Goal: Information Seeking & Learning: Learn about a topic

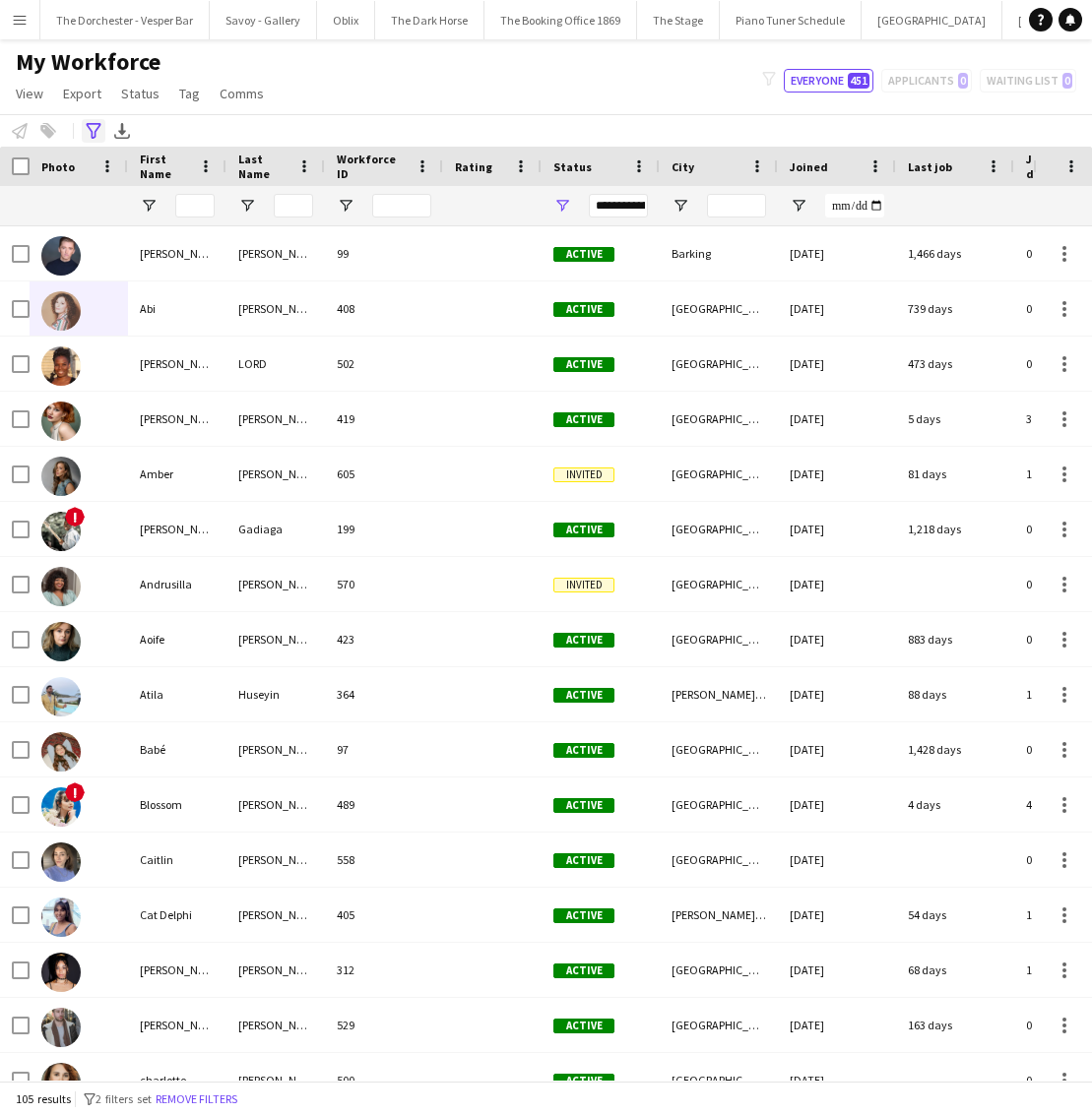
click at [89, 128] on icon at bounding box center [93, 131] width 15 height 16
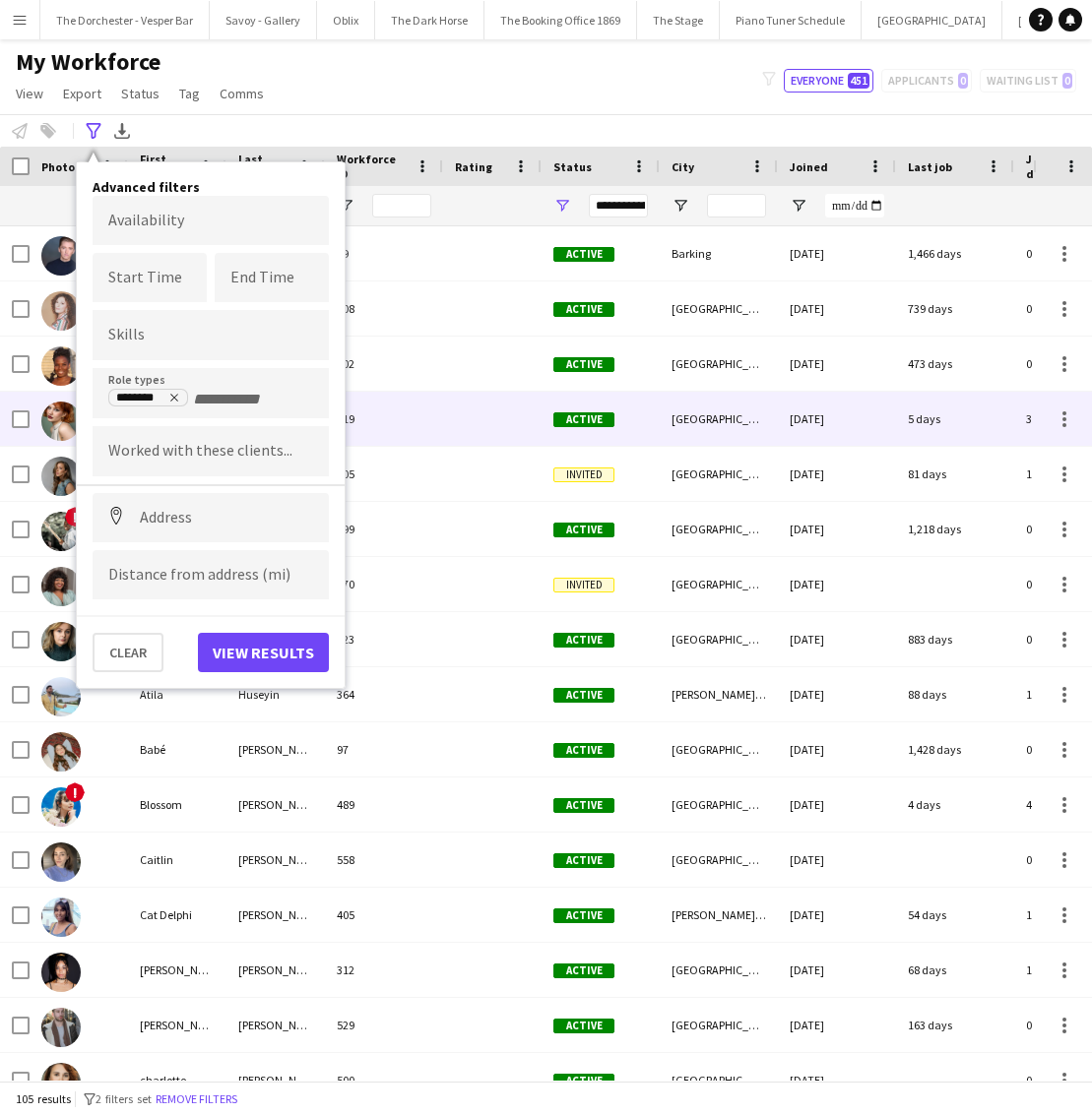
click at [444, 435] on div at bounding box center [492, 419] width 98 height 54
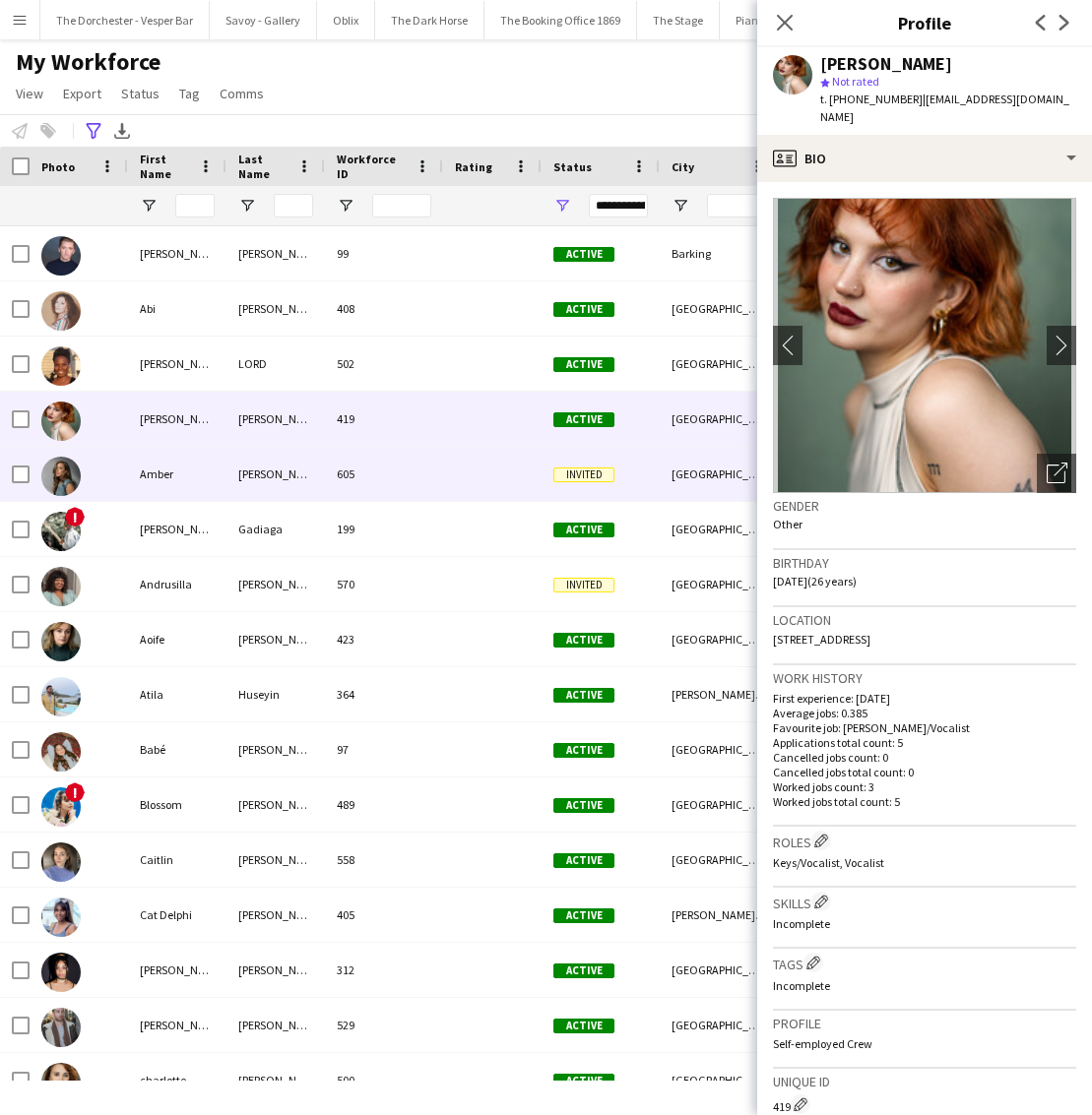
click at [428, 479] on div "605" at bounding box center [384, 474] width 118 height 54
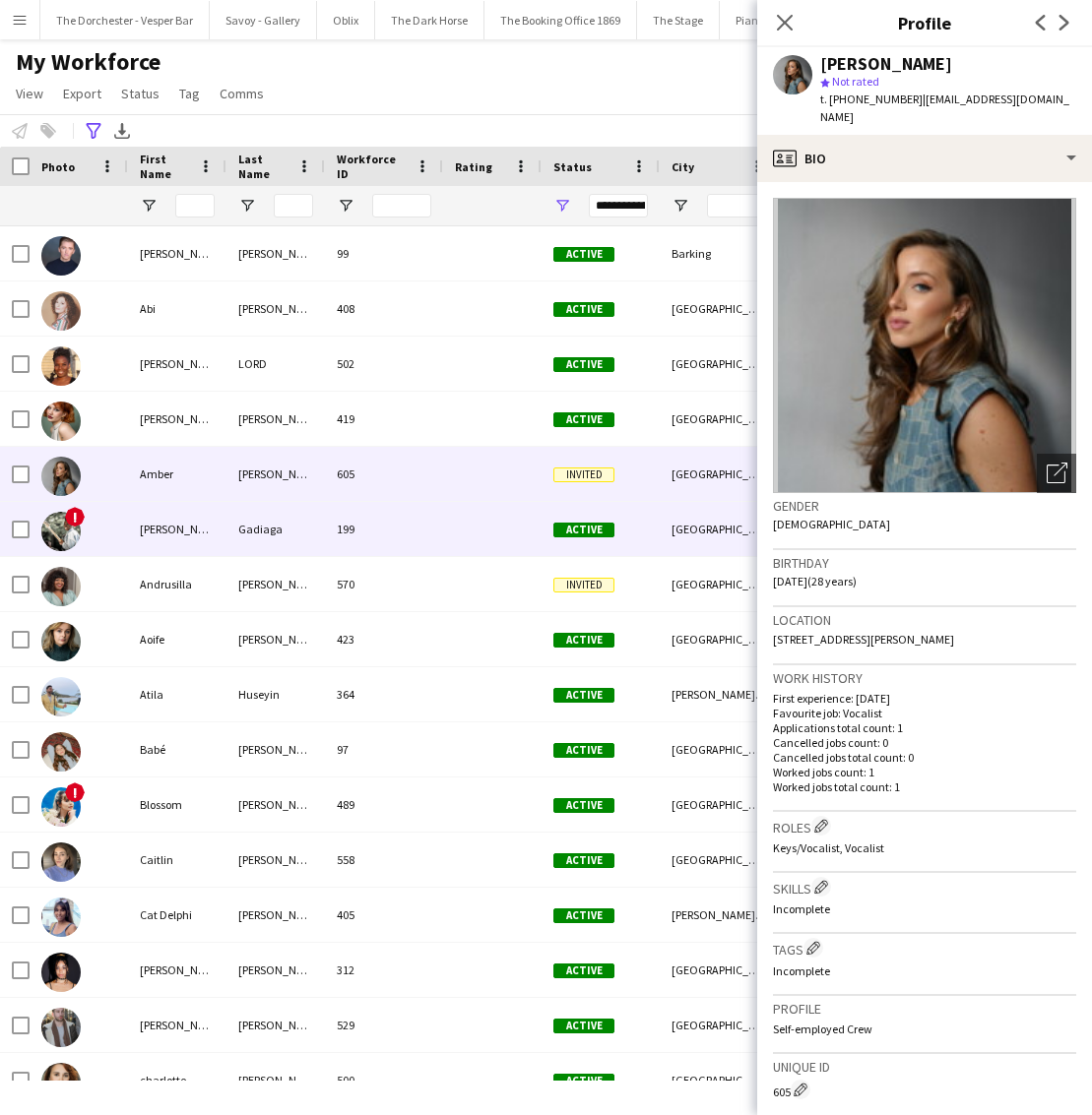
click at [424, 542] on div "199" at bounding box center [384, 529] width 118 height 54
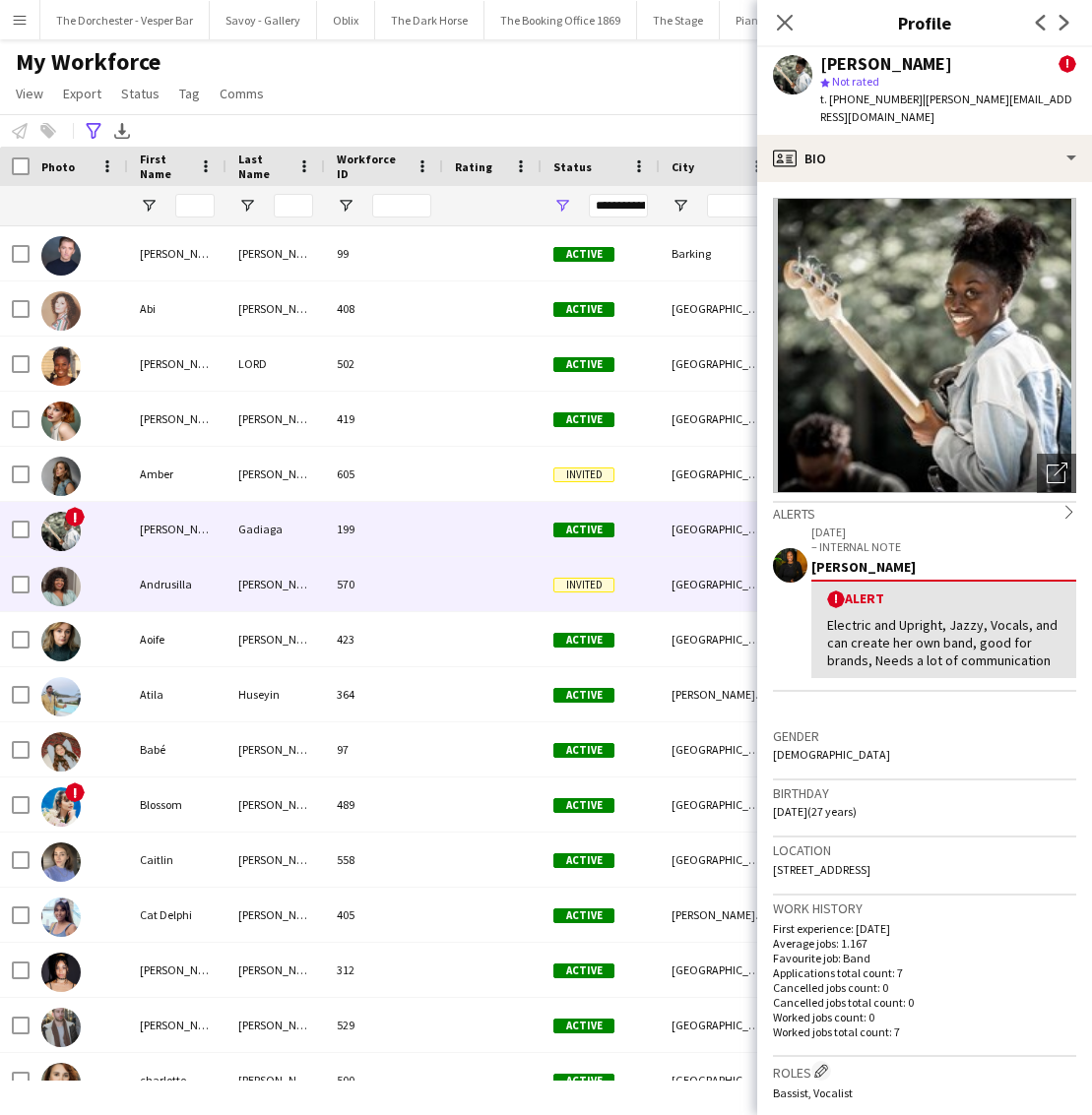
click at [416, 589] on div "570" at bounding box center [384, 584] width 118 height 54
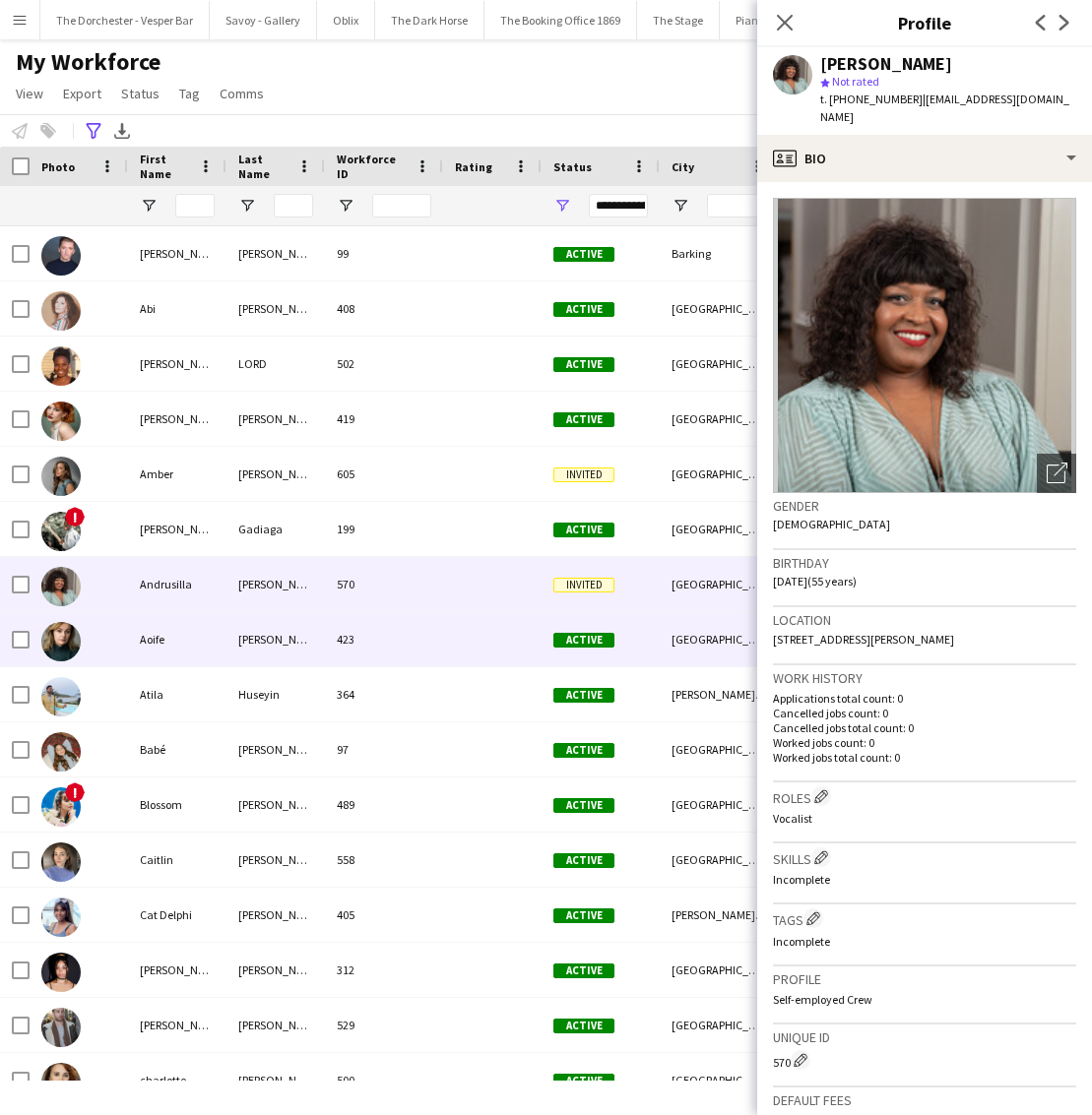
click at [414, 637] on div "423" at bounding box center [384, 639] width 118 height 54
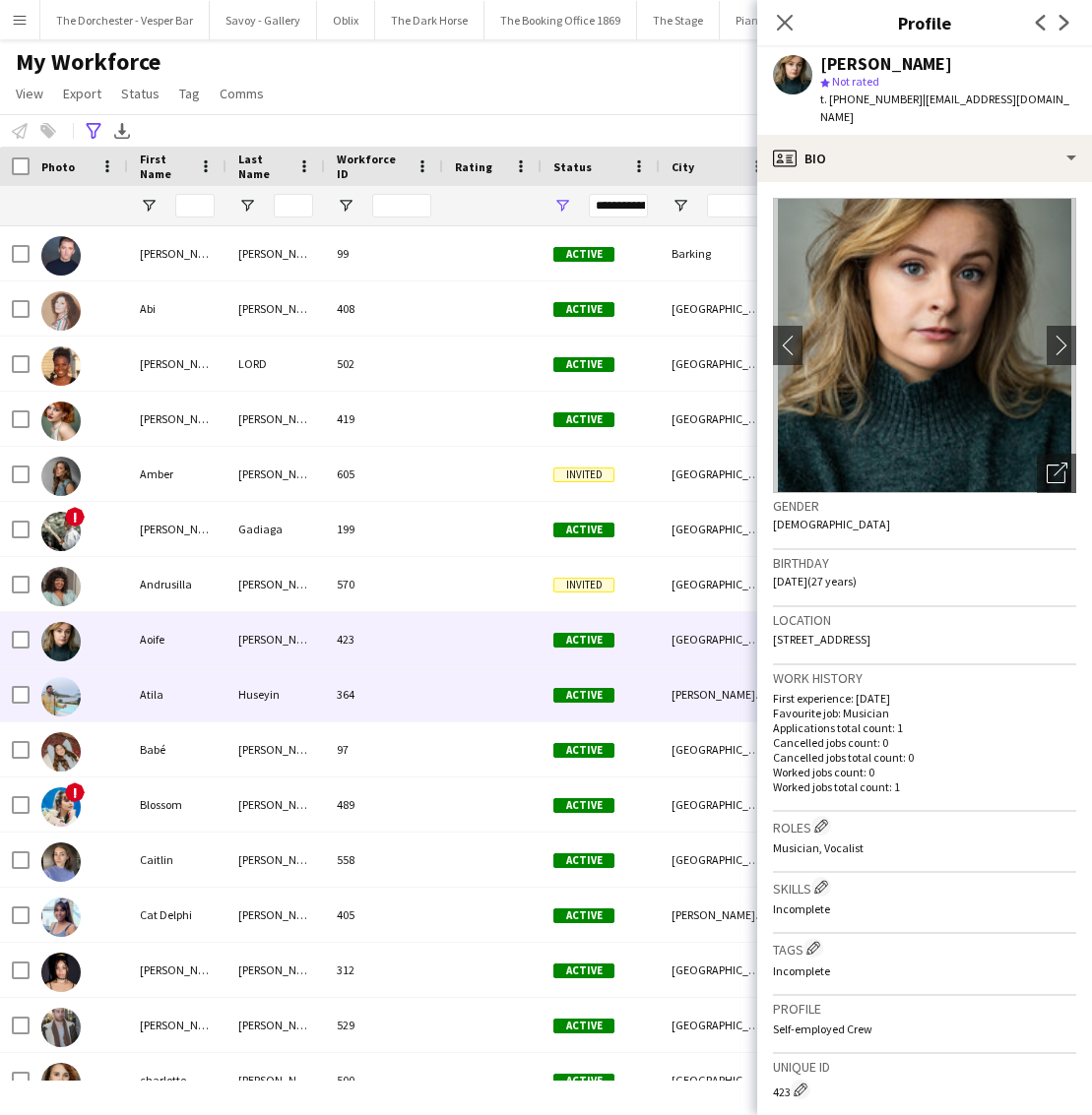
click at [415, 699] on div "364" at bounding box center [384, 695] width 118 height 54
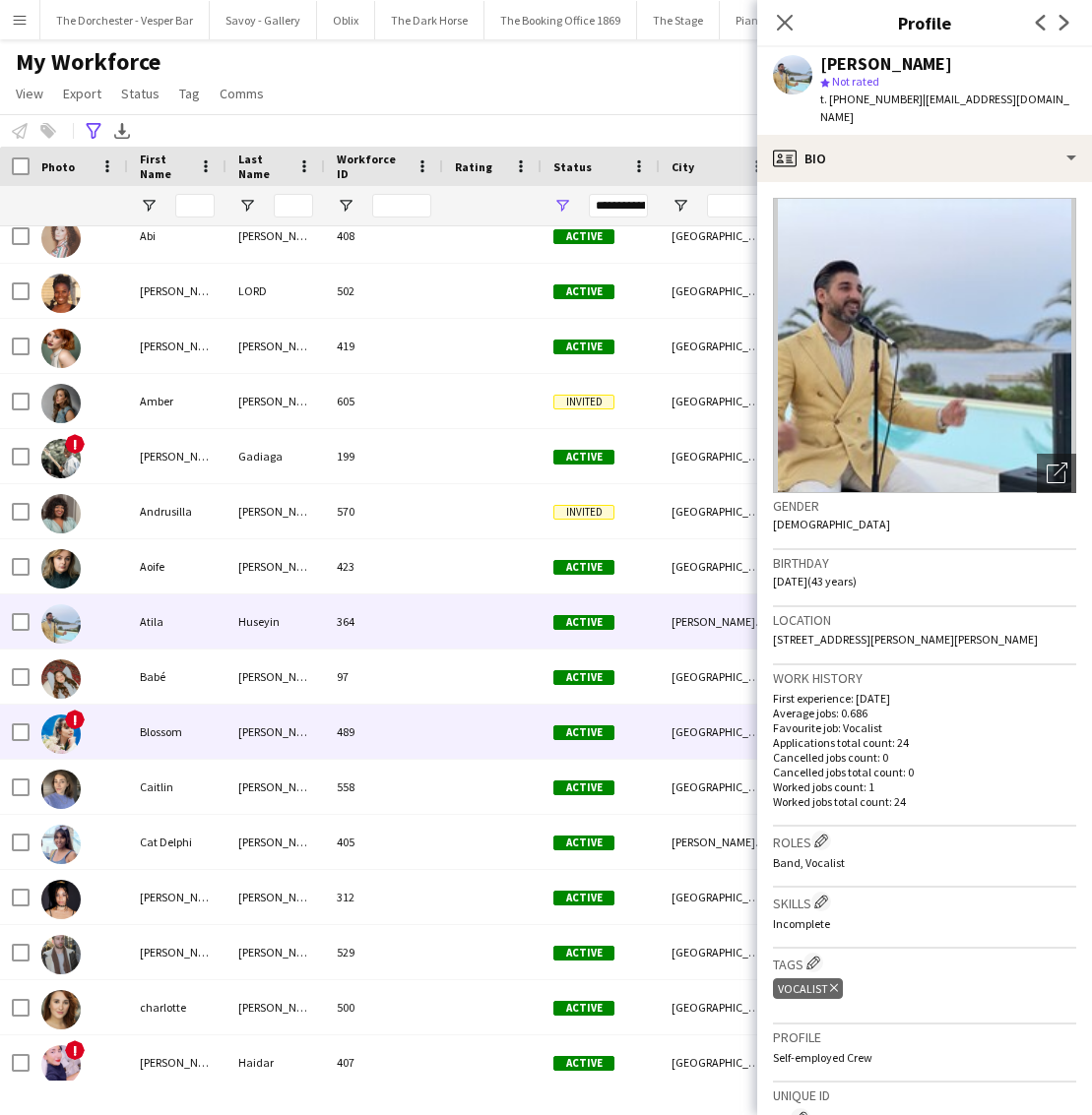
scroll to position [113, 0]
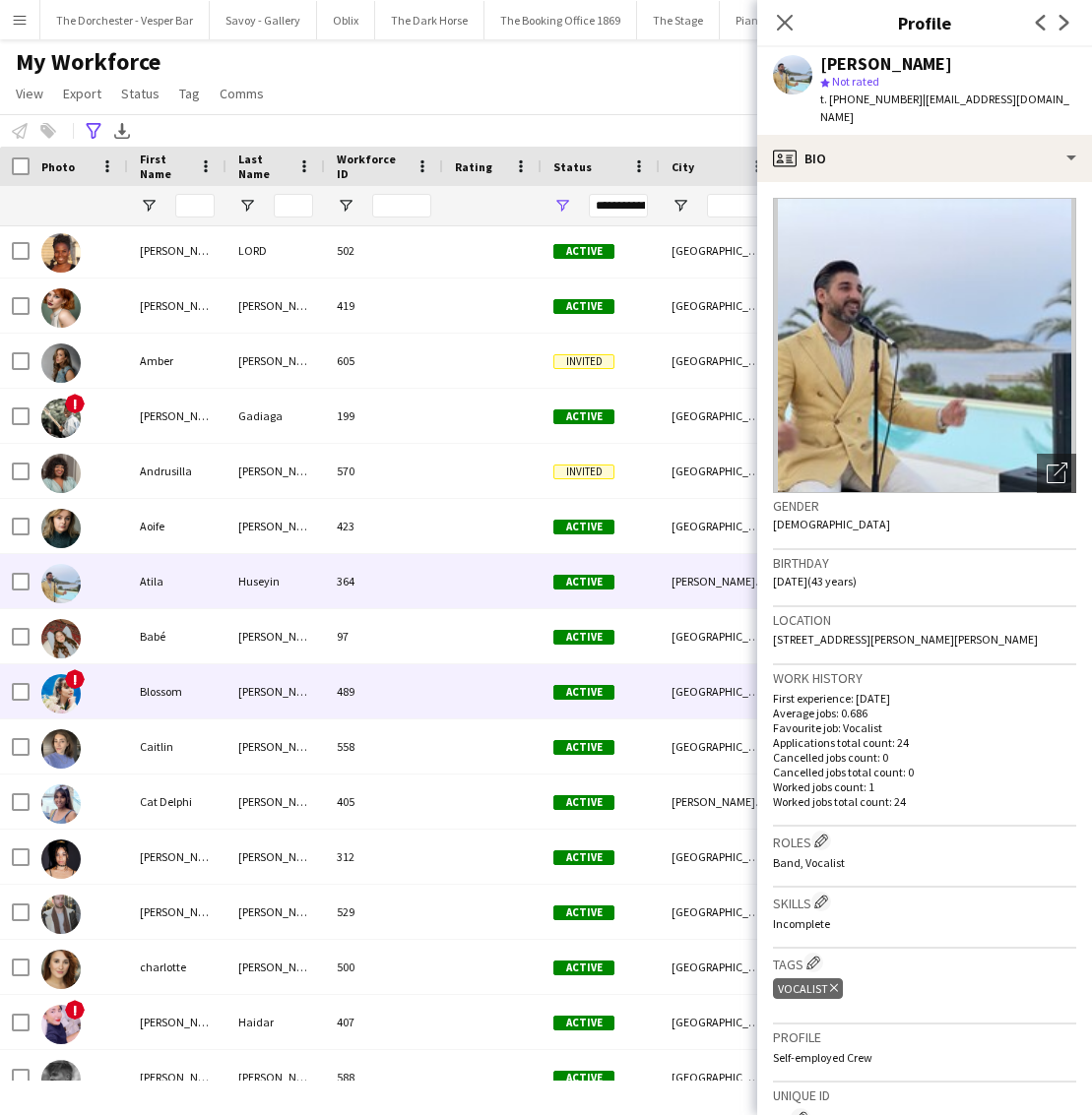
click at [207, 678] on div "Blossom" at bounding box center [177, 692] width 98 height 54
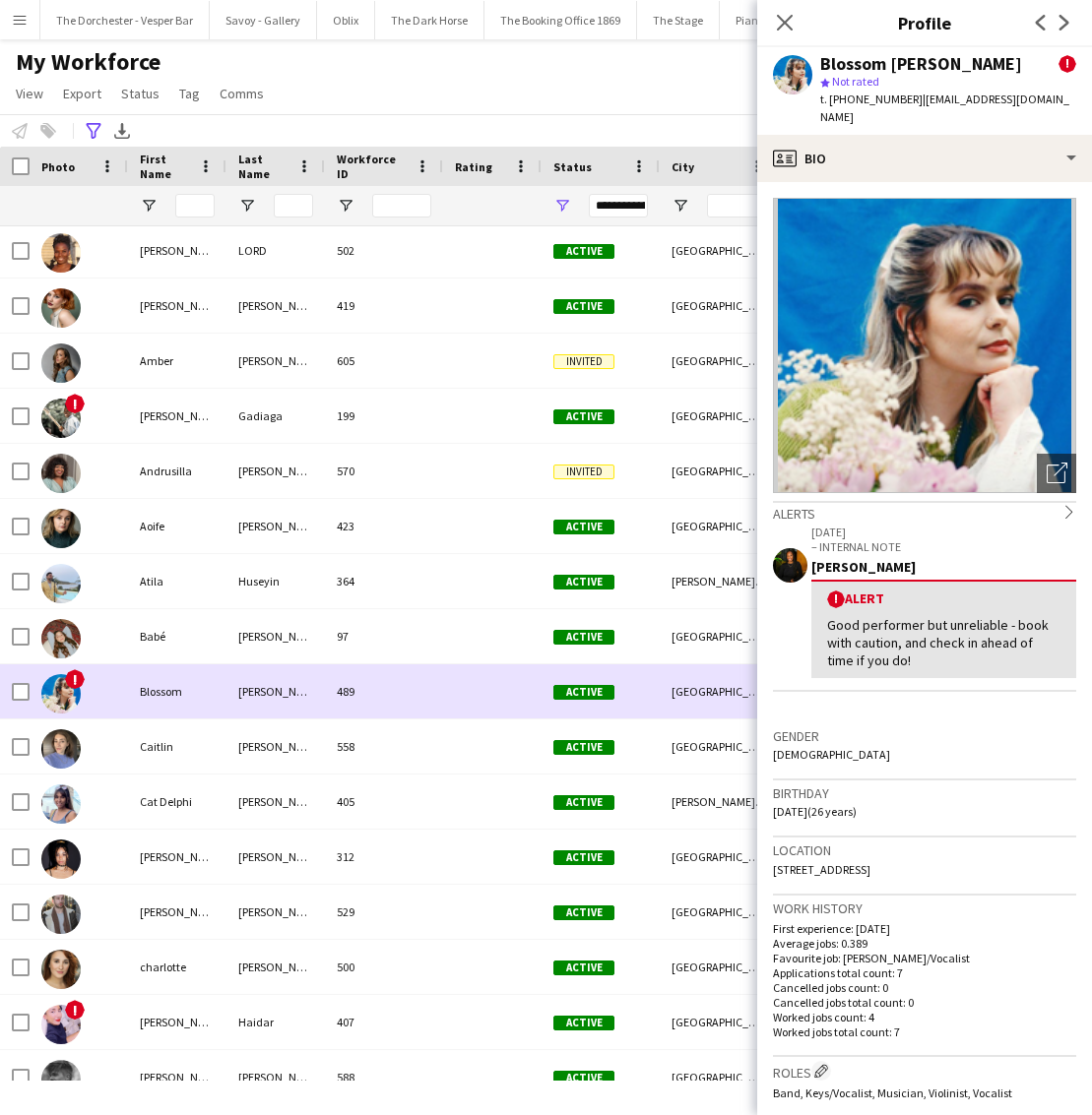
scroll to position [145, 0]
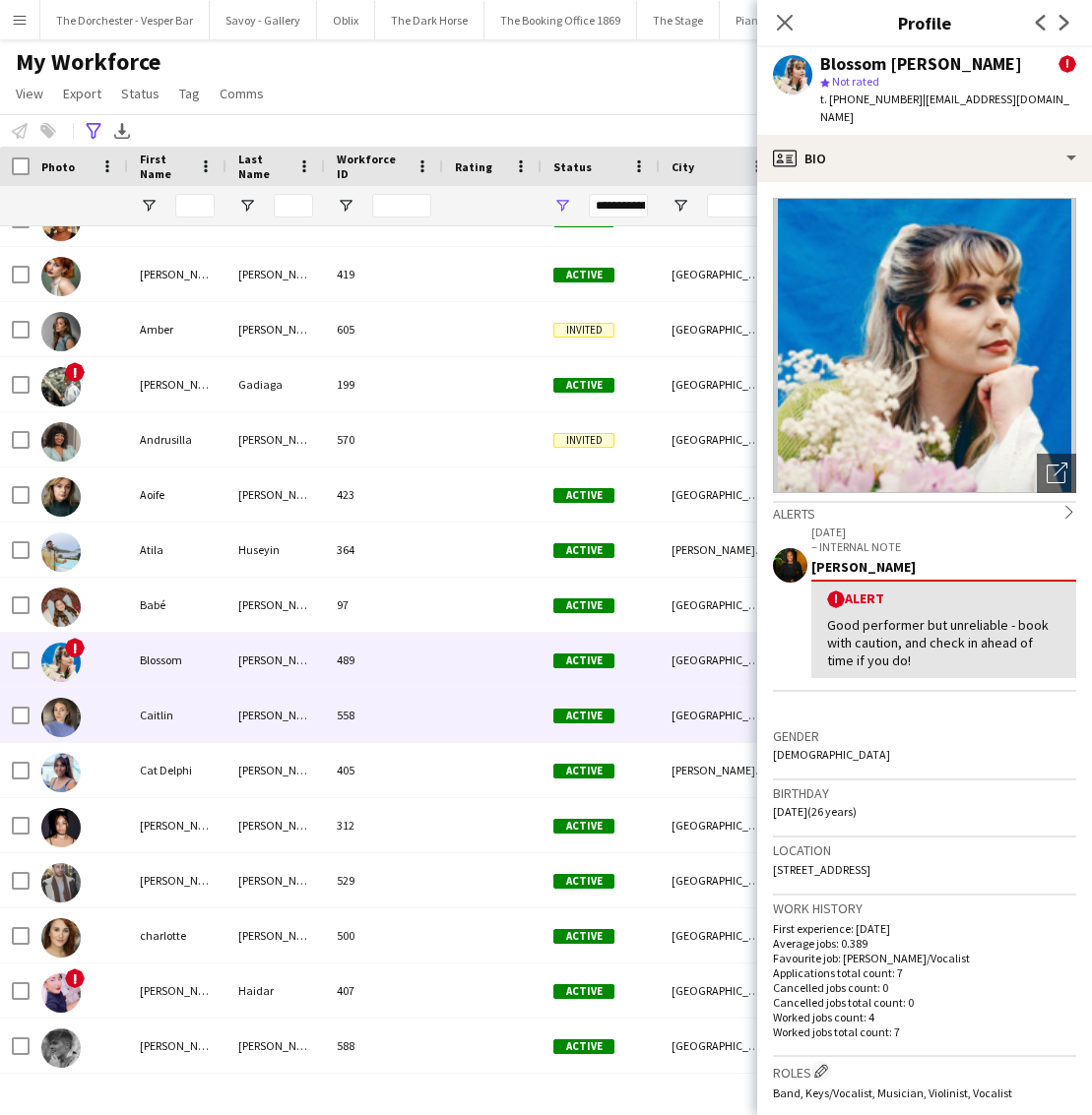
click at [205, 721] on div "Caitlin" at bounding box center [177, 715] width 98 height 54
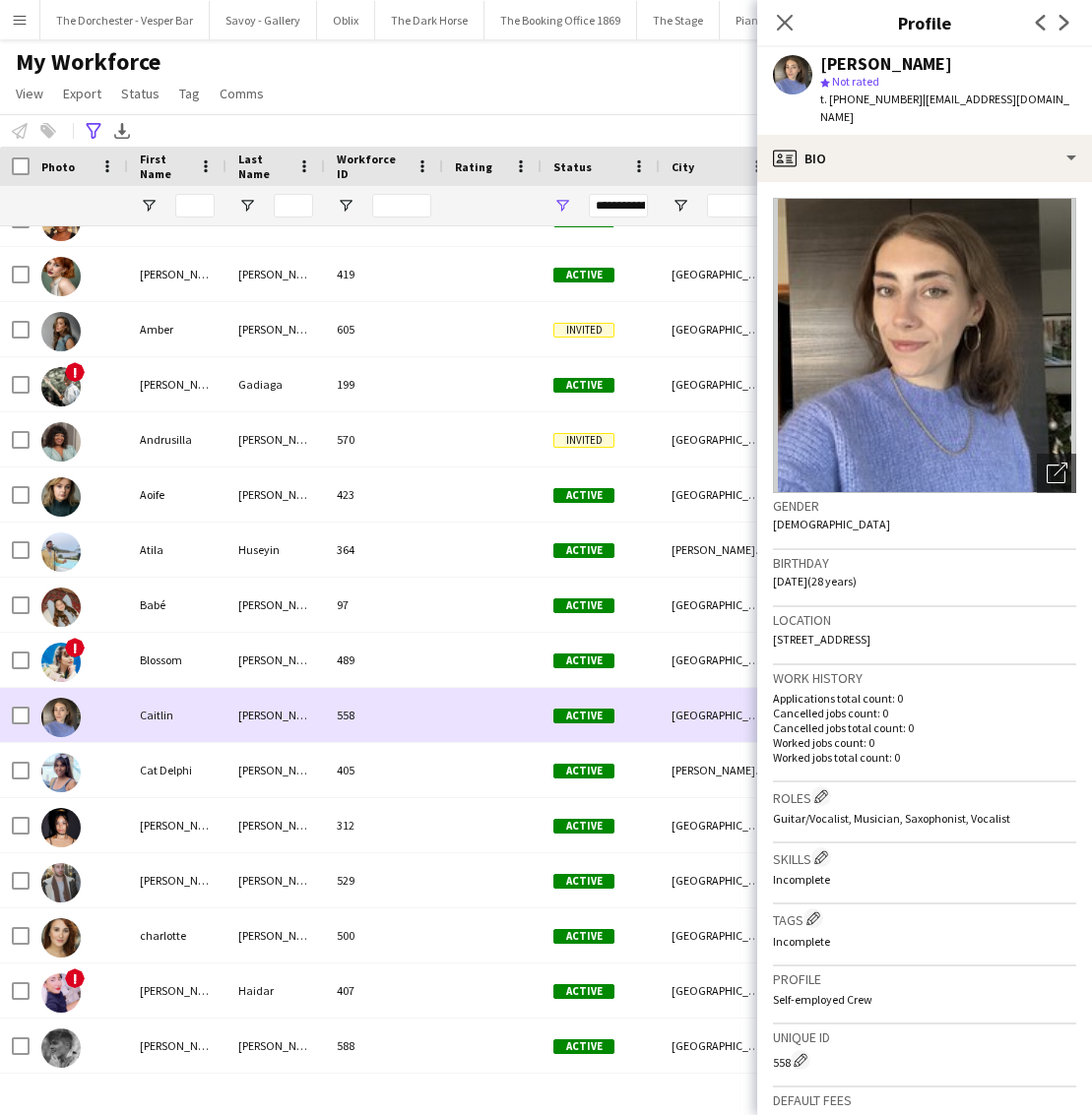
scroll to position [157, 0]
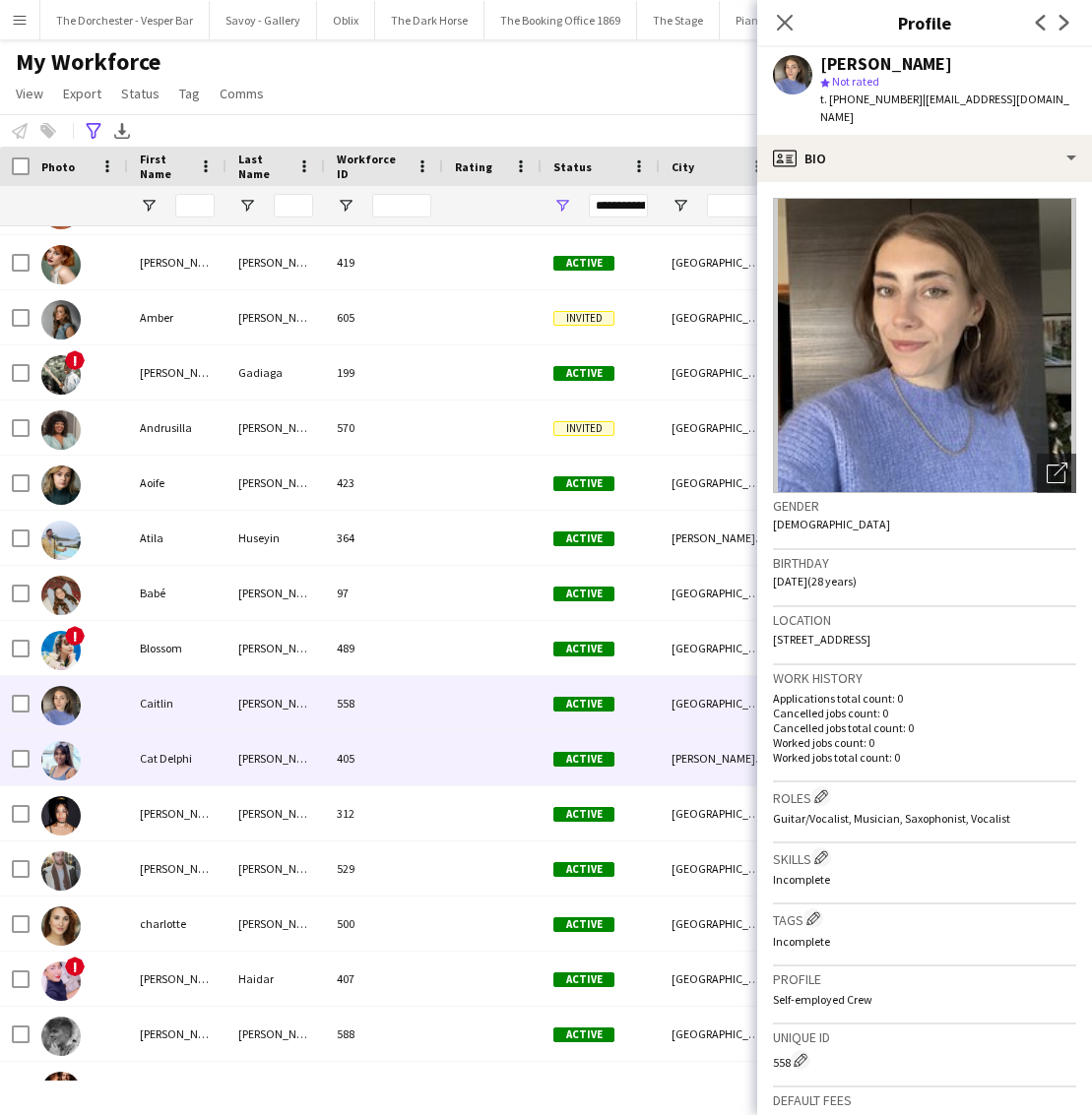
click at [215, 768] on div "Cat Delphi" at bounding box center [177, 759] width 98 height 54
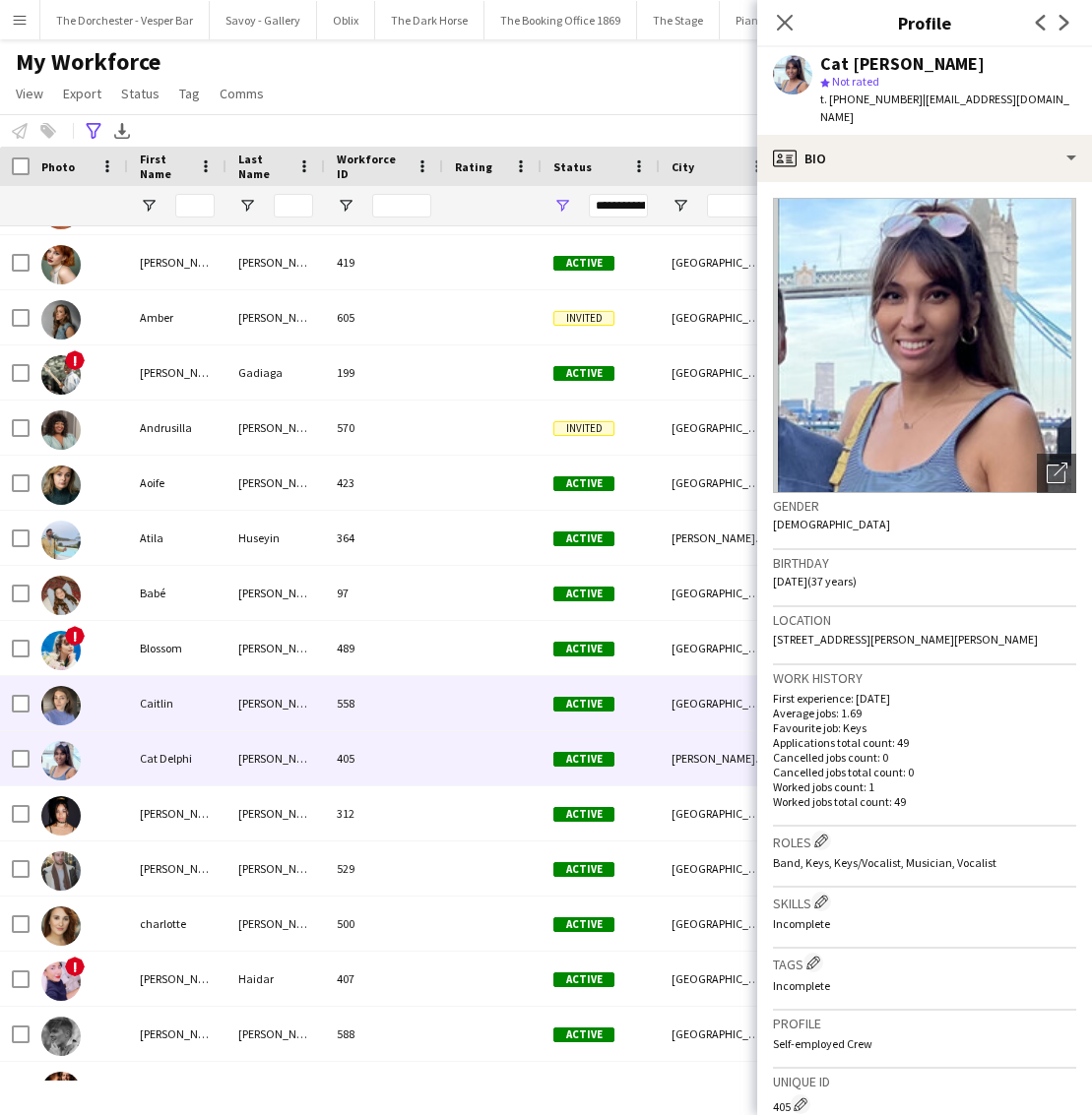
click at [199, 716] on div "Caitlin" at bounding box center [177, 703] width 98 height 54
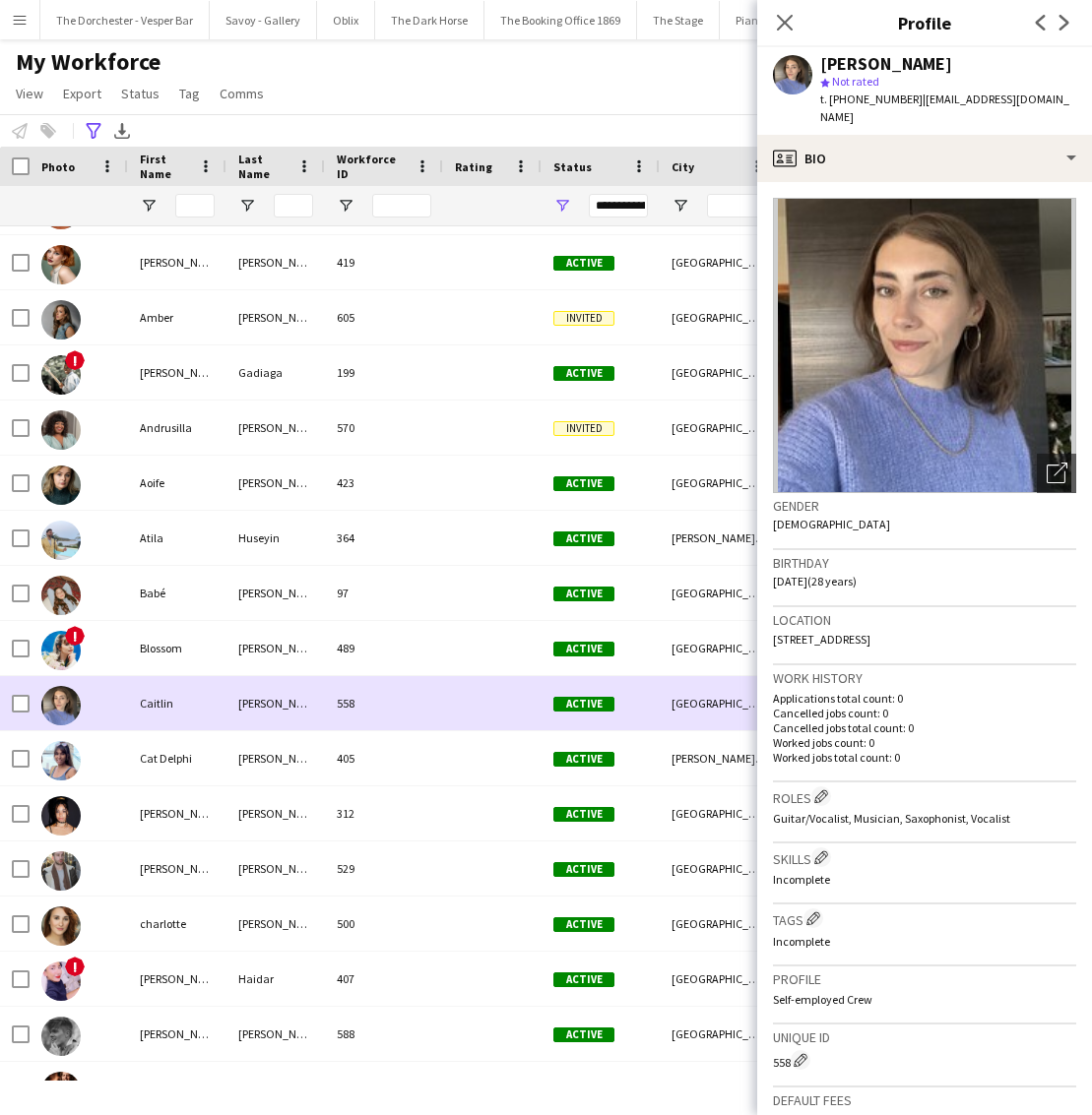
scroll to position [184, 0]
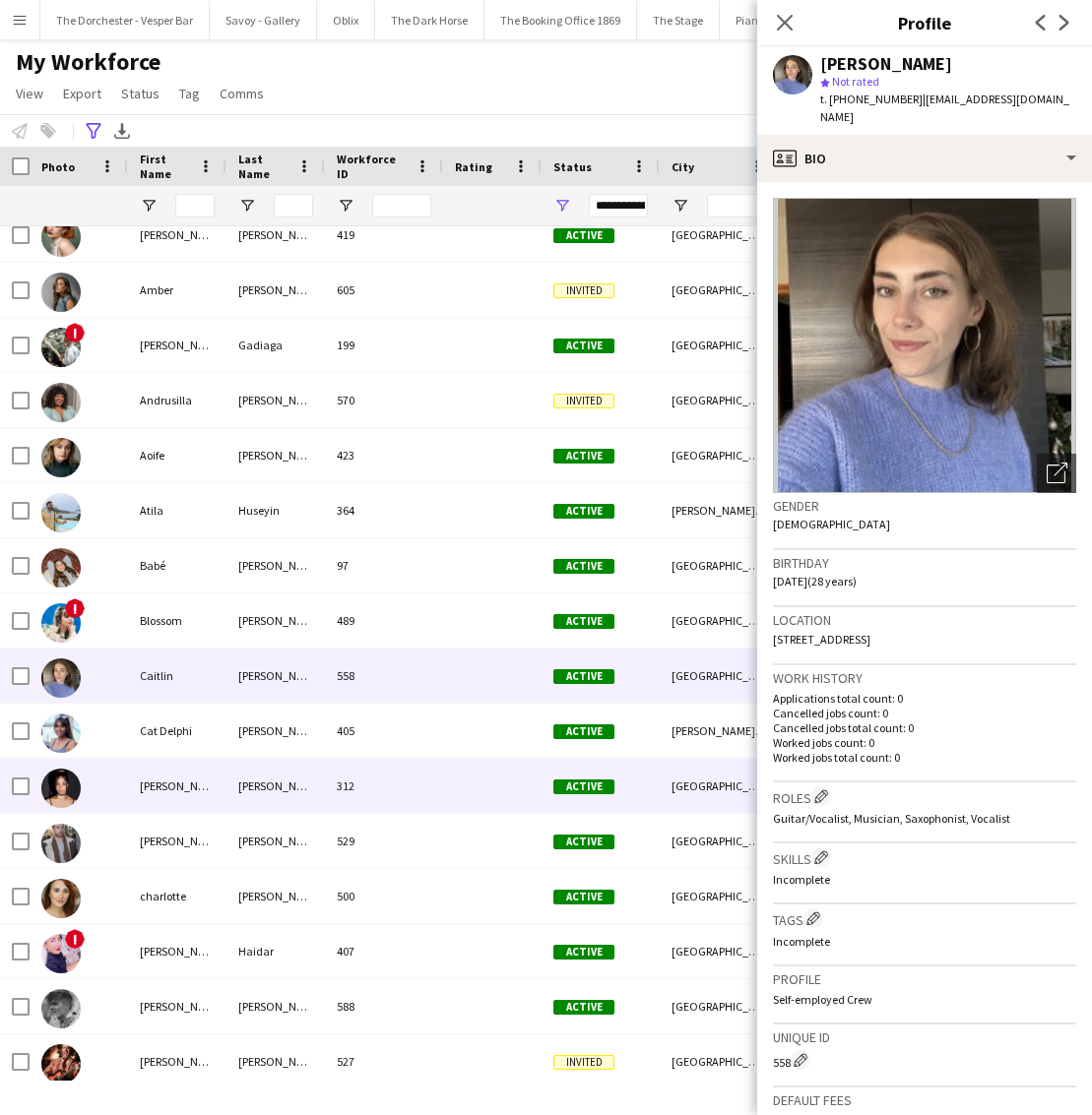
click at [194, 789] on div "[PERSON_NAME]" at bounding box center [177, 786] width 98 height 54
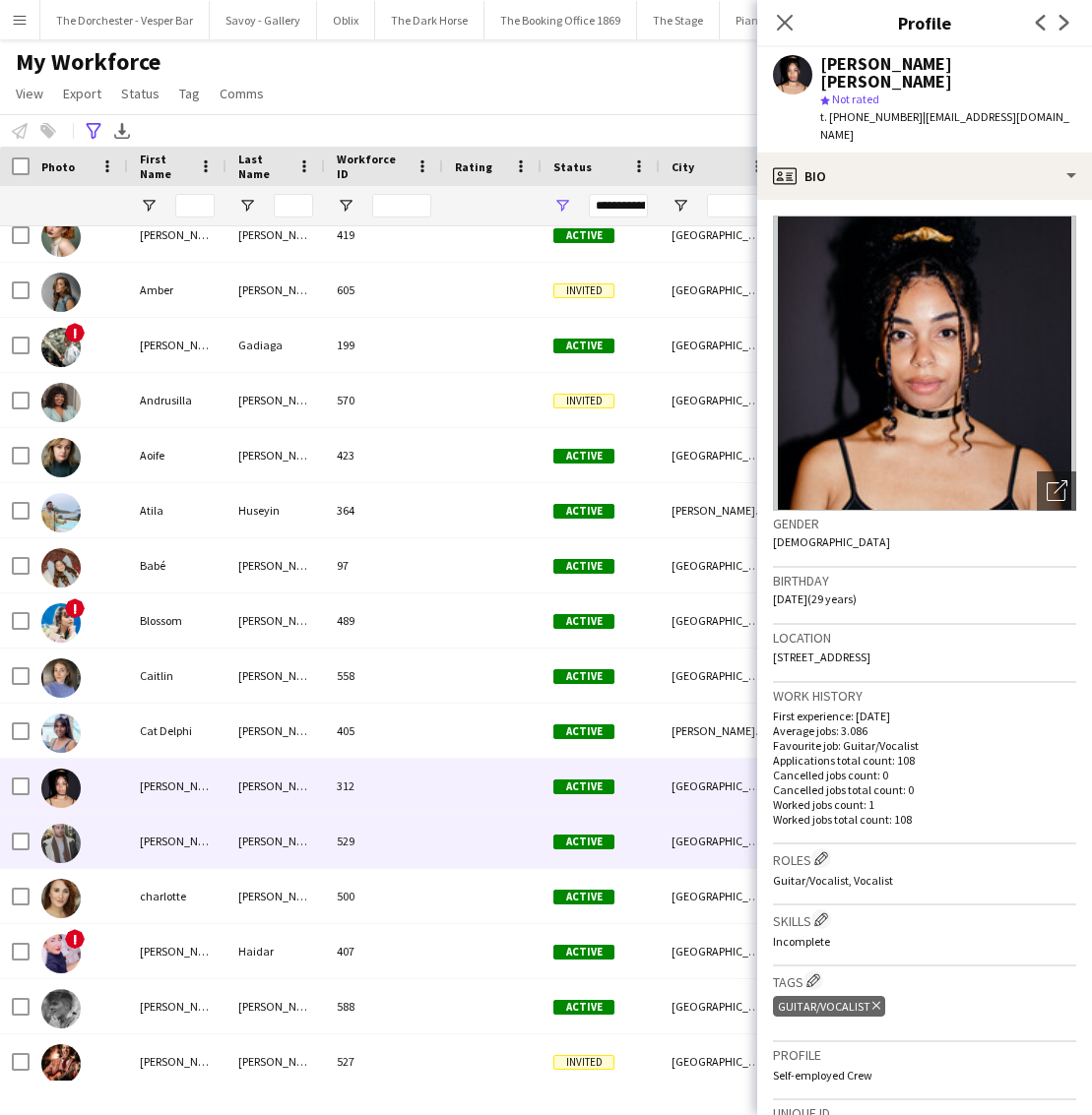
scroll to position [245, 0]
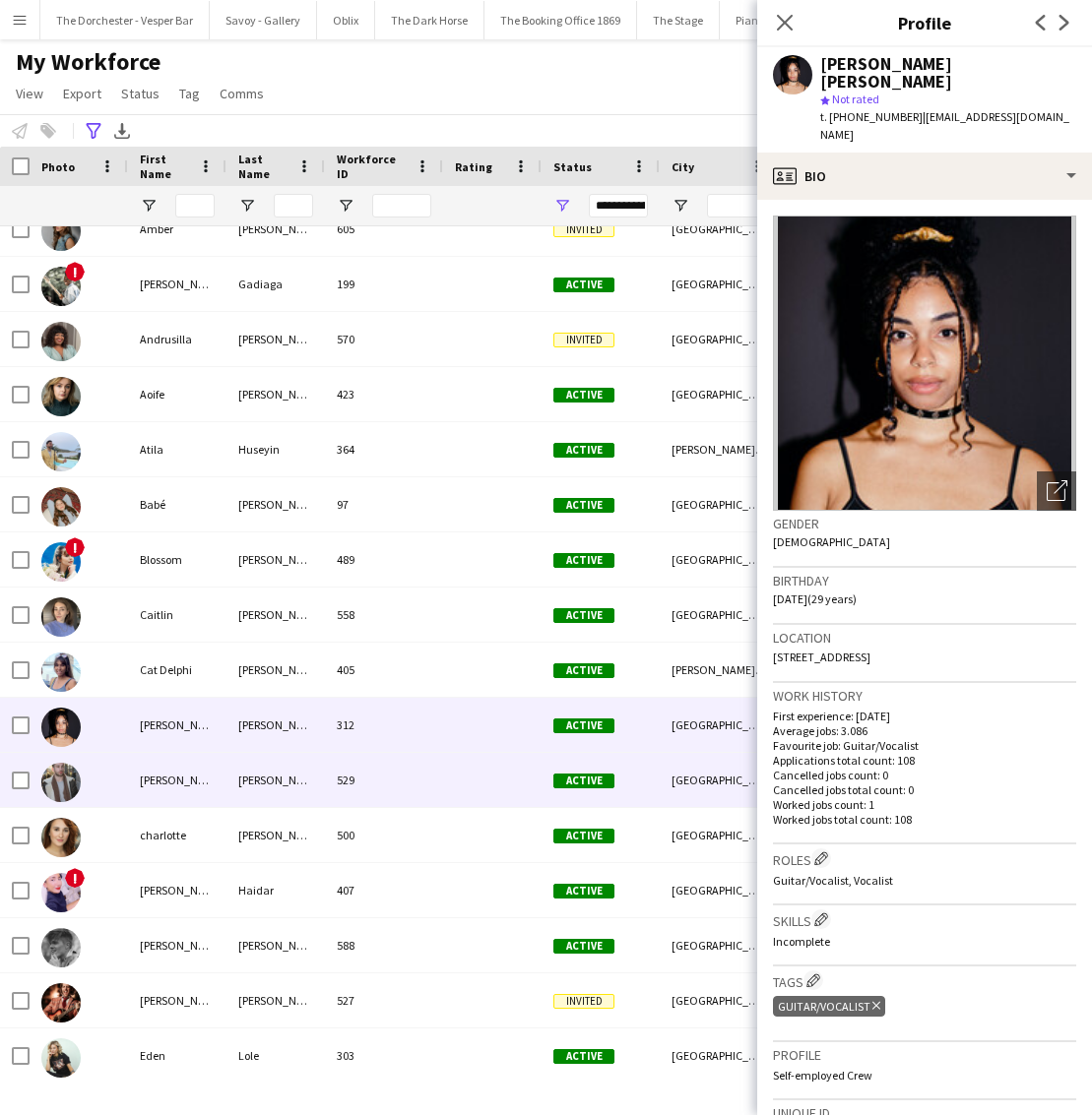
click at [204, 802] on div "[PERSON_NAME]" at bounding box center [177, 780] width 98 height 54
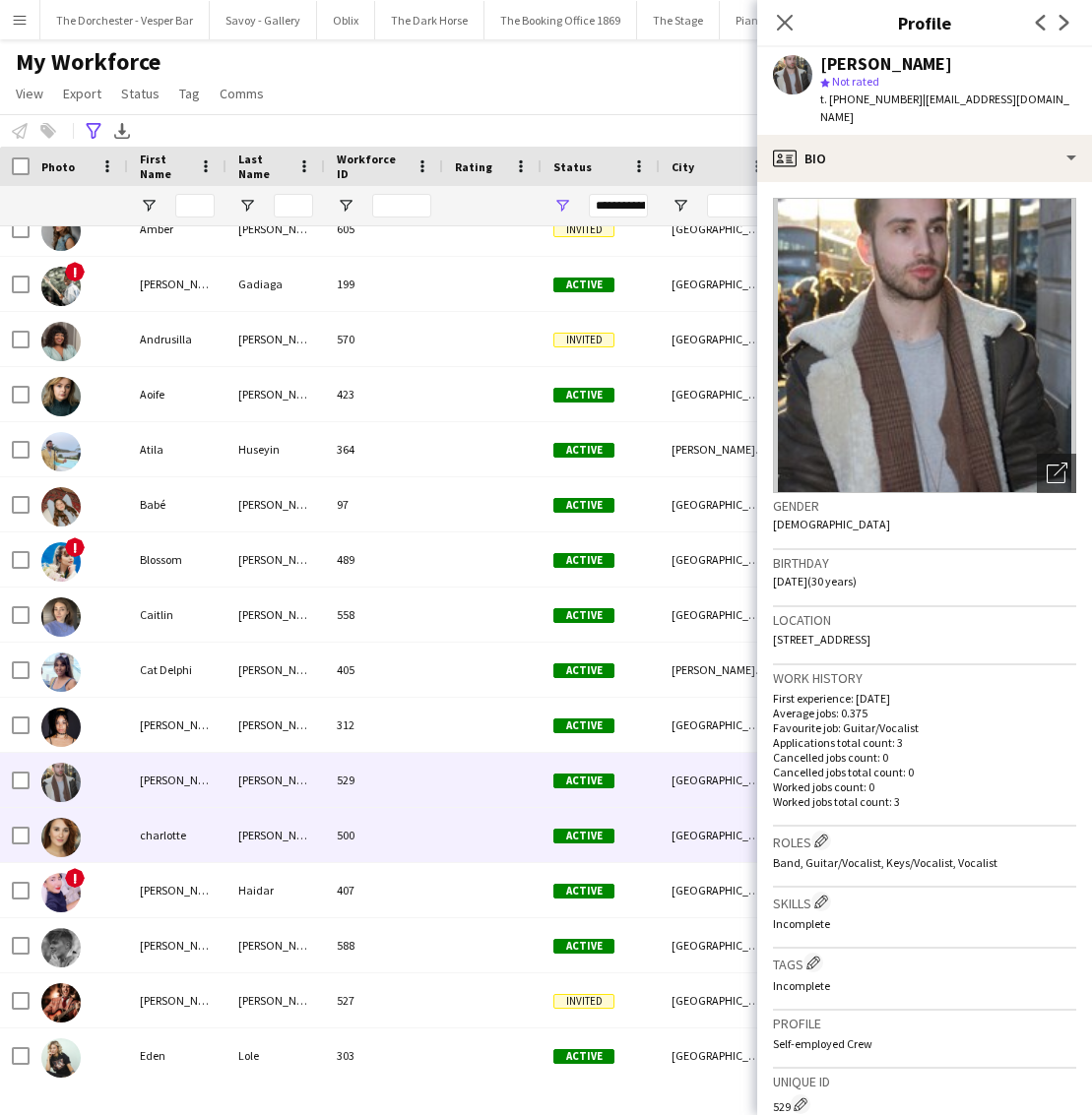
click at [202, 838] on div "charlotte" at bounding box center [177, 835] width 98 height 54
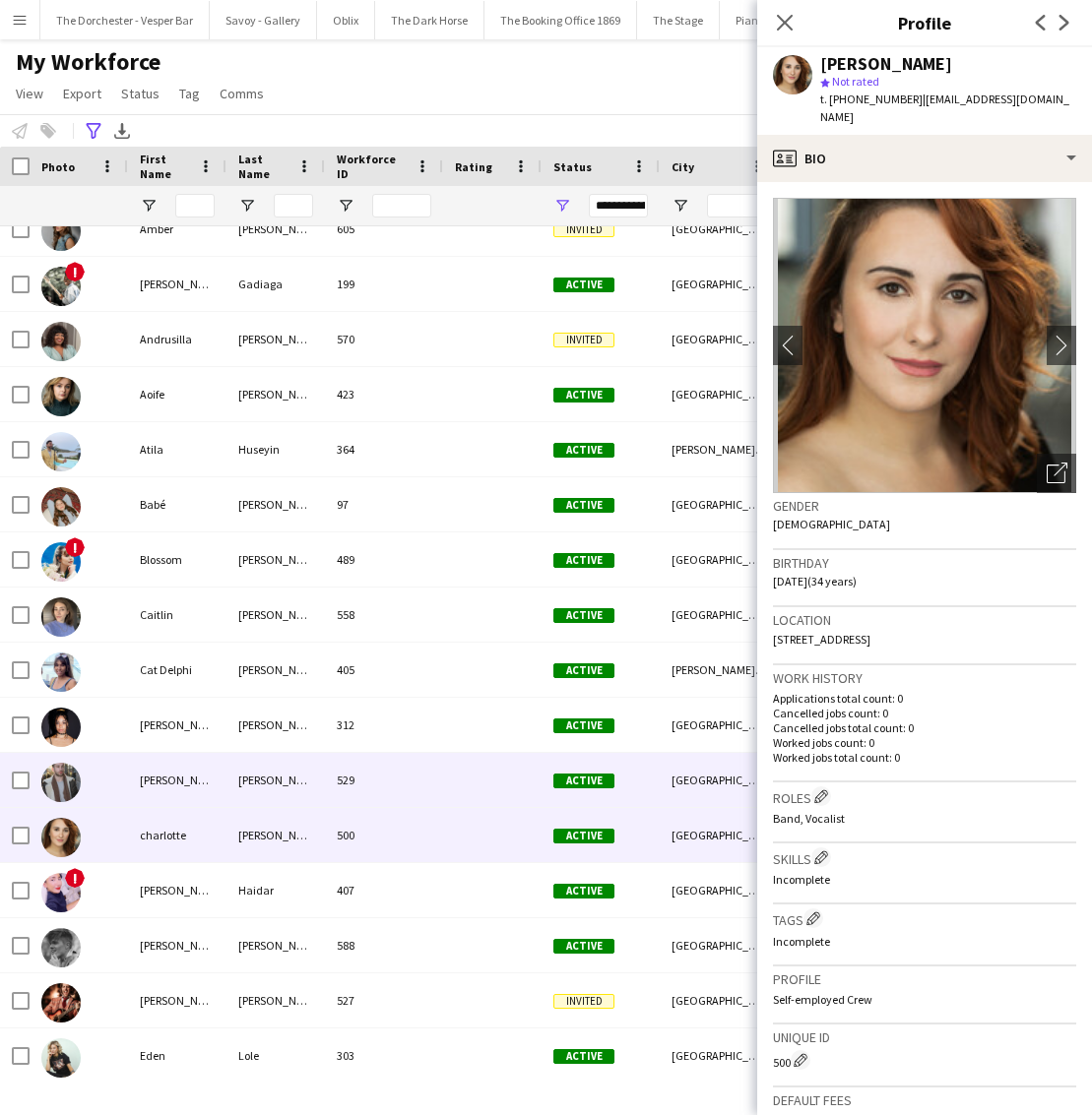
click at [201, 800] on div "[PERSON_NAME]" at bounding box center [177, 780] width 98 height 54
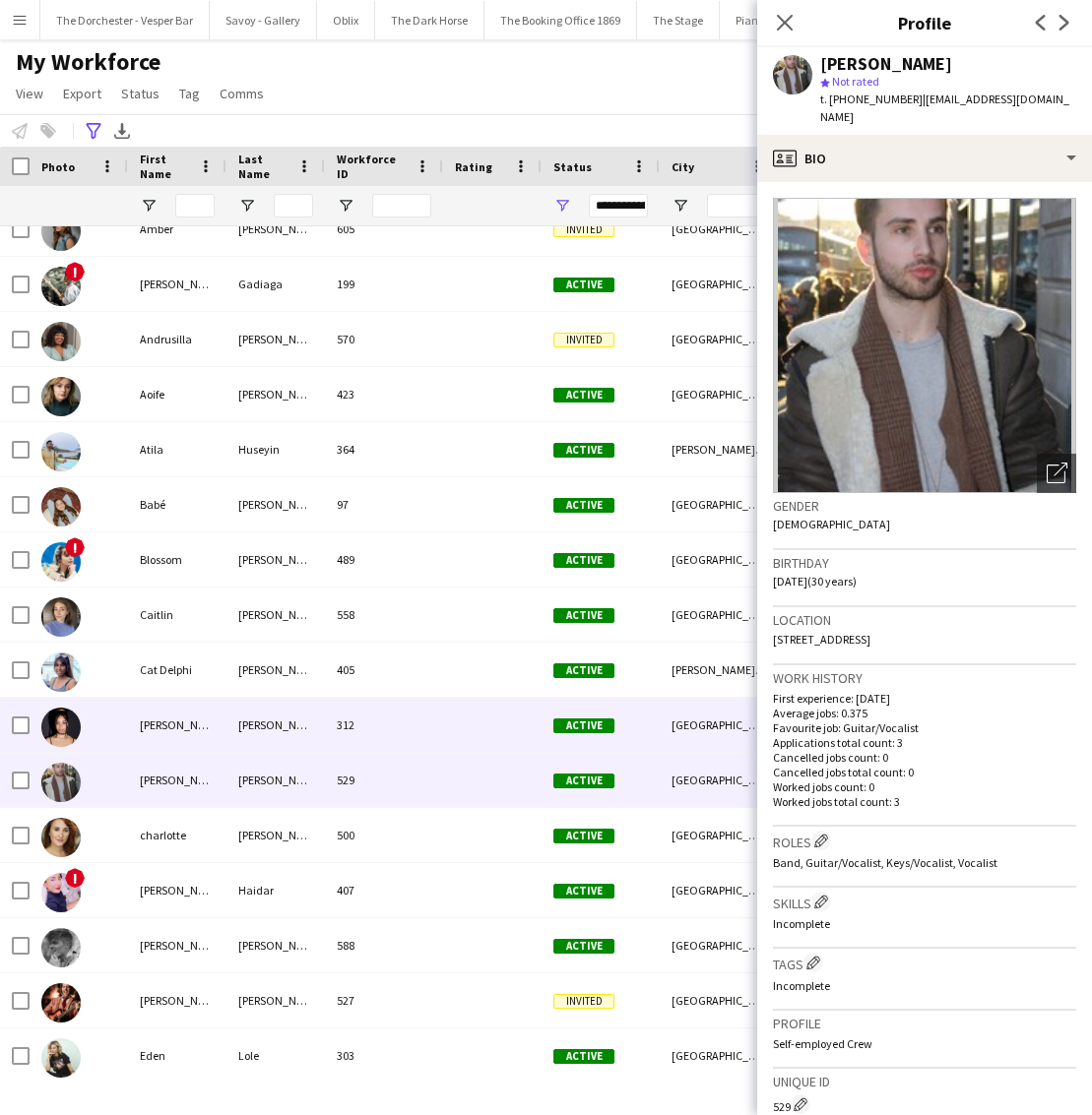
click at [187, 733] on div "[PERSON_NAME]" at bounding box center [177, 725] width 98 height 54
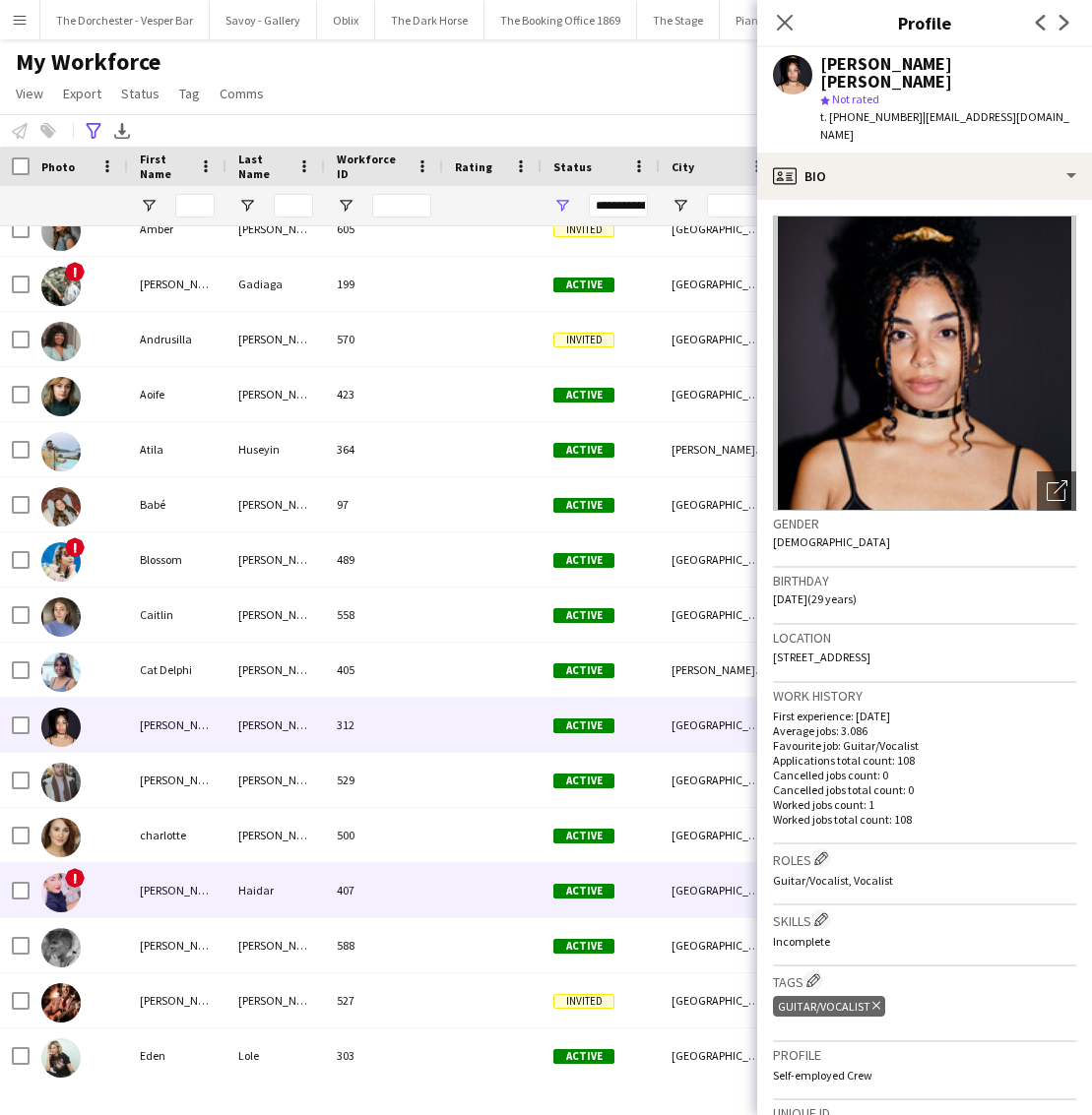
click at [186, 867] on div "[PERSON_NAME]" at bounding box center [177, 890] width 98 height 54
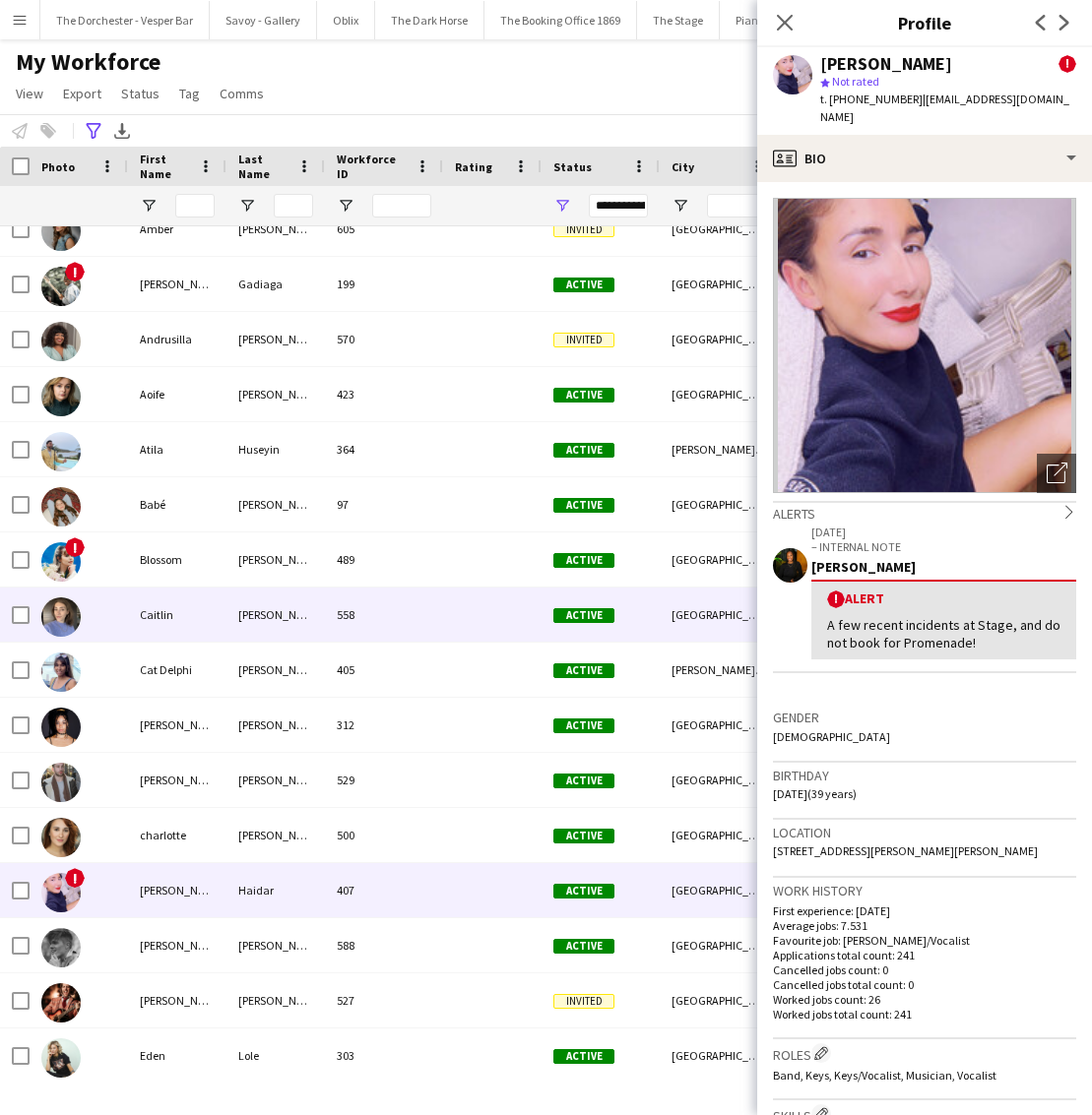
scroll to position [231, 0]
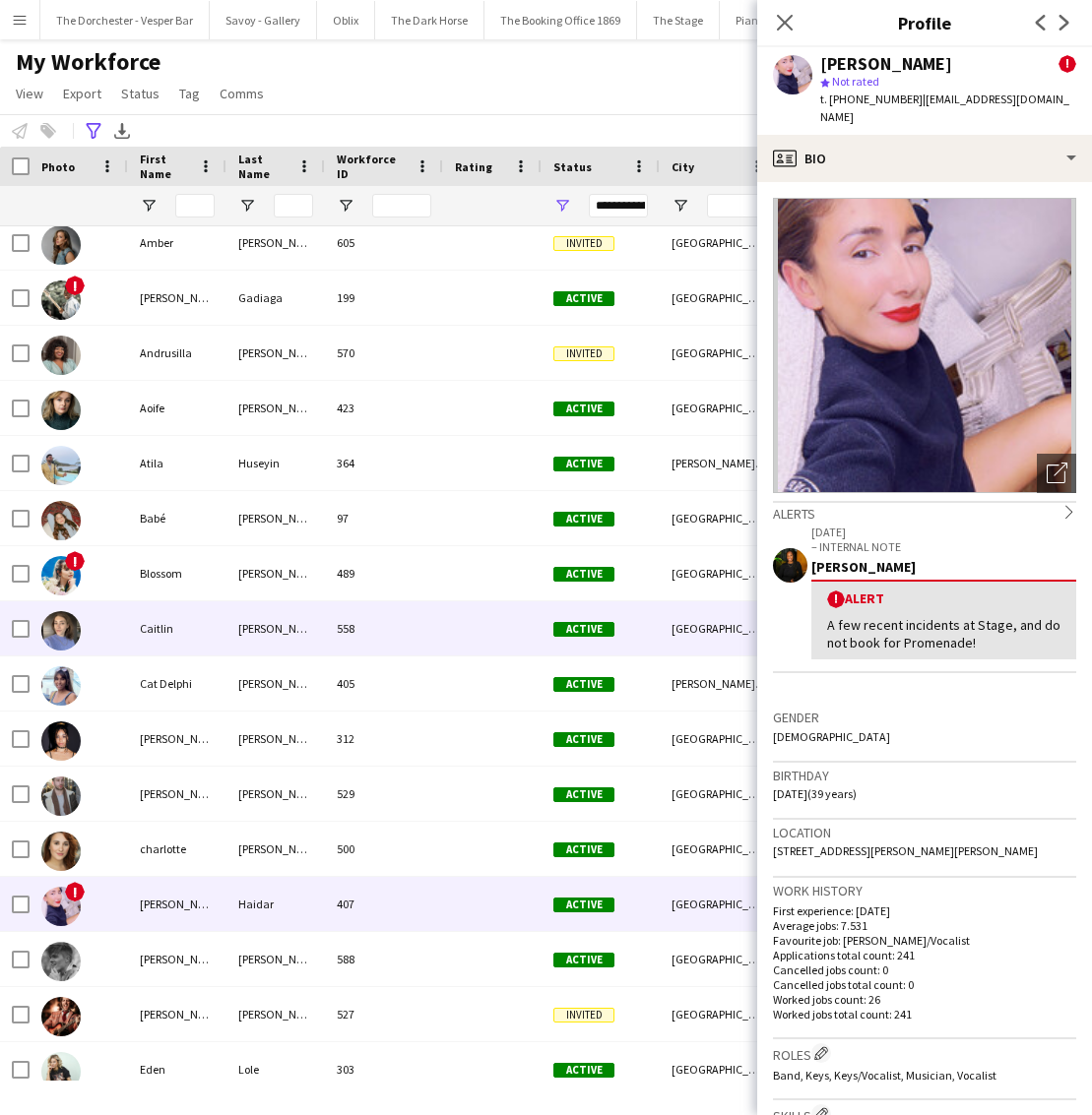
click at [189, 639] on div "Caitlin" at bounding box center [177, 629] width 98 height 54
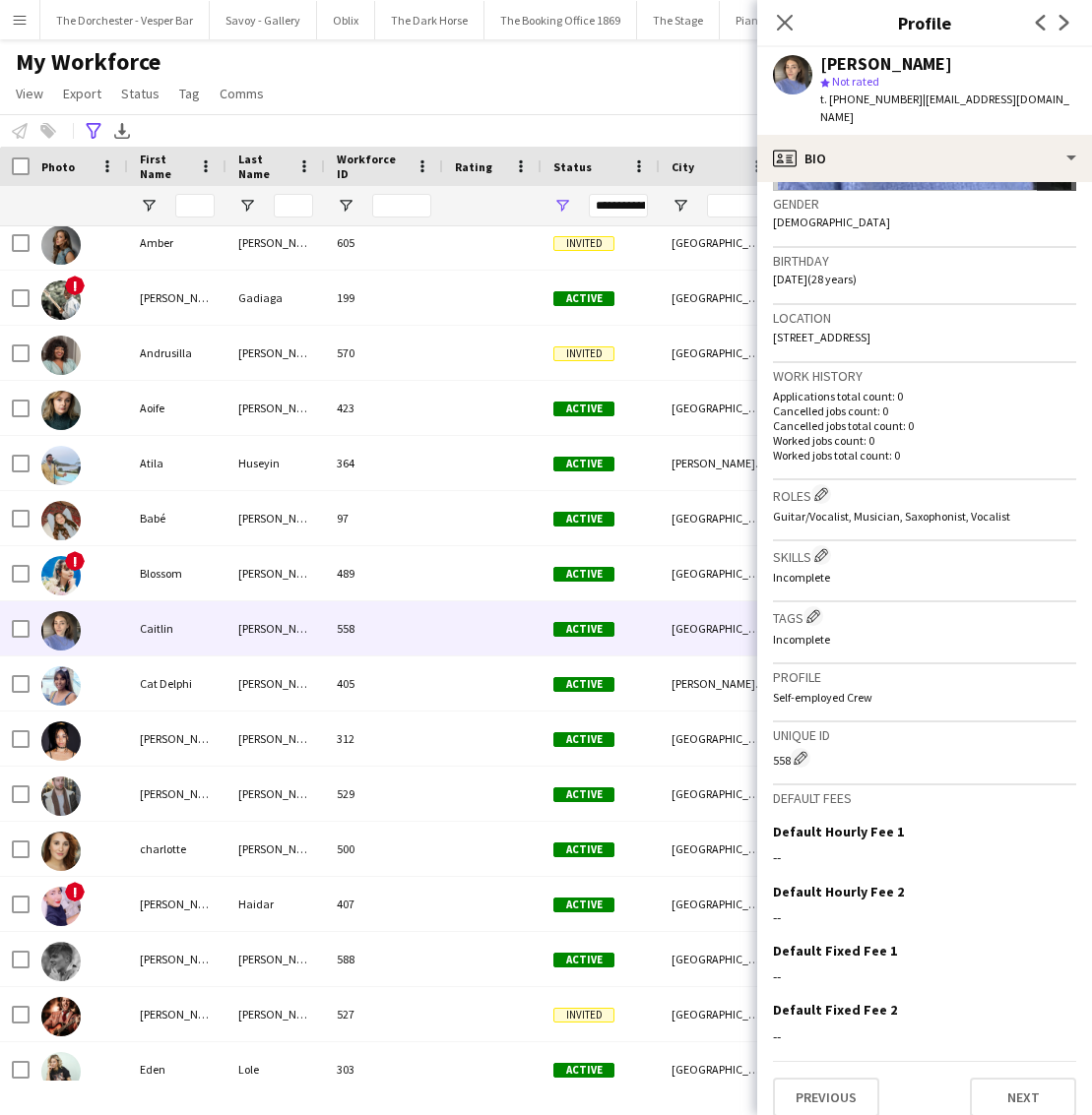
scroll to position [301, 0]
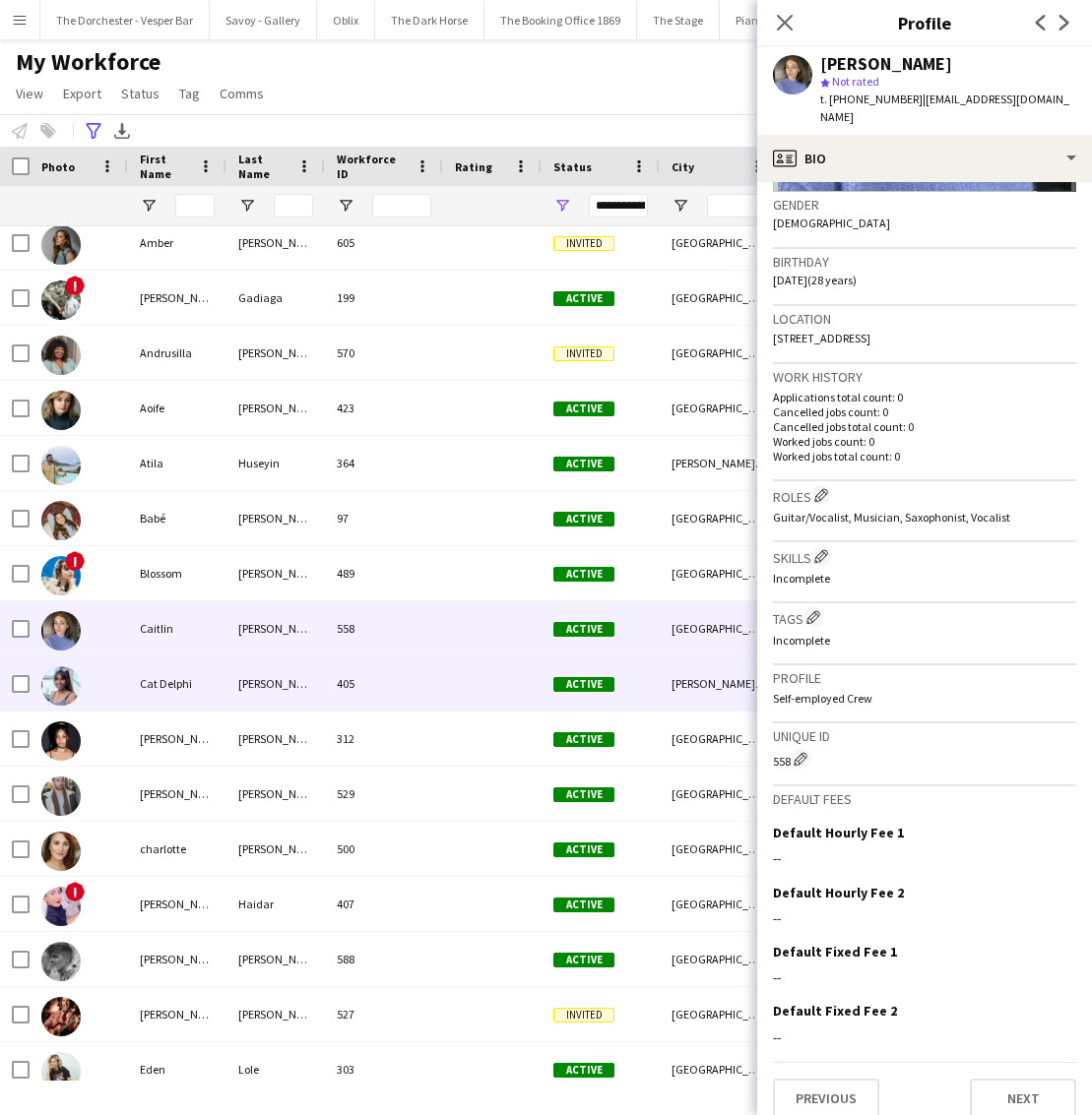
click at [313, 682] on div "[PERSON_NAME]" at bounding box center [275, 684] width 98 height 54
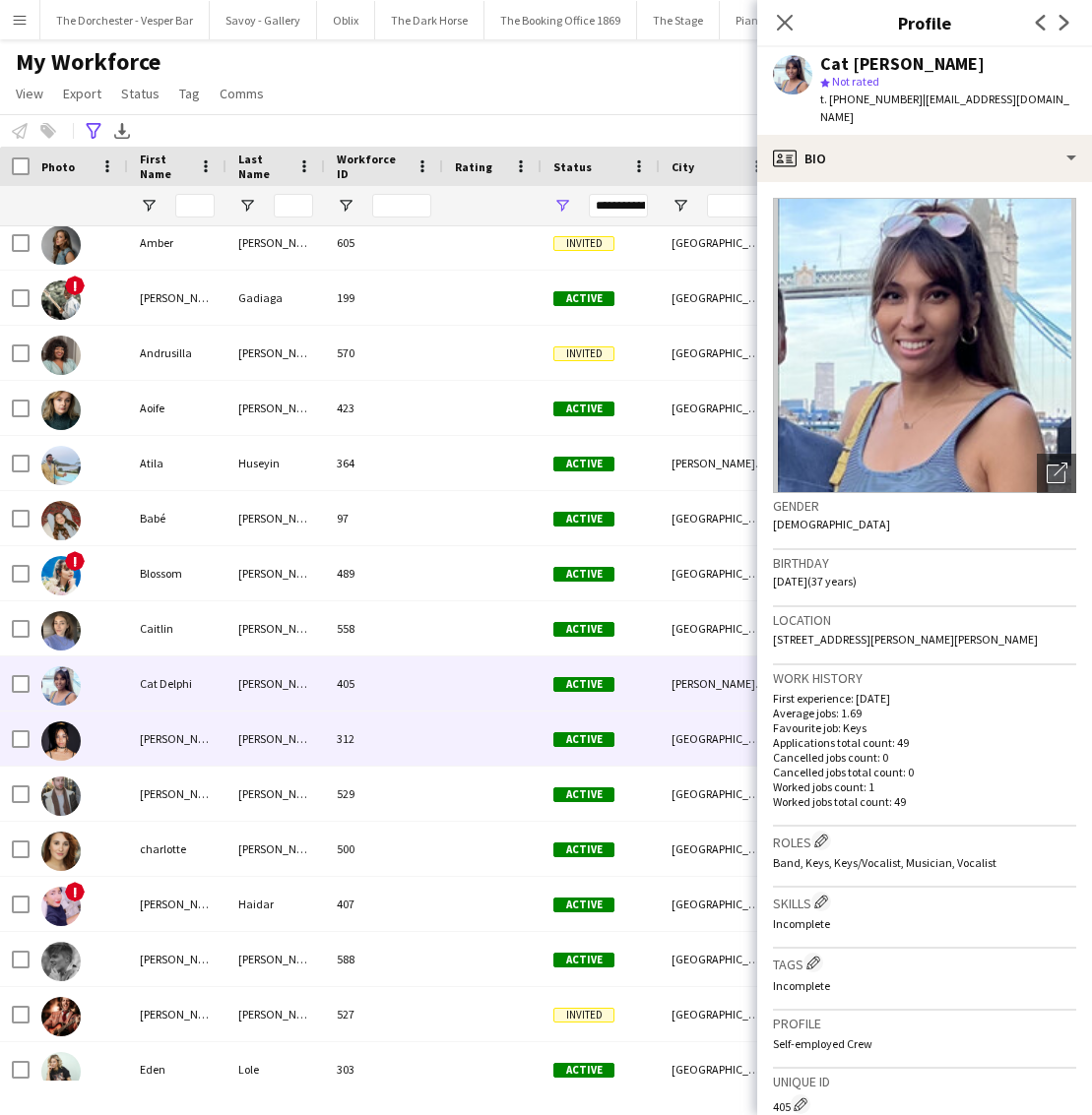
click at [220, 749] on div "[PERSON_NAME]" at bounding box center [177, 739] width 98 height 54
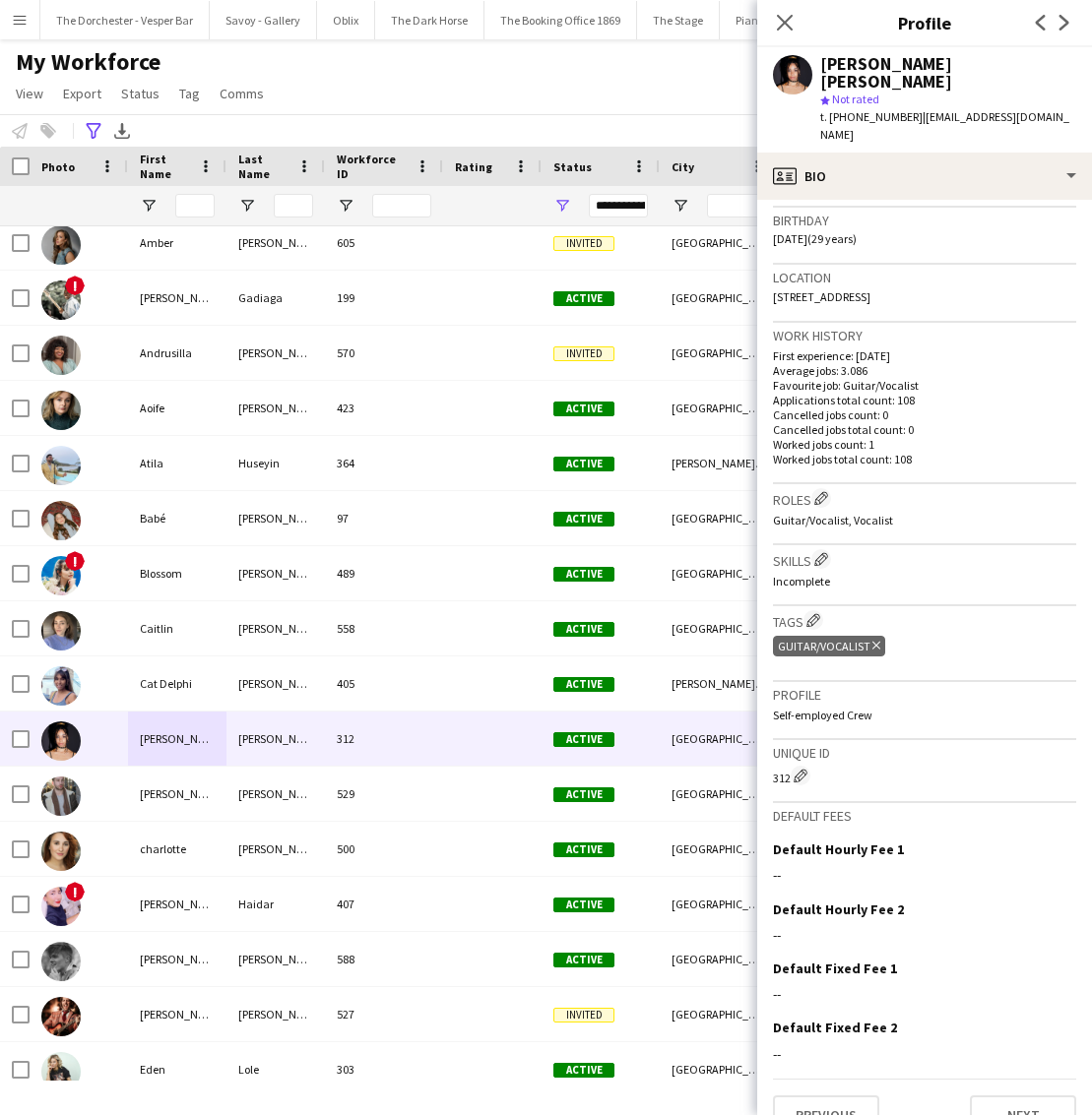
scroll to position [0, 0]
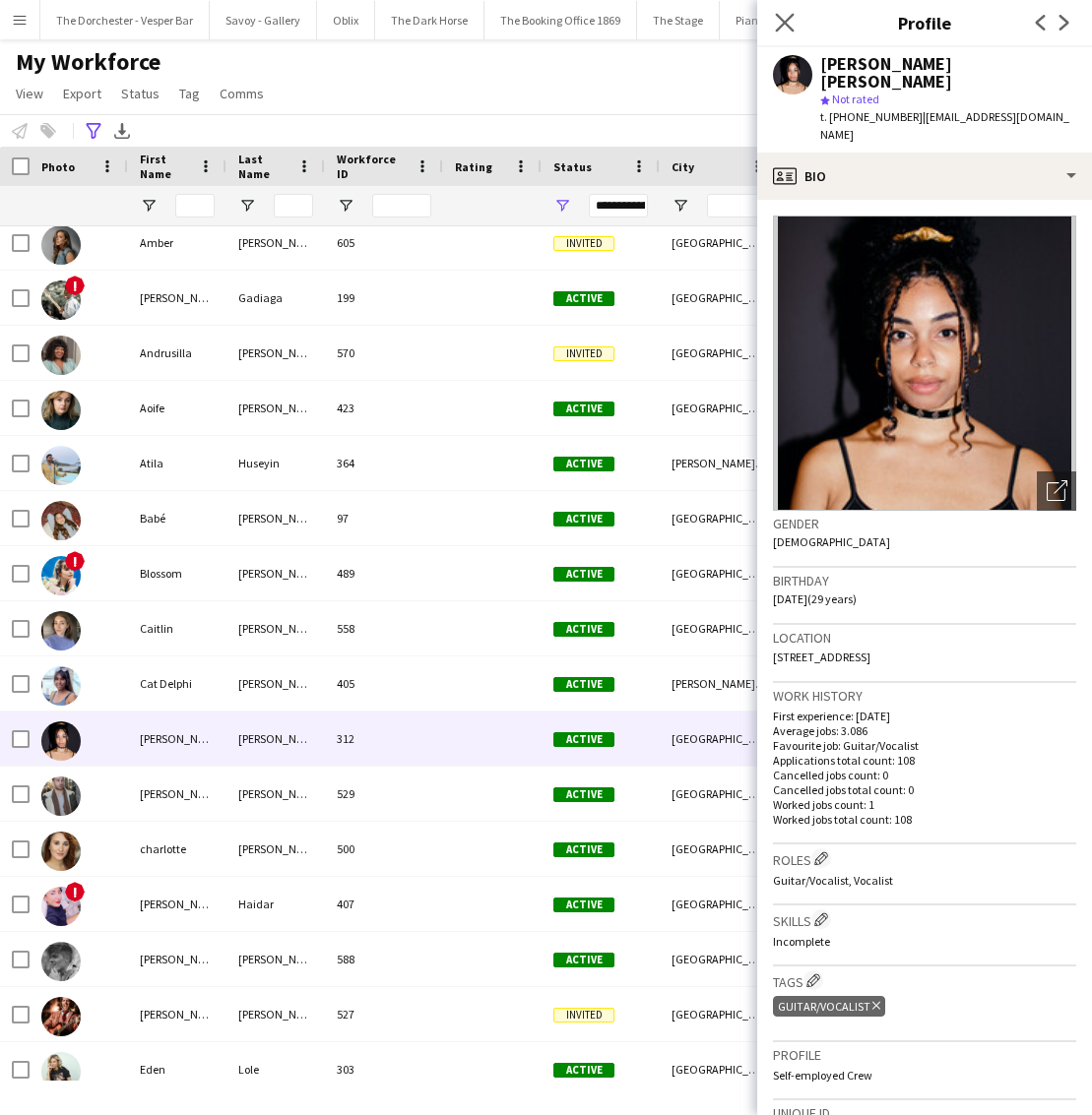
click at [796, 22] on app-icon "Close pop-in" at bounding box center [785, 23] width 29 height 29
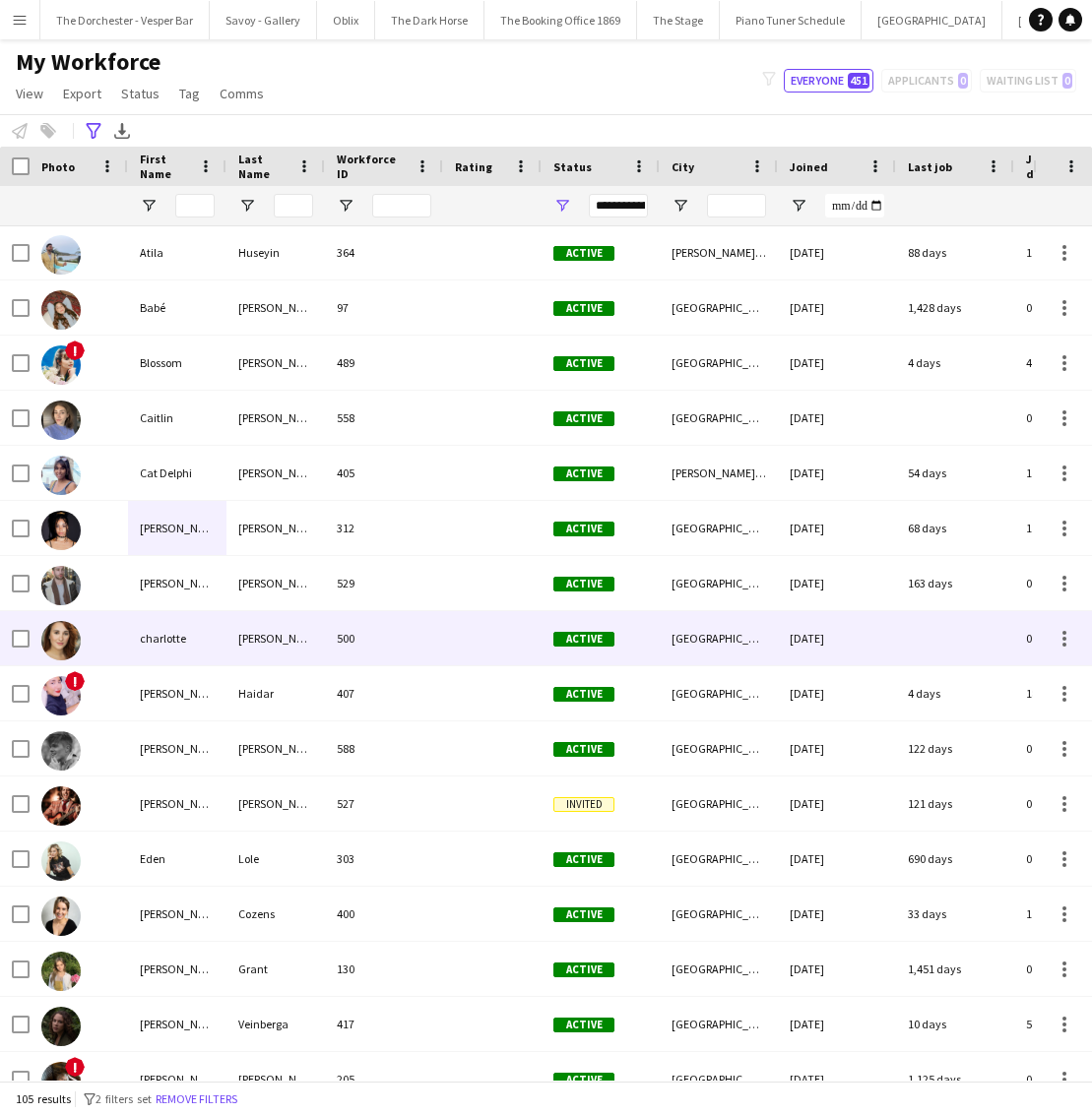
scroll to position [443, 0]
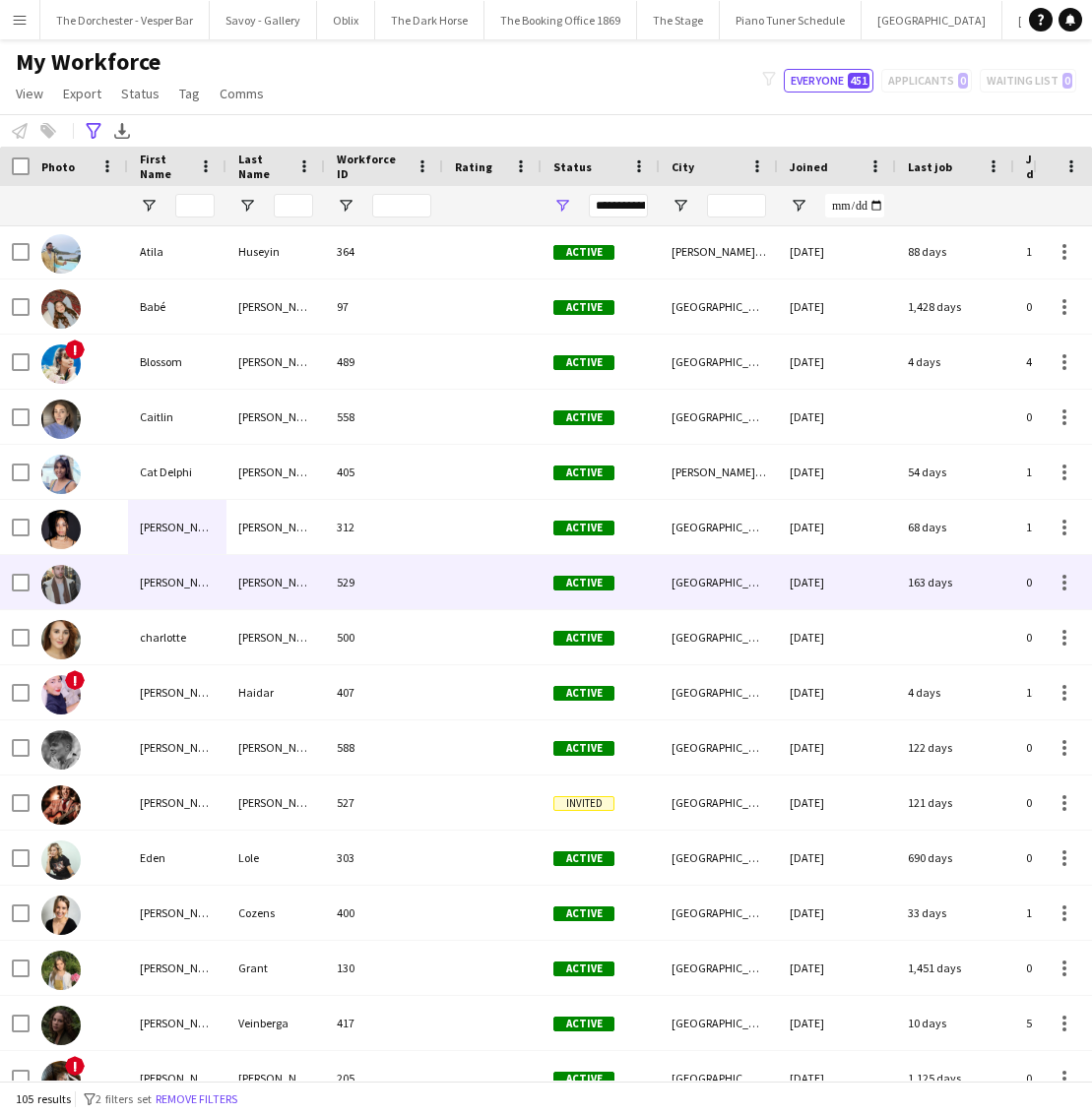
click at [422, 582] on div "529" at bounding box center [384, 582] width 118 height 54
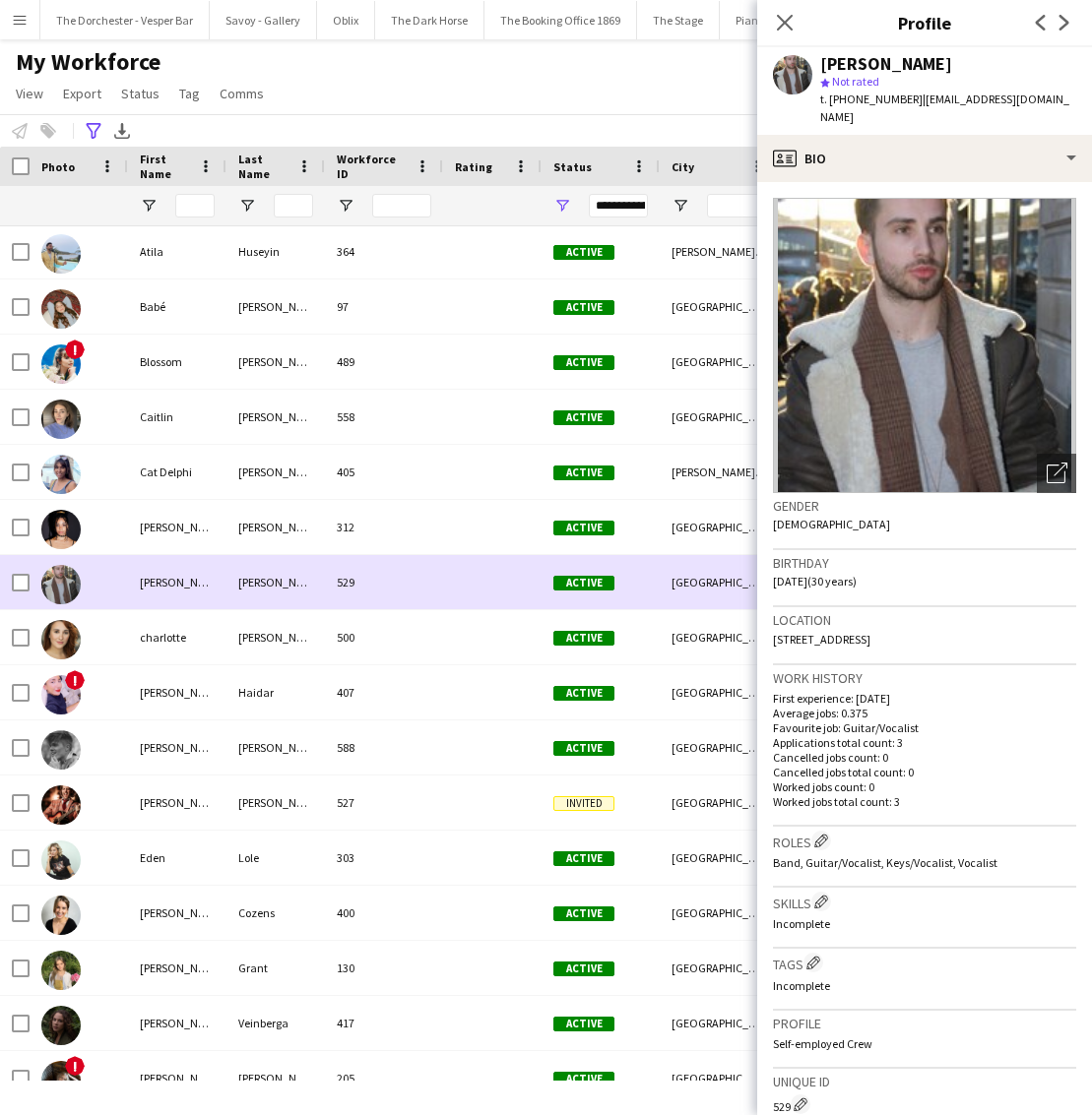
click at [421, 586] on div "529" at bounding box center [384, 582] width 118 height 54
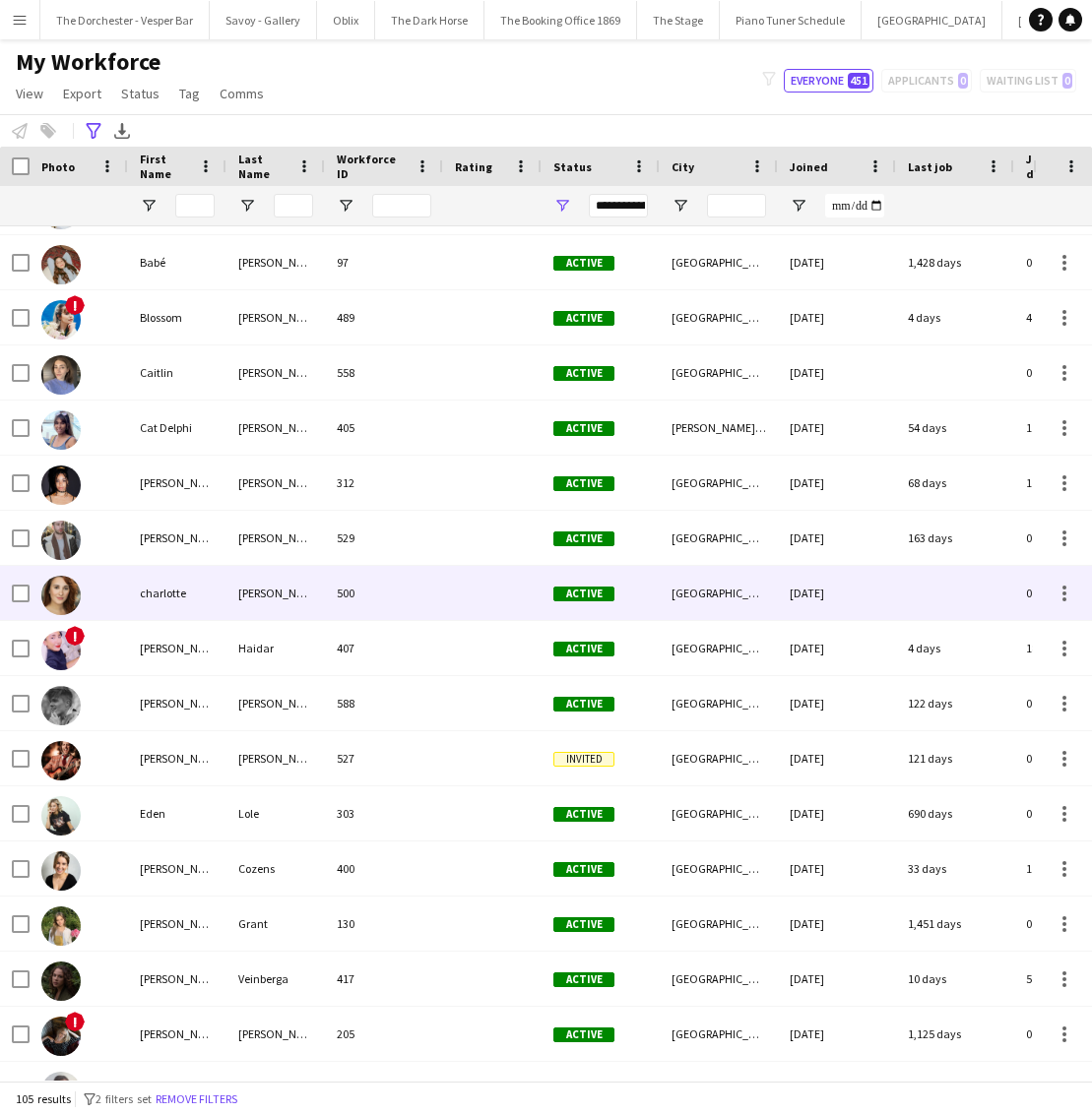
scroll to position [538, 0]
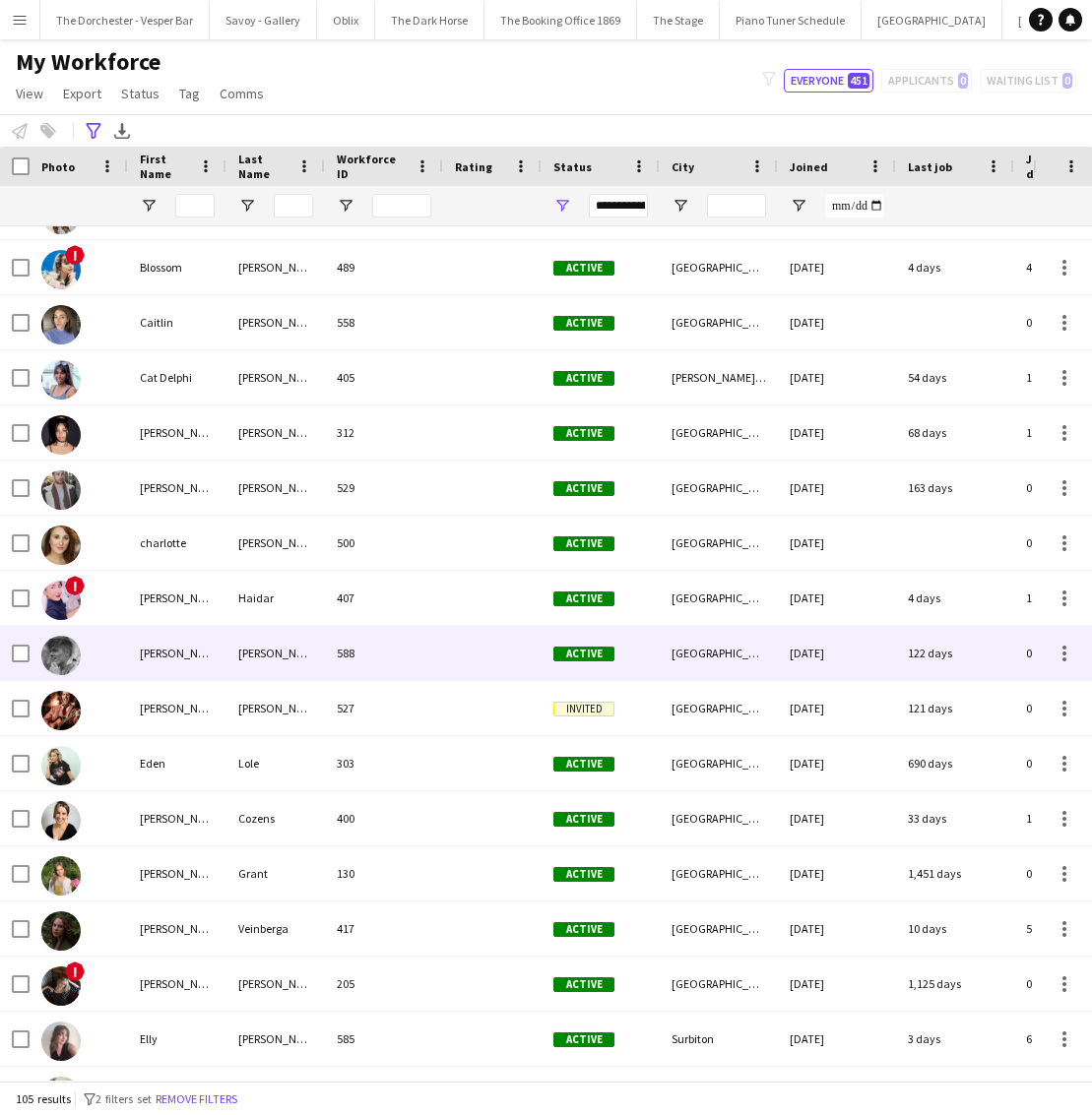
click at [192, 649] on div "[PERSON_NAME]" at bounding box center [177, 653] width 98 height 54
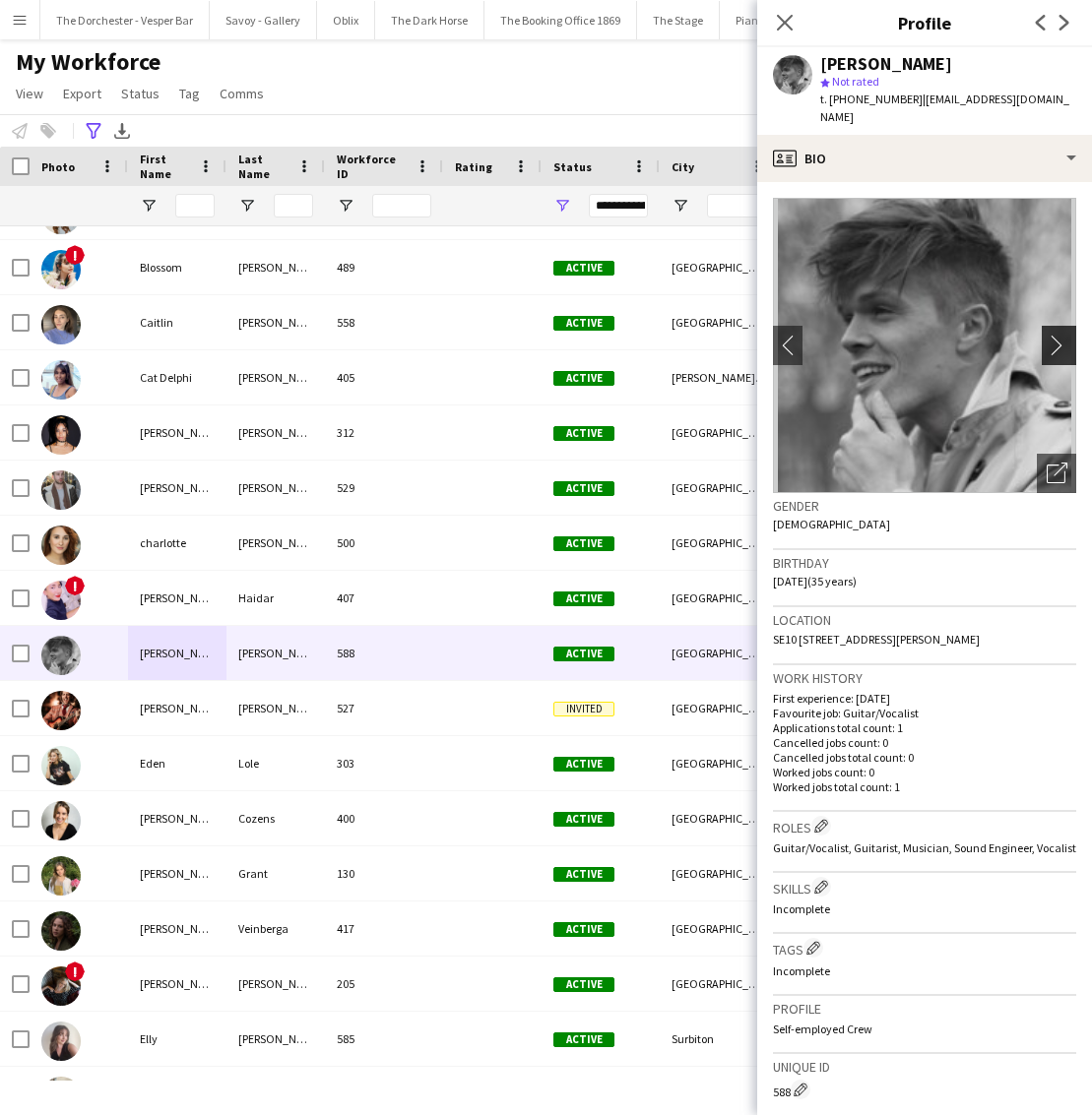
click at [1059, 335] on app-icon "chevron-right" at bounding box center [1062, 345] width 31 height 21
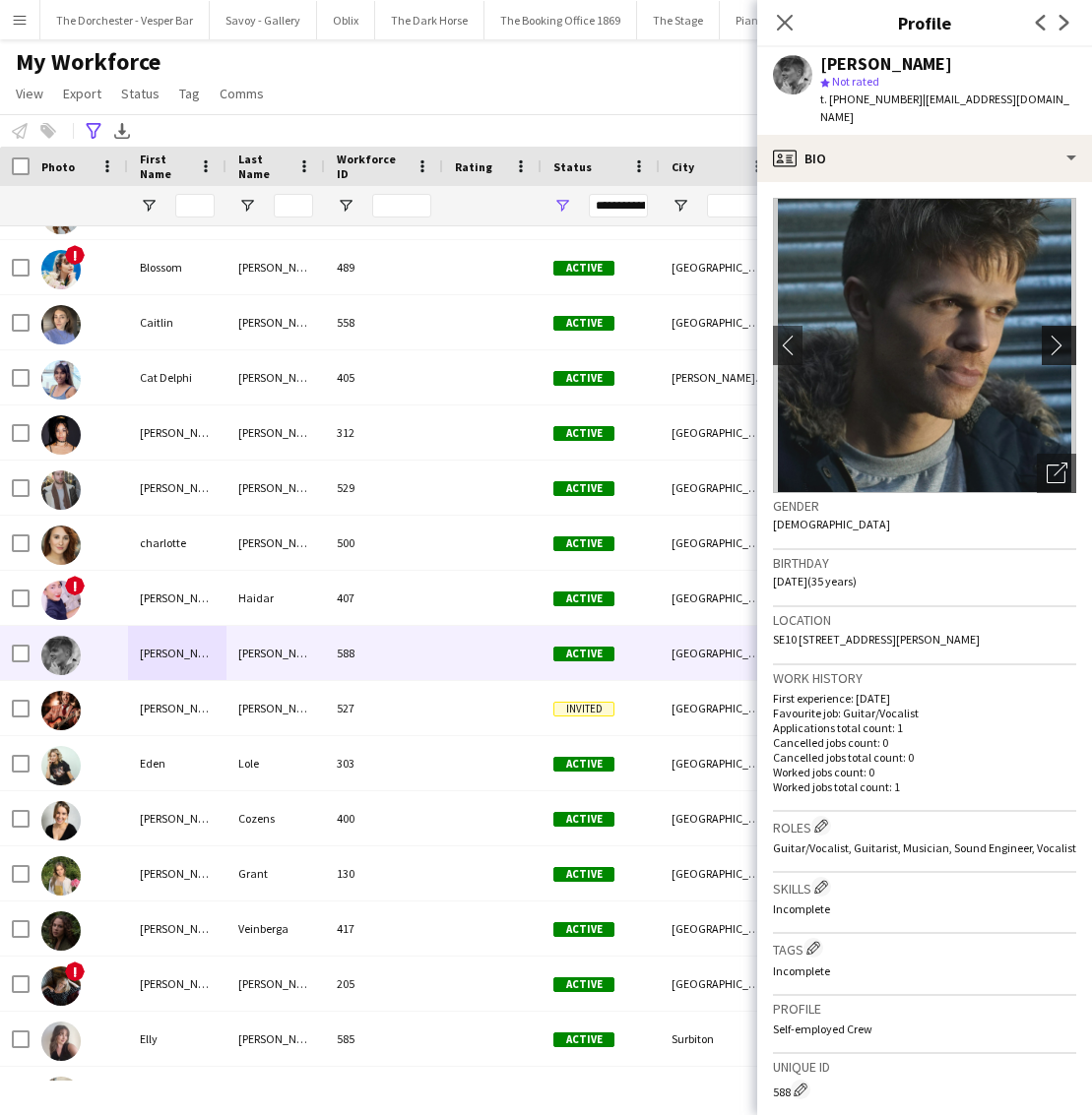
click at [1059, 335] on app-icon "chevron-right" at bounding box center [1062, 345] width 31 height 21
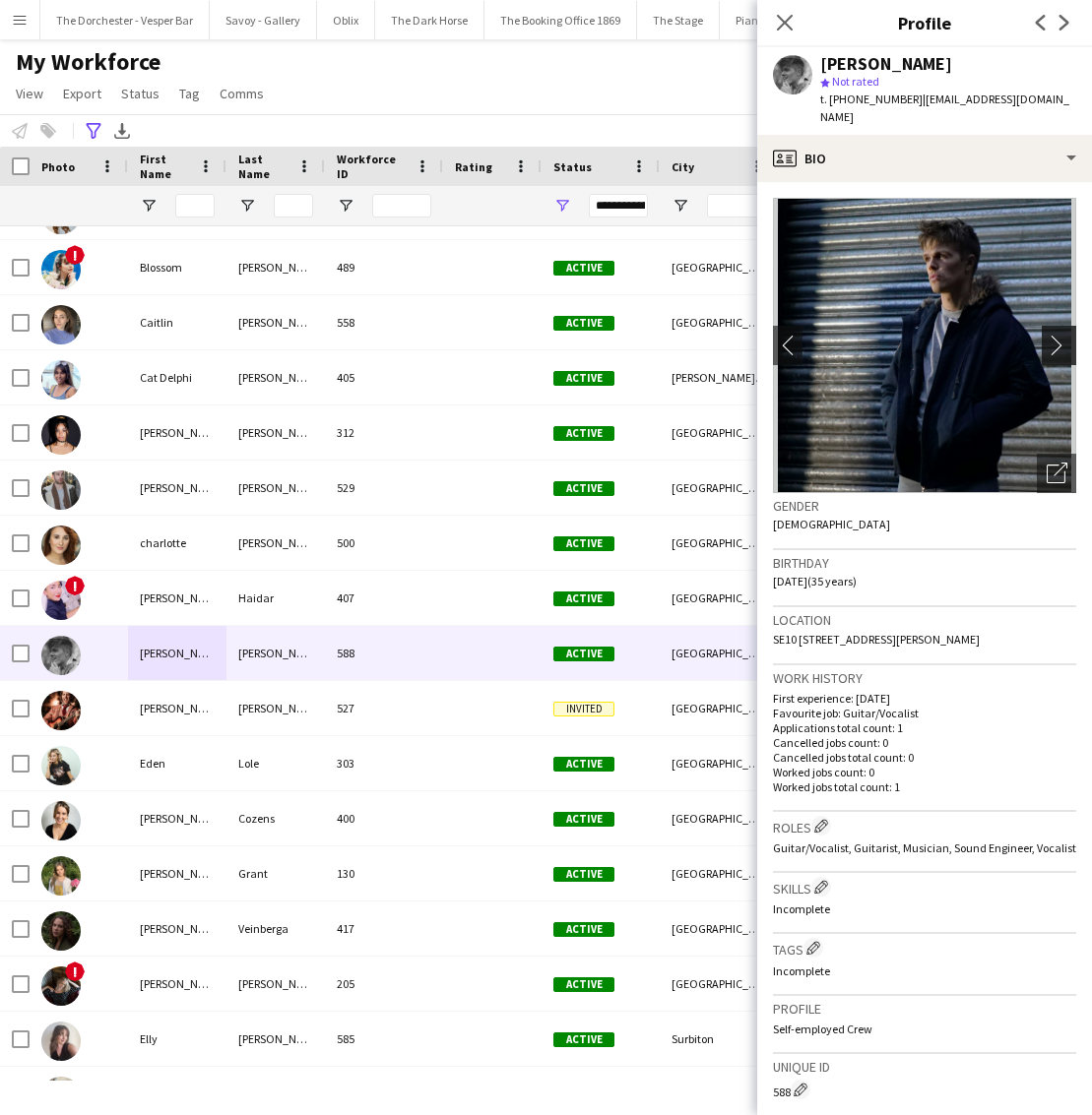
click at [1059, 335] on app-icon "chevron-right" at bounding box center [1062, 345] width 31 height 21
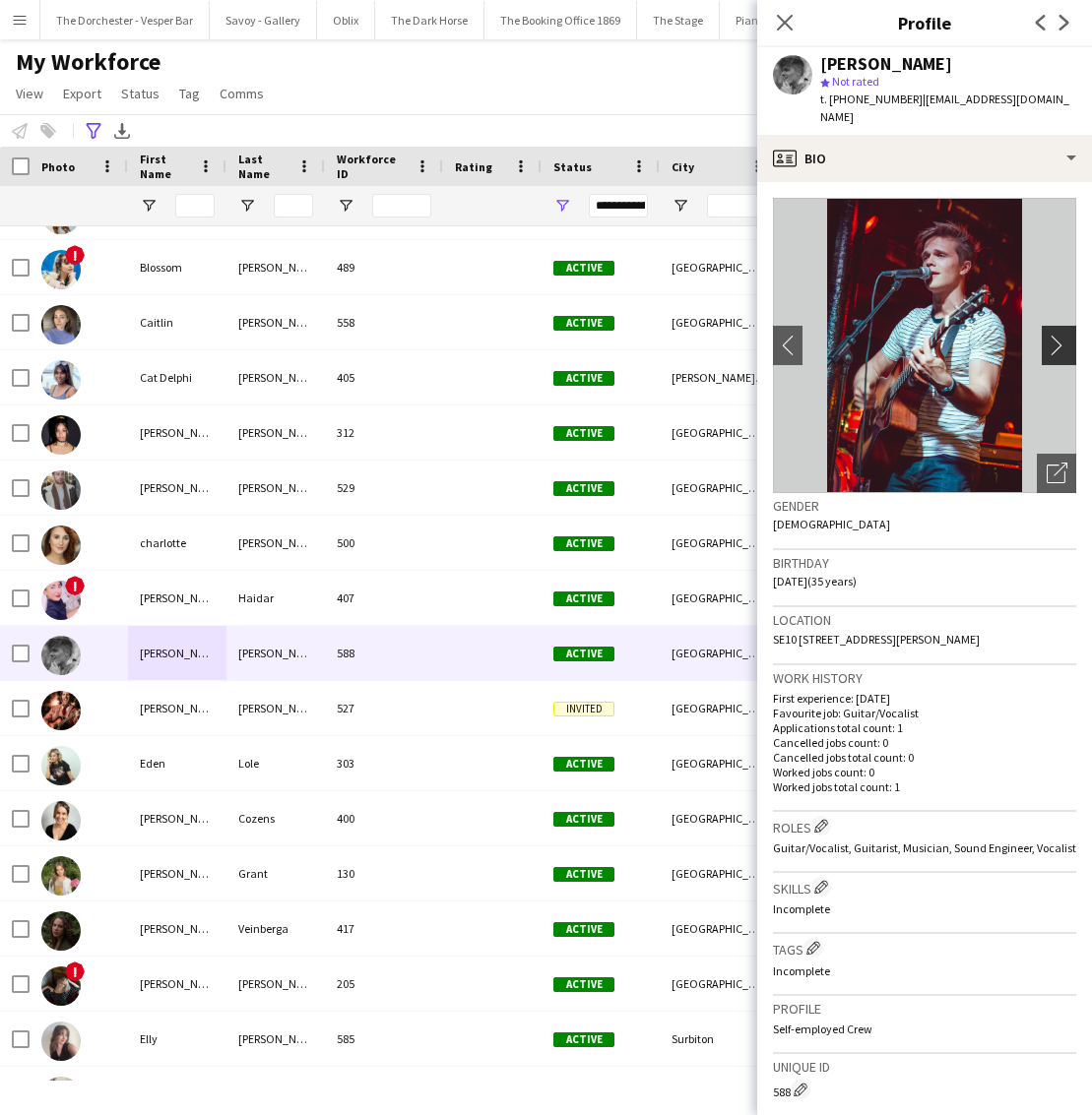
click at [1059, 335] on app-icon "chevron-right" at bounding box center [1062, 345] width 31 height 21
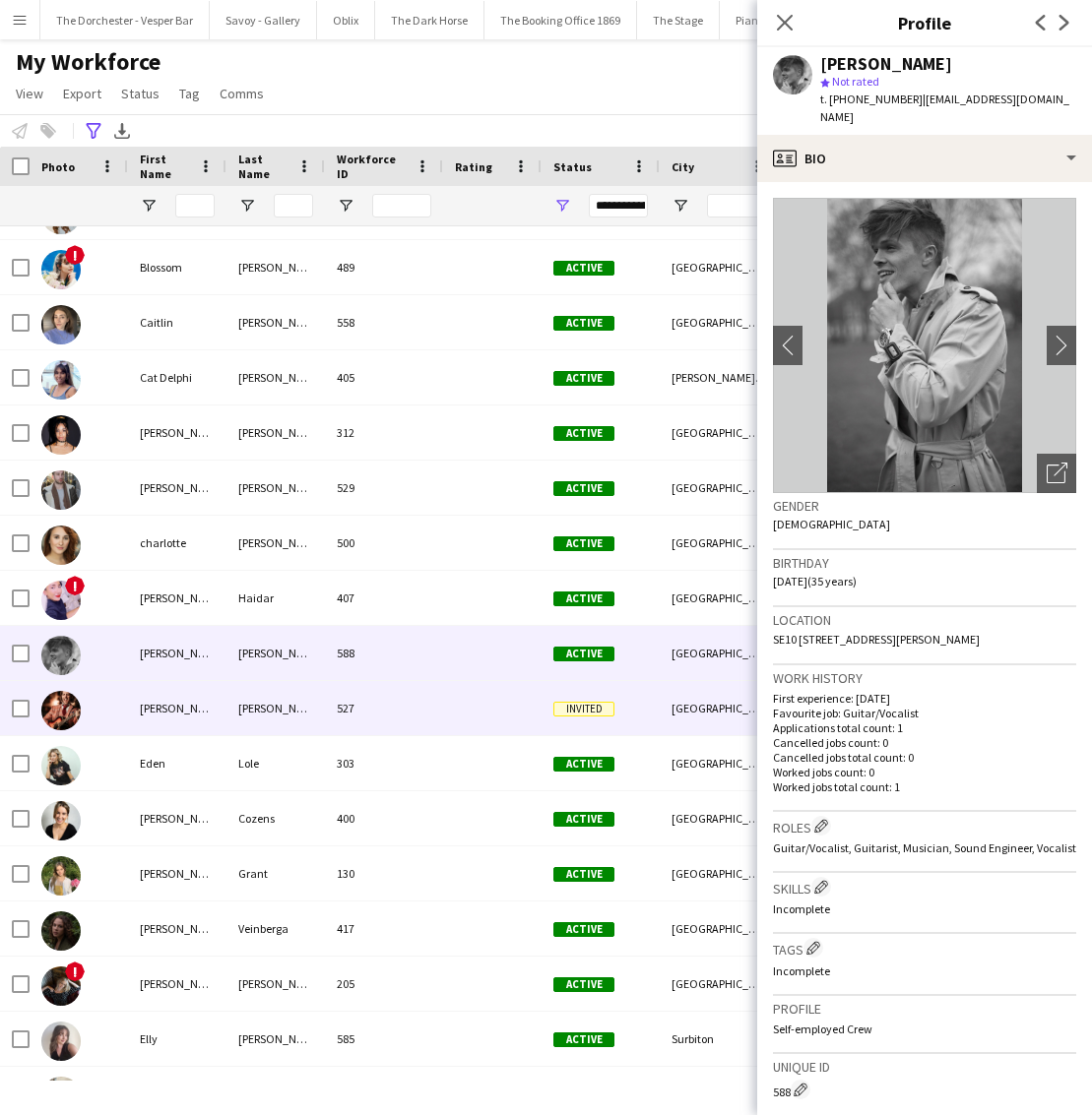
click at [219, 717] on div "[PERSON_NAME]" at bounding box center [177, 708] width 98 height 54
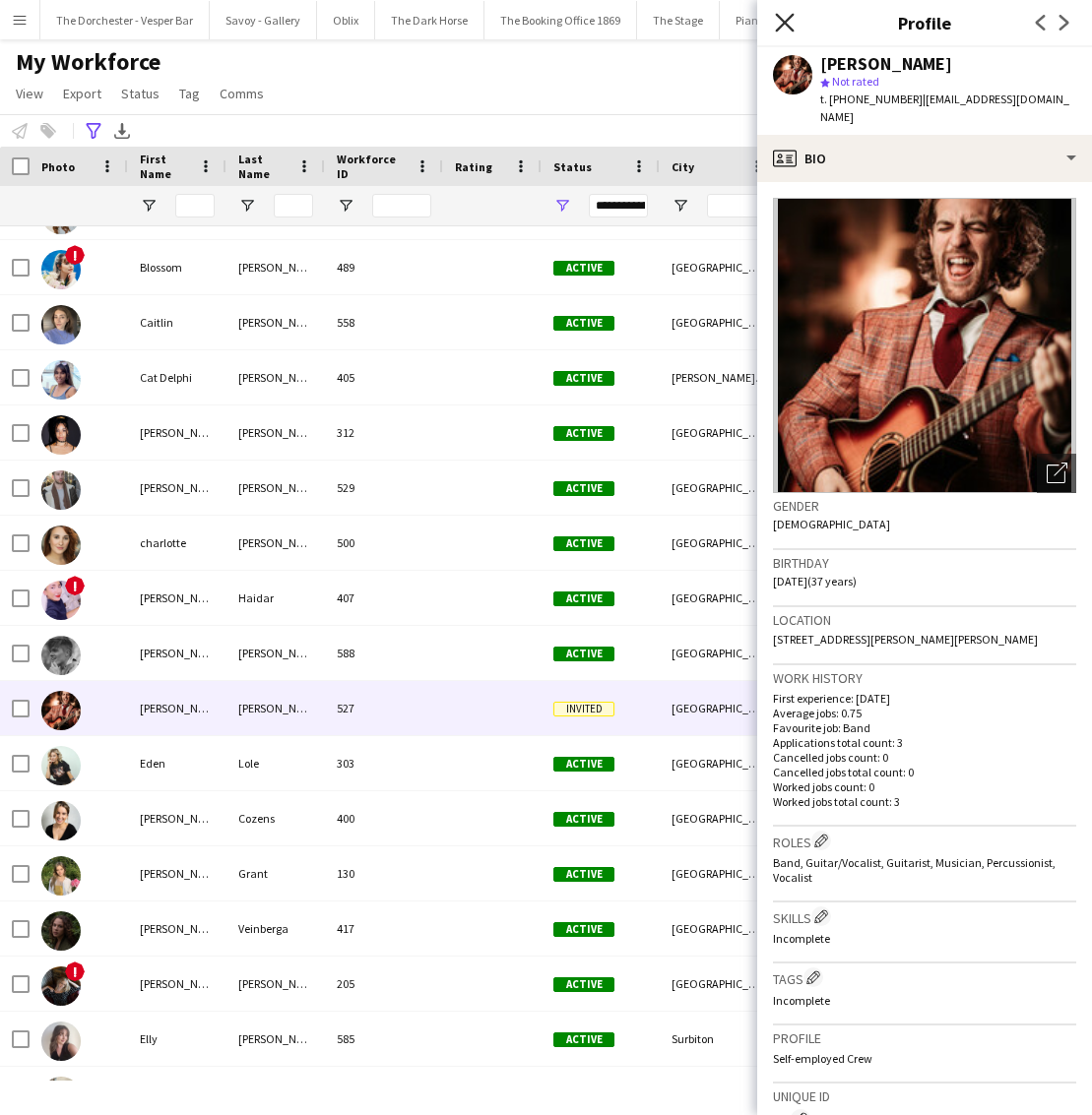
click at [785, 16] on icon "Close pop-in" at bounding box center [784, 22] width 19 height 19
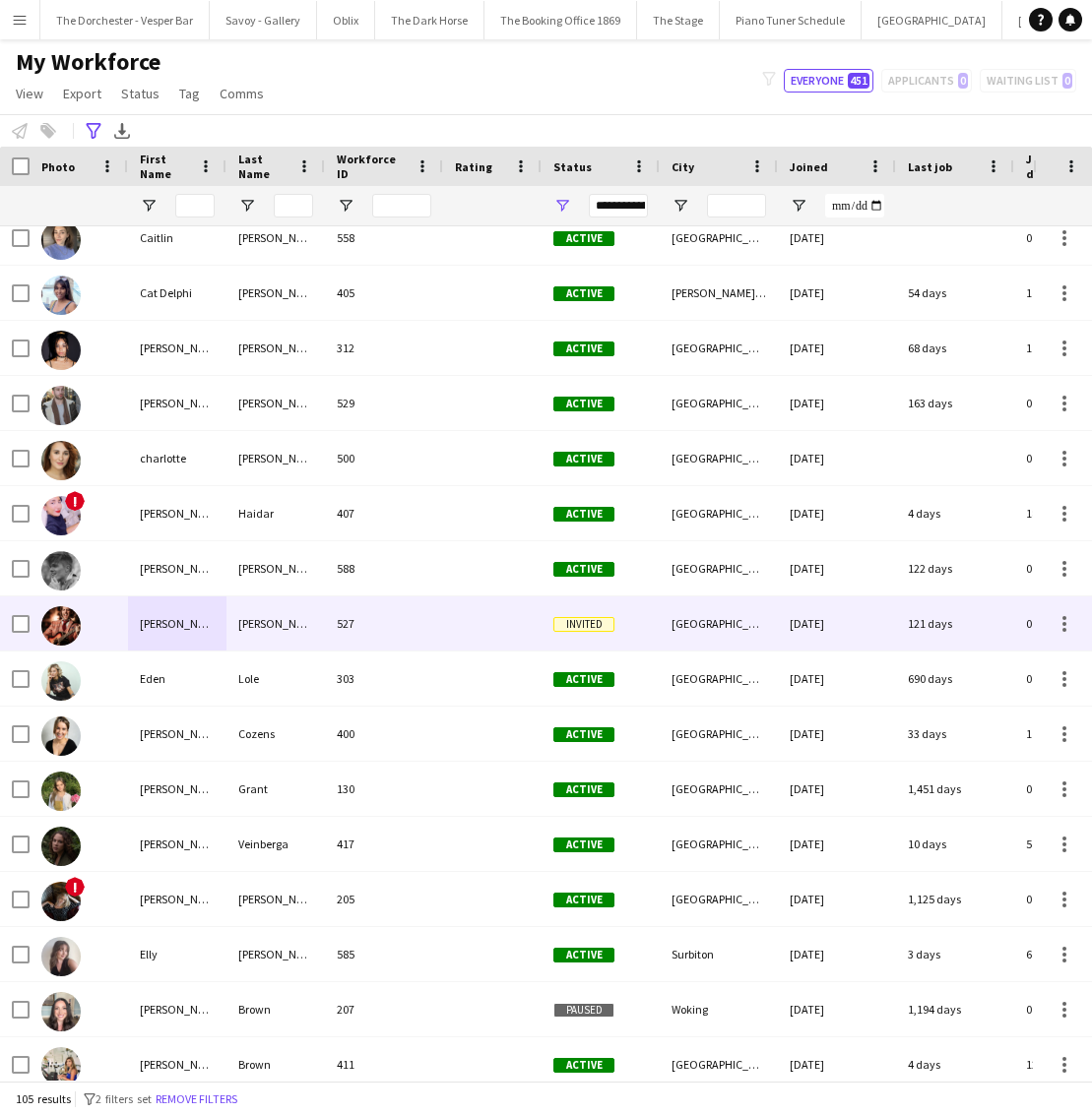
scroll to position [645, 0]
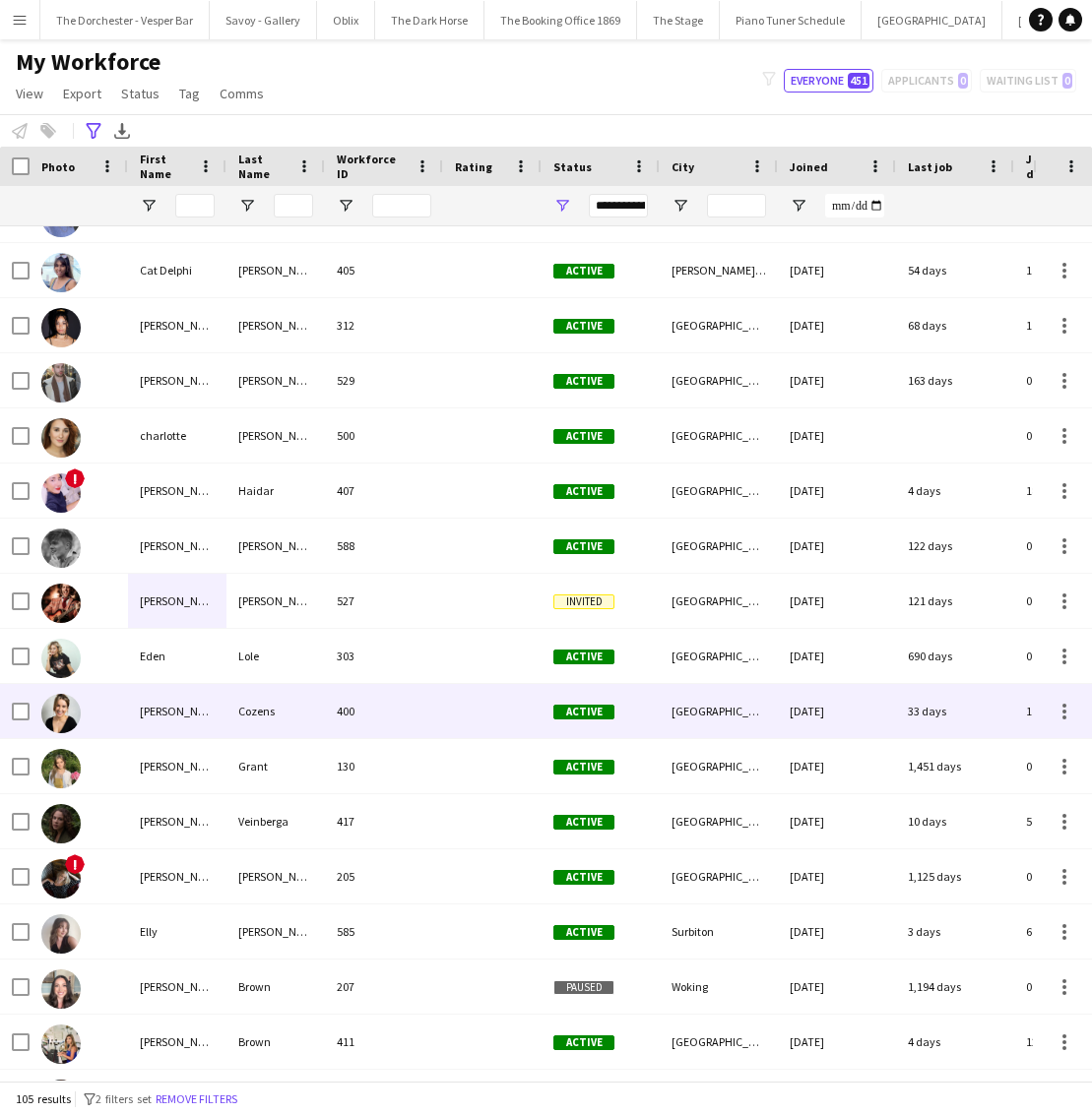
click at [213, 708] on div "[PERSON_NAME]" at bounding box center [177, 711] width 98 height 54
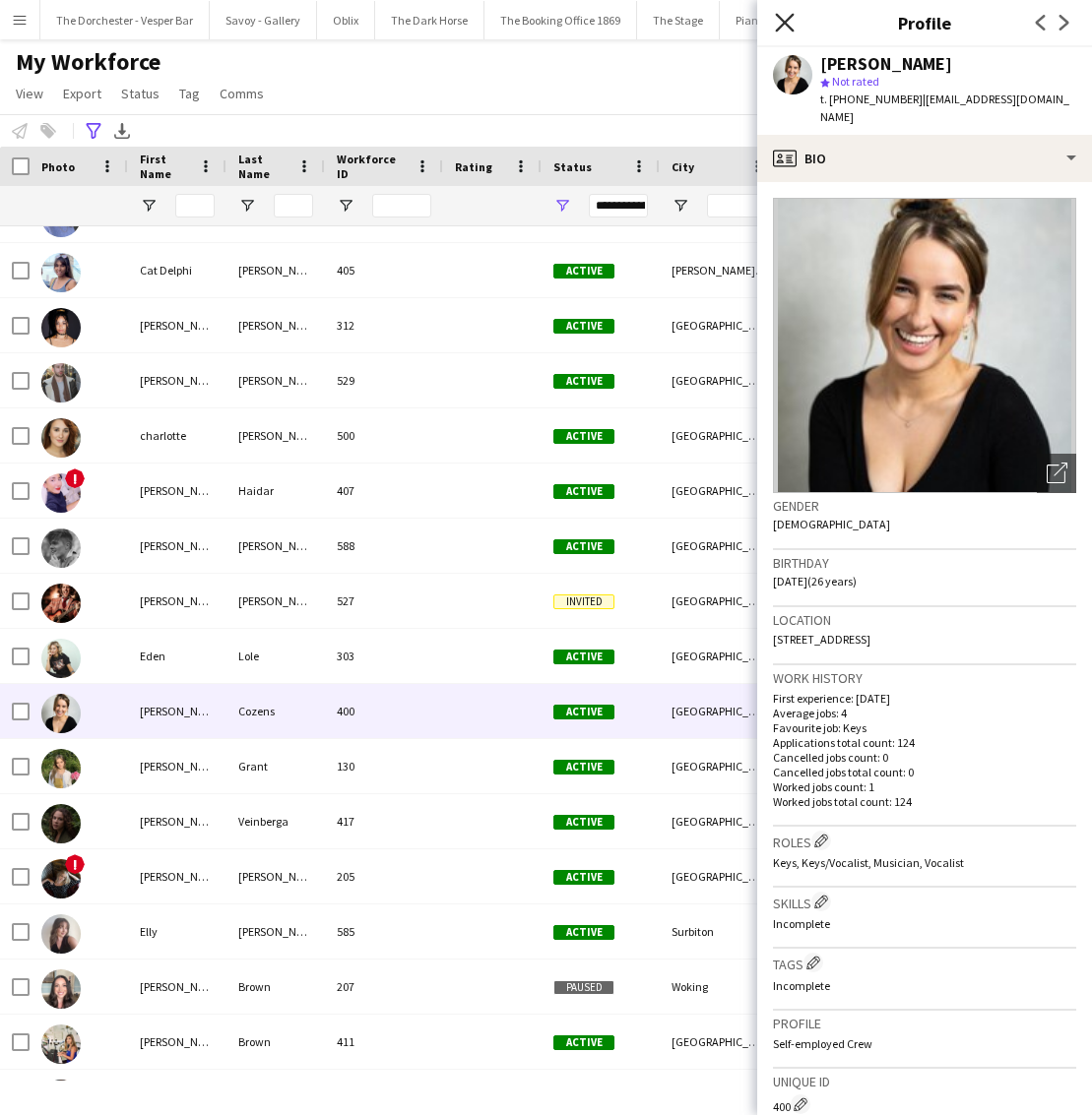
click at [789, 23] on icon "Close pop-in" at bounding box center [784, 22] width 19 height 19
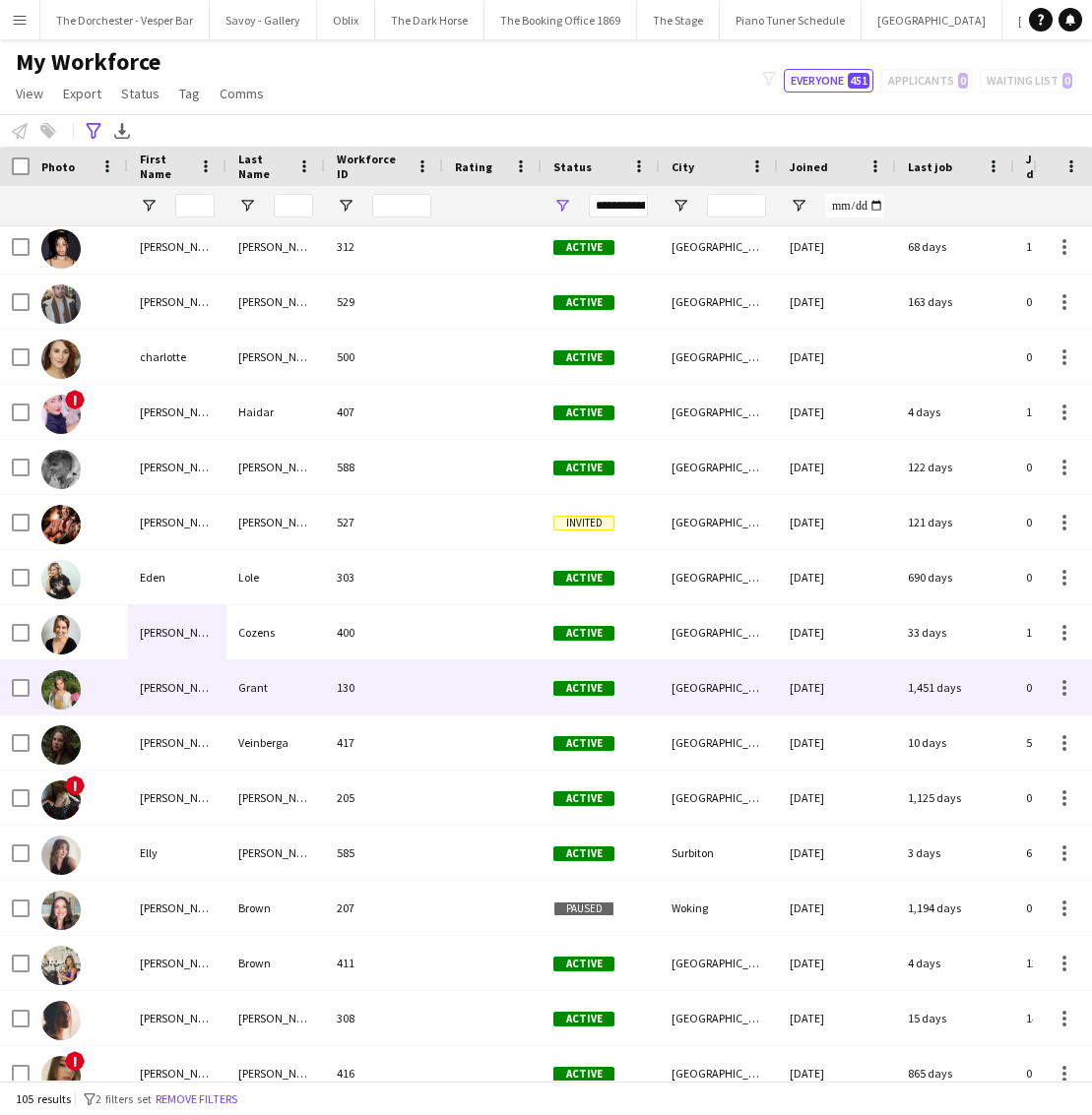
scroll to position [743, 0]
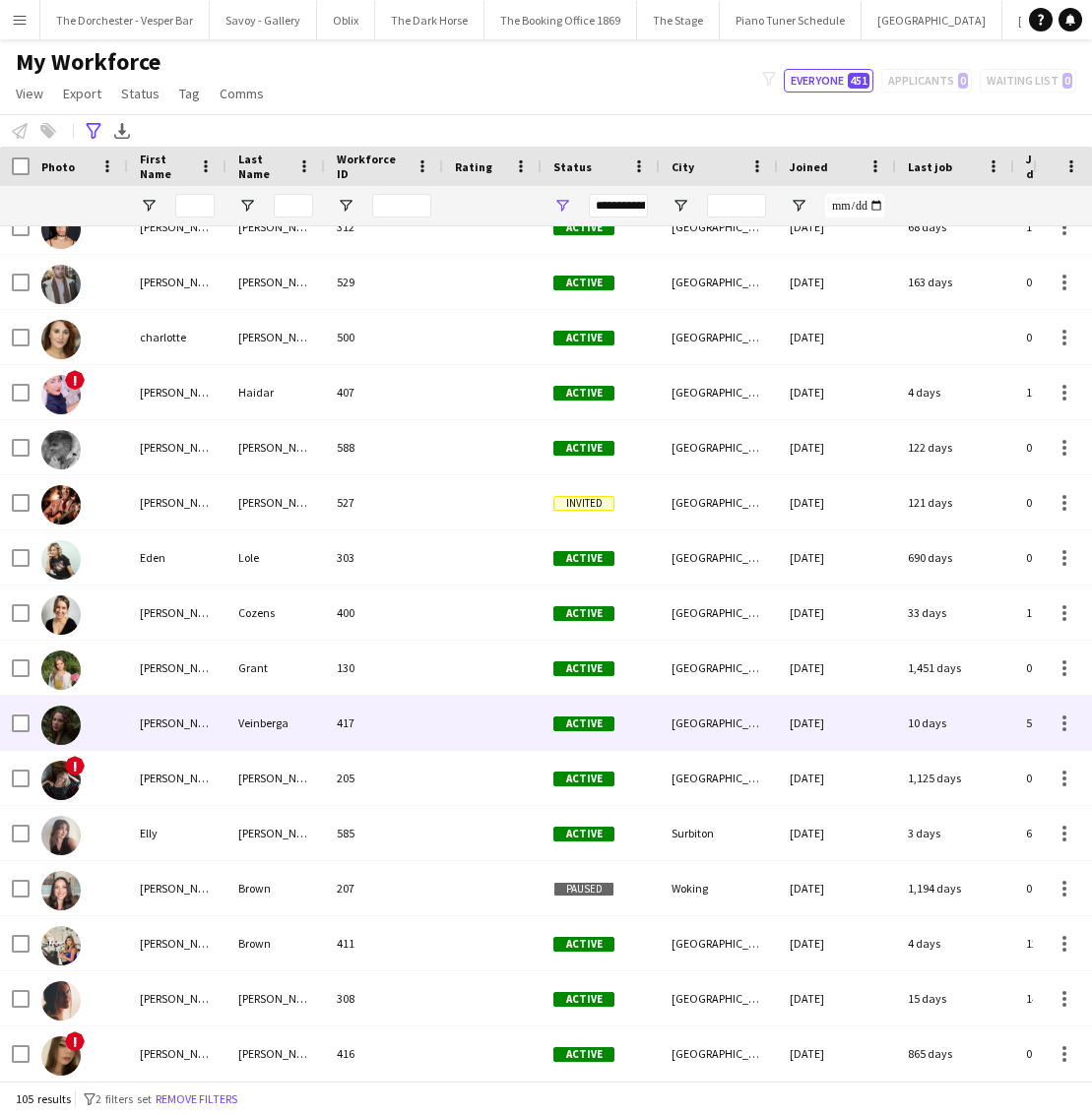
click at [183, 715] on div "[PERSON_NAME]" at bounding box center [177, 723] width 98 height 54
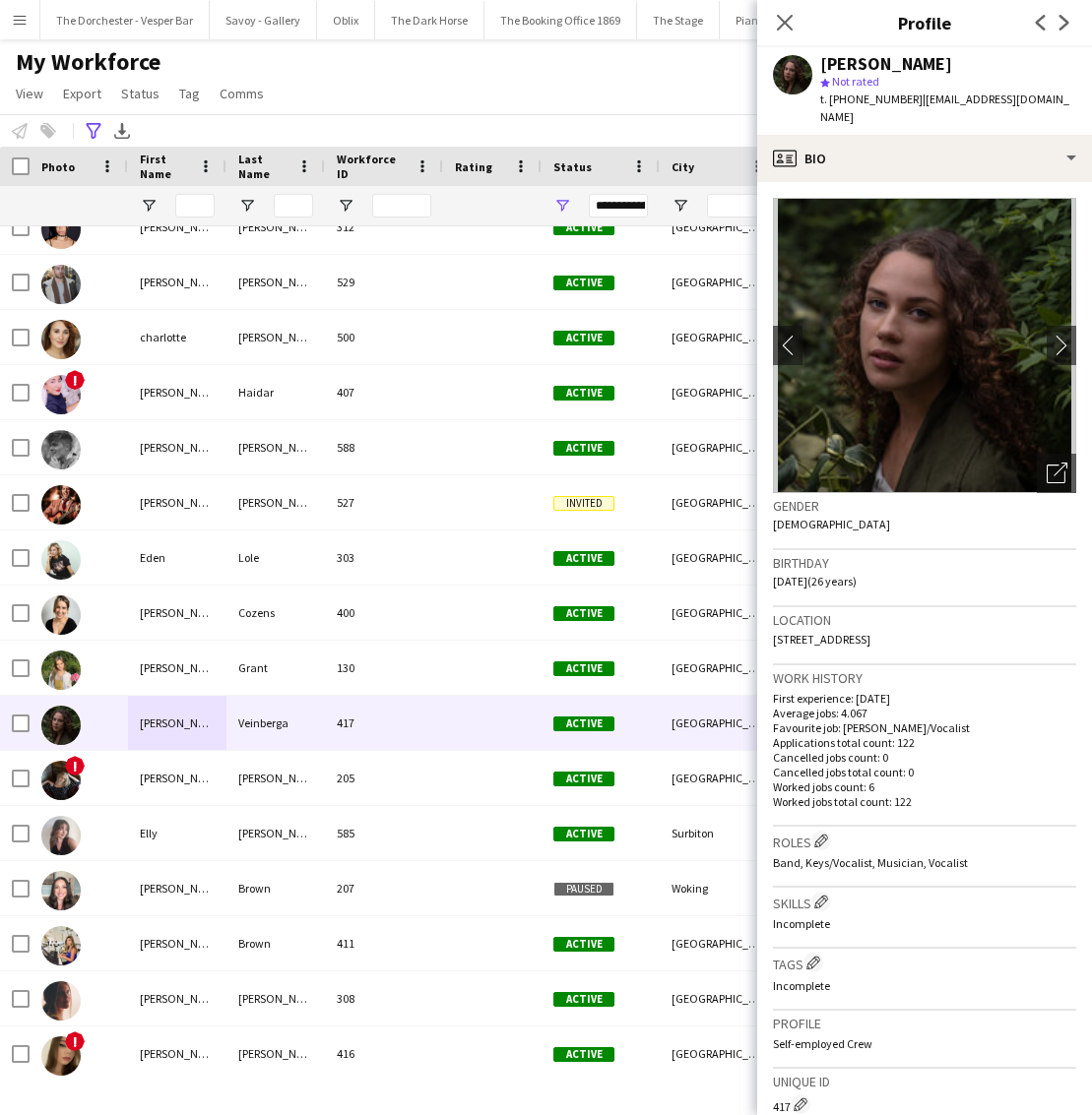
drag, startPoint x: 826, startPoint y: 62, endPoint x: 944, endPoint y: 55, distance: 118.3
click at [940, 55] on div "[PERSON_NAME]" at bounding box center [886, 64] width 132 height 18
drag, startPoint x: 947, startPoint y: 58, endPoint x: 826, endPoint y: 59, distance: 121.1
click at [826, 59] on div "[PERSON_NAME]" at bounding box center [886, 64] width 132 height 18
drag, startPoint x: 818, startPoint y: 63, endPoint x: 966, endPoint y: 63, distance: 147.7
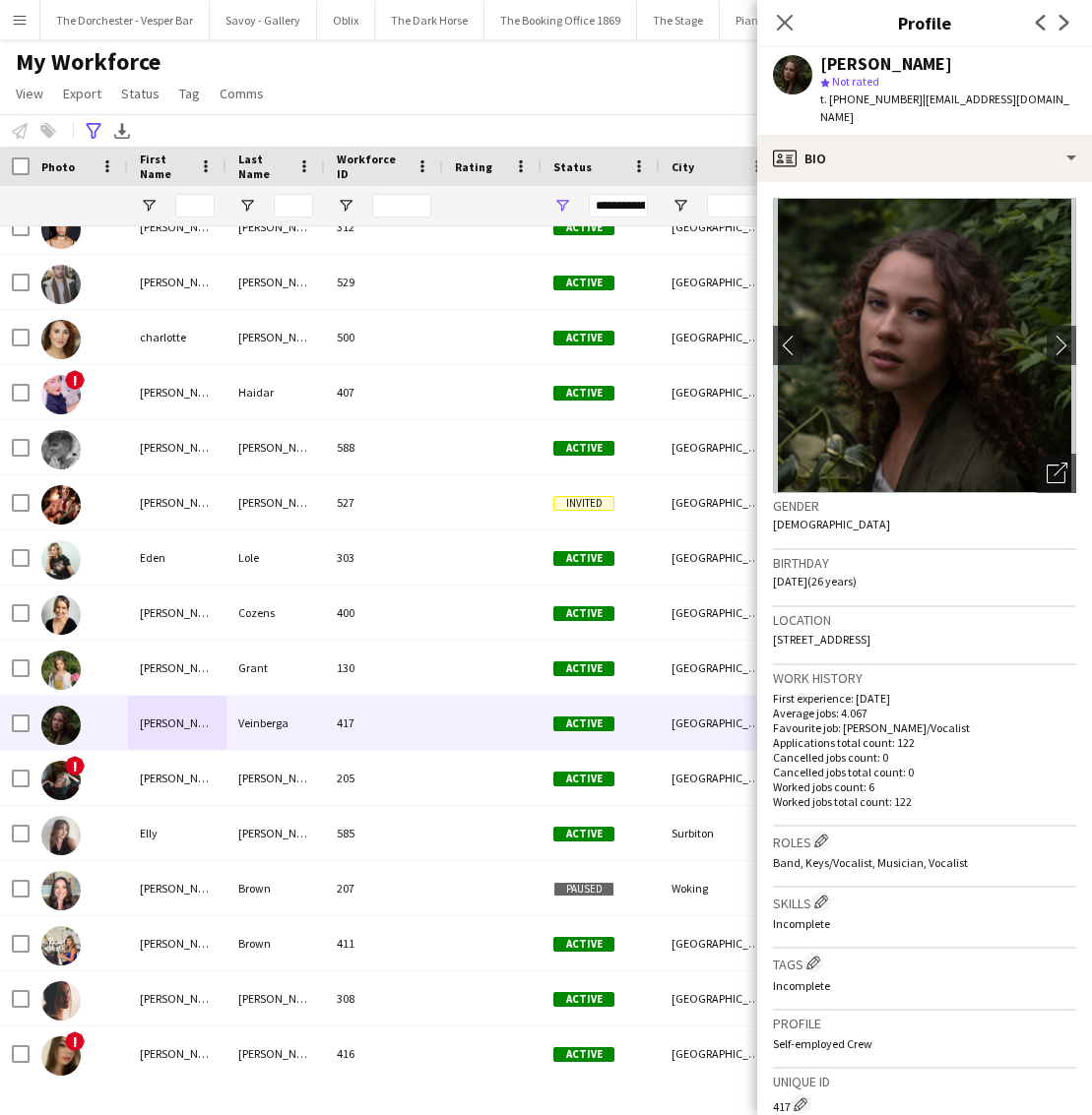
click at [966, 63] on div "[PERSON_NAME] star Not rated t. [PHONE_NUMBER] | [EMAIL_ADDRESS][DOMAIN_NAME]" at bounding box center [924, 91] width 335 height 88
copy div "[PERSON_NAME]"
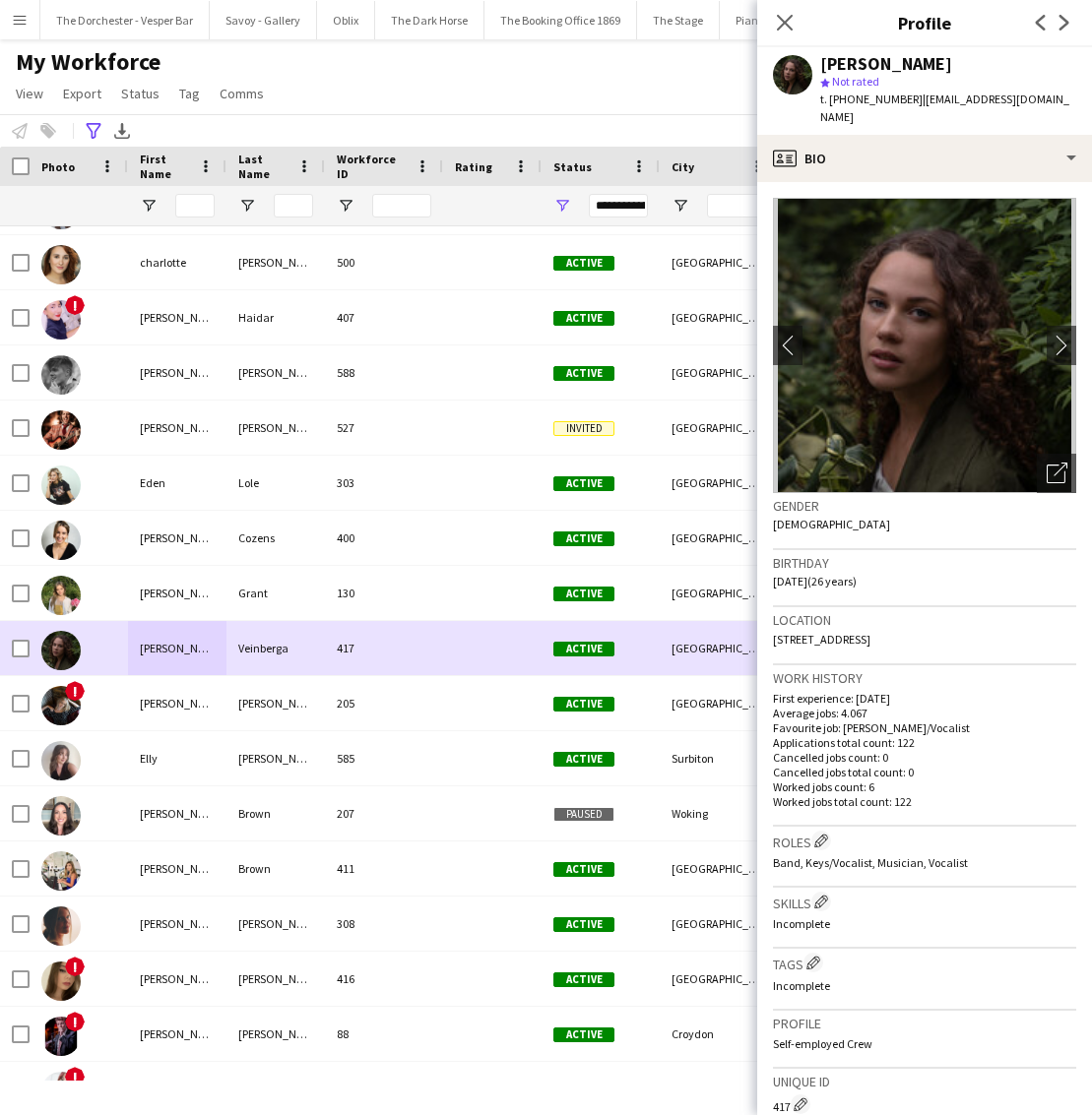
scroll to position [822, 0]
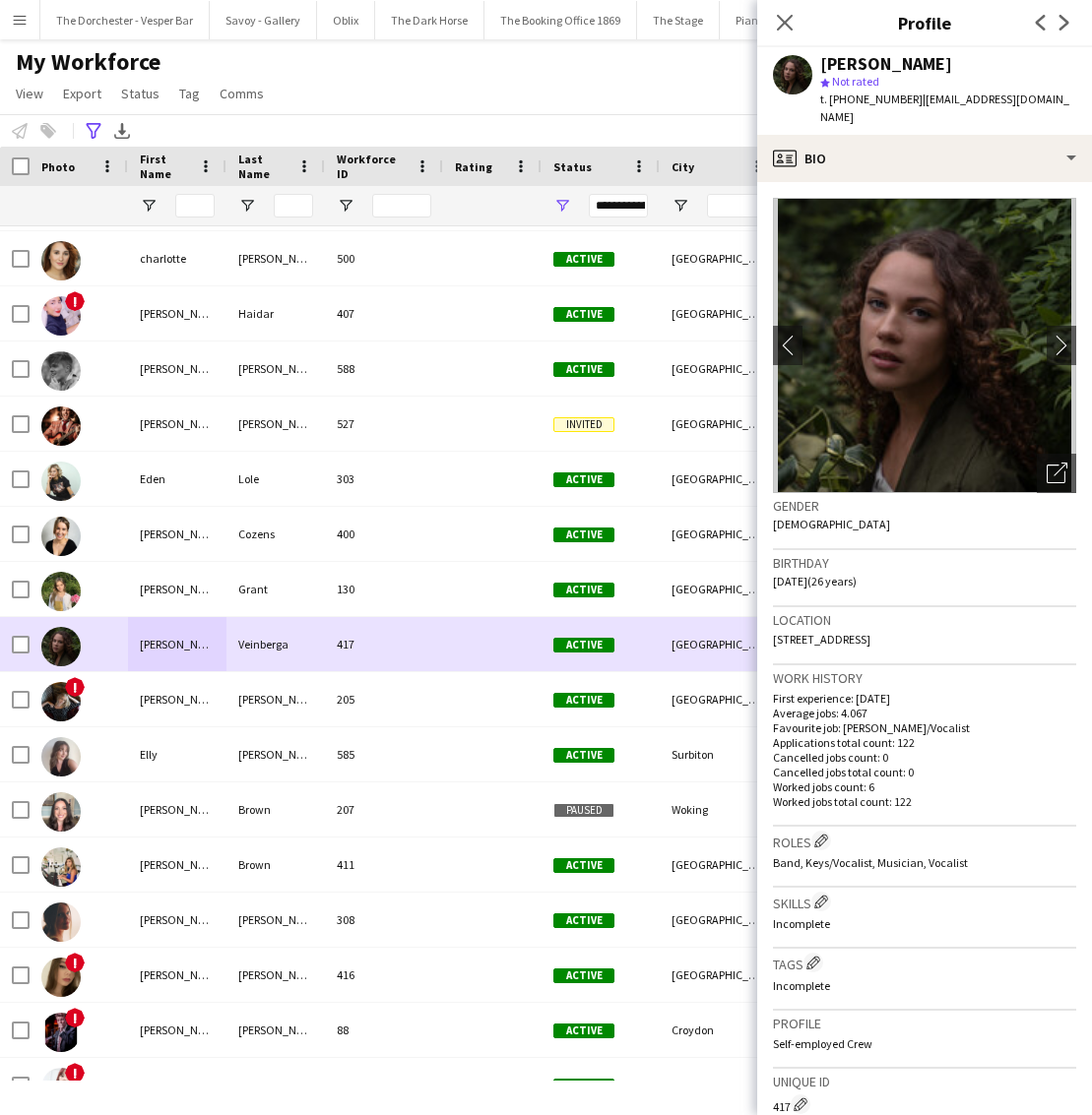
click at [423, 683] on div "205" at bounding box center [384, 699] width 118 height 54
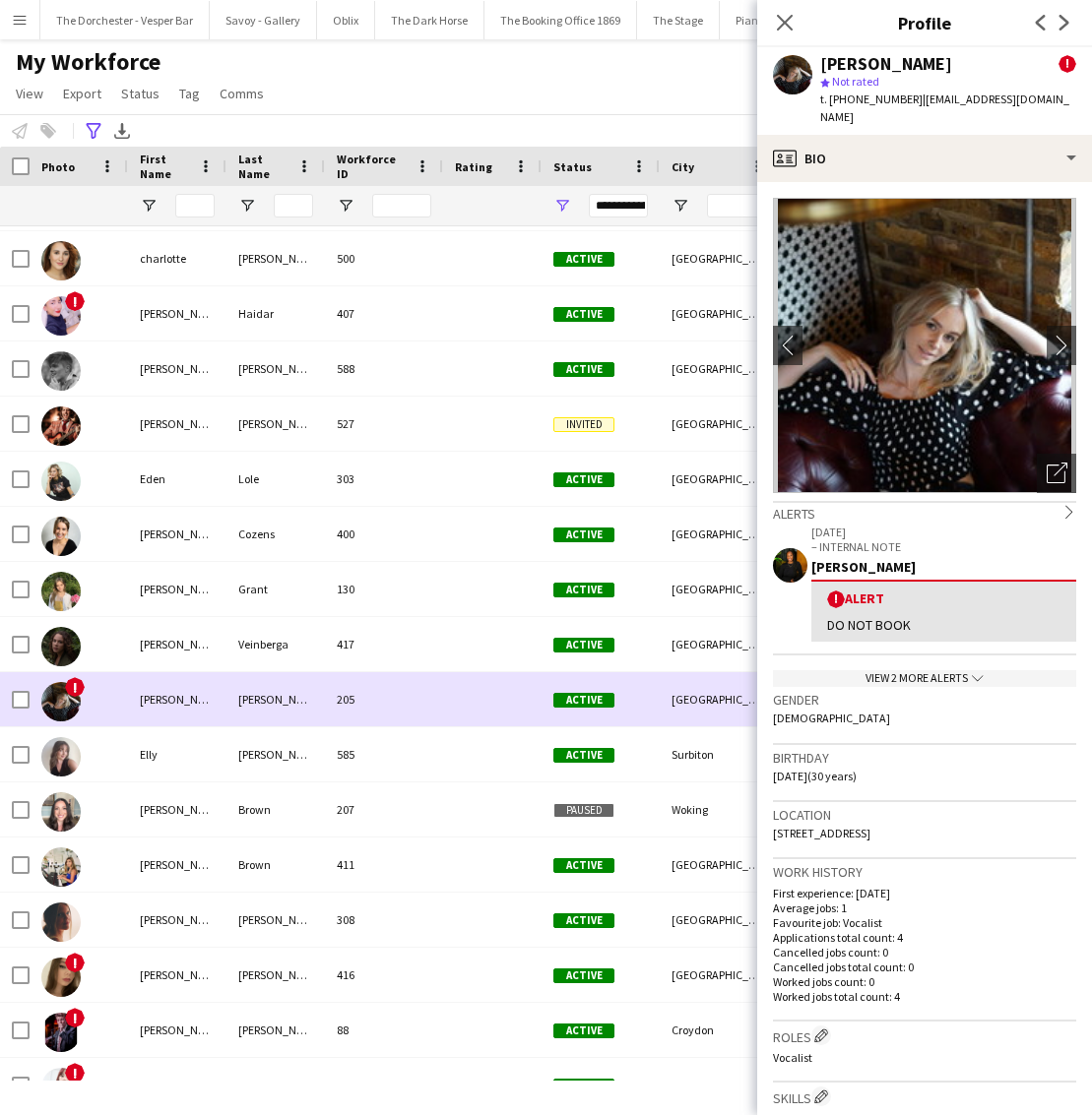
click at [422, 682] on div "205" at bounding box center [384, 699] width 118 height 54
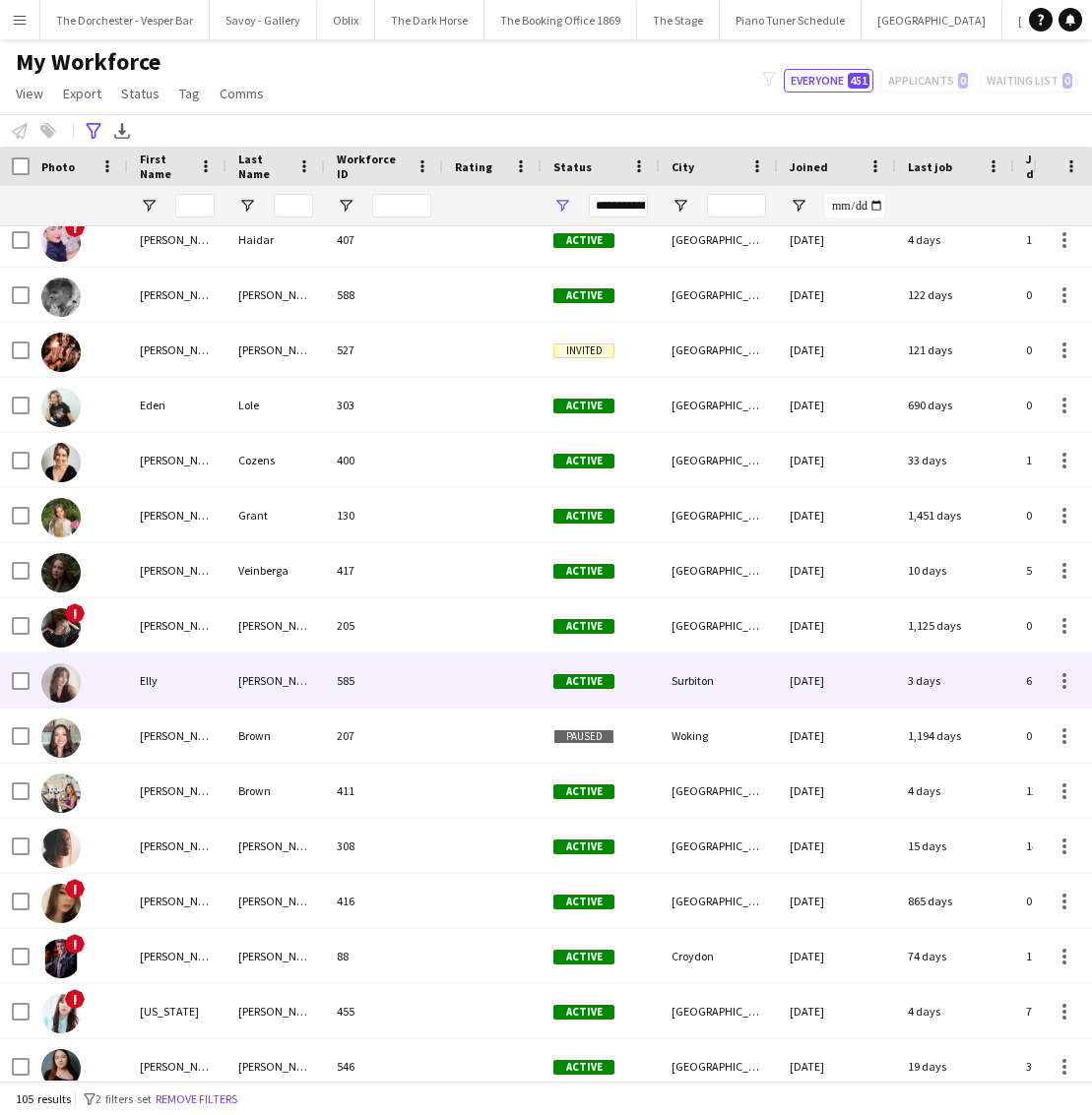
scroll to position [899, 0]
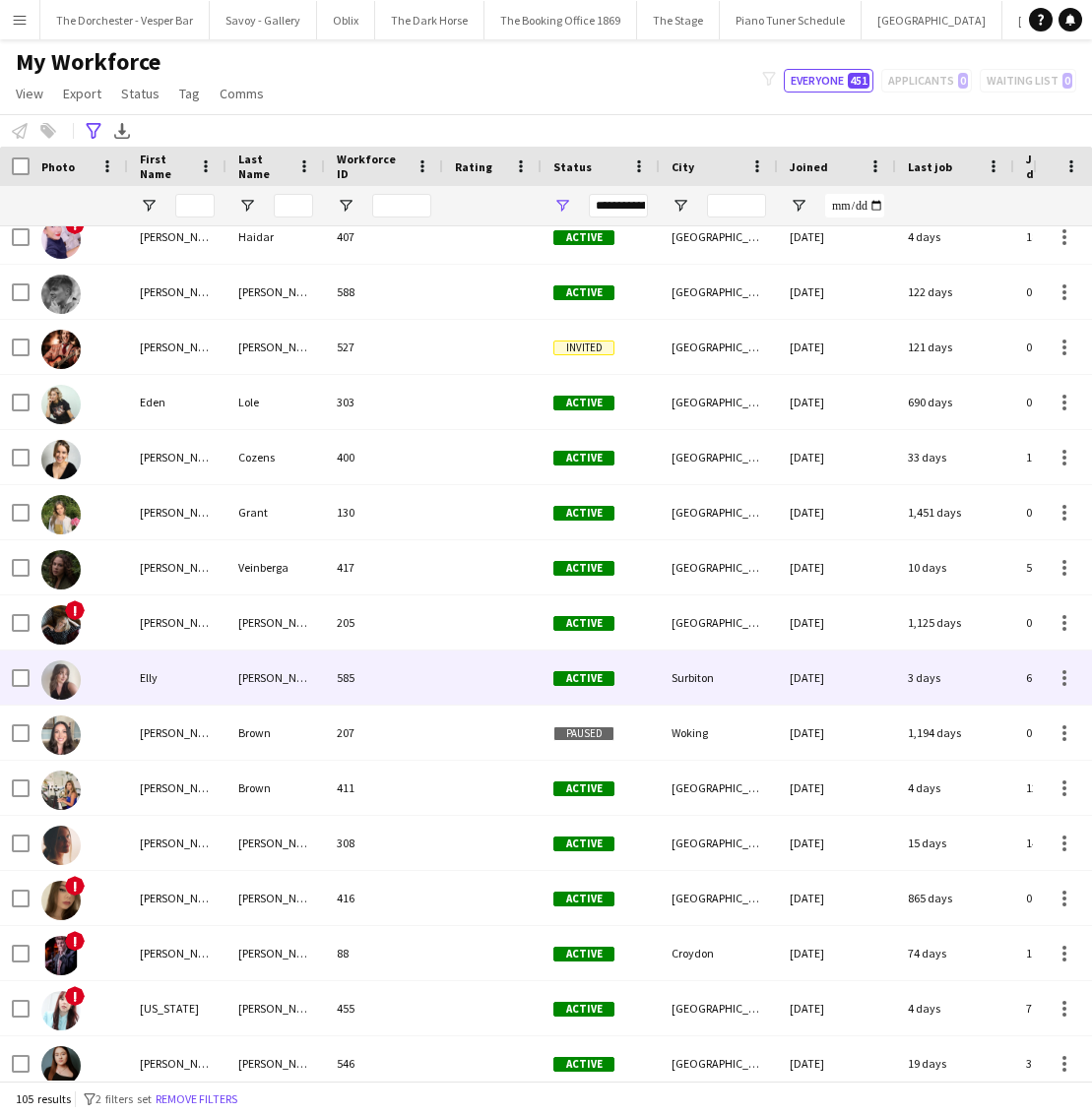
click at [422, 682] on div "585" at bounding box center [384, 678] width 118 height 54
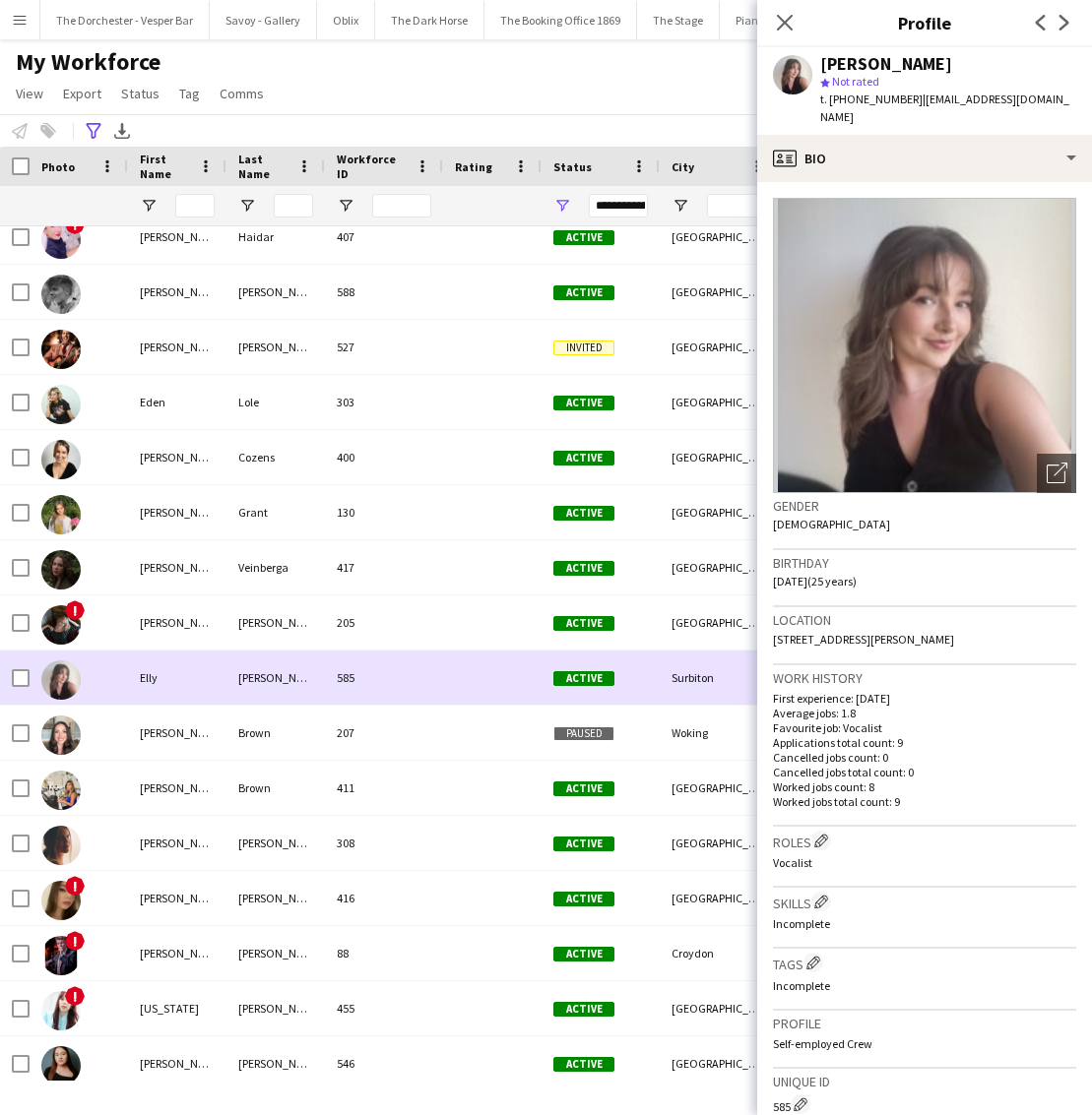
click at [470, 672] on div at bounding box center [492, 678] width 98 height 54
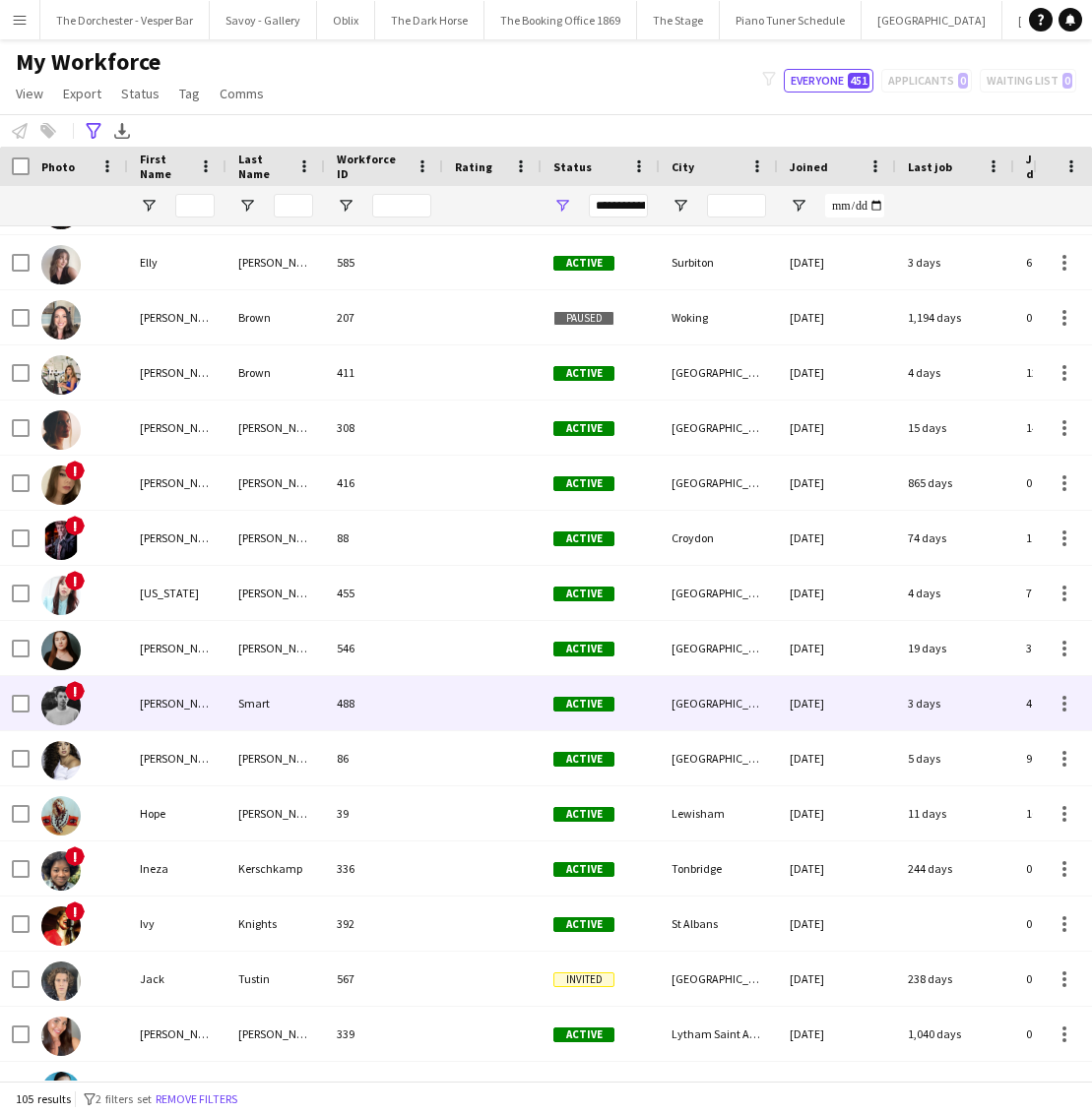
scroll to position [1316, 0]
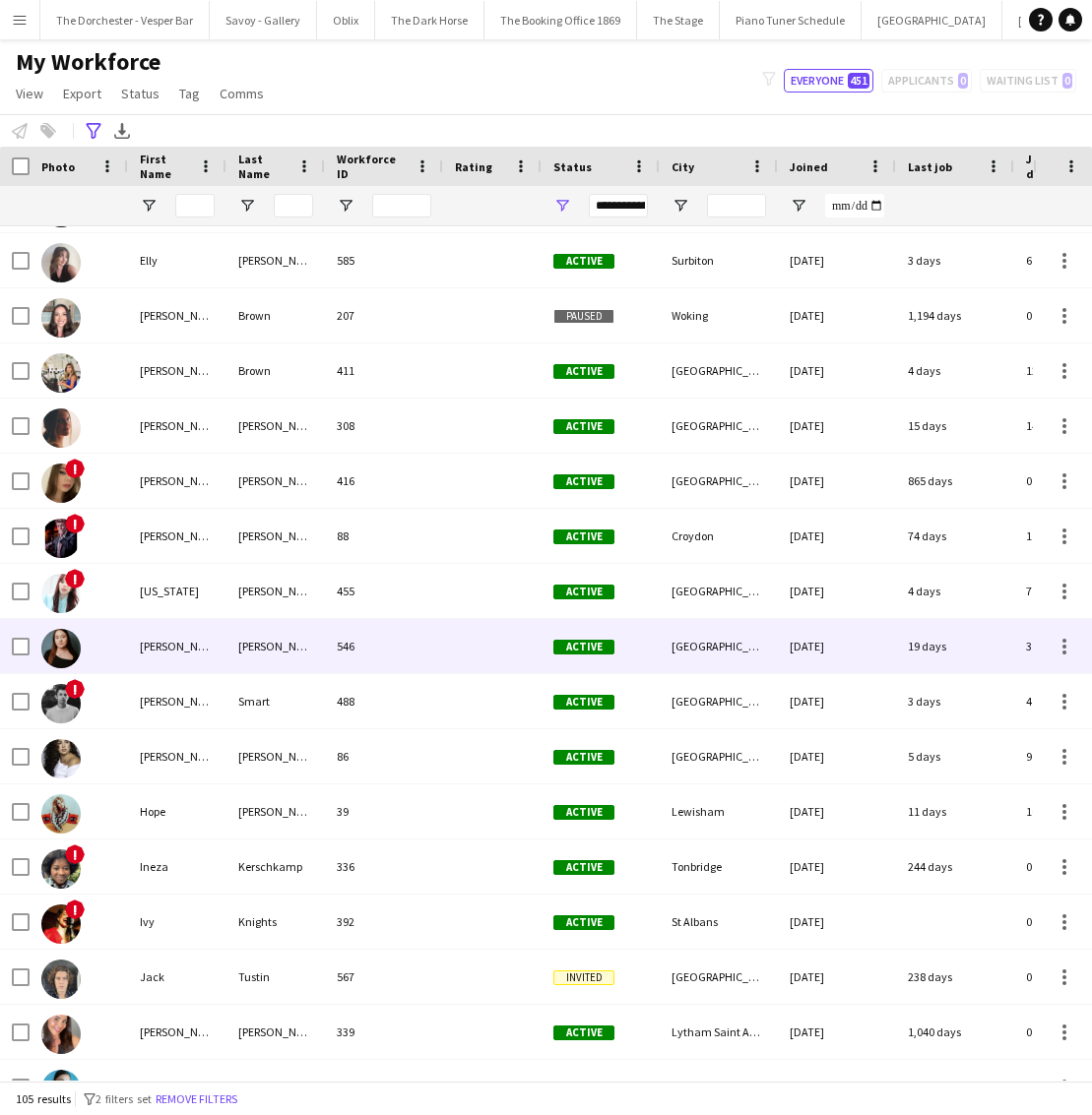
click at [60, 651] on img at bounding box center [60, 648] width 39 height 39
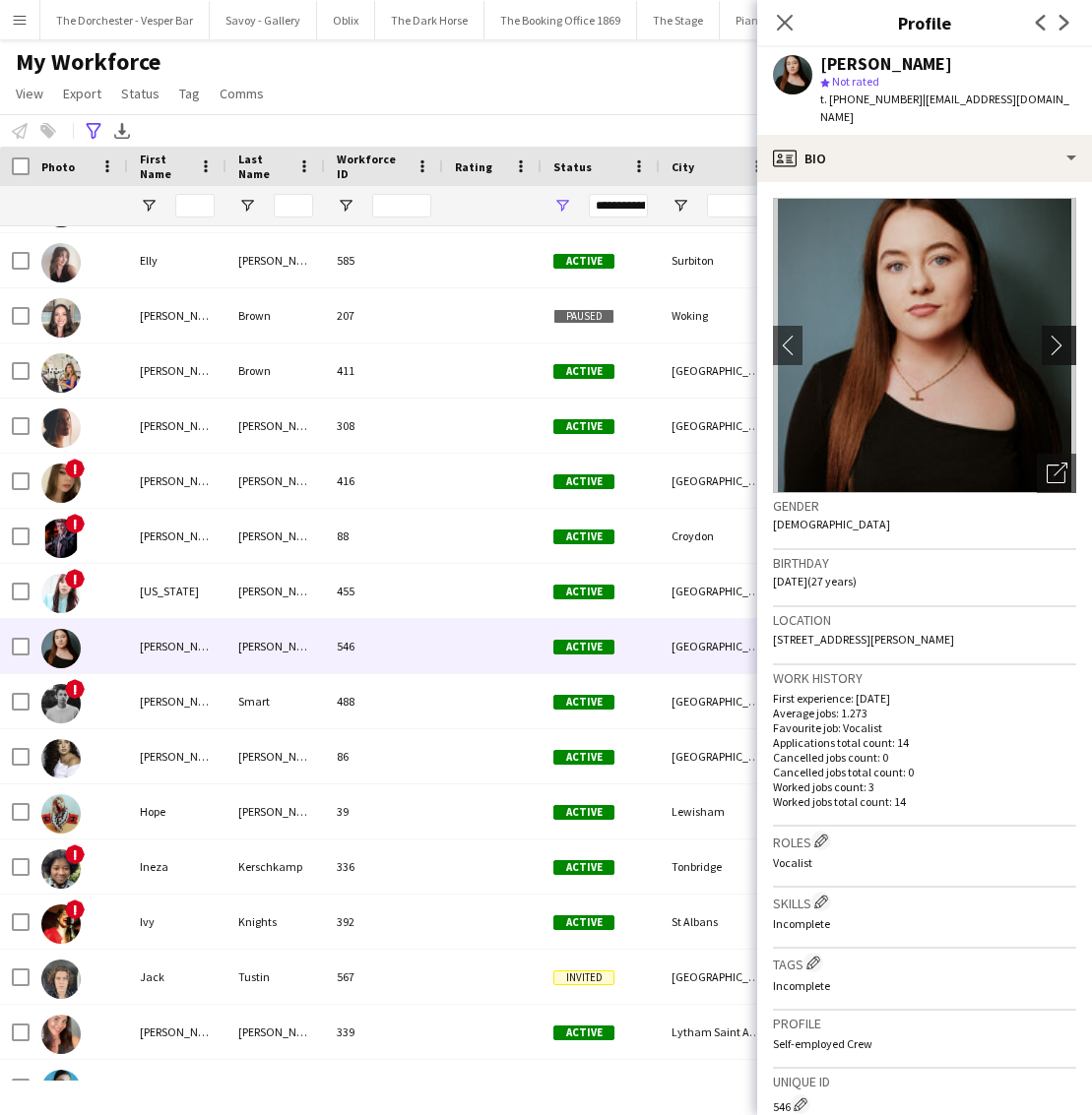
click at [1055, 335] on app-icon "chevron-right" at bounding box center [1062, 345] width 31 height 21
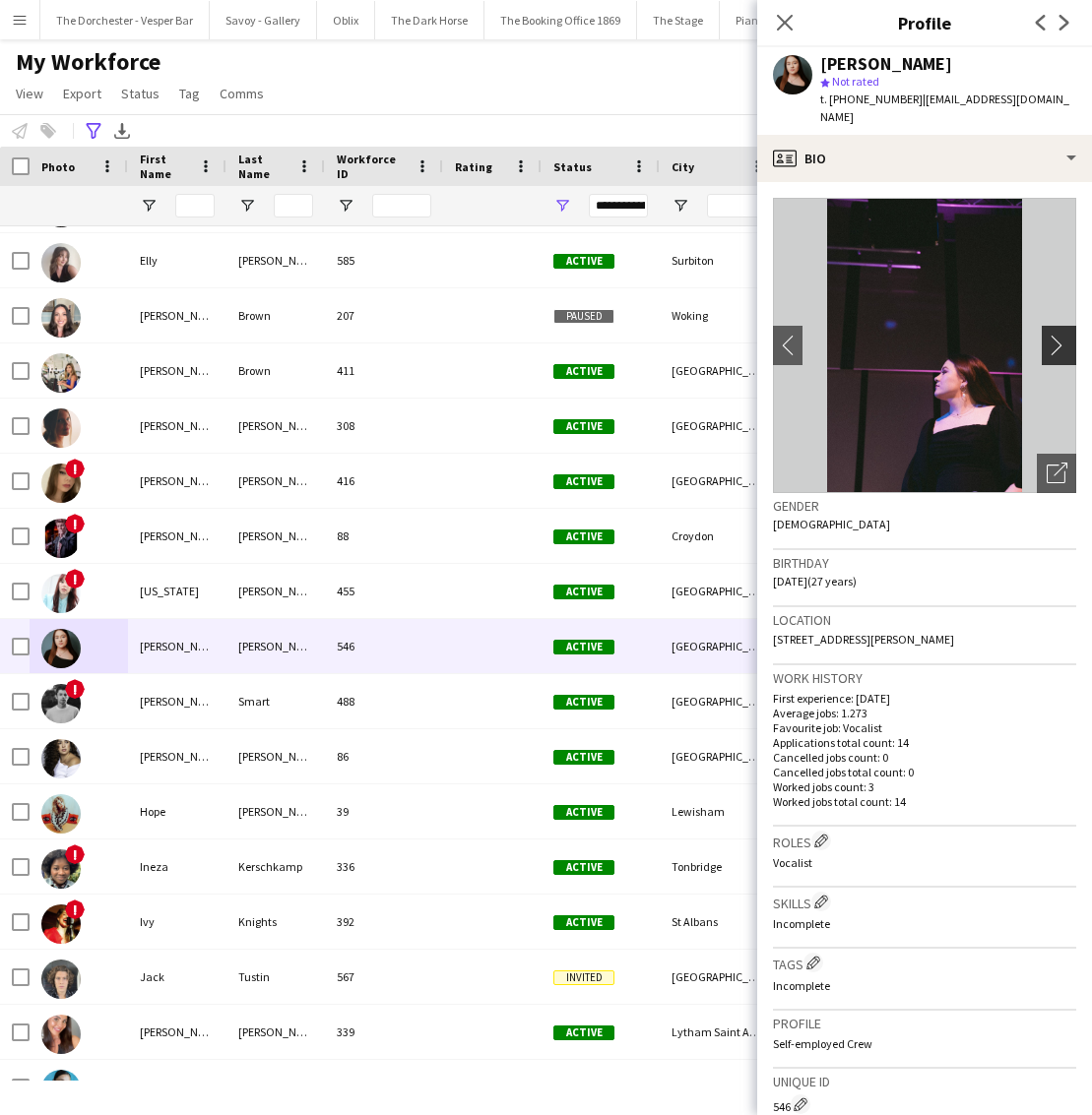
click at [1055, 335] on app-icon "chevron-right" at bounding box center [1062, 345] width 31 height 21
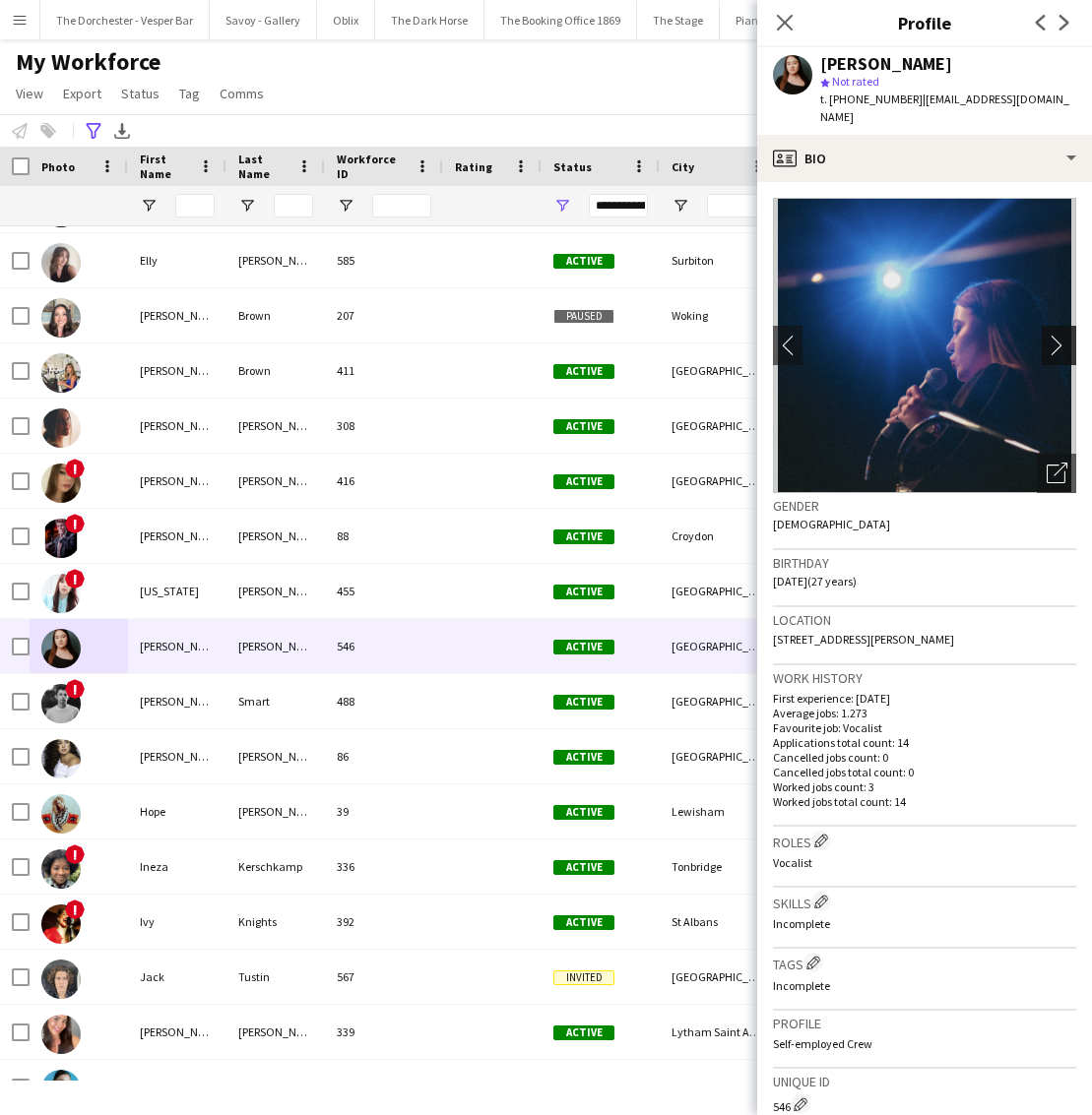
click at [1055, 335] on app-icon "chevron-right" at bounding box center [1062, 345] width 31 height 21
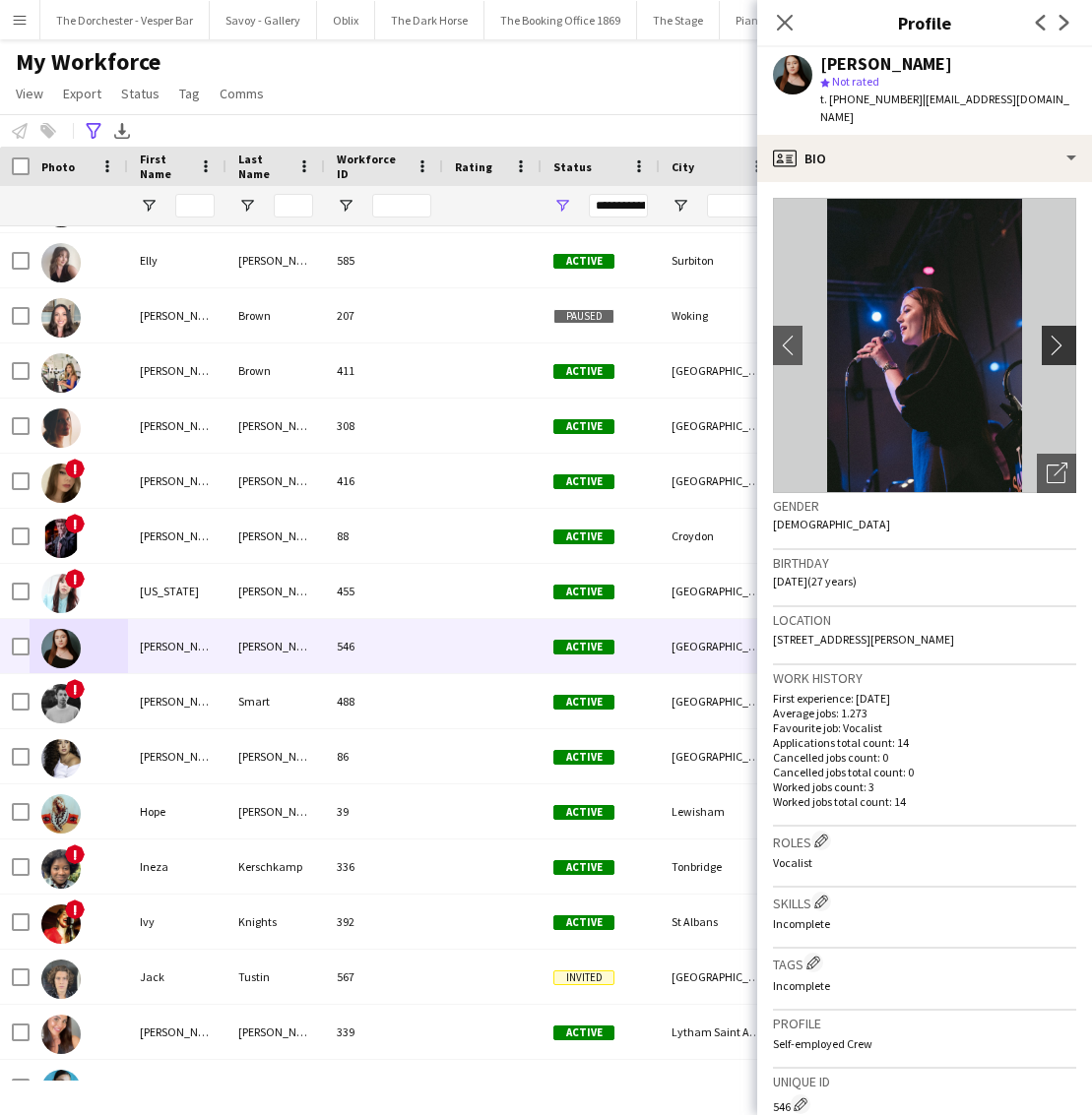
click at [1053, 335] on app-icon "chevron-right" at bounding box center [1062, 345] width 31 height 21
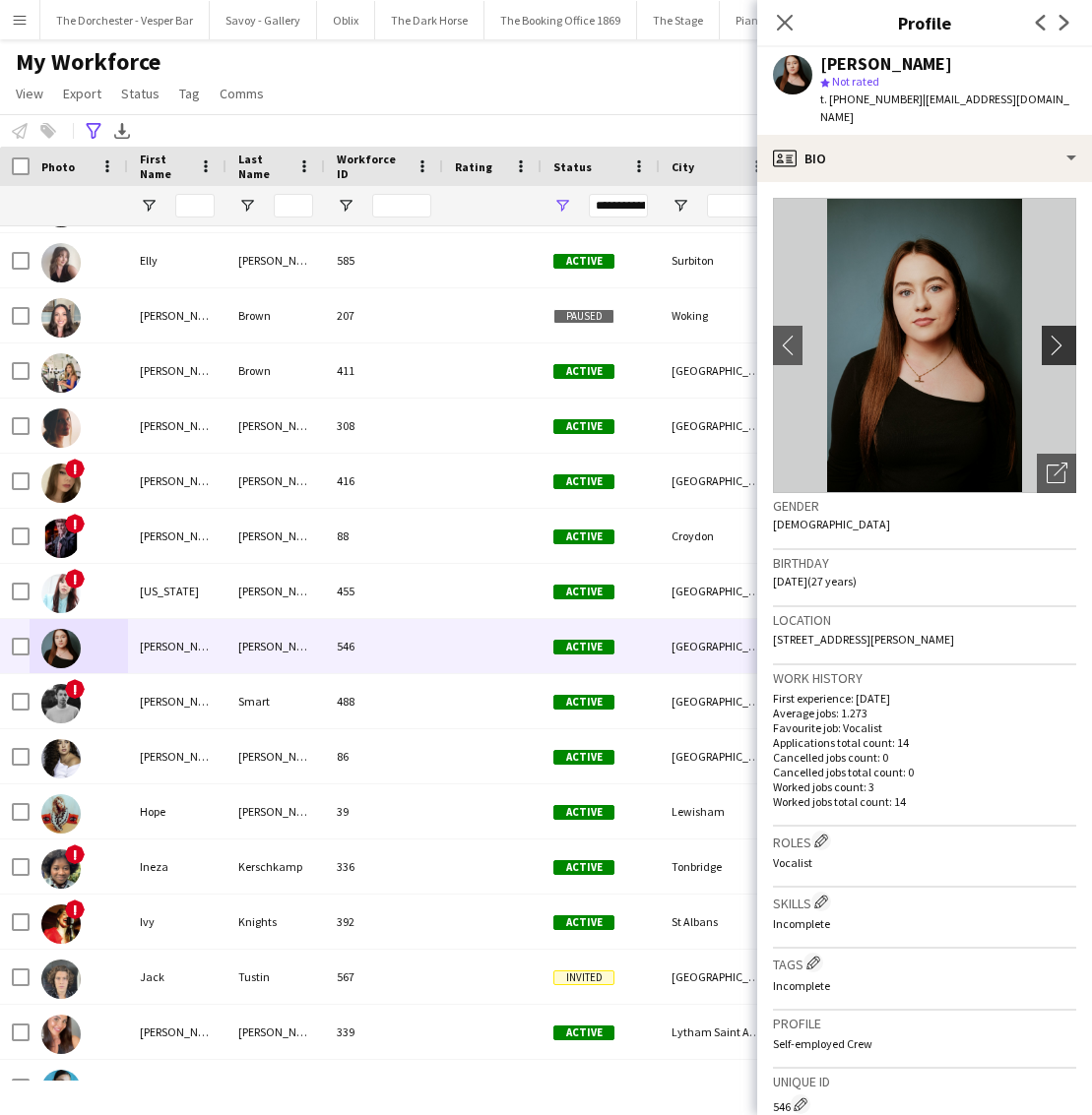
click at [1052, 335] on app-icon "chevron-right" at bounding box center [1062, 345] width 31 height 21
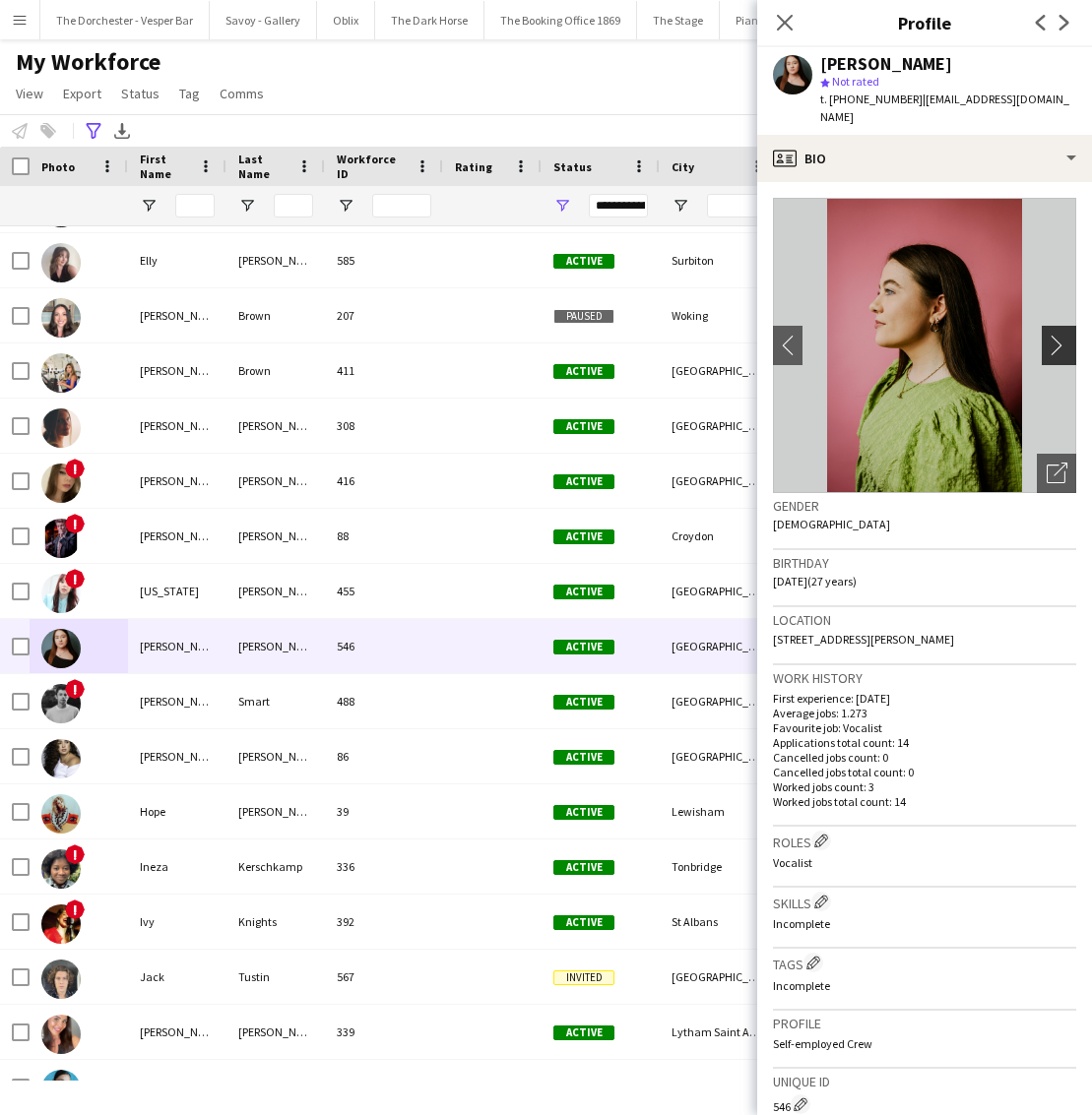
click at [1052, 335] on app-icon "chevron-right" at bounding box center [1062, 345] width 31 height 21
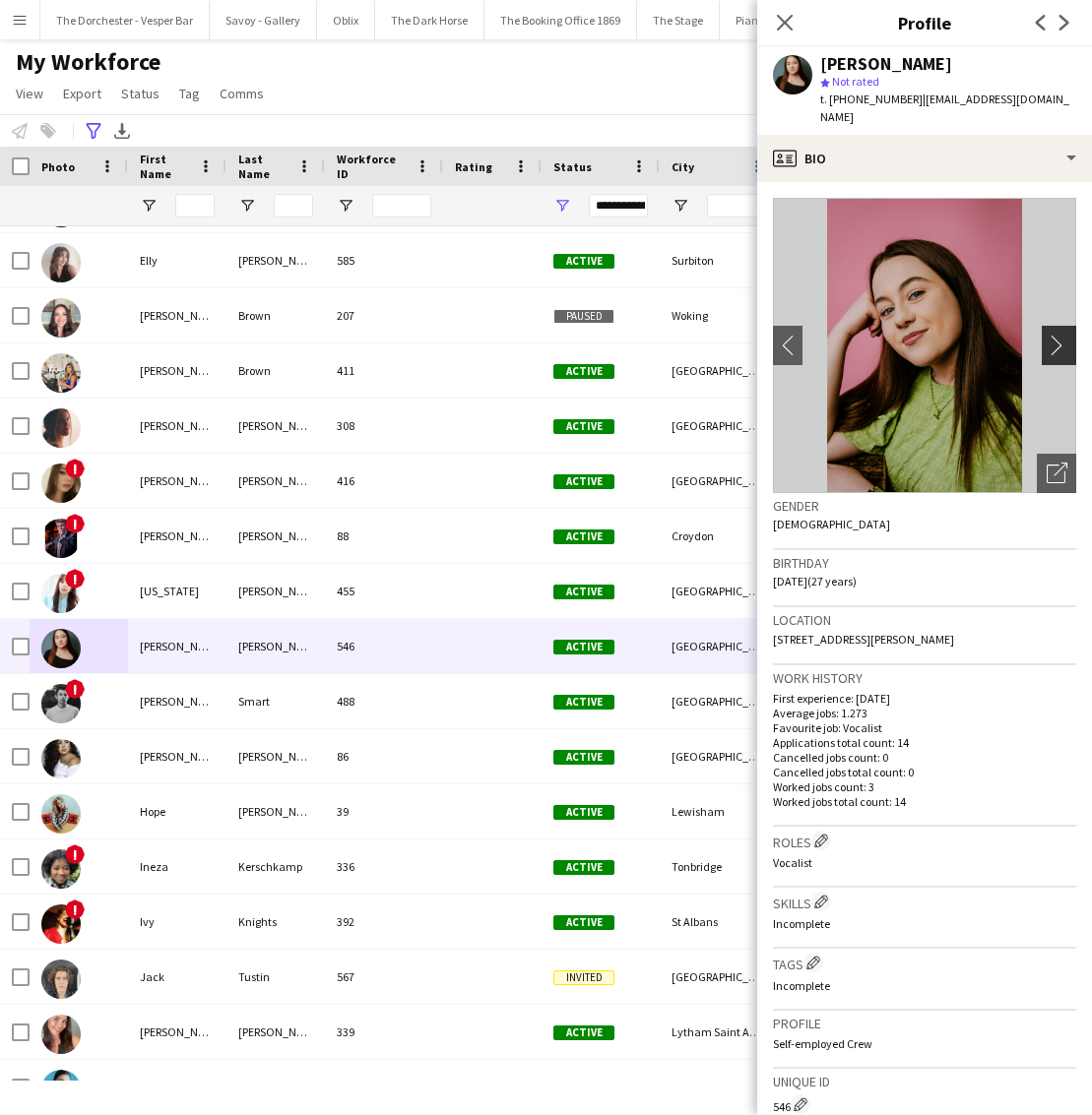
click at [1052, 335] on app-icon "chevron-right" at bounding box center [1062, 345] width 31 height 21
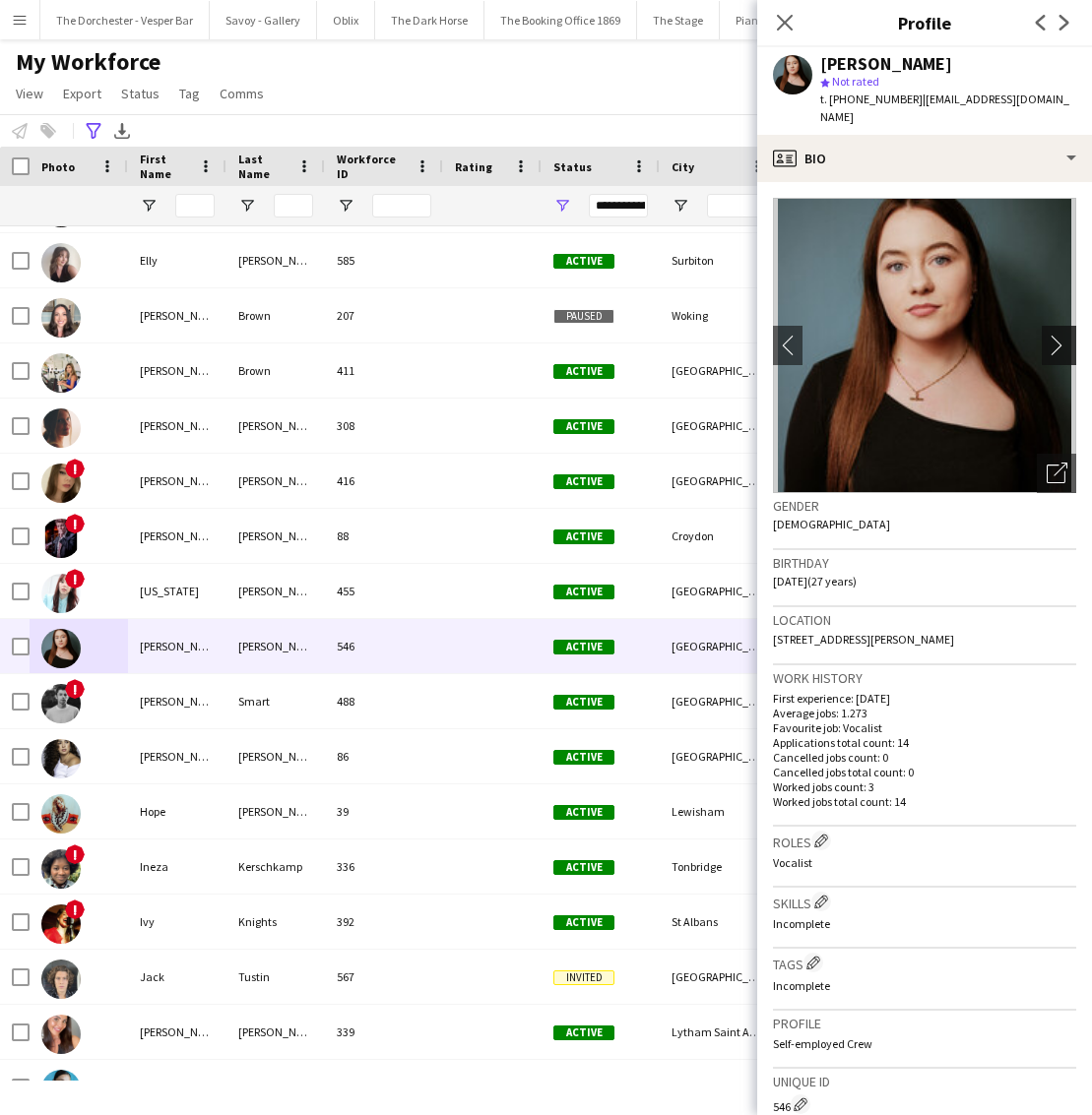
click at [1052, 335] on app-icon "chevron-right" at bounding box center [1062, 345] width 31 height 21
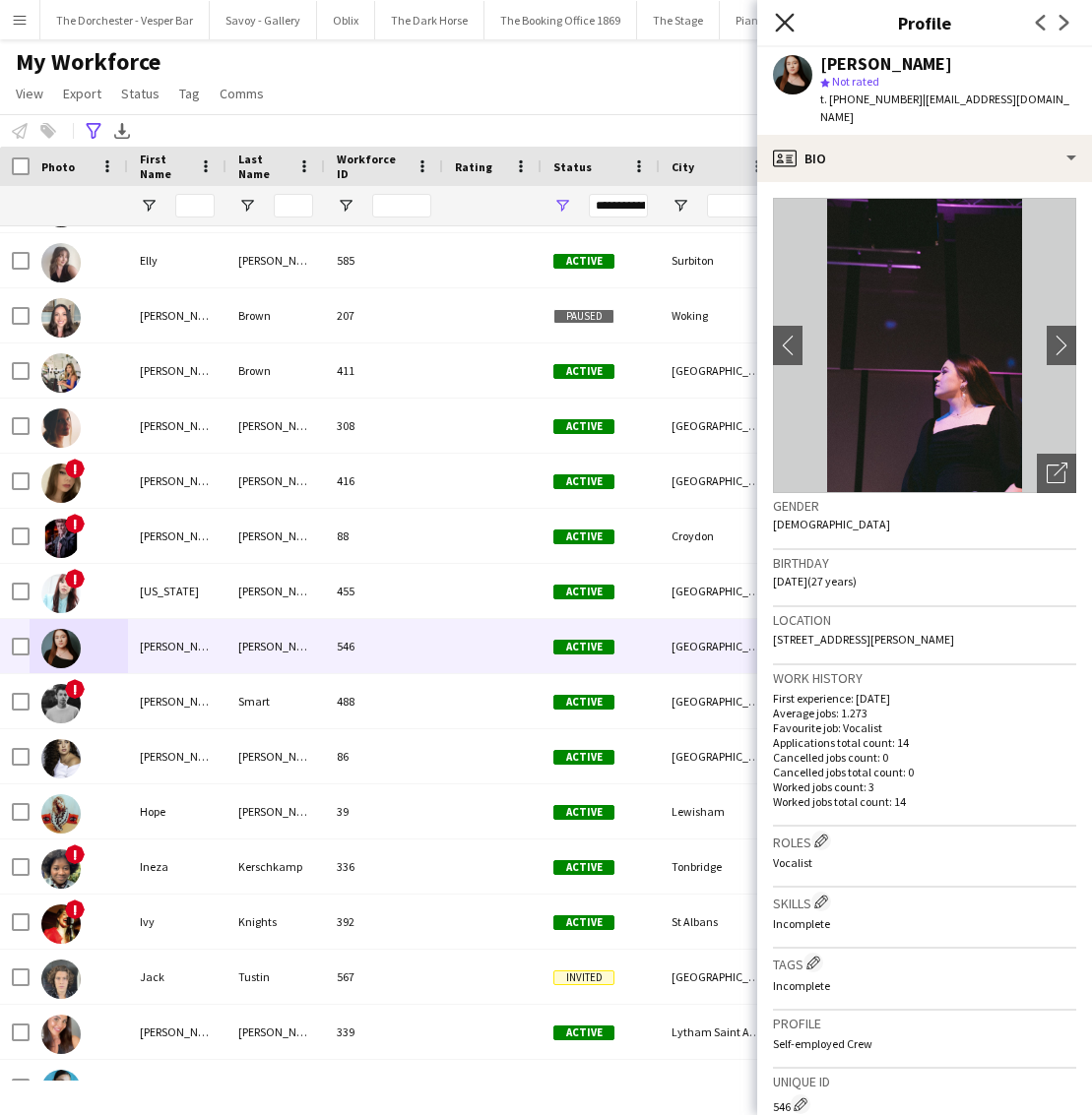
click at [779, 25] on icon "Close pop-in" at bounding box center [784, 22] width 19 height 19
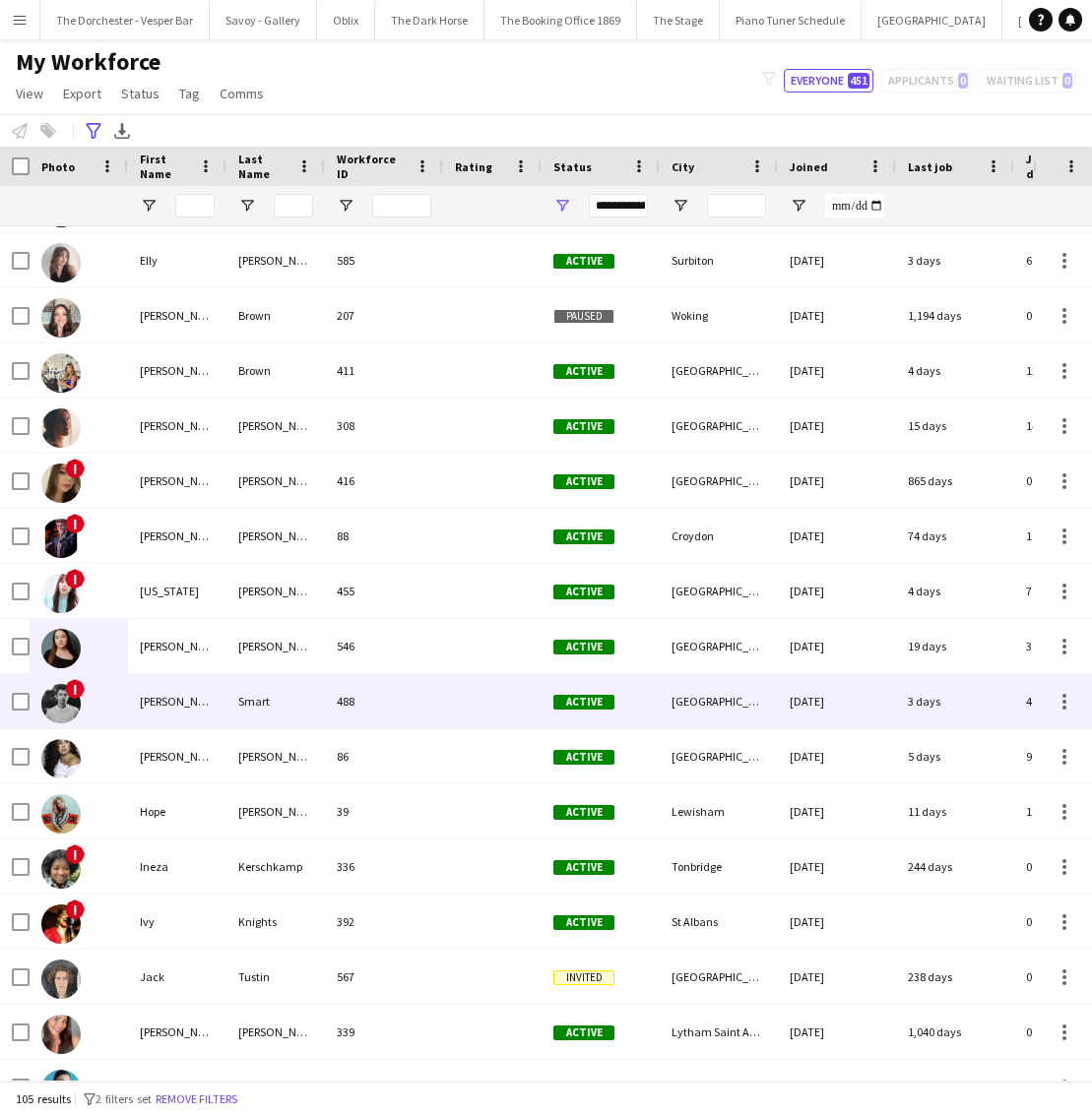
scroll to position [1340, 0]
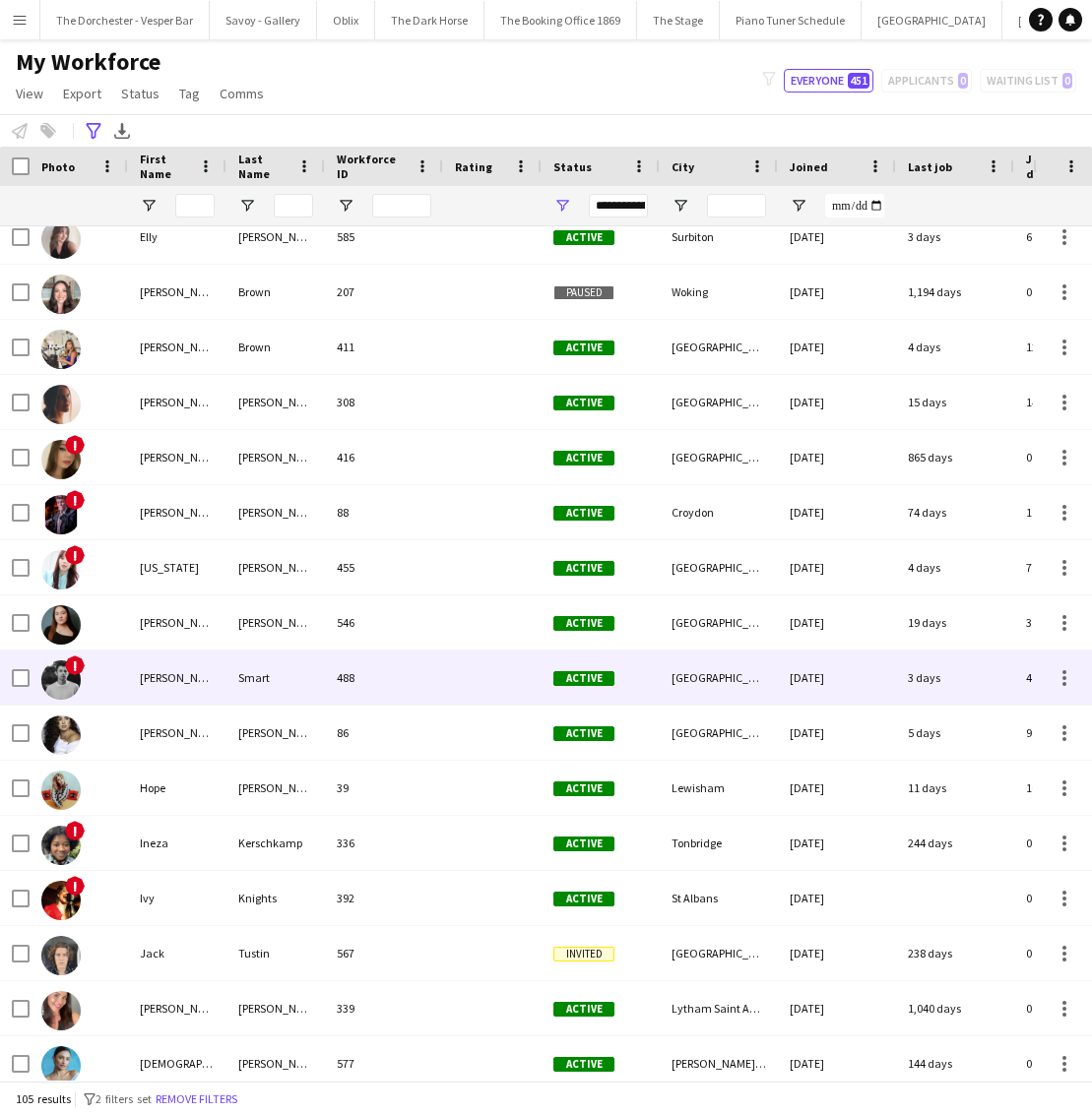
click at [79, 687] on img at bounding box center [60, 680] width 39 height 39
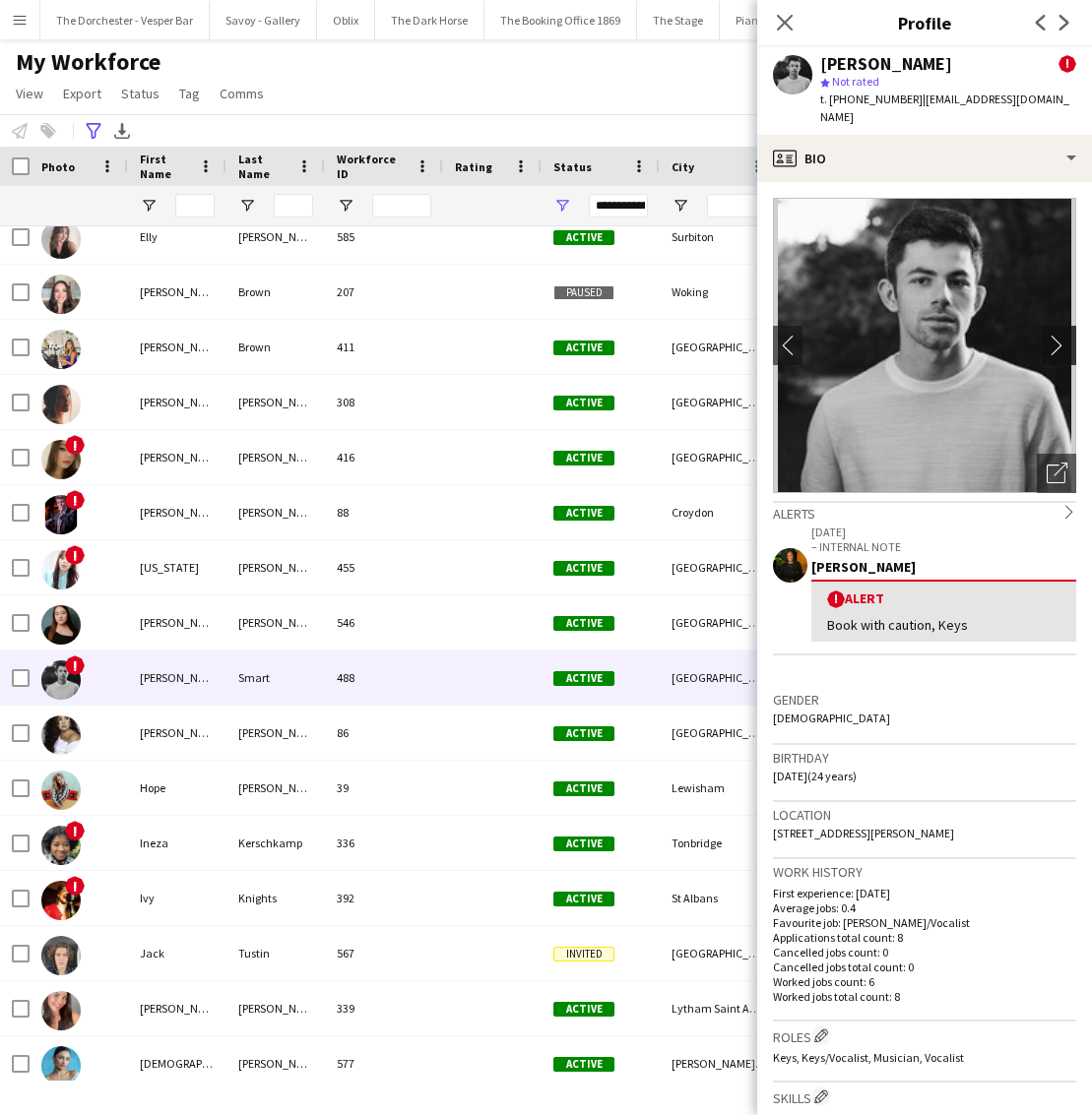
click at [1063, 335] on app-icon "chevron-right" at bounding box center [1062, 345] width 31 height 21
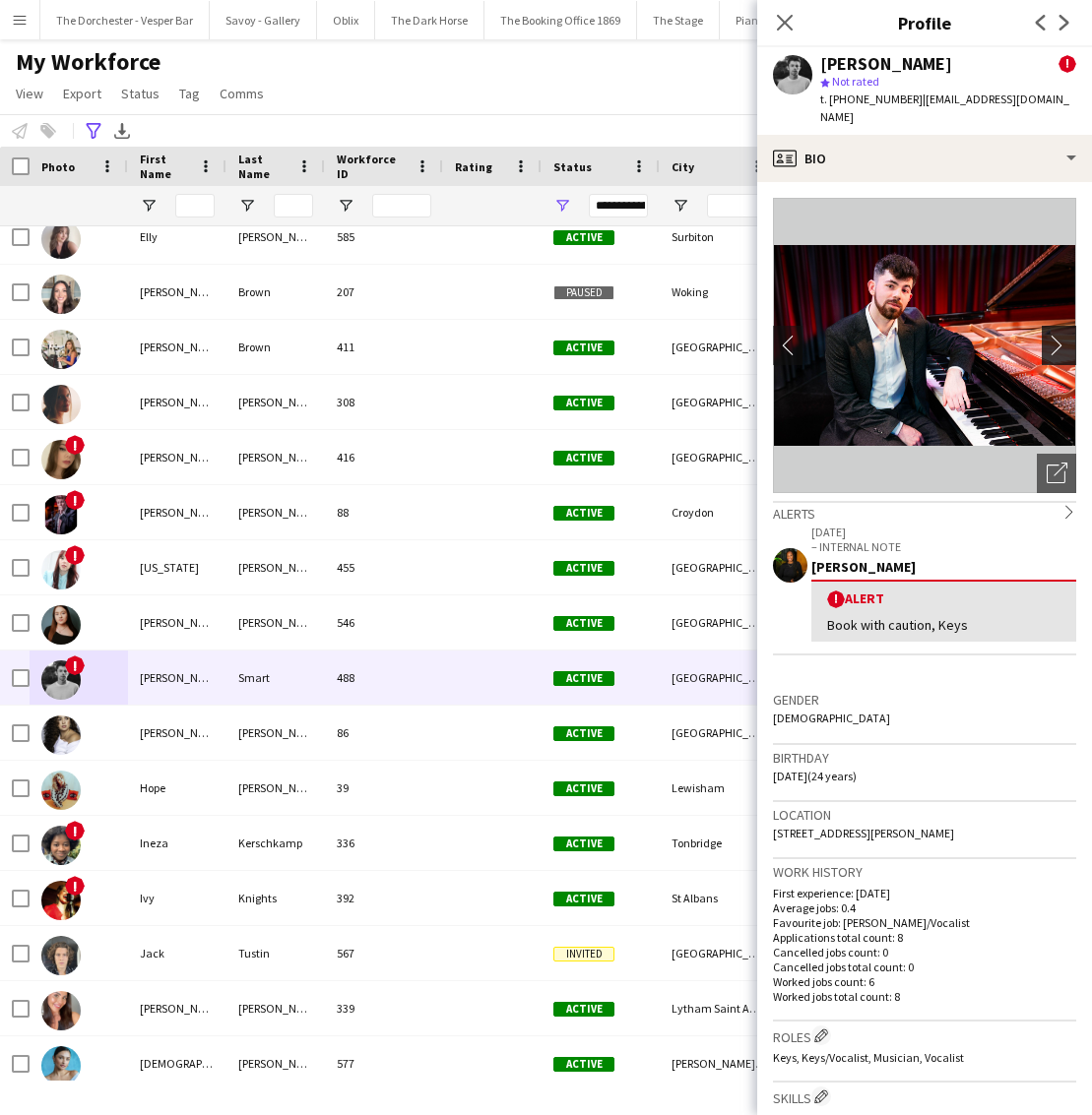
click at [1063, 335] on app-icon "chevron-right" at bounding box center [1062, 345] width 31 height 21
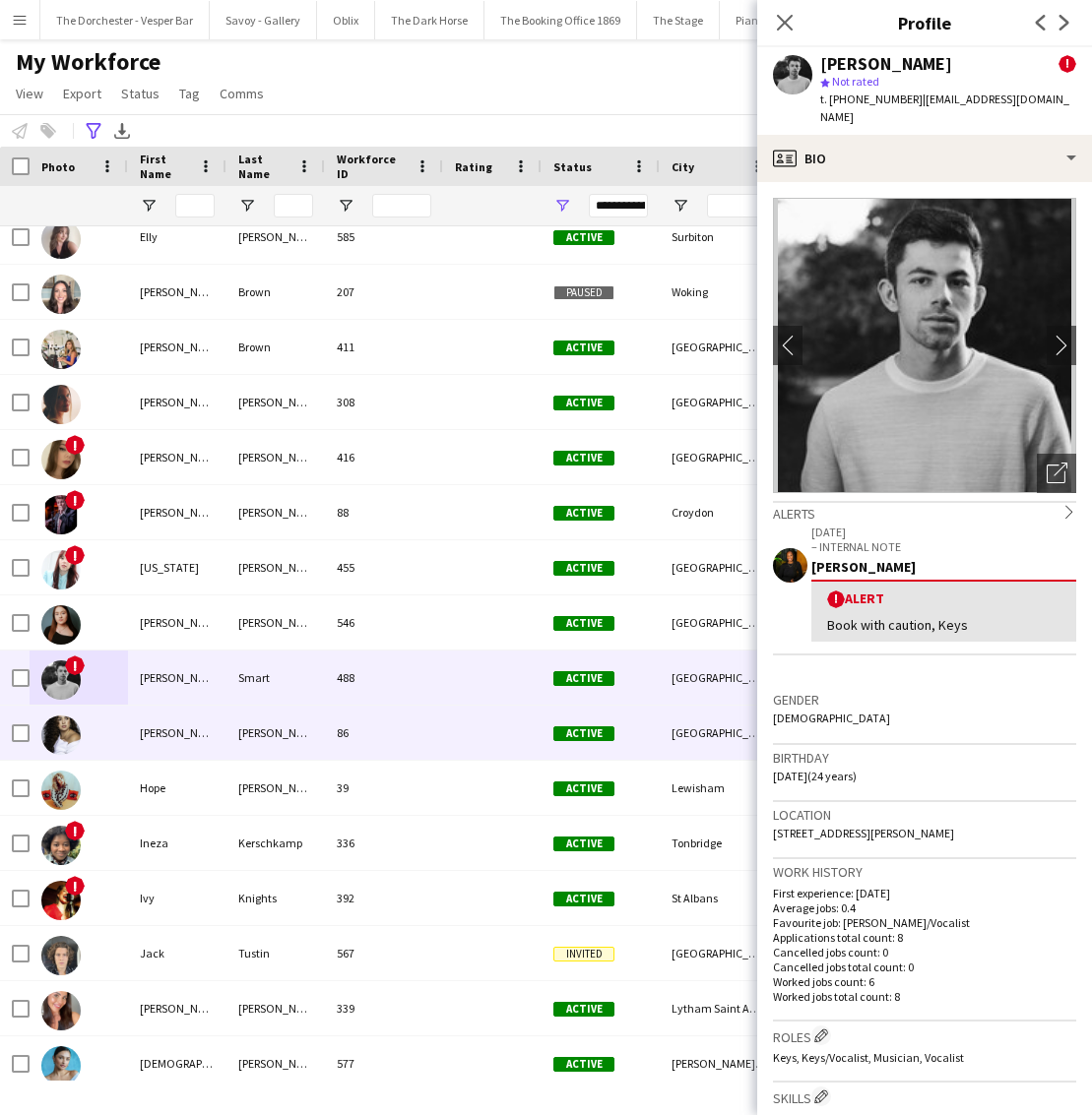
click at [377, 733] on div "86" at bounding box center [384, 733] width 118 height 54
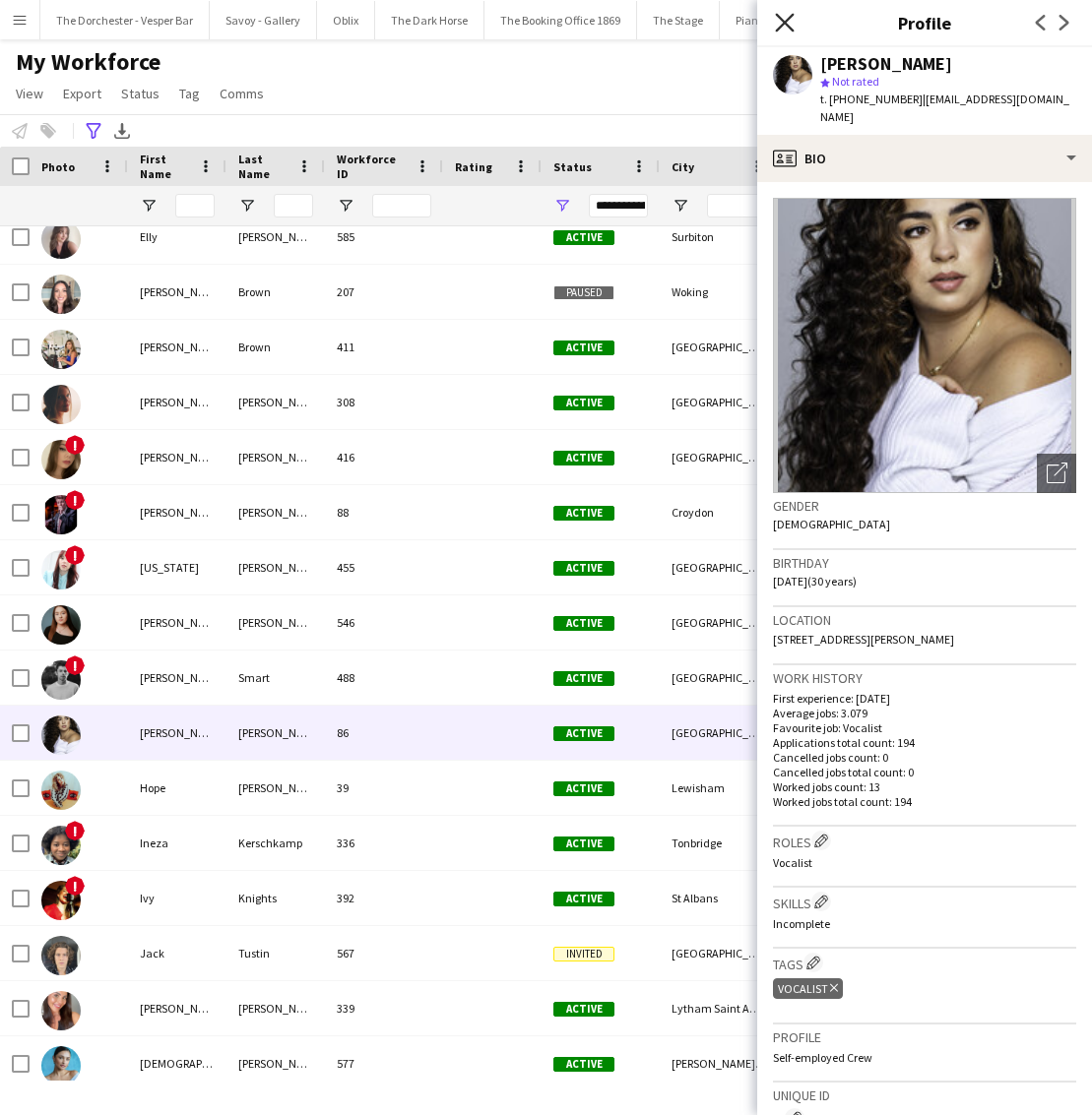
click at [784, 20] on icon at bounding box center [784, 22] width 19 height 19
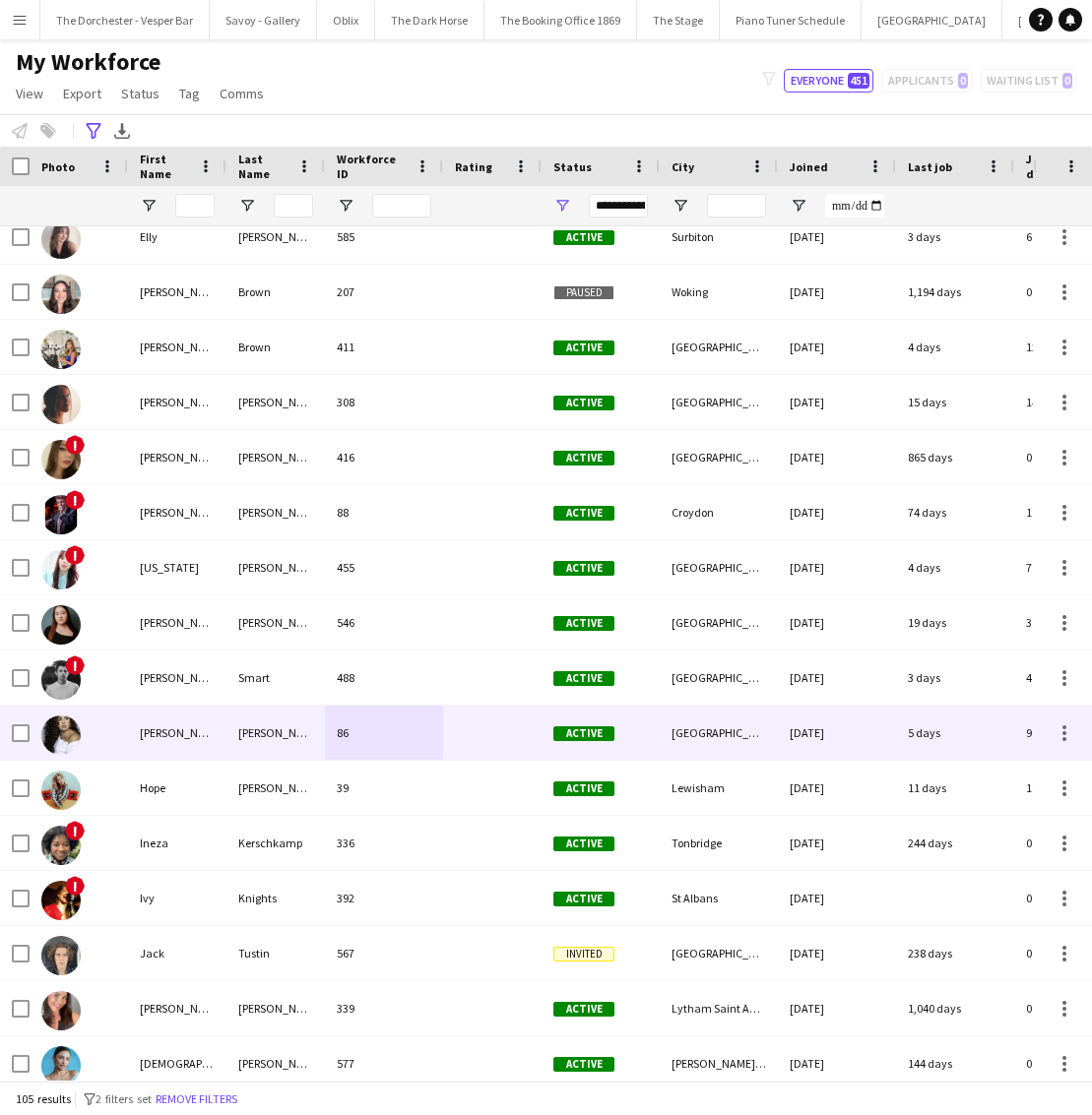
scroll to position [1561, 0]
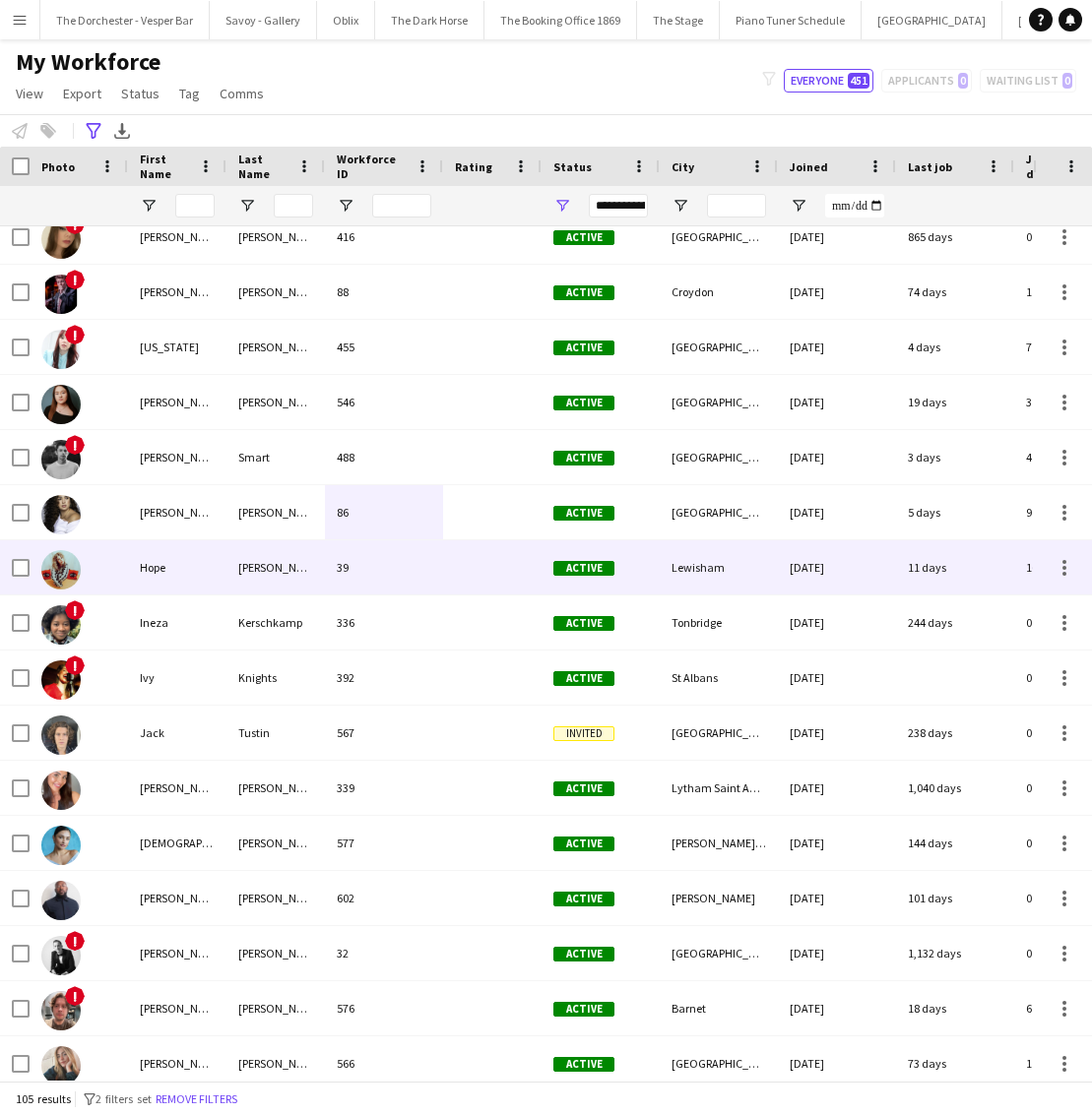
click at [205, 586] on div "Hope" at bounding box center [177, 568] width 98 height 54
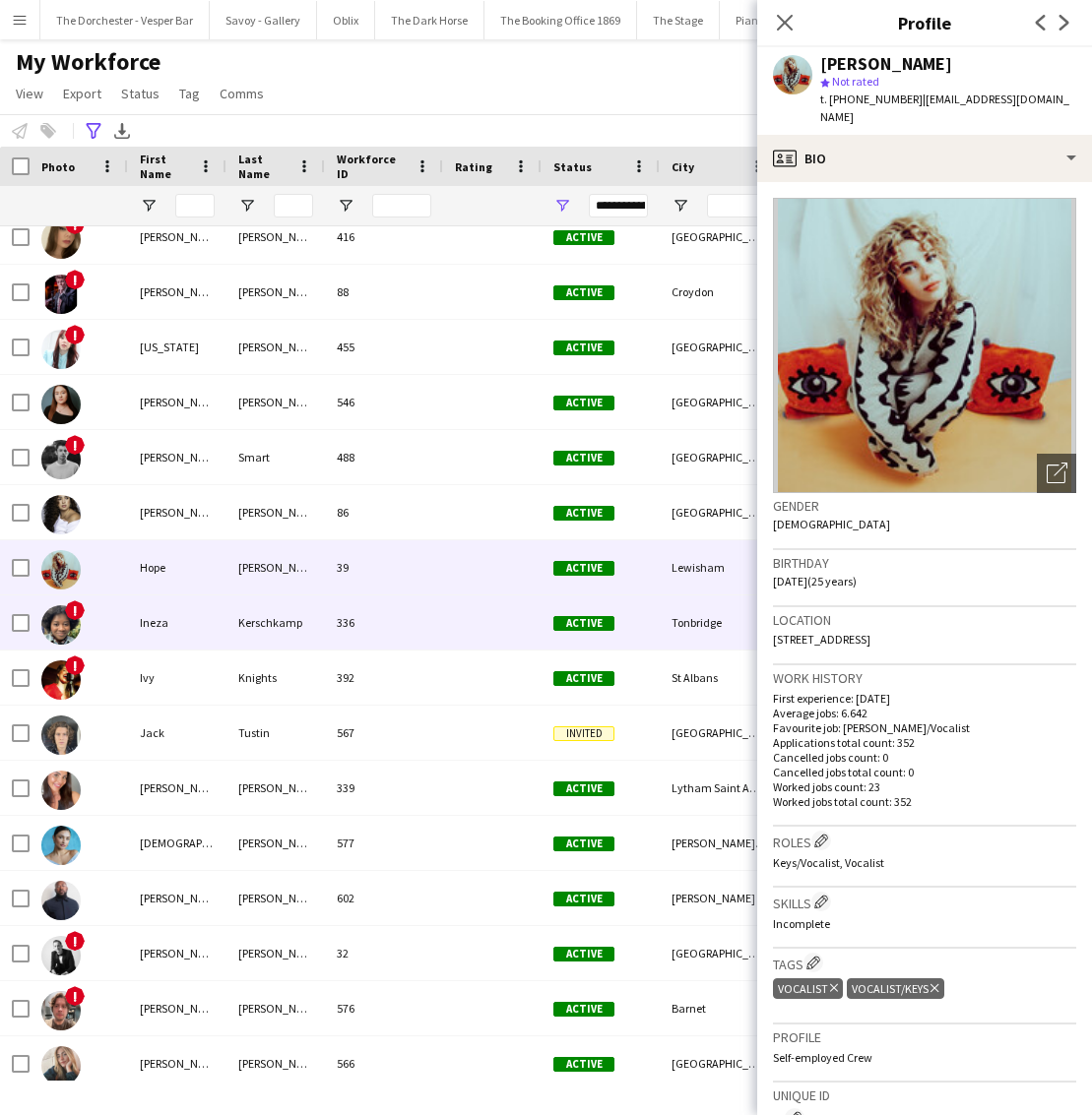
click at [542, 625] on div "Active" at bounding box center [601, 623] width 118 height 54
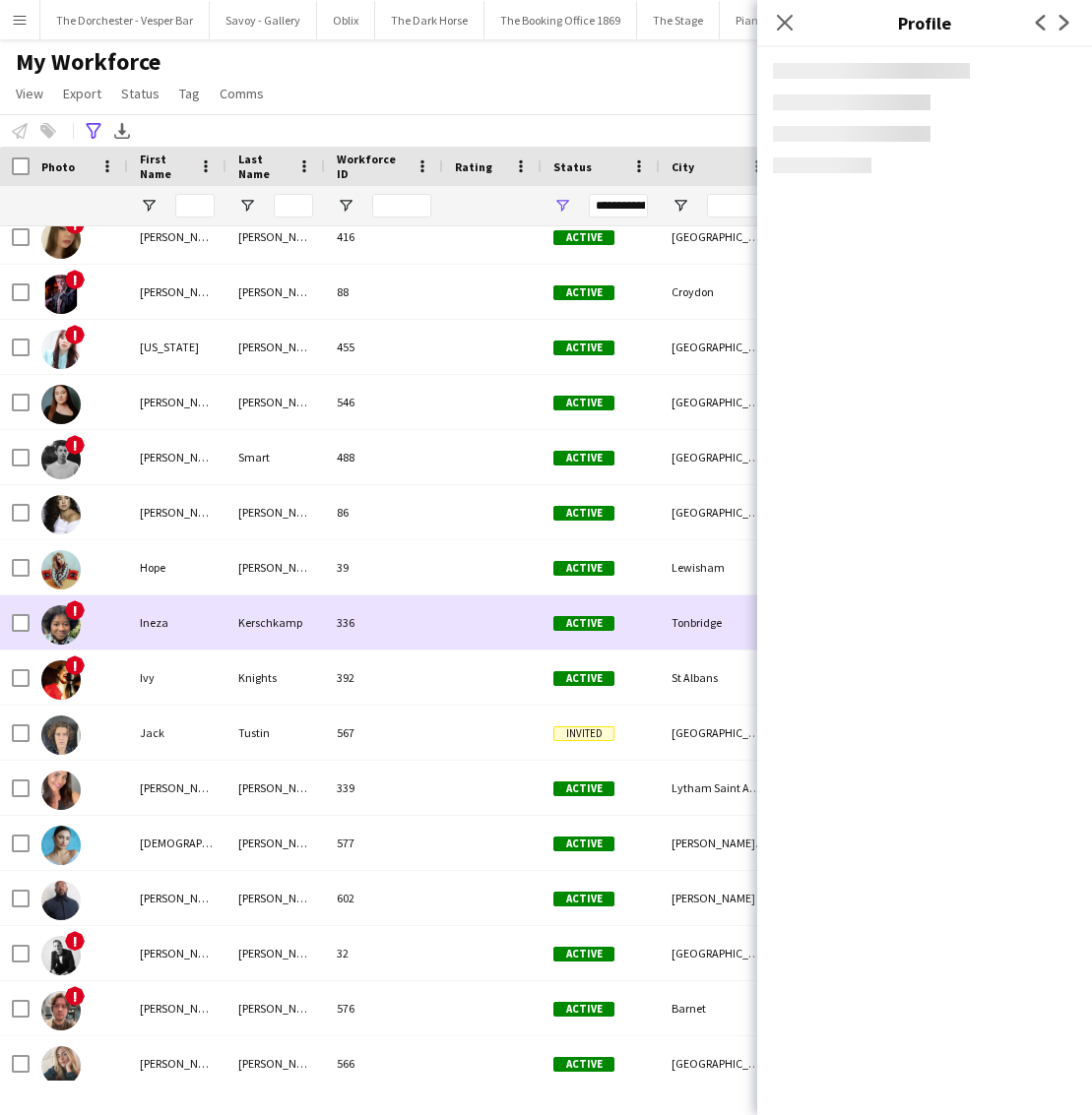
click at [492, 632] on div at bounding box center [492, 623] width 98 height 54
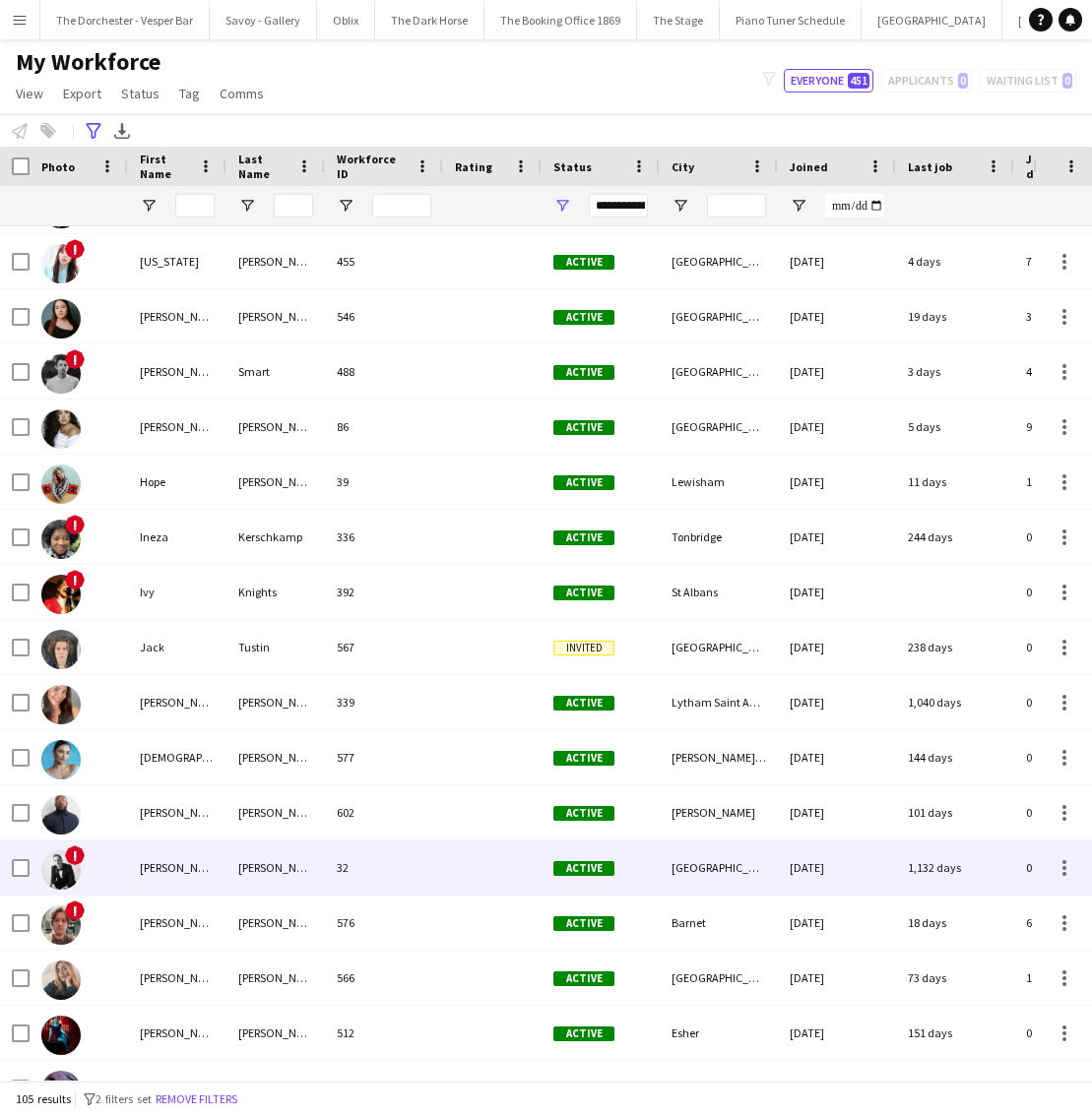
scroll to position [1695, 0]
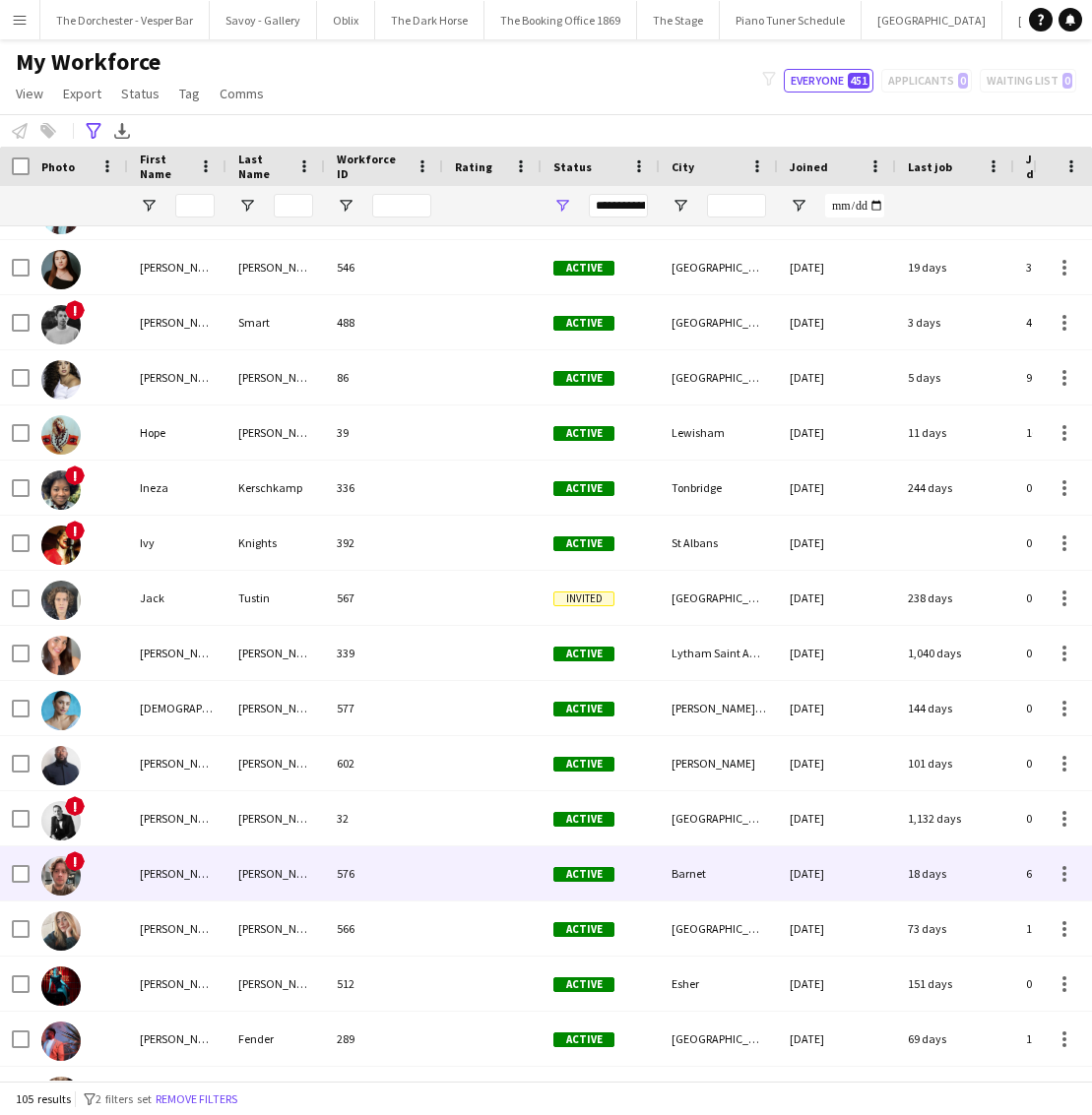
click at [440, 874] on div "576" at bounding box center [384, 874] width 118 height 54
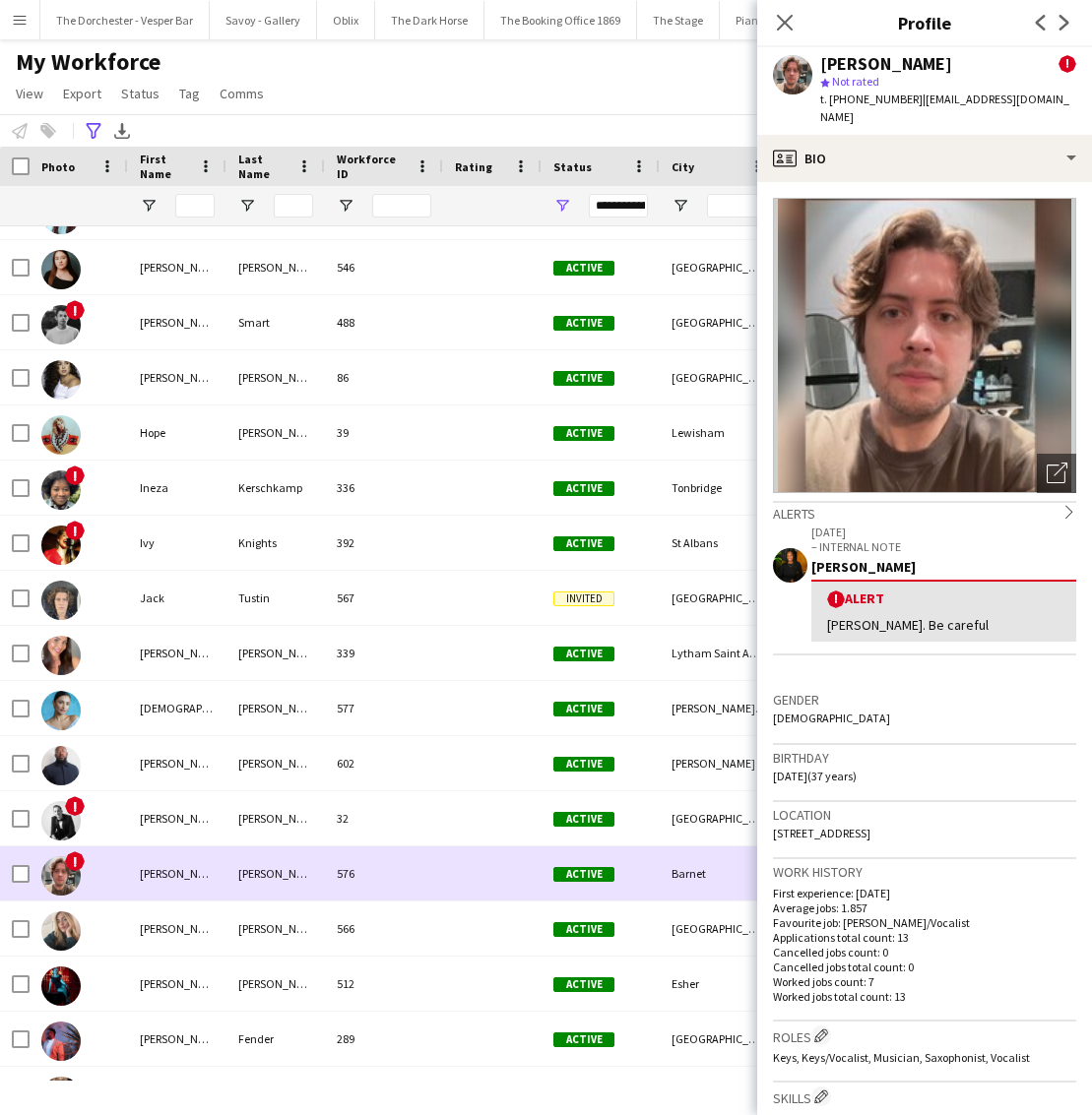
click at [405, 874] on div "576" at bounding box center [384, 874] width 118 height 54
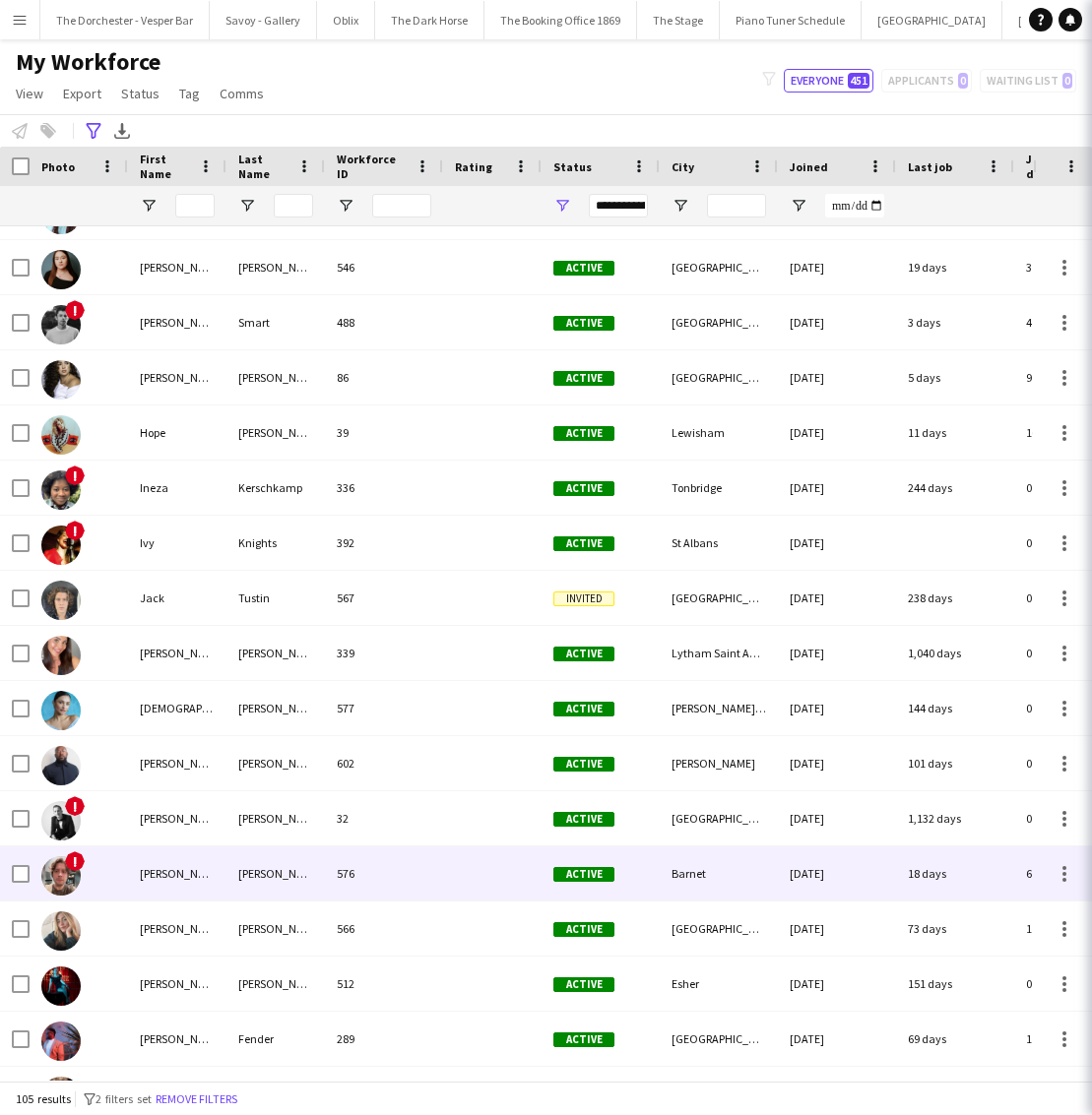
scroll to position [1746, 0]
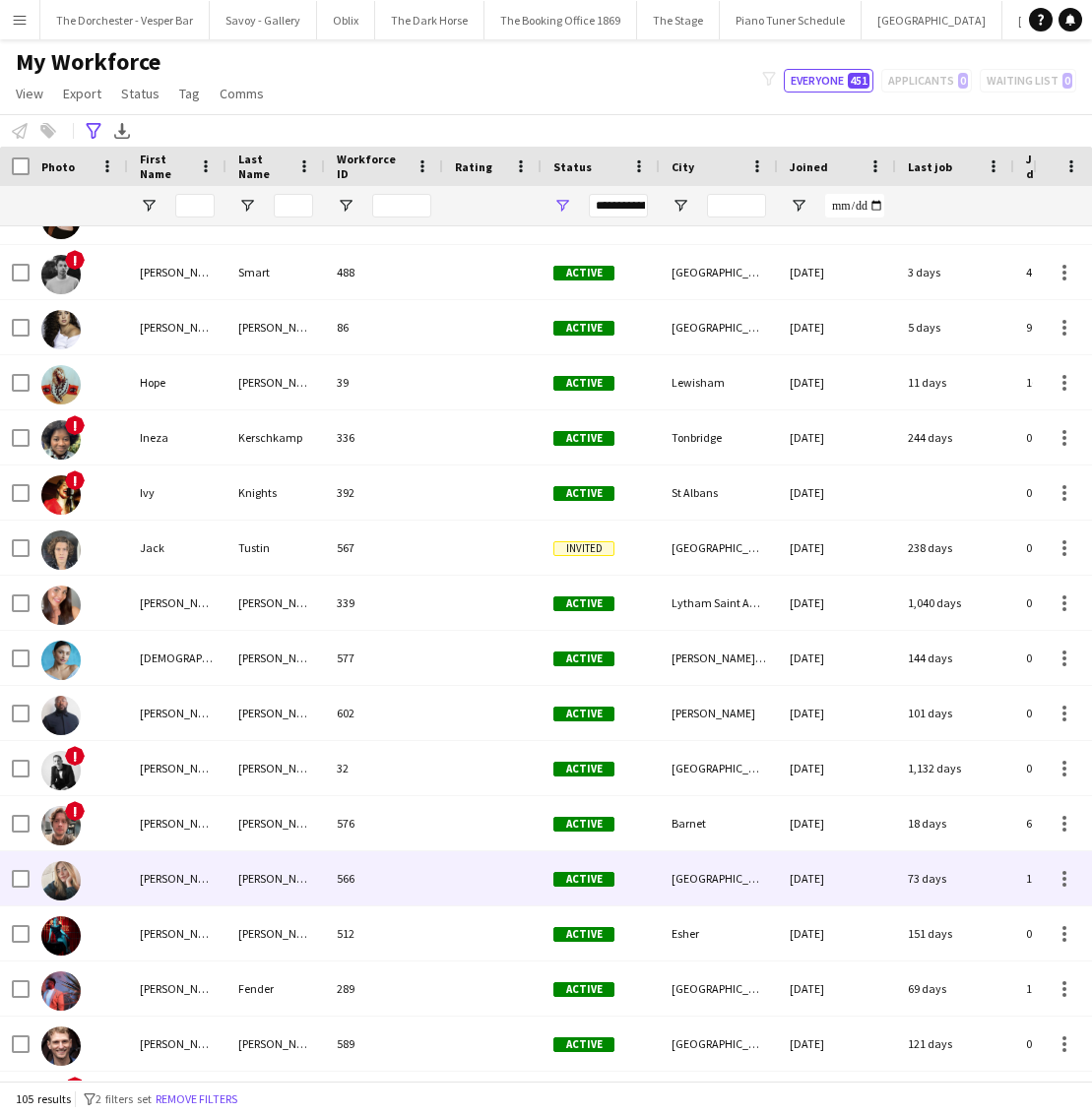
click at [412, 876] on div "566" at bounding box center [384, 879] width 118 height 54
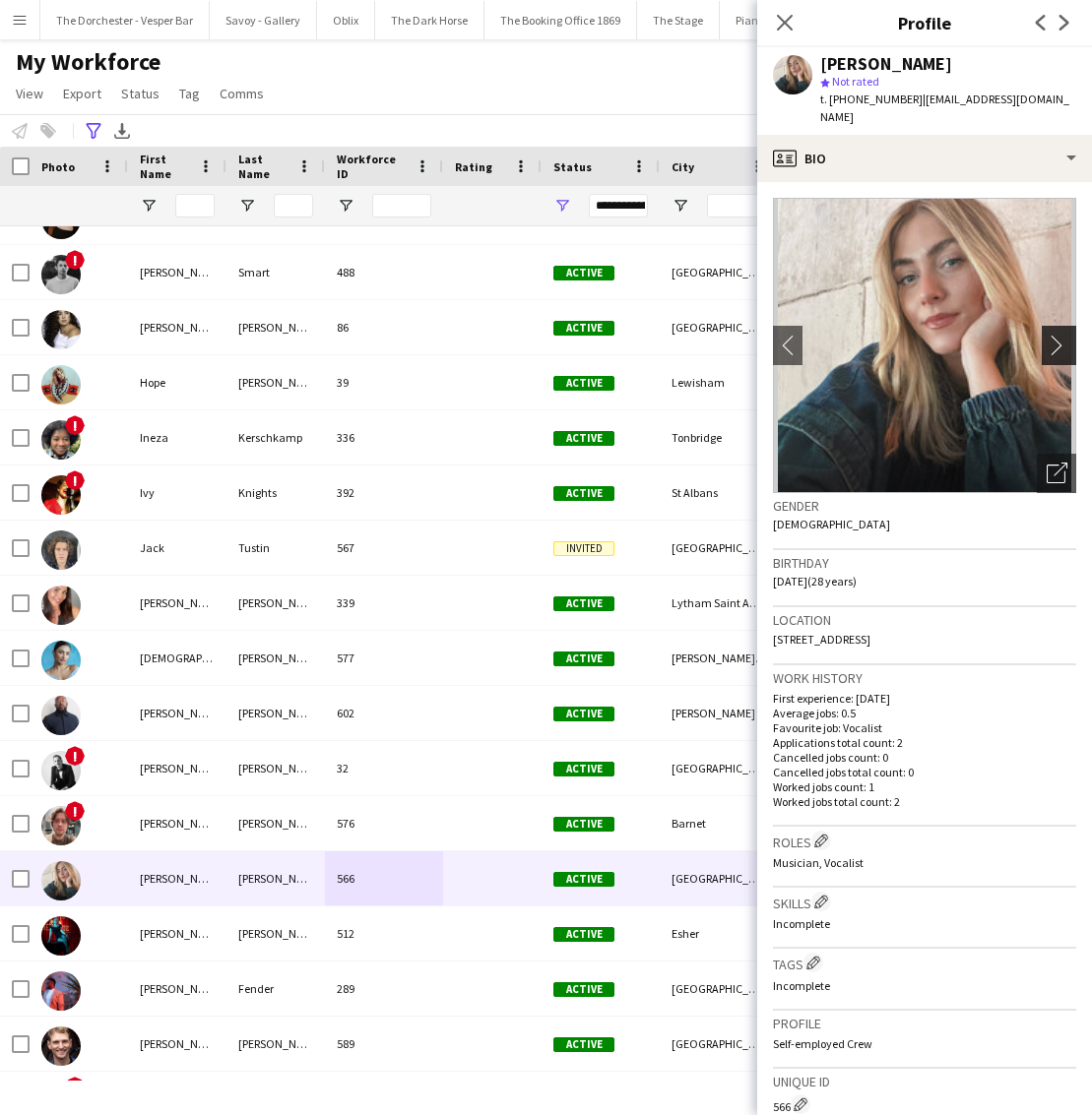
click at [1053, 335] on app-icon "chevron-right" at bounding box center [1062, 345] width 31 height 21
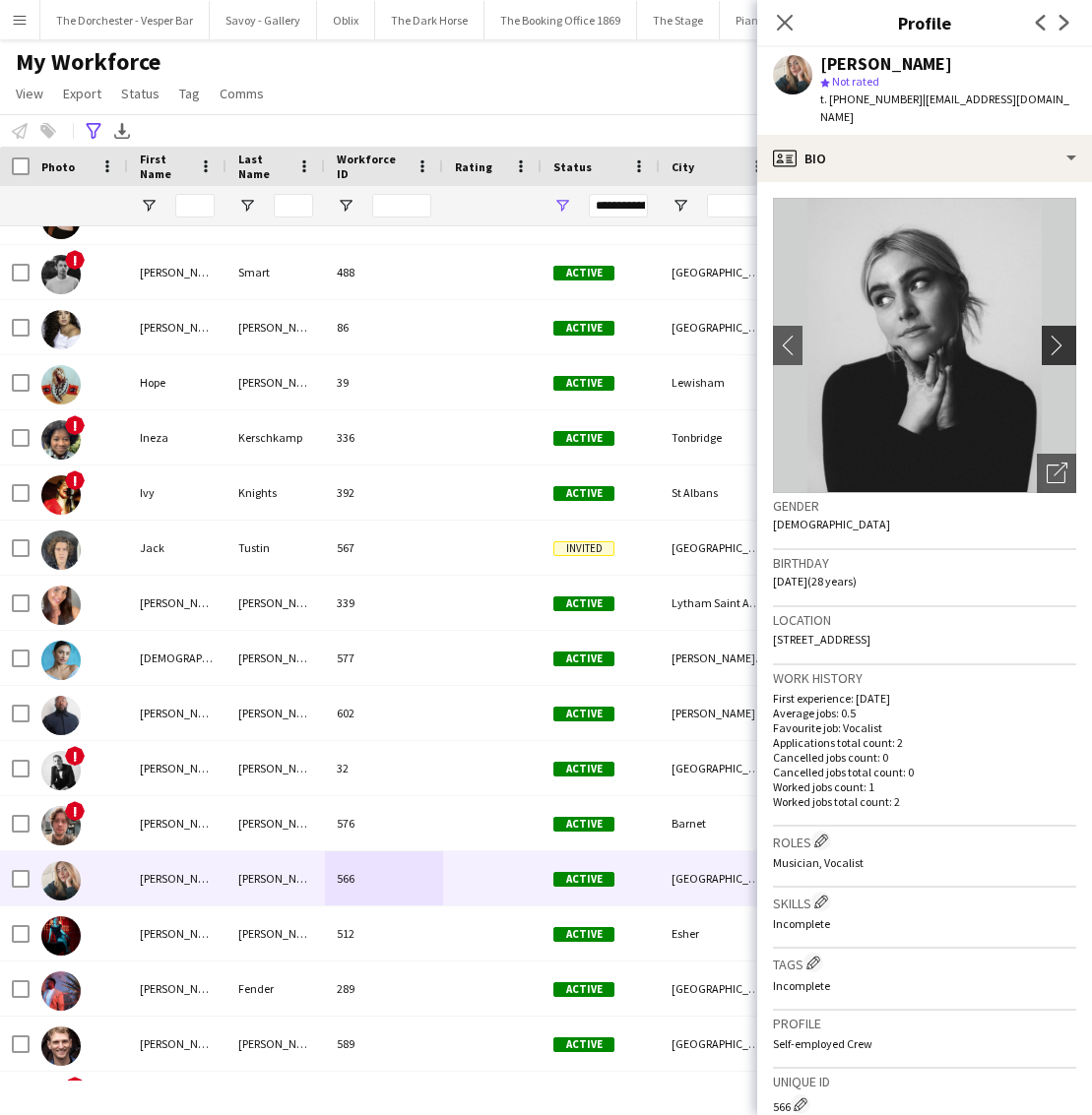
click at [1053, 335] on app-icon "chevron-right" at bounding box center [1062, 345] width 31 height 21
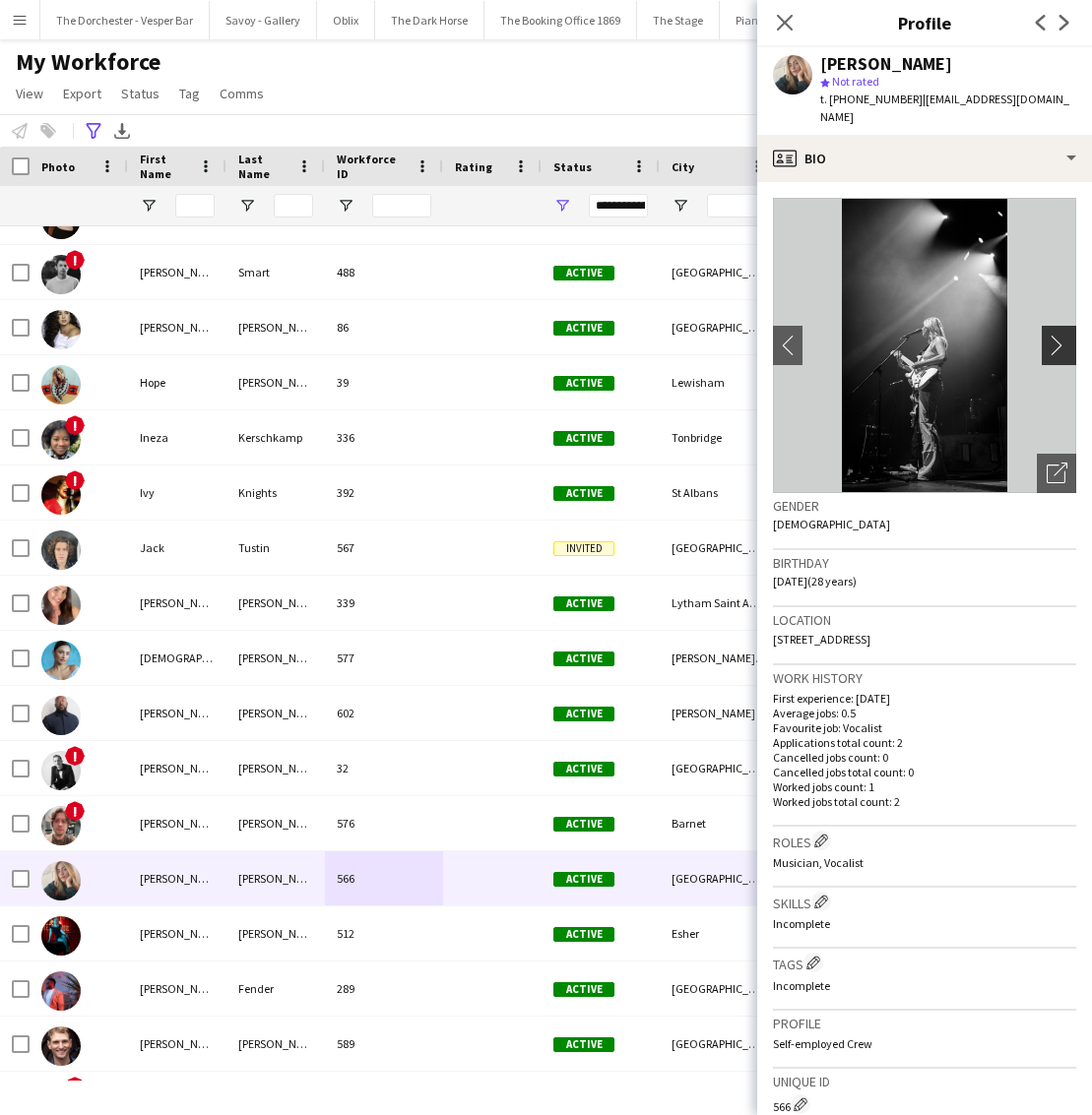
click at [1053, 335] on app-icon "chevron-right" at bounding box center [1062, 345] width 31 height 21
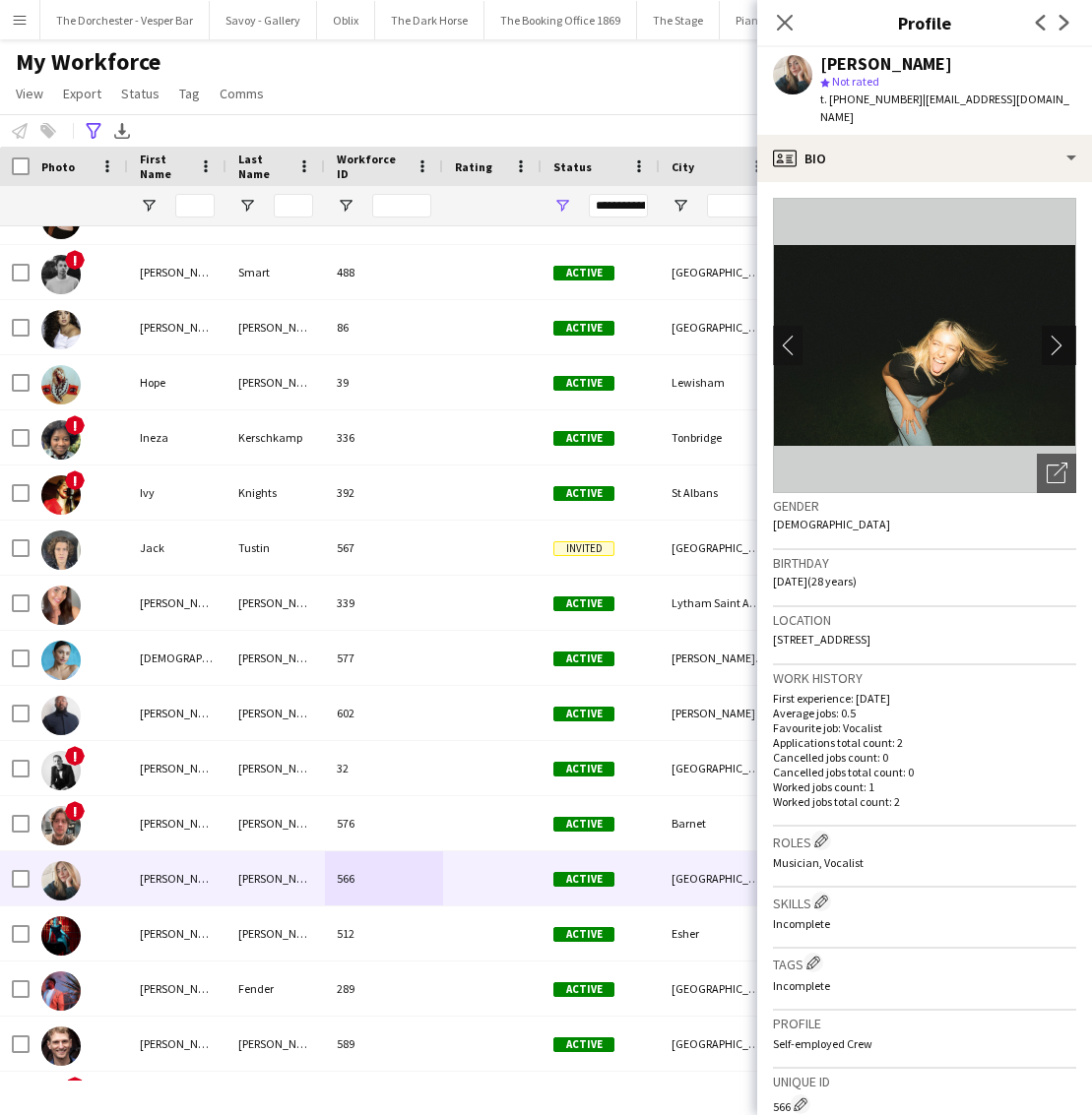
click at [1053, 335] on app-icon "chevron-right" at bounding box center [1062, 345] width 31 height 21
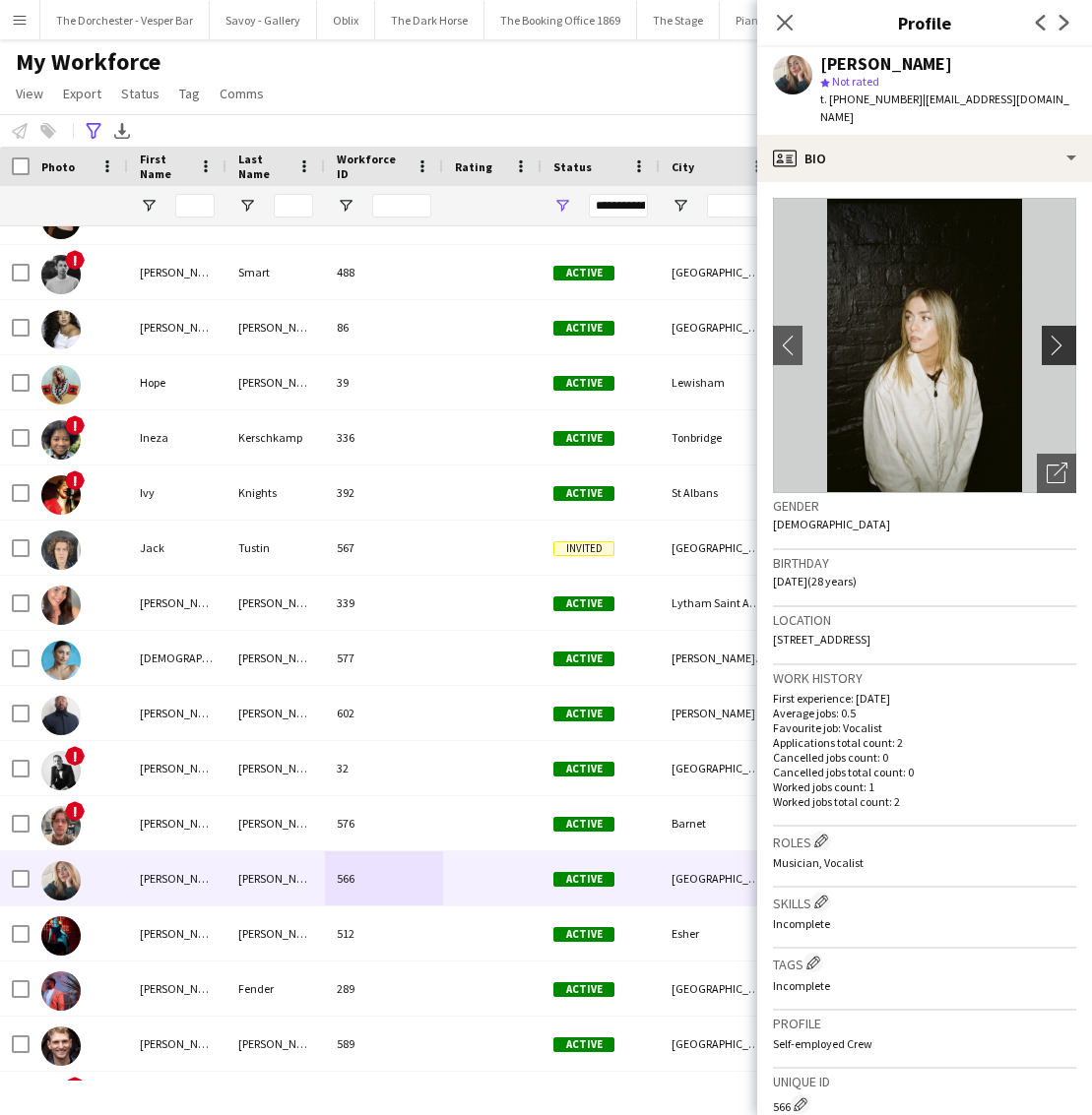
click at [1053, 335] on app-icon "chevron-right" at bounding box center [1062, 345] width 31 height 21
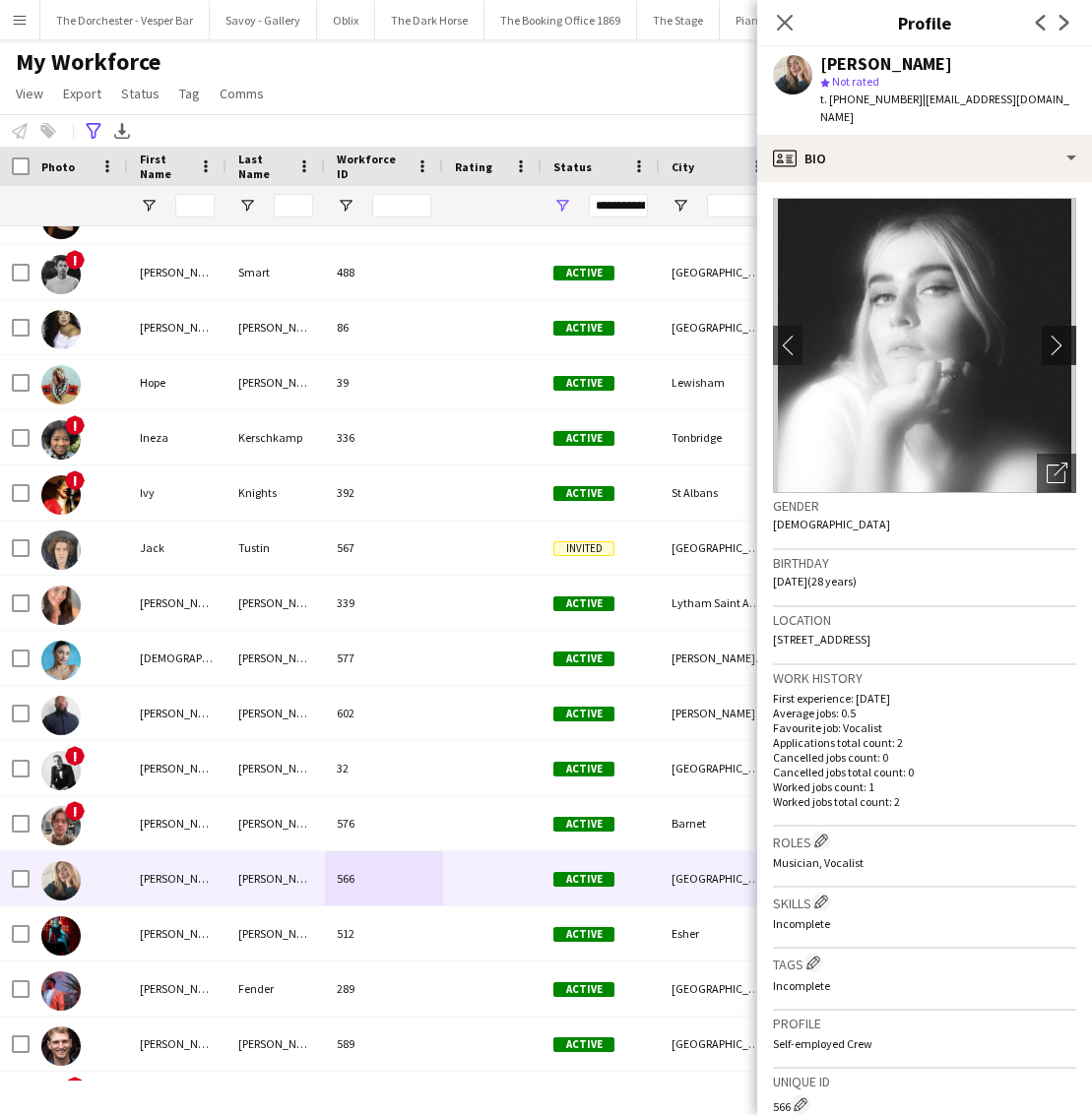
click at [1053, 335] on app-icon "chevron-right" at bounding box center [1062, 345] width 31 height 21
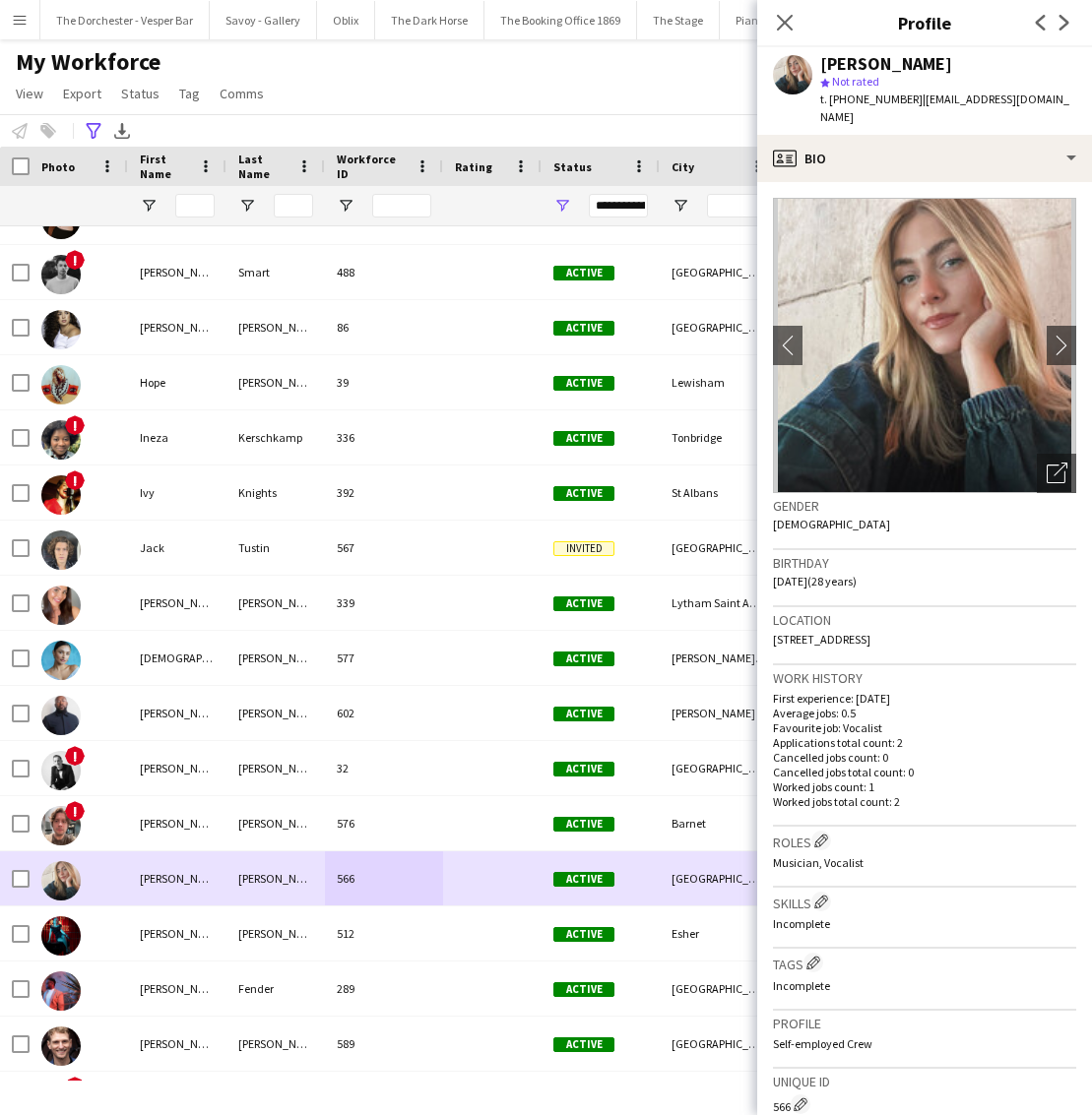
click at [510, 869] on div at bounding box center [492, 879] width 98 height 54
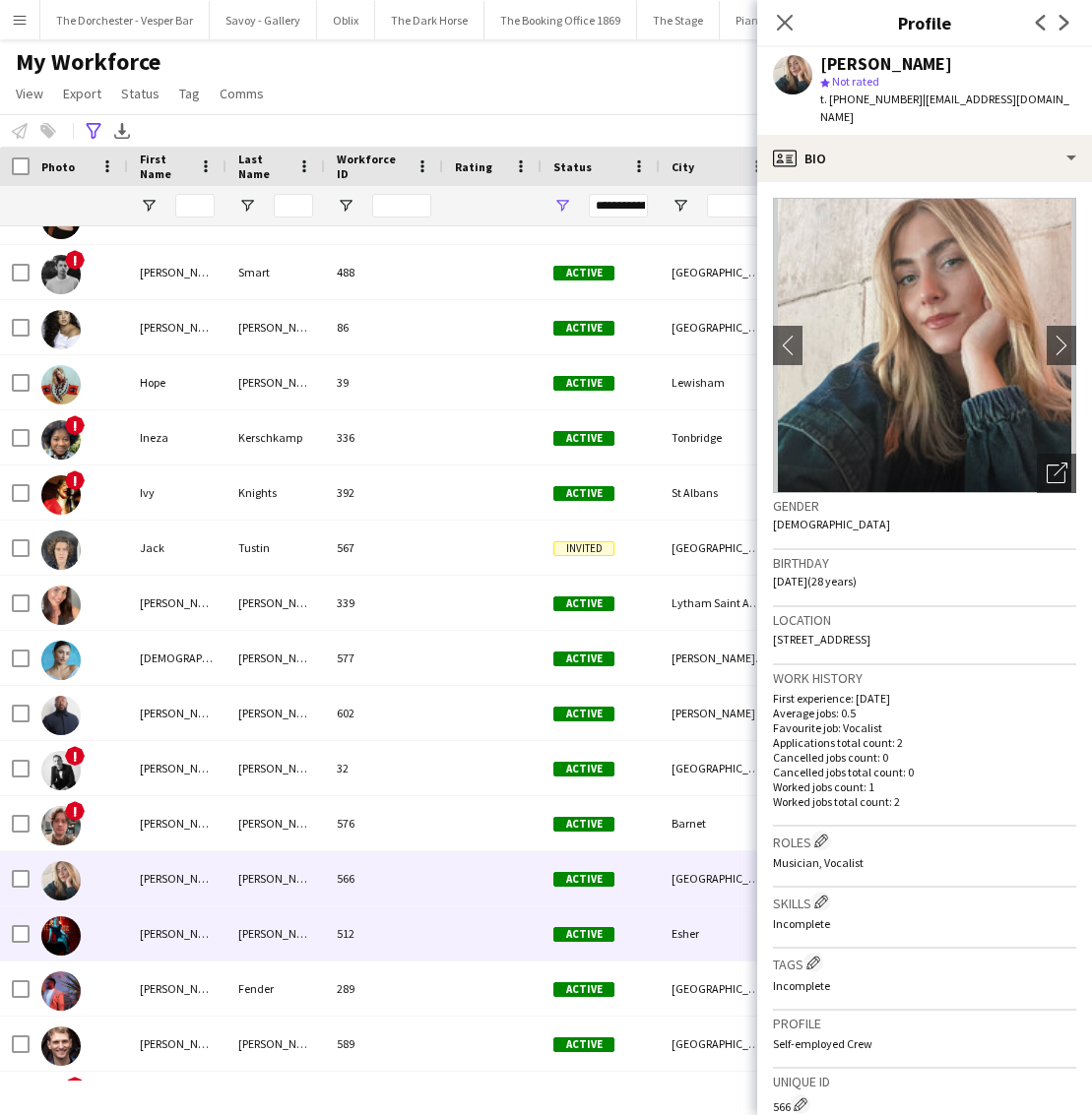
scroll to position [1904, 0]
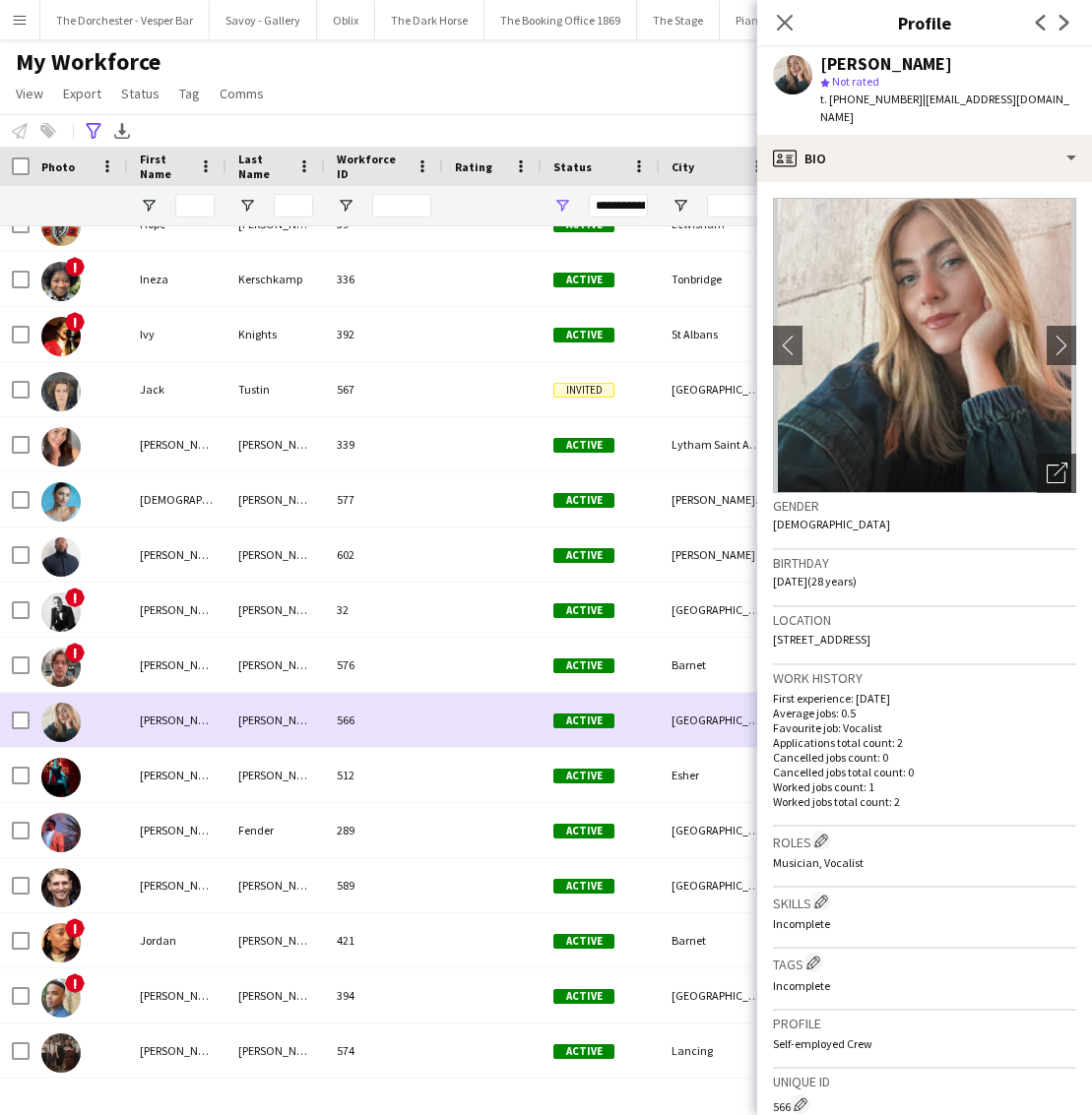
click at [484, 703] on div at bounding box center [492, 720] width 98 height 54
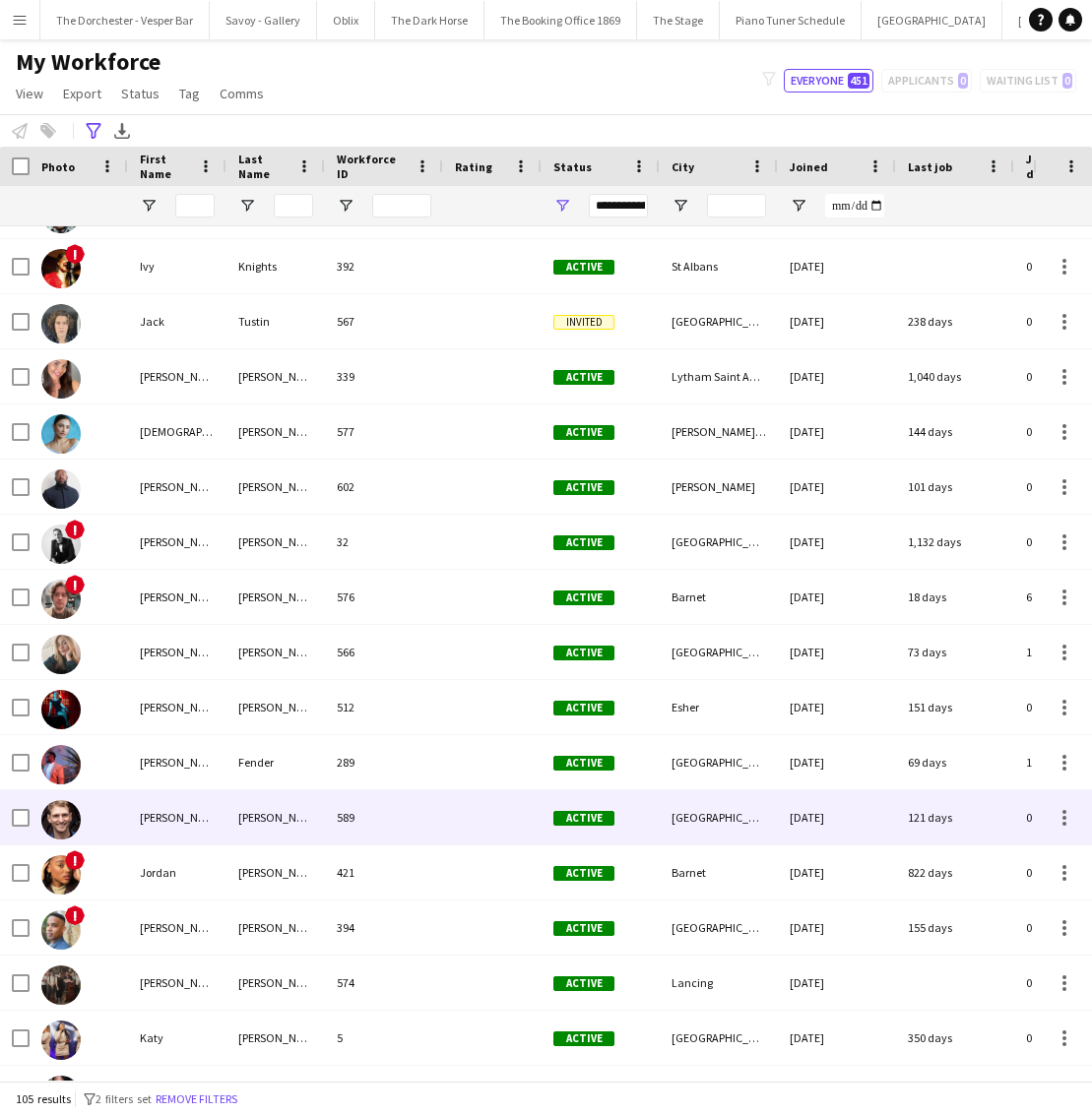
scroll to position [2062, 0]
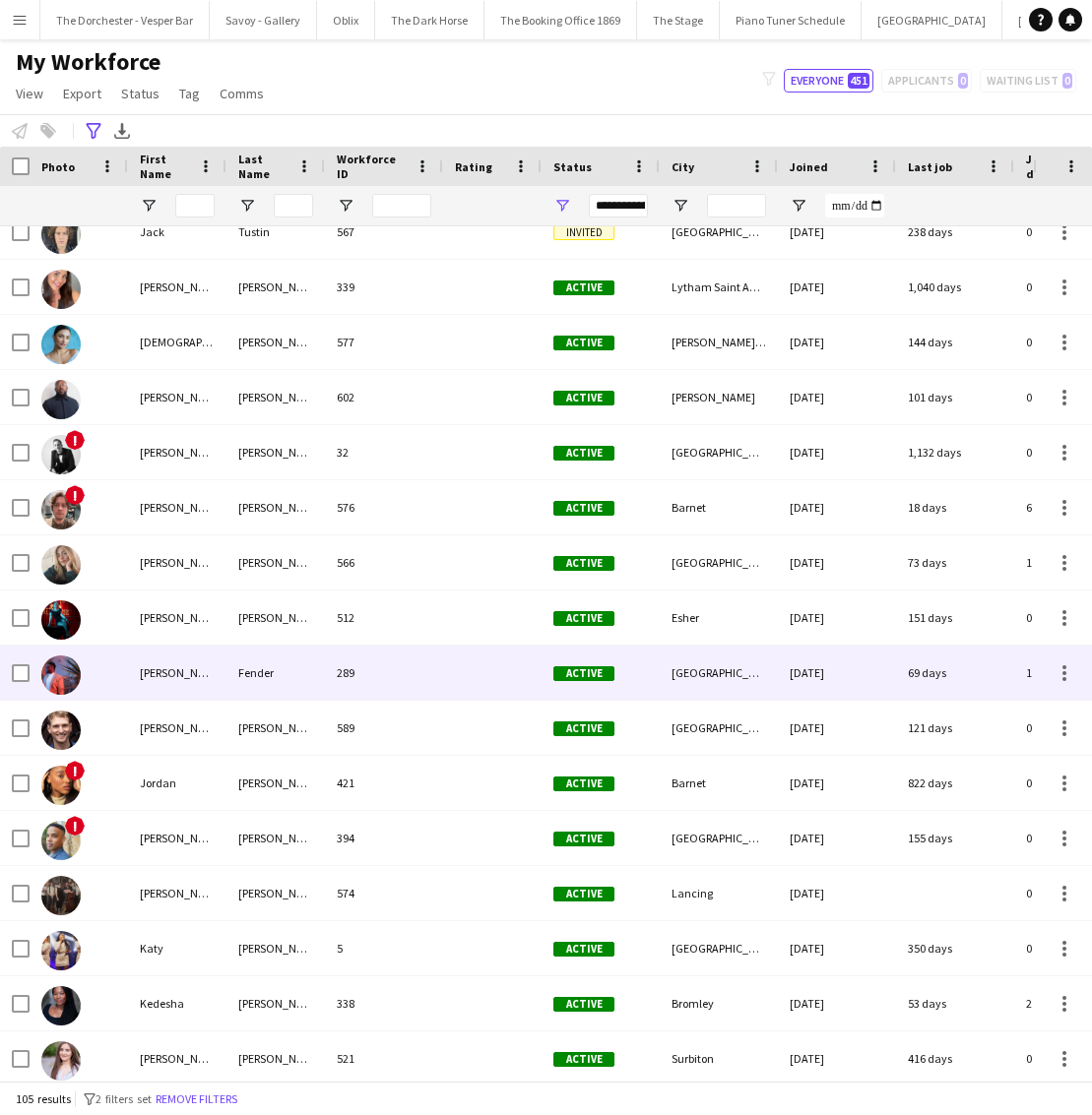
click at [432, 688] on div "289" at bounding box center [384, 673] width 118 height 54
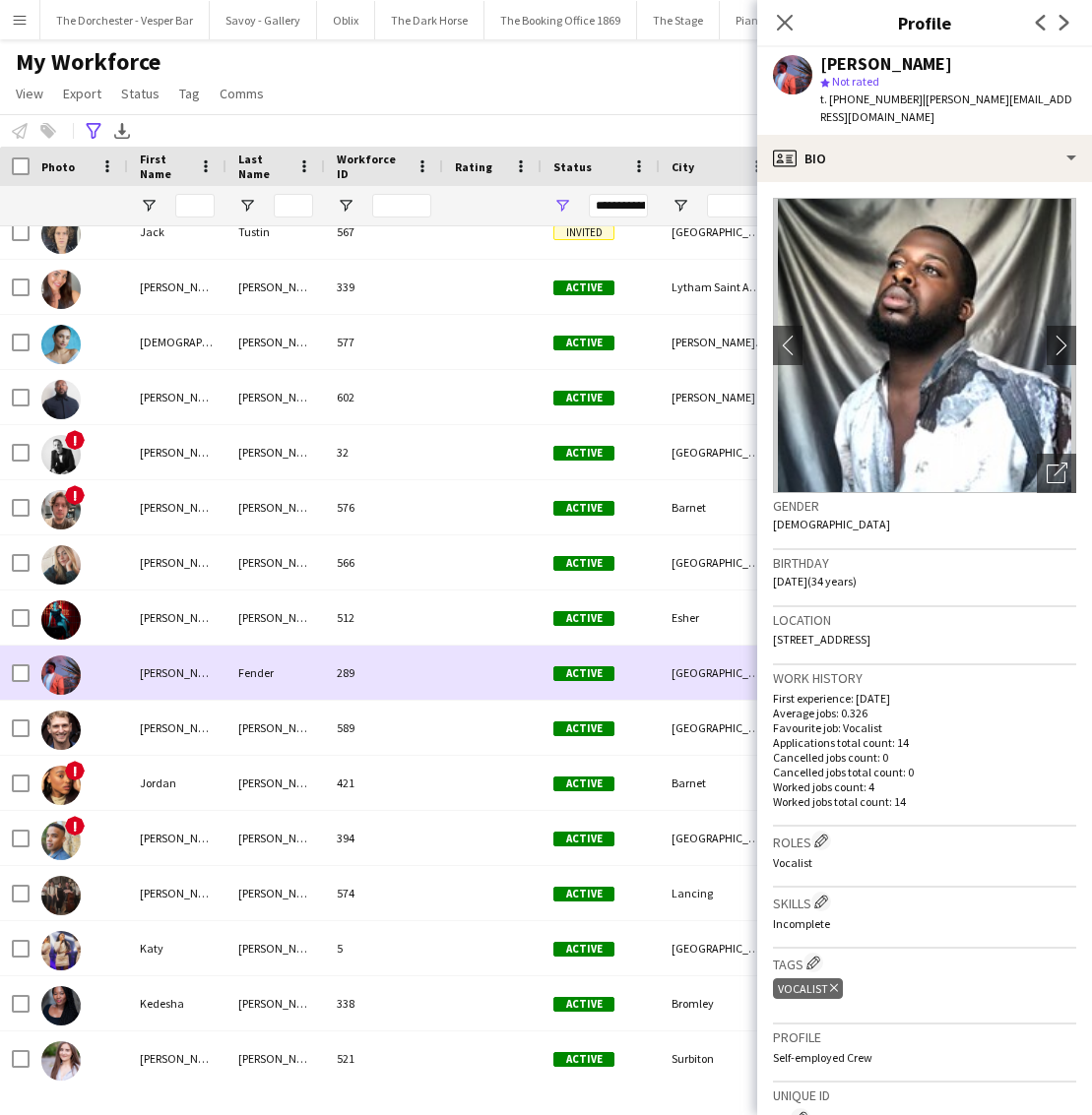
click at [411, 673] on div "289" at bounding box center [384, 673] width 118 height 54
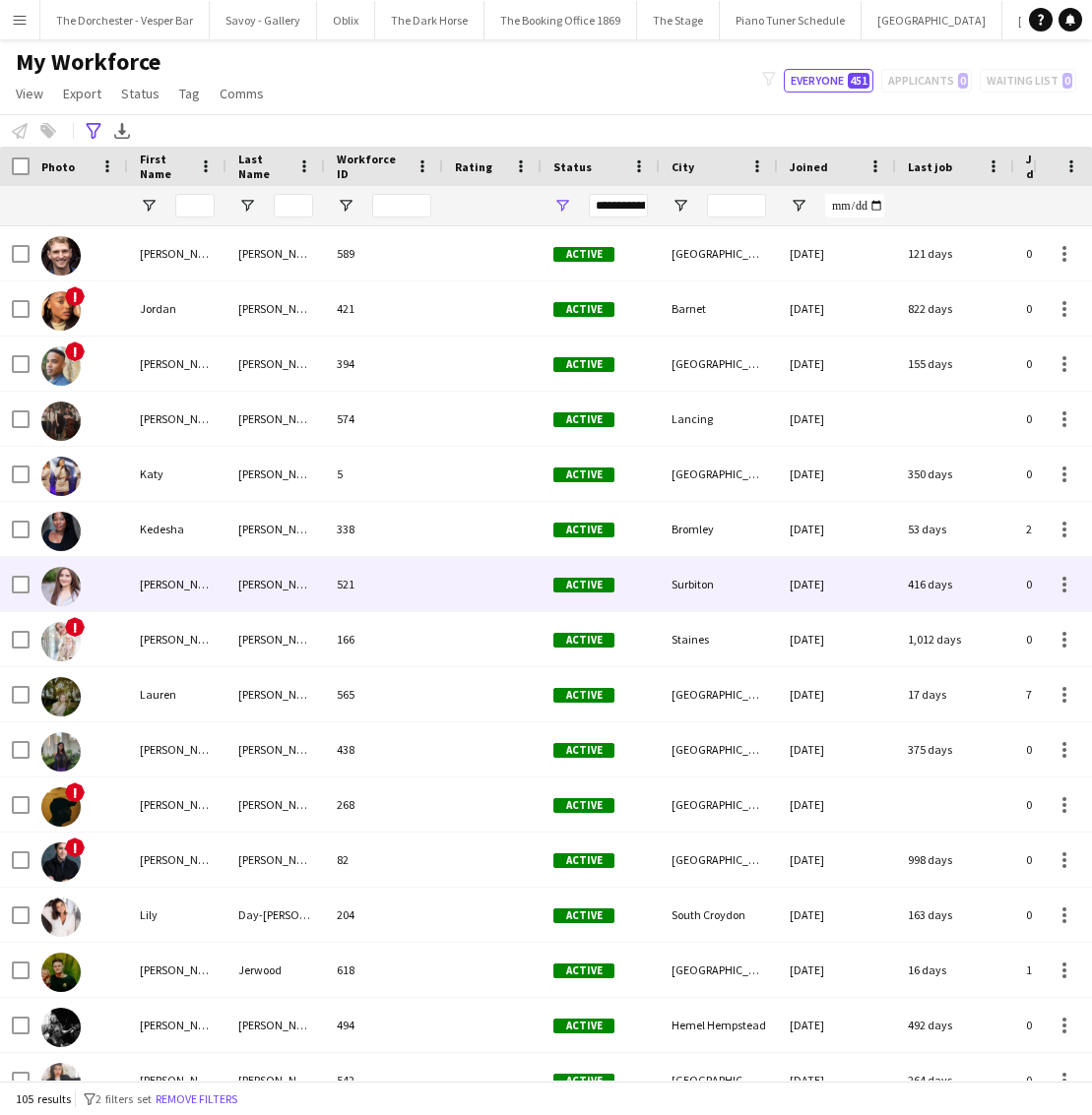
scroll to position [2539, 0]
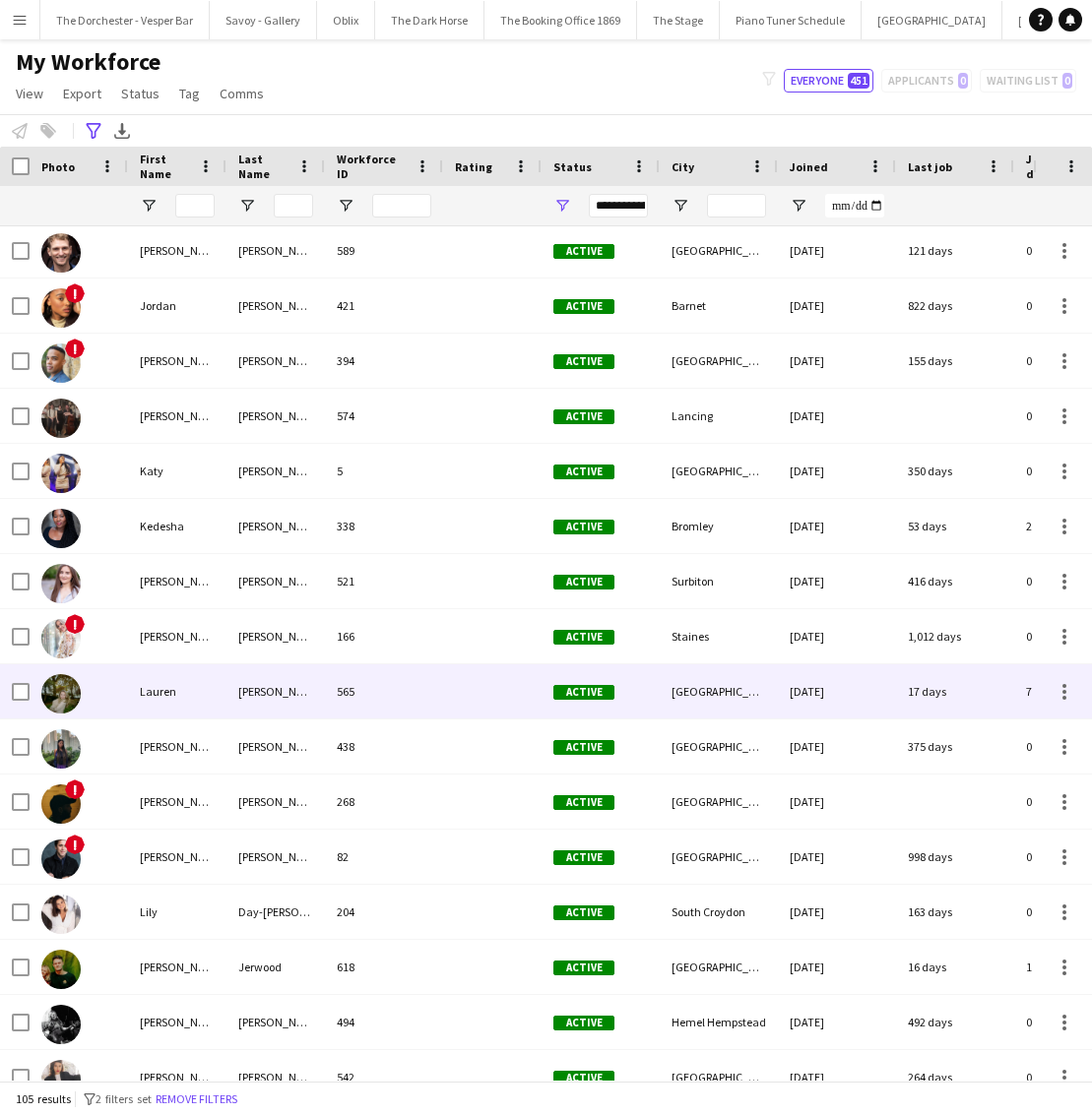
click at [438, 678] on div "565" at bounding box center [384, 692] width 118 height 54
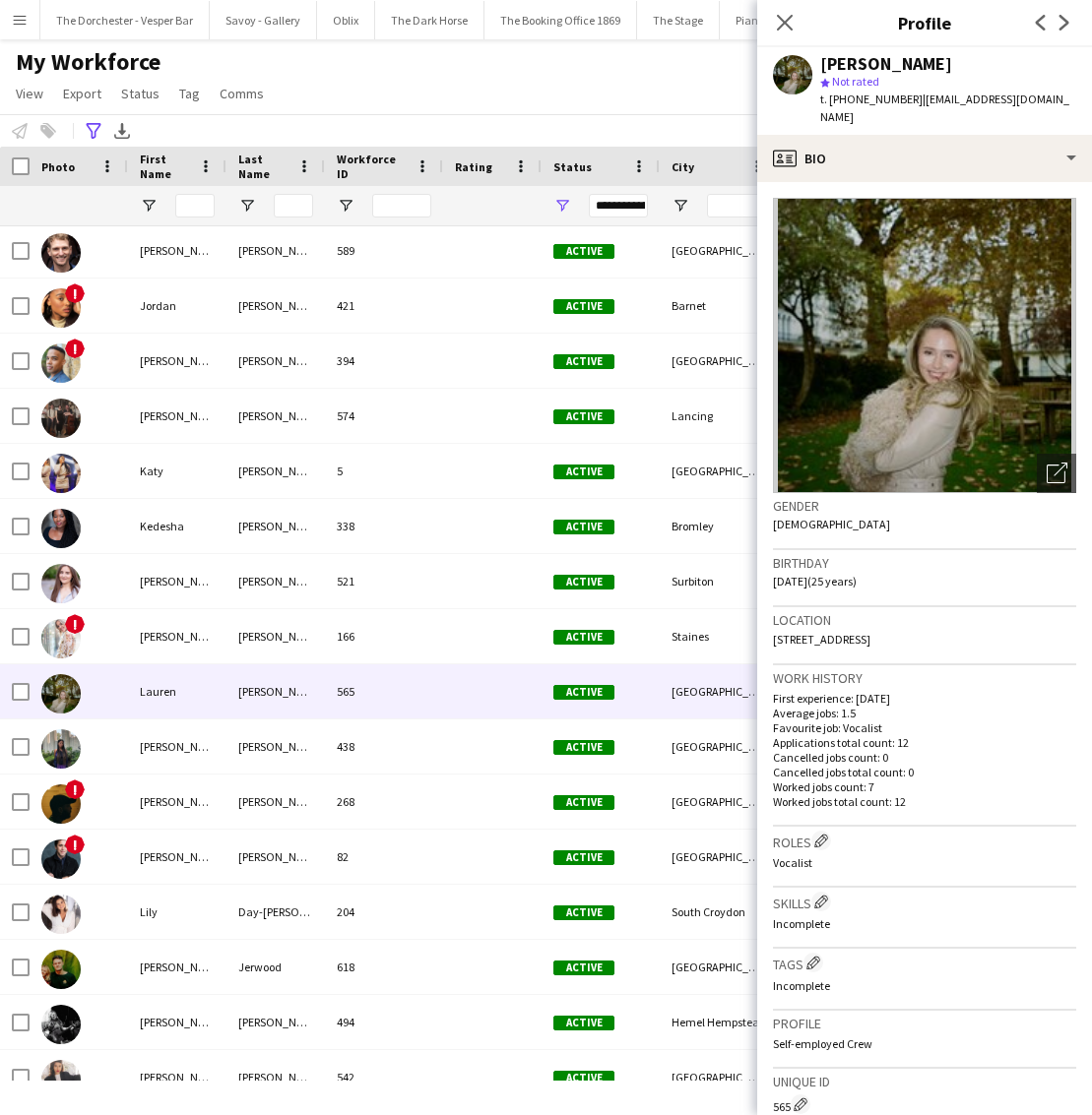
scroll to position [27, 0]
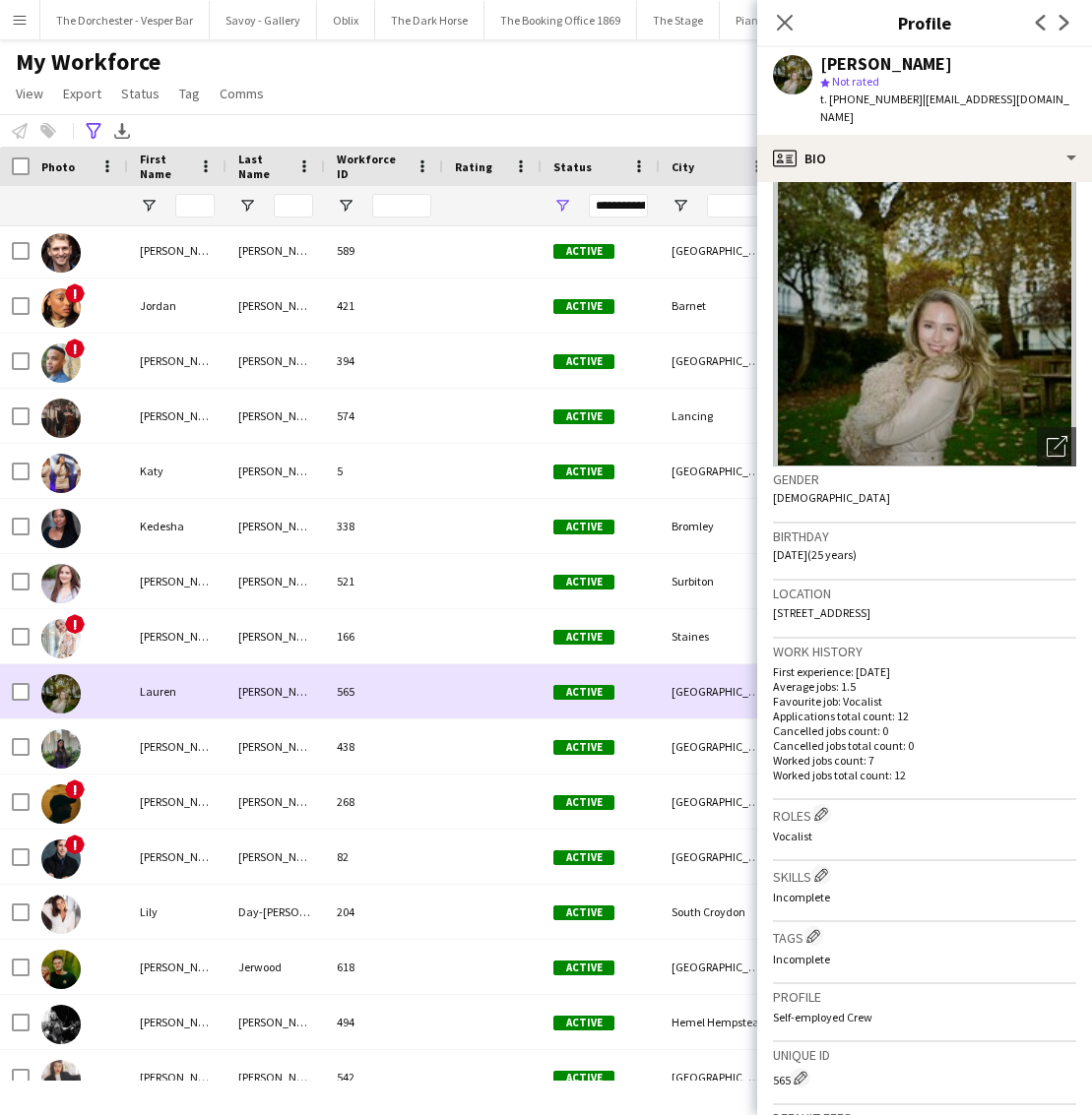
click at [424, 701] on div "565" at bounding box center [384, 692] width 118 height 54
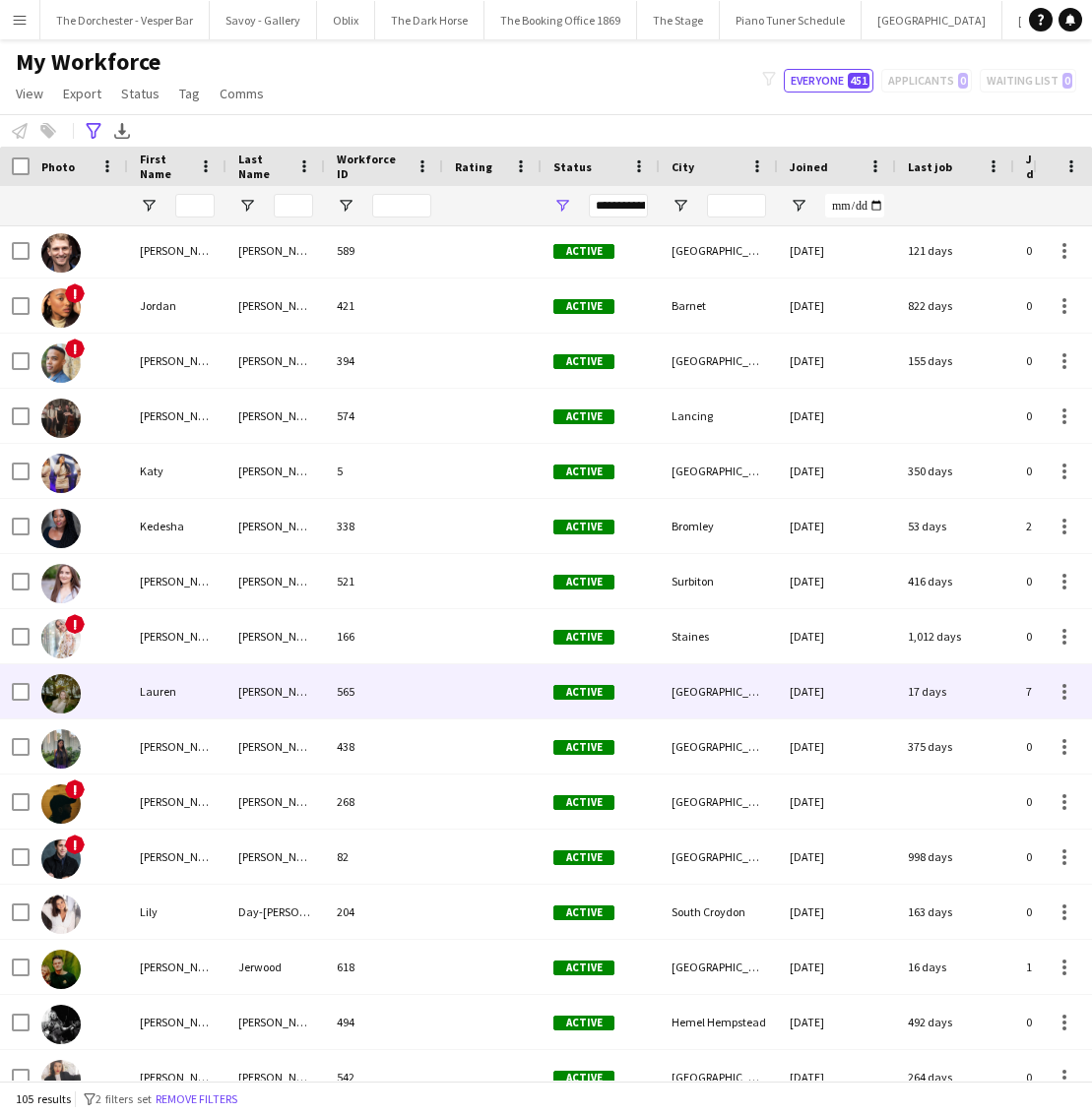
click at [422, 701] on div "565" at bounding box center [384, 692] width 118 height 54
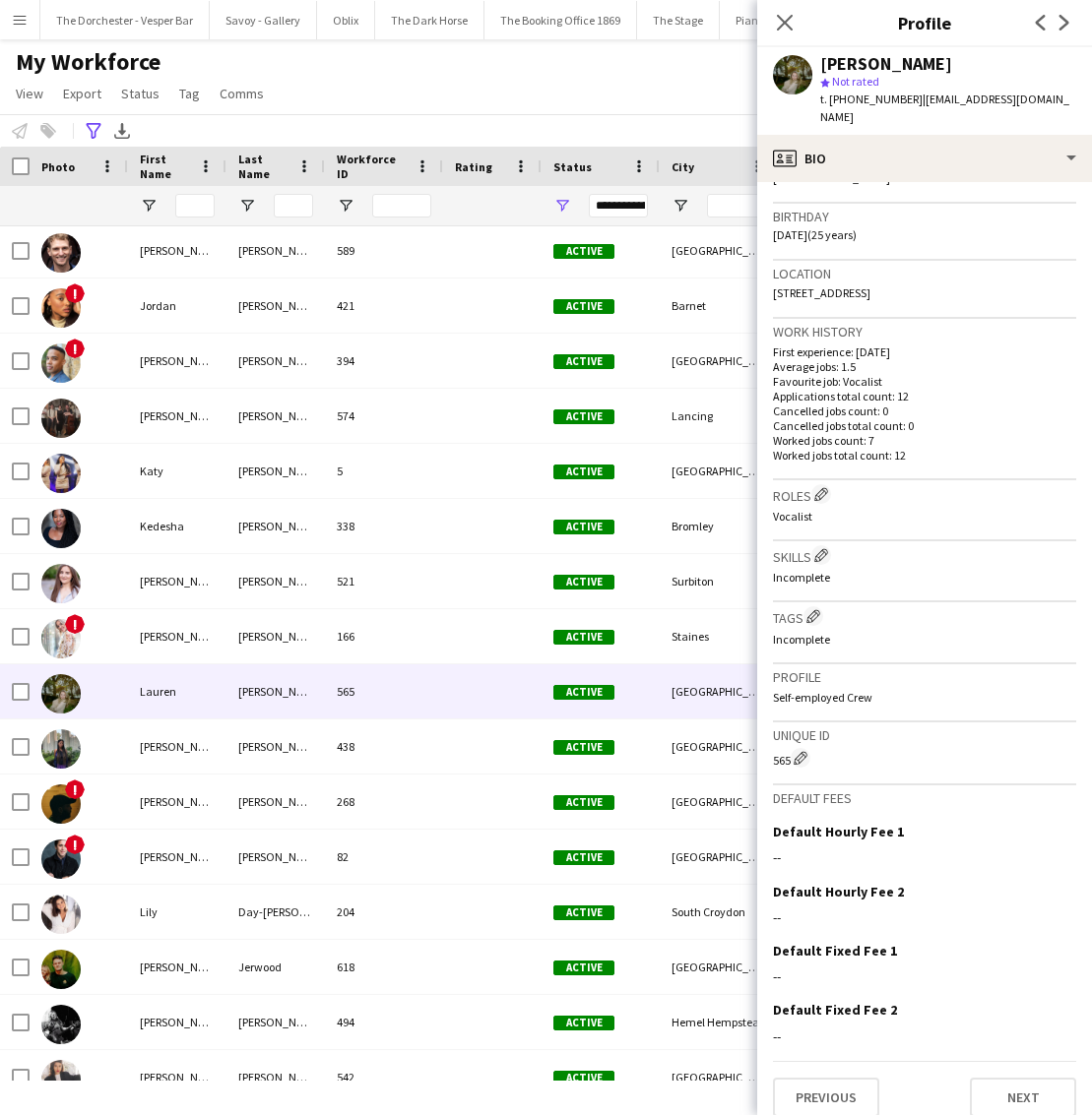
scroll to position [30, 0]
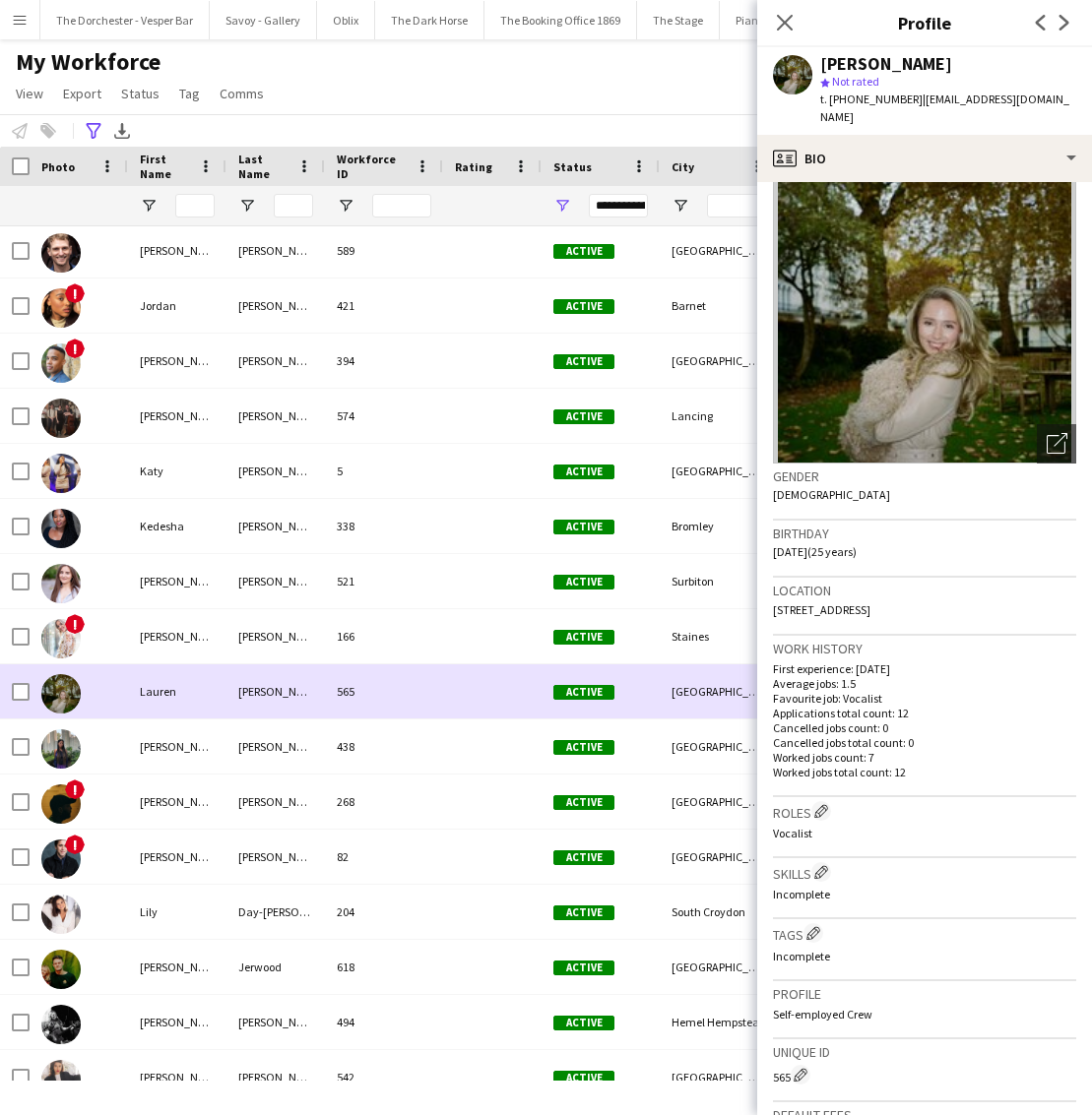
click at [496, 697] on div at bounding box center [492, 692] width 98 height 54
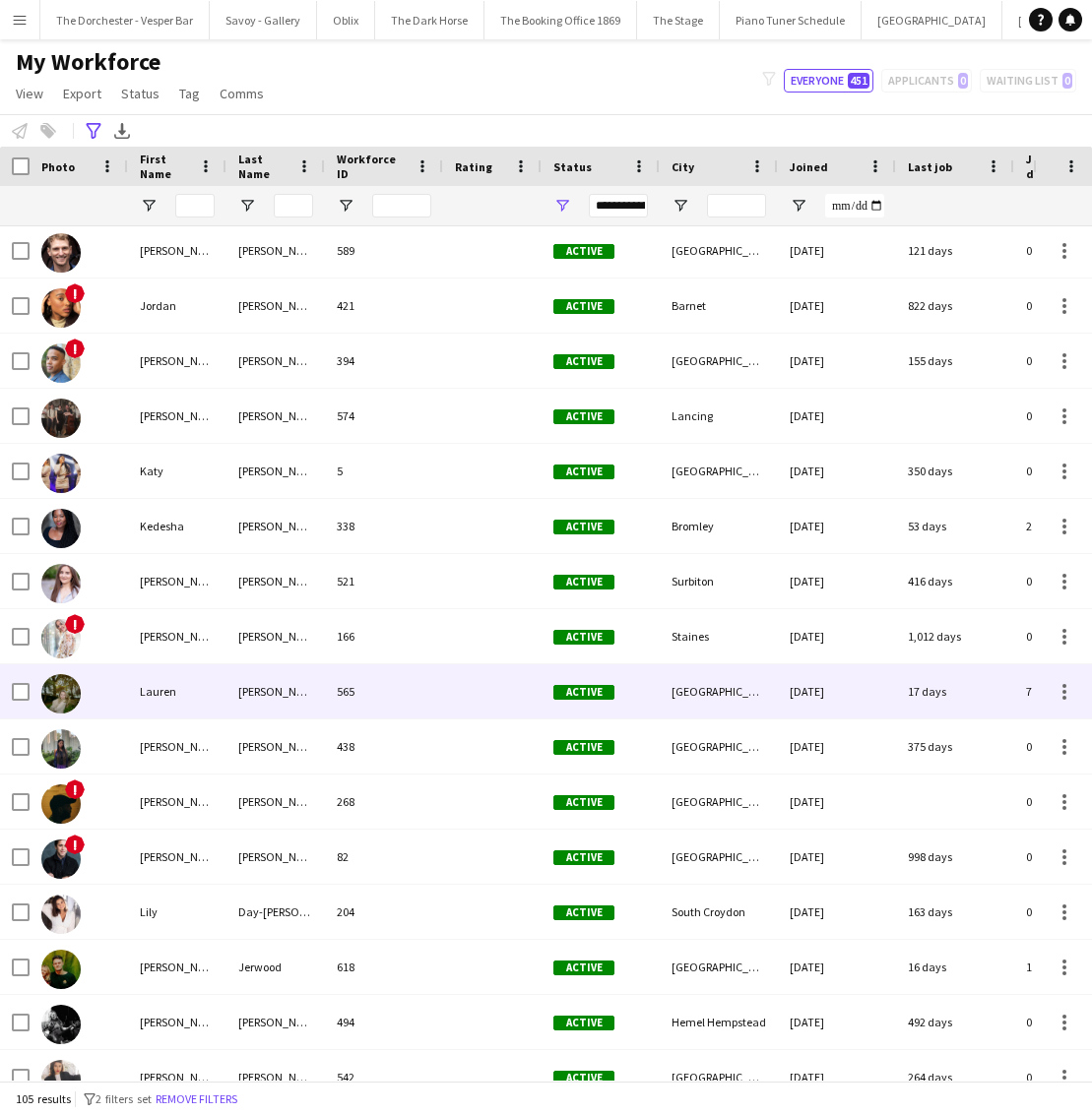
click at [434, 698] on div "565" at bounding box center [384, 692] width 118 height 54
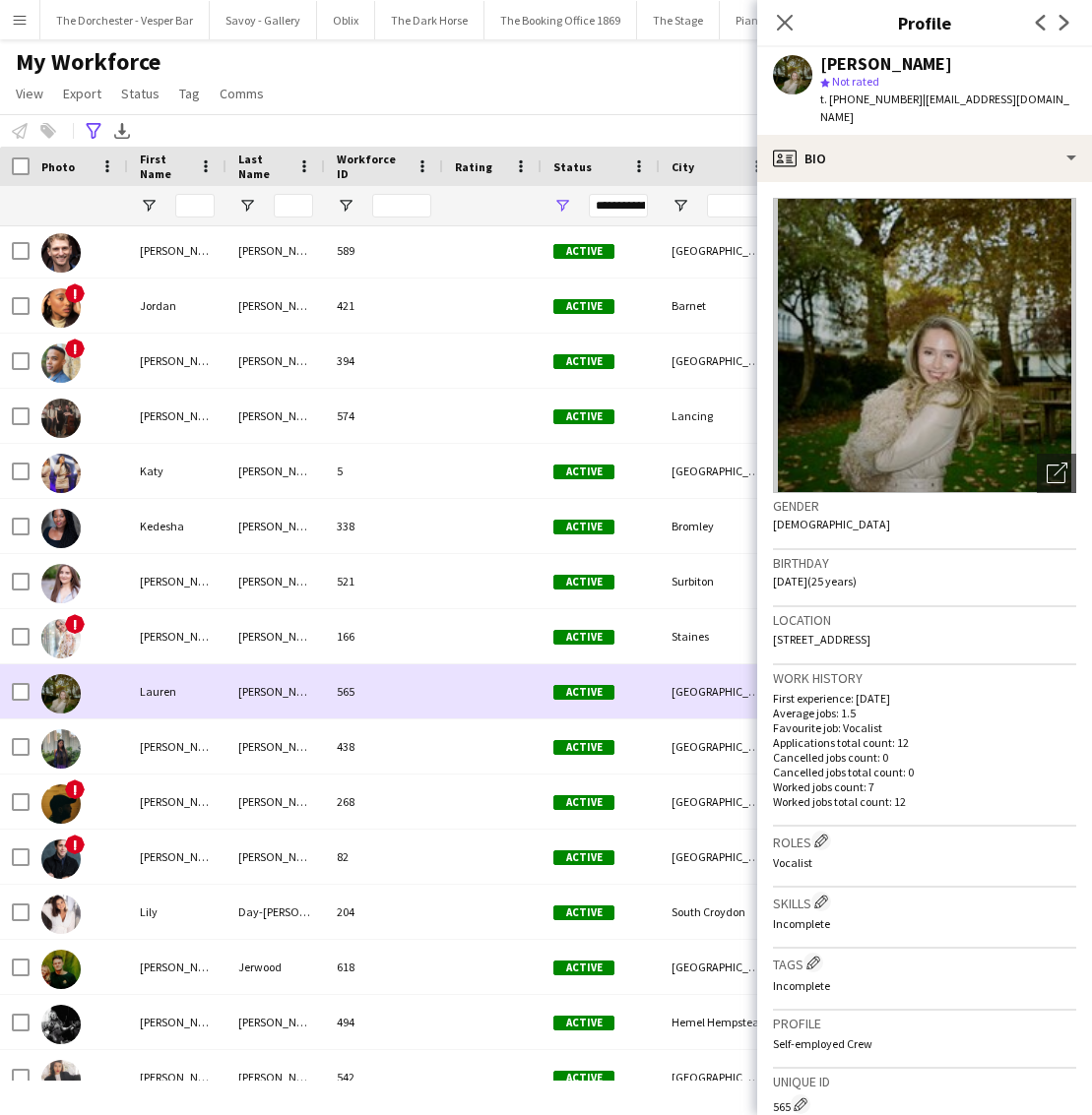
click at [434, 698] on div "565" at bounding box center [384, 692] width 118 height 54
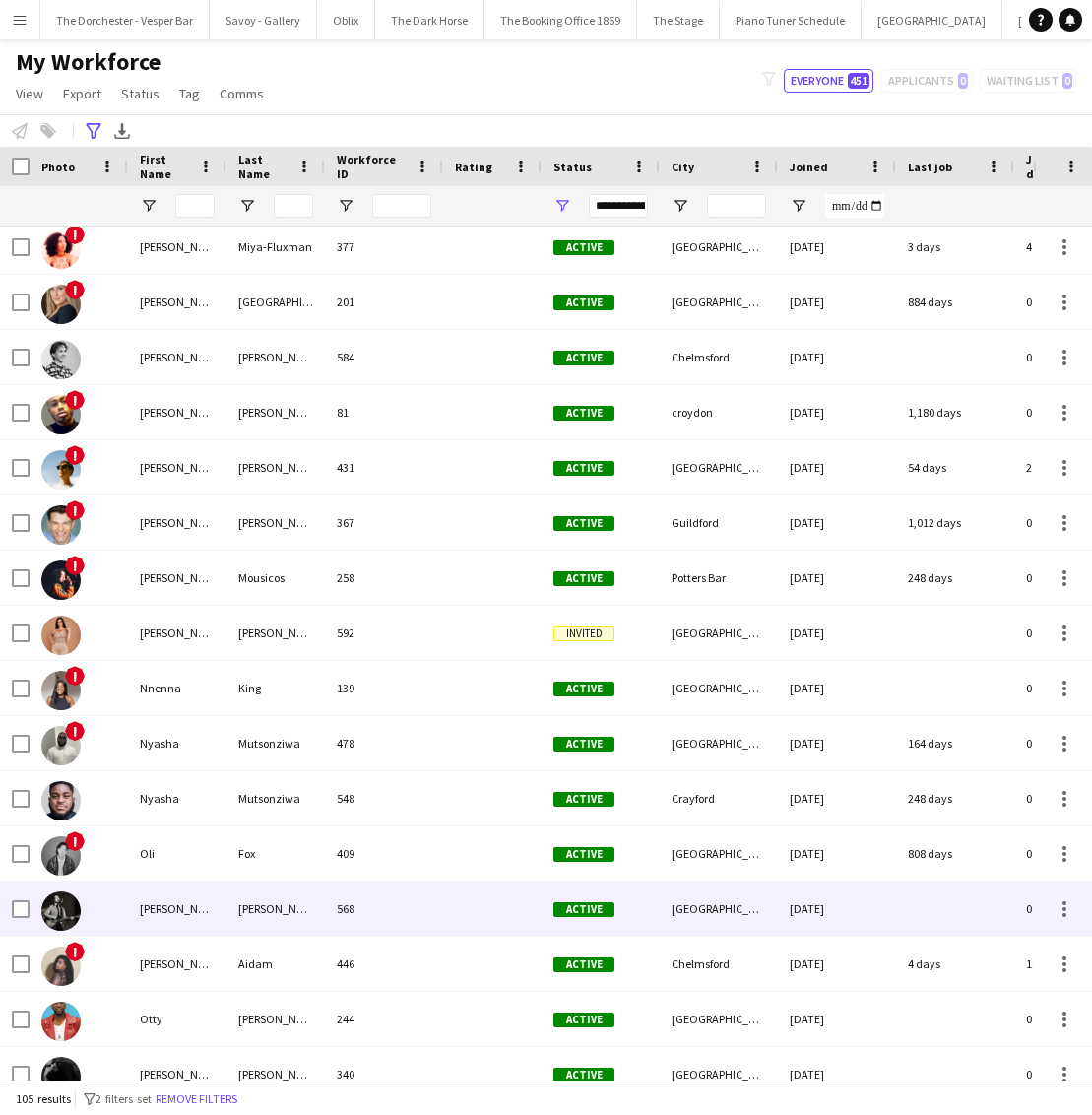
scroll to position [0, 0]
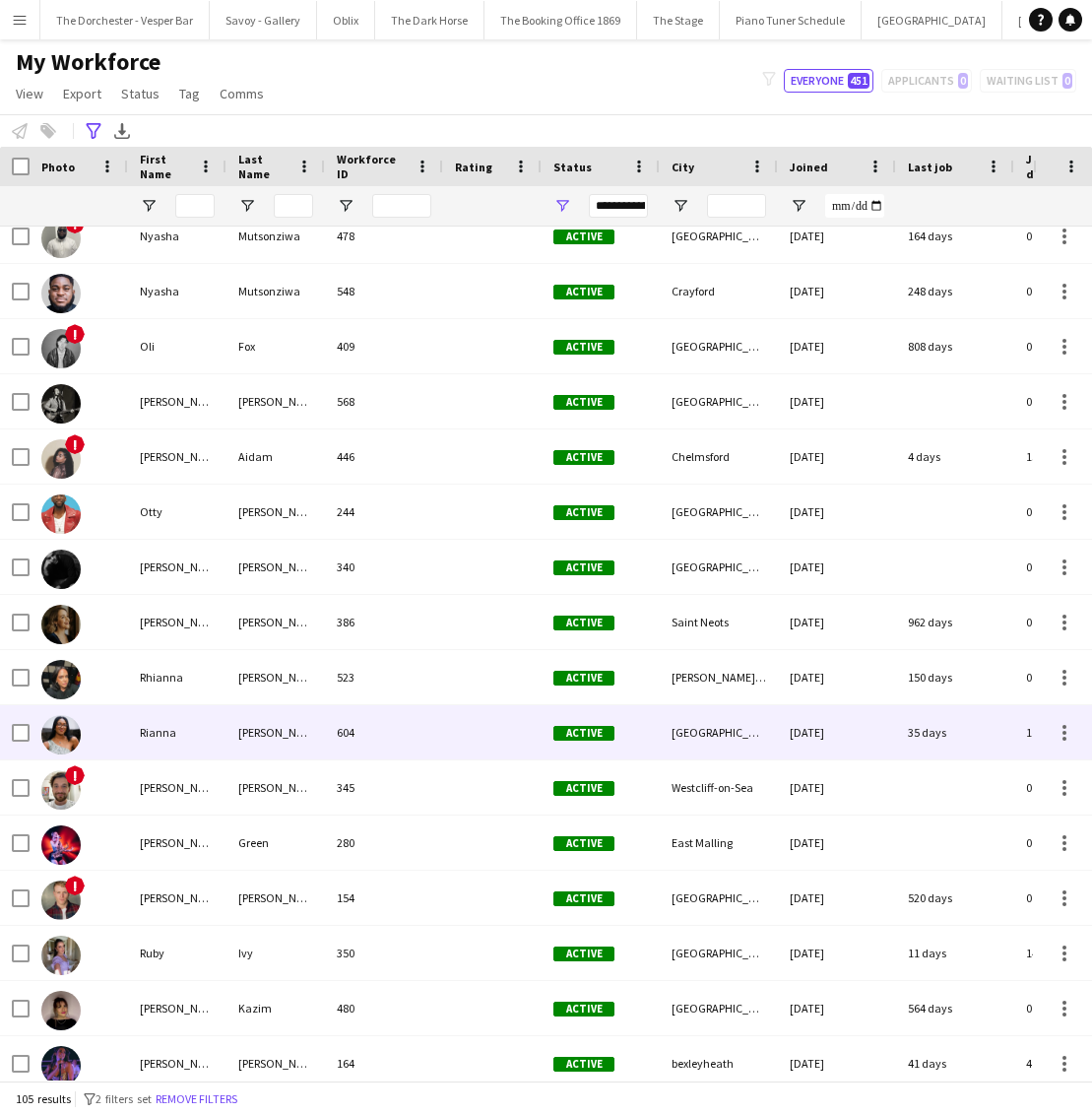
click at [229, 729] on div "[PERSON_NAME]" at bounding box center [275, 732] width 98 height 54
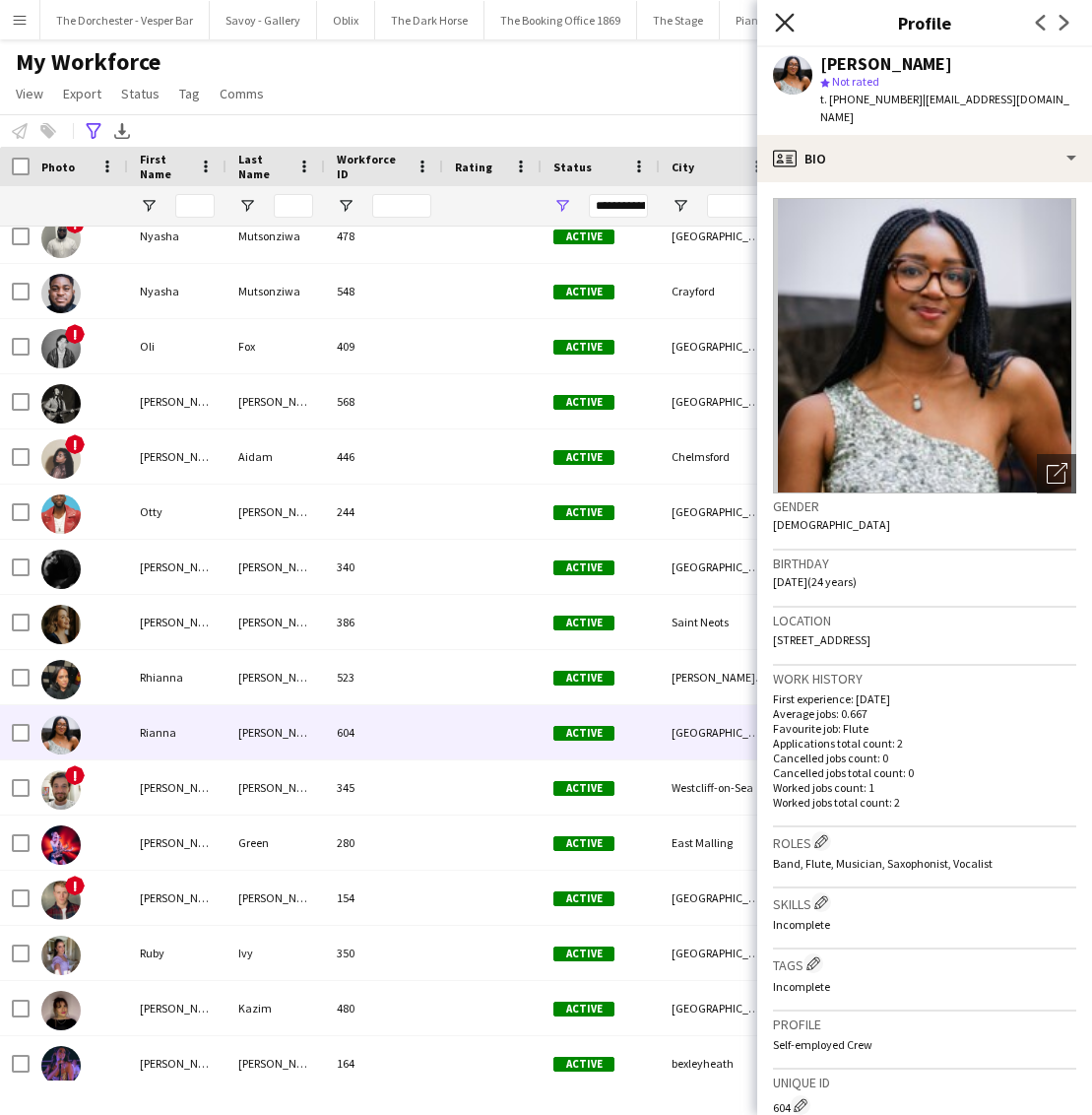
click at [783, 23] on icon at bounding box center [784, 22] width 19 height 19
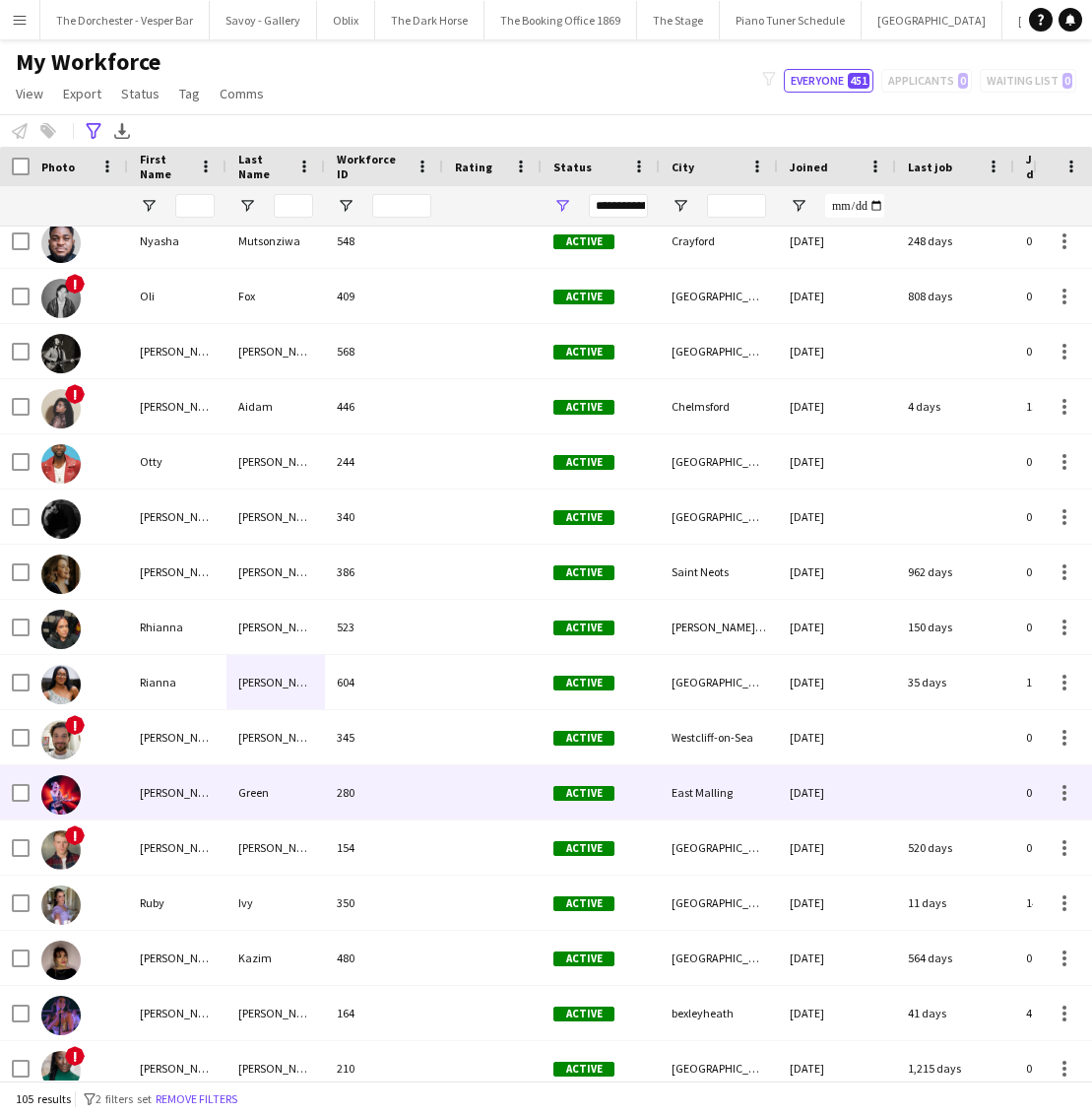
scroll to position [4615, 0]
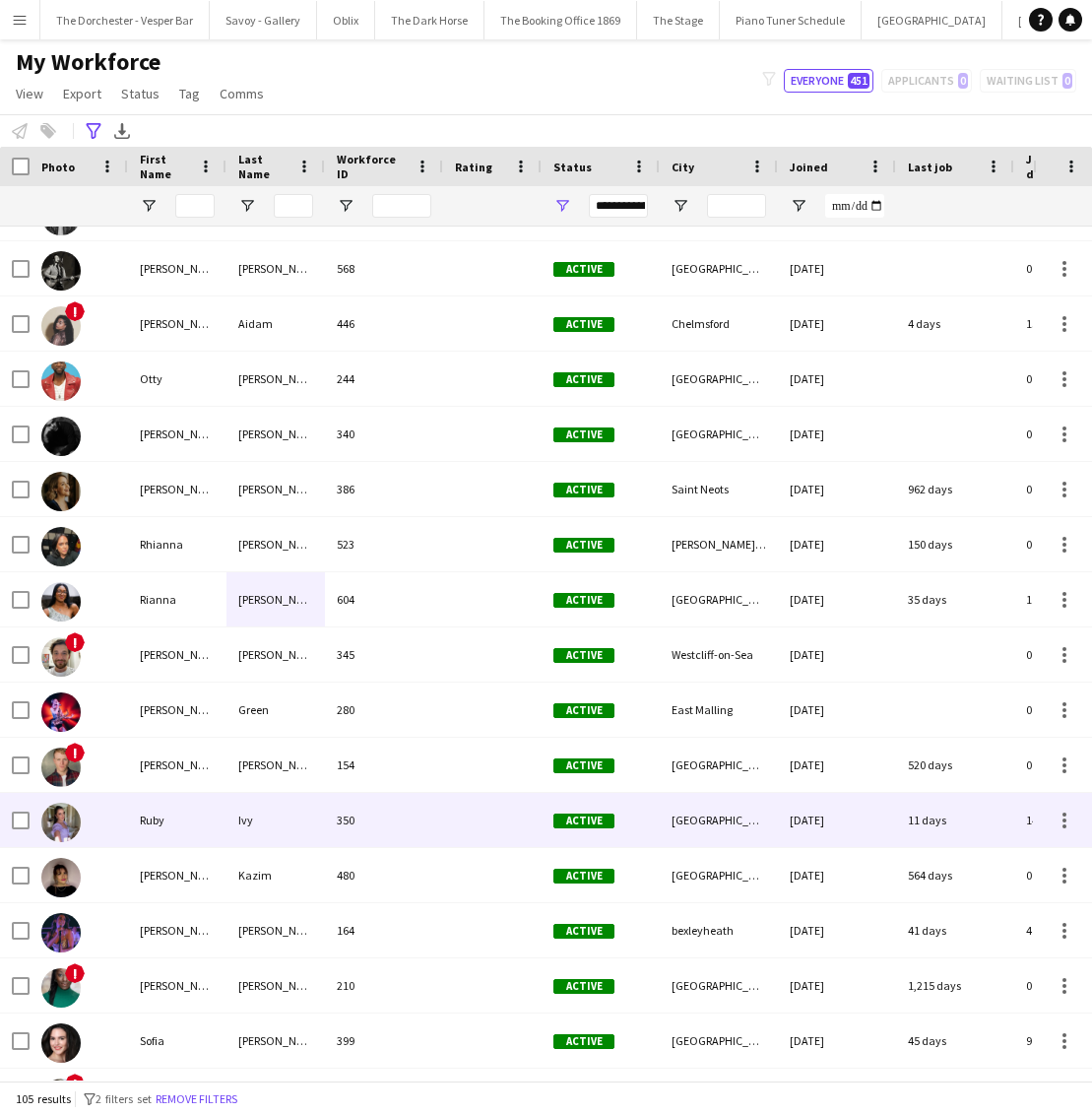
click at [212, 814] on div "Ruby" at bounding box center [177, 820] width 98 height 54
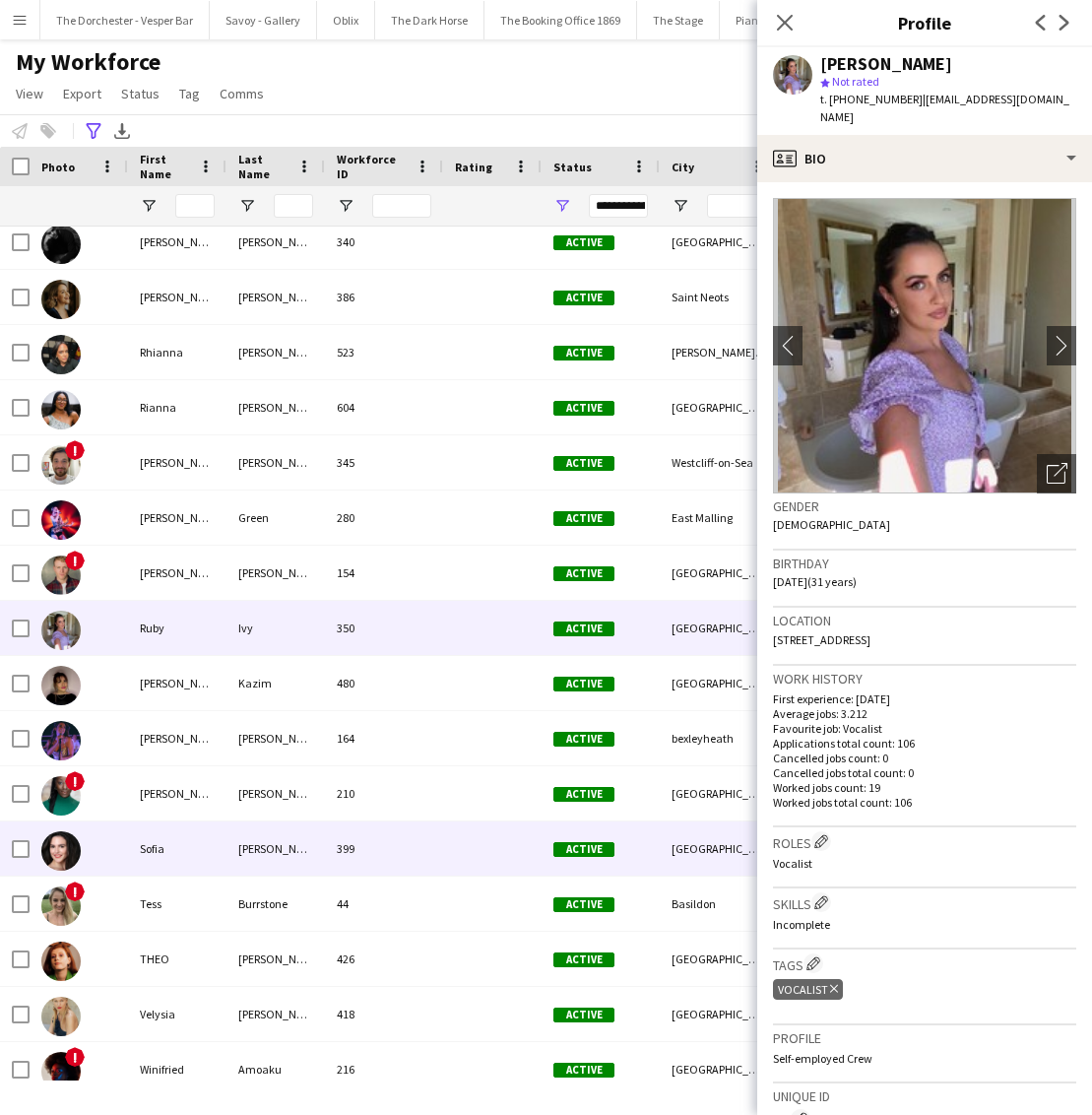
scroll to position [4862, 0]
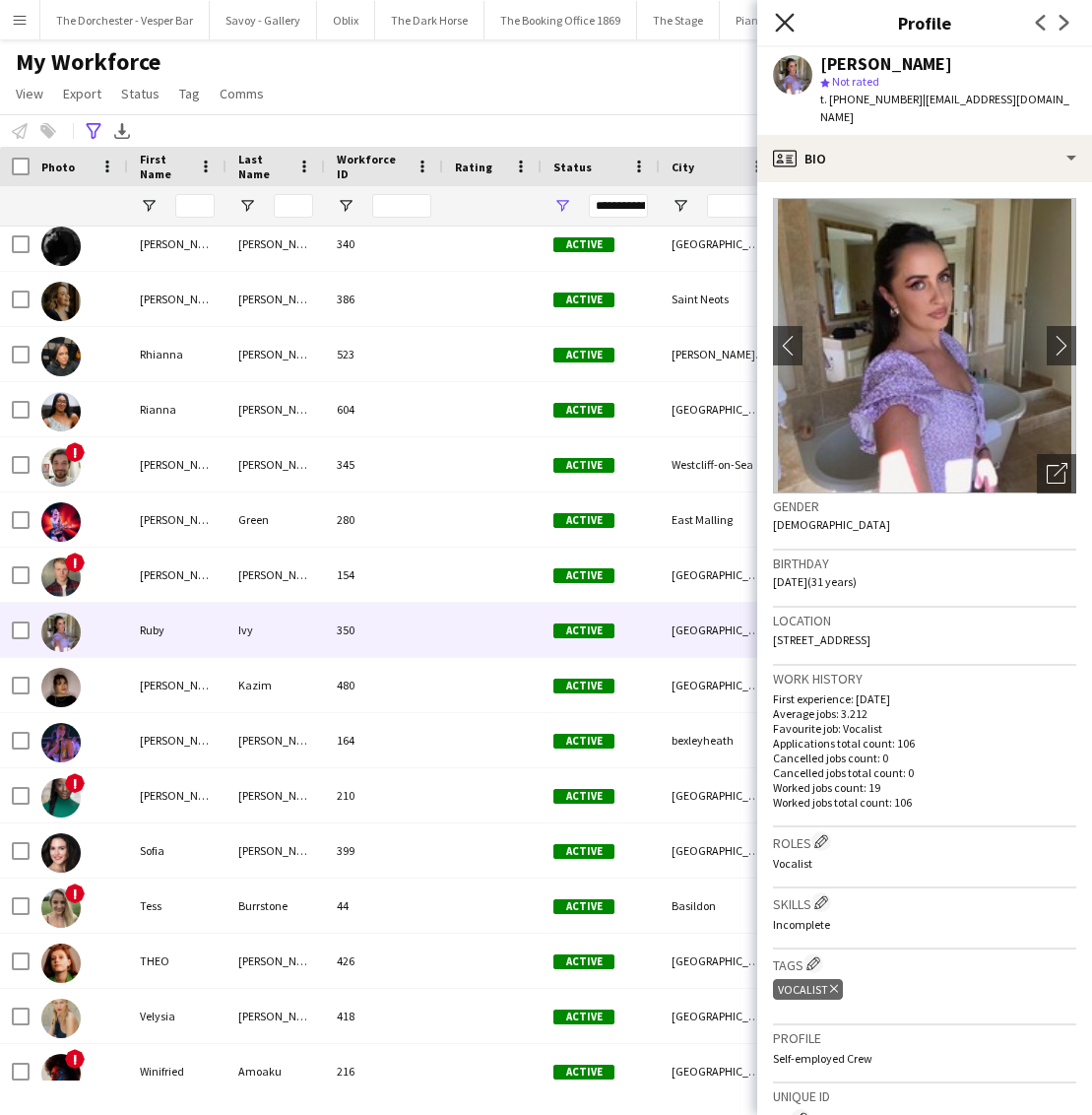
click at [784, 20] on icon "Close pop-in" at bounding box center [784, 22] width 19 height 19
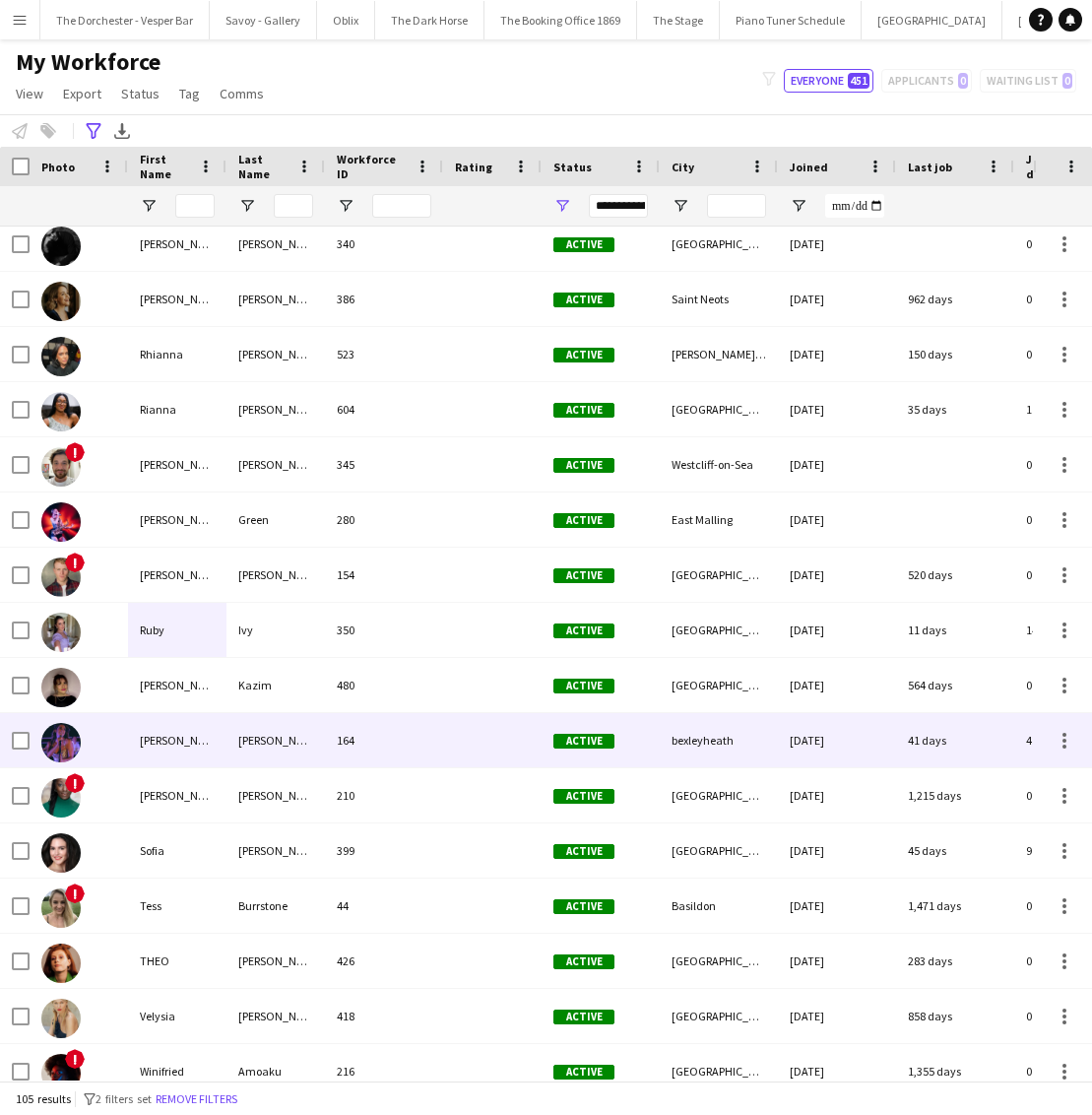
click at [408, 742] on div "164" at bounding box center [384, 740] width 118 height 54
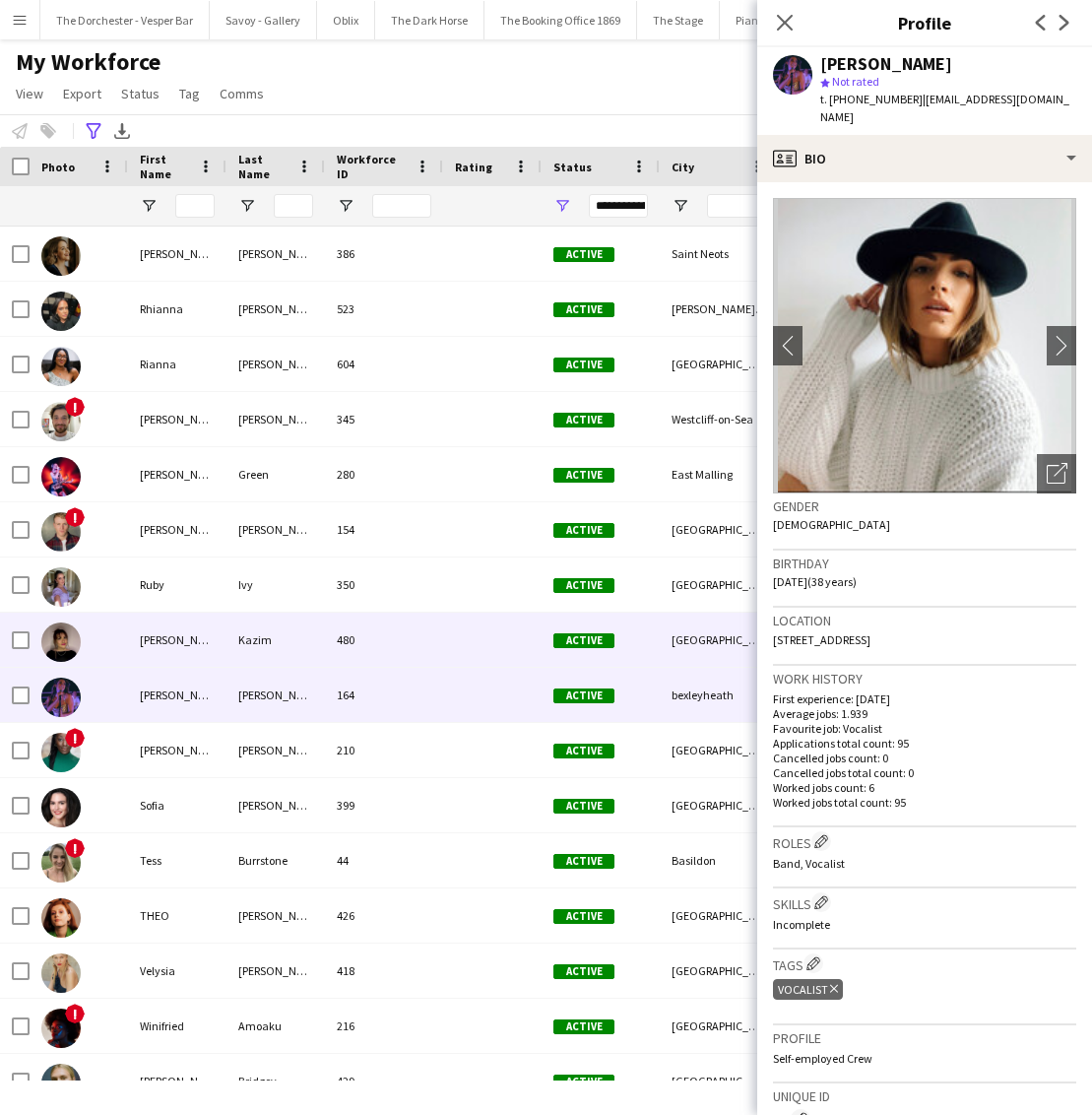
scroll to position [4935, 0]
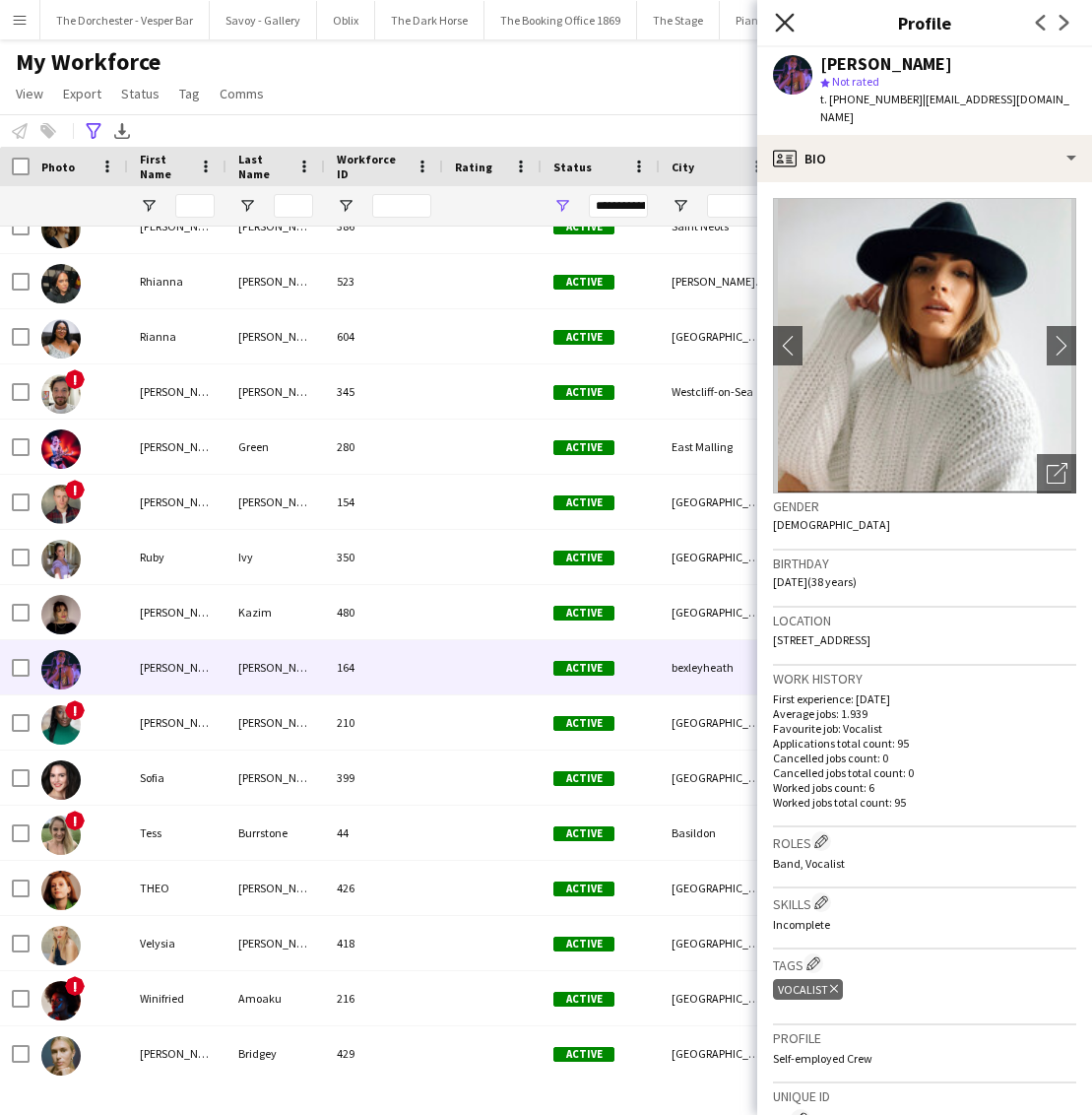
click at [785, 14] on icon "Close pop-in" at bounding box center [784, 22] width 19 height 19
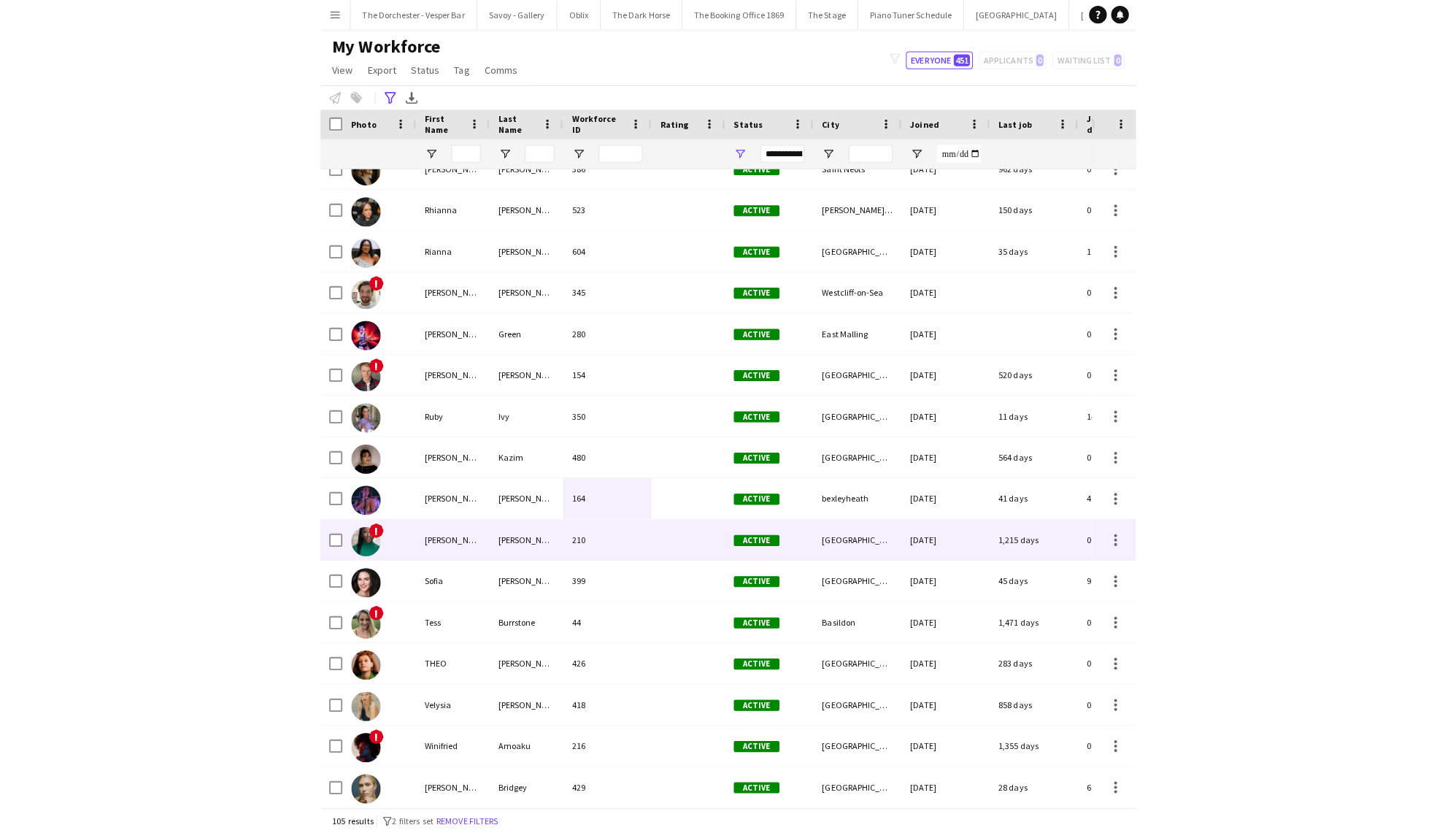
scroll to position [3661, 0]
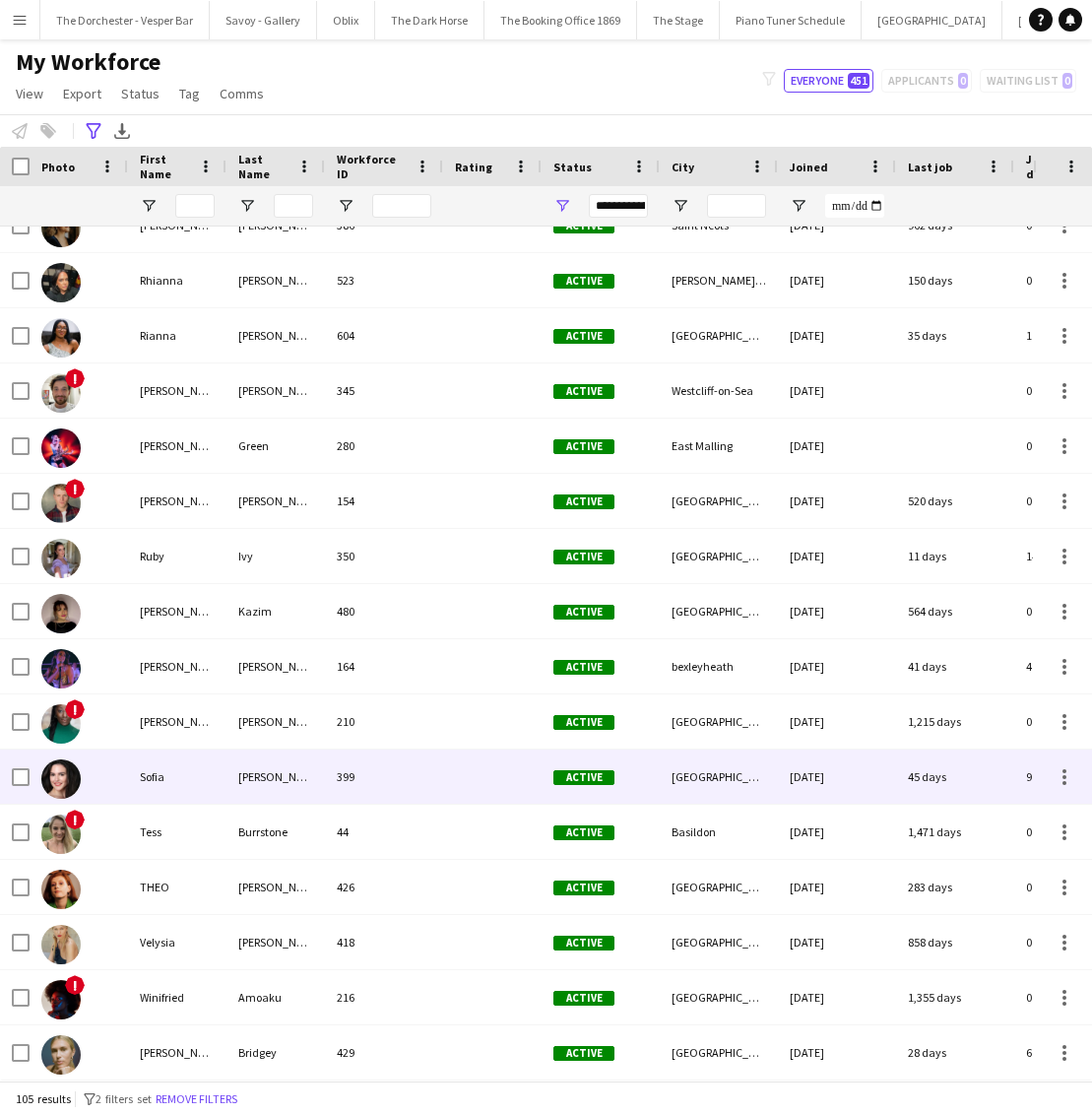
click at [422, 767] on div "399" at bounding box center [384, 776] width 118 height 54
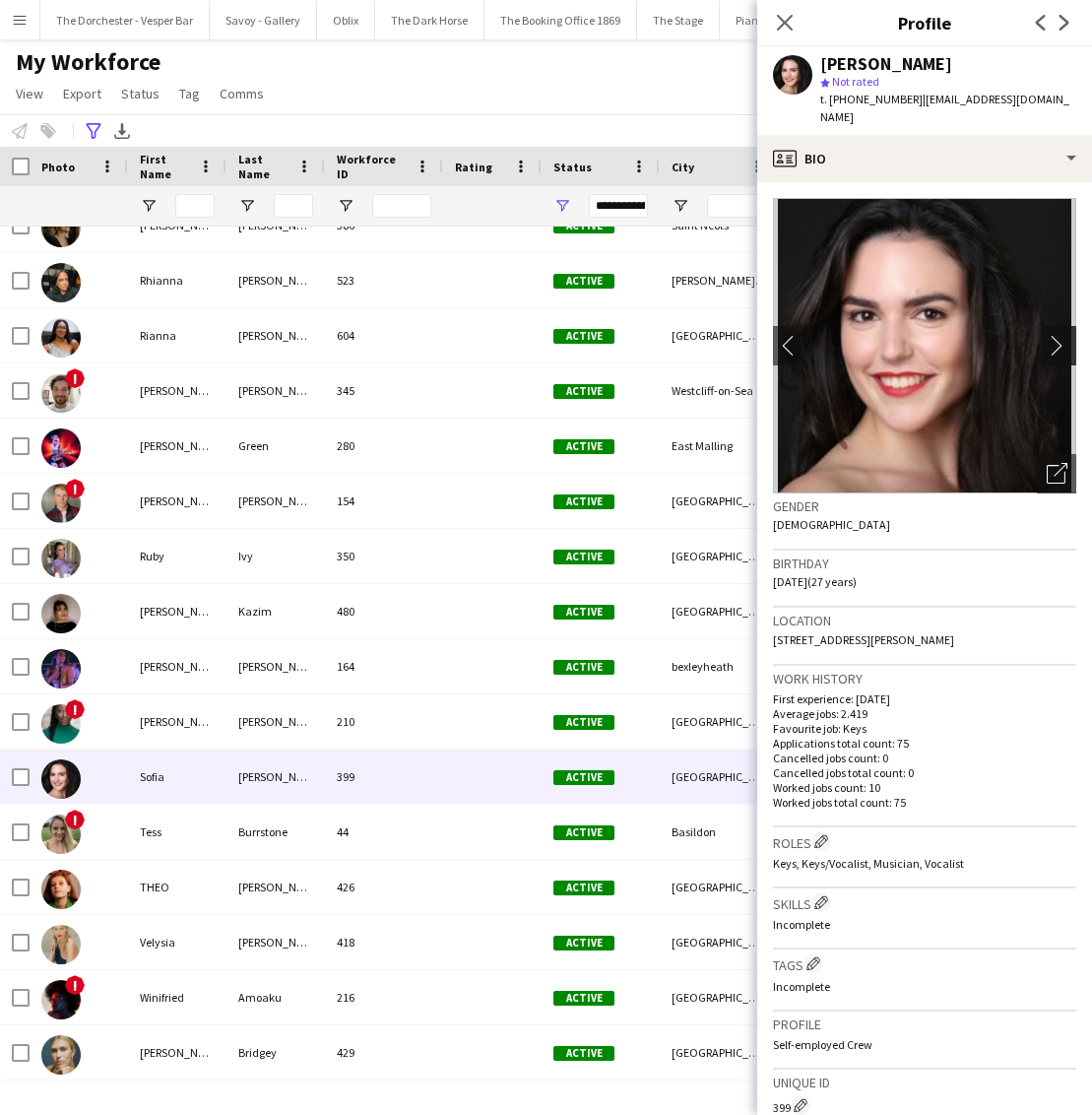
click at [1055, 335] on app-icon "chevron-right" at bounding box center [1062, 345] width 31 height 21
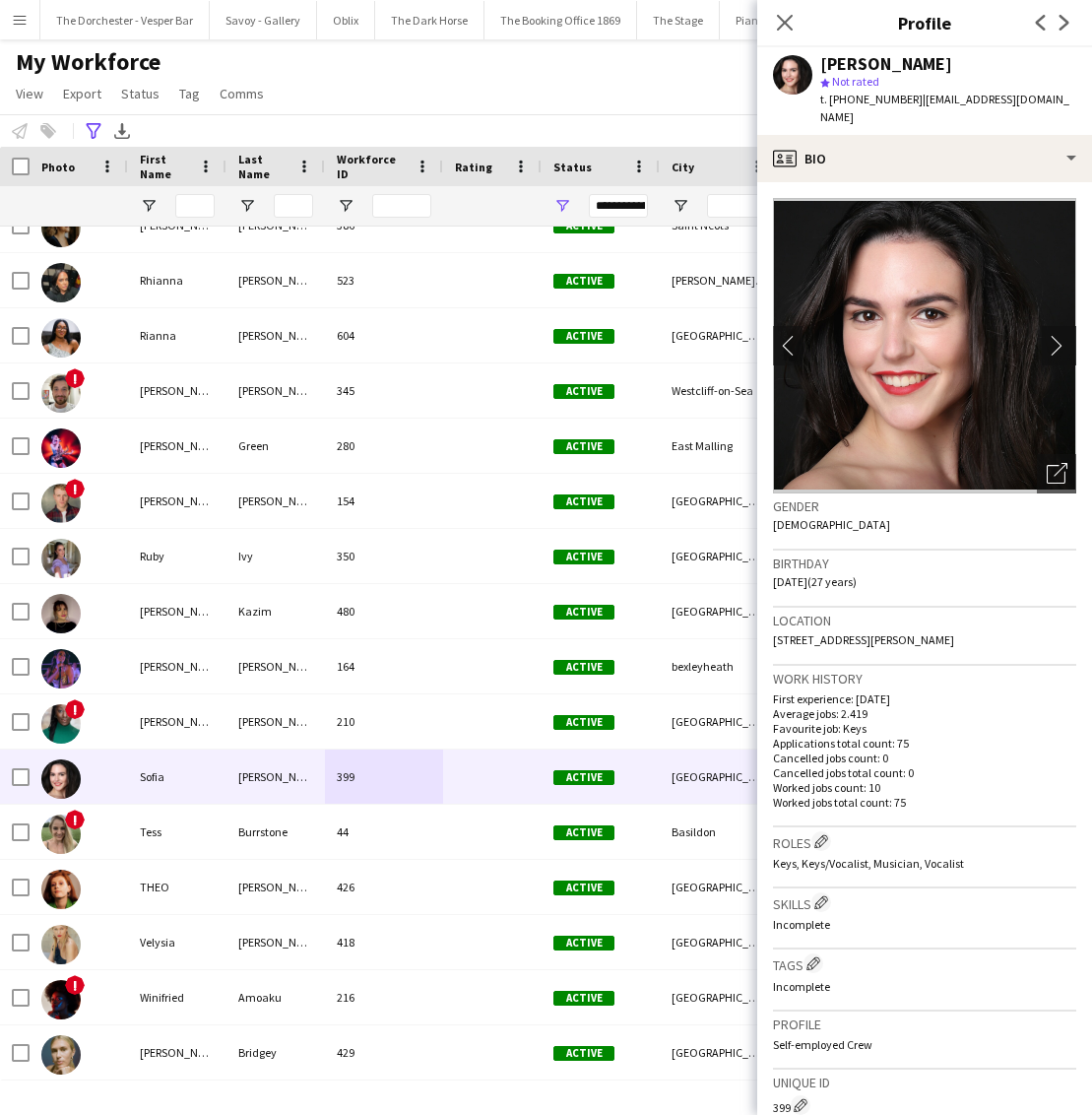
click at [1055, 335] on app-icon "chevron-right" at bounding box center [1062, 345] width 31 height 21
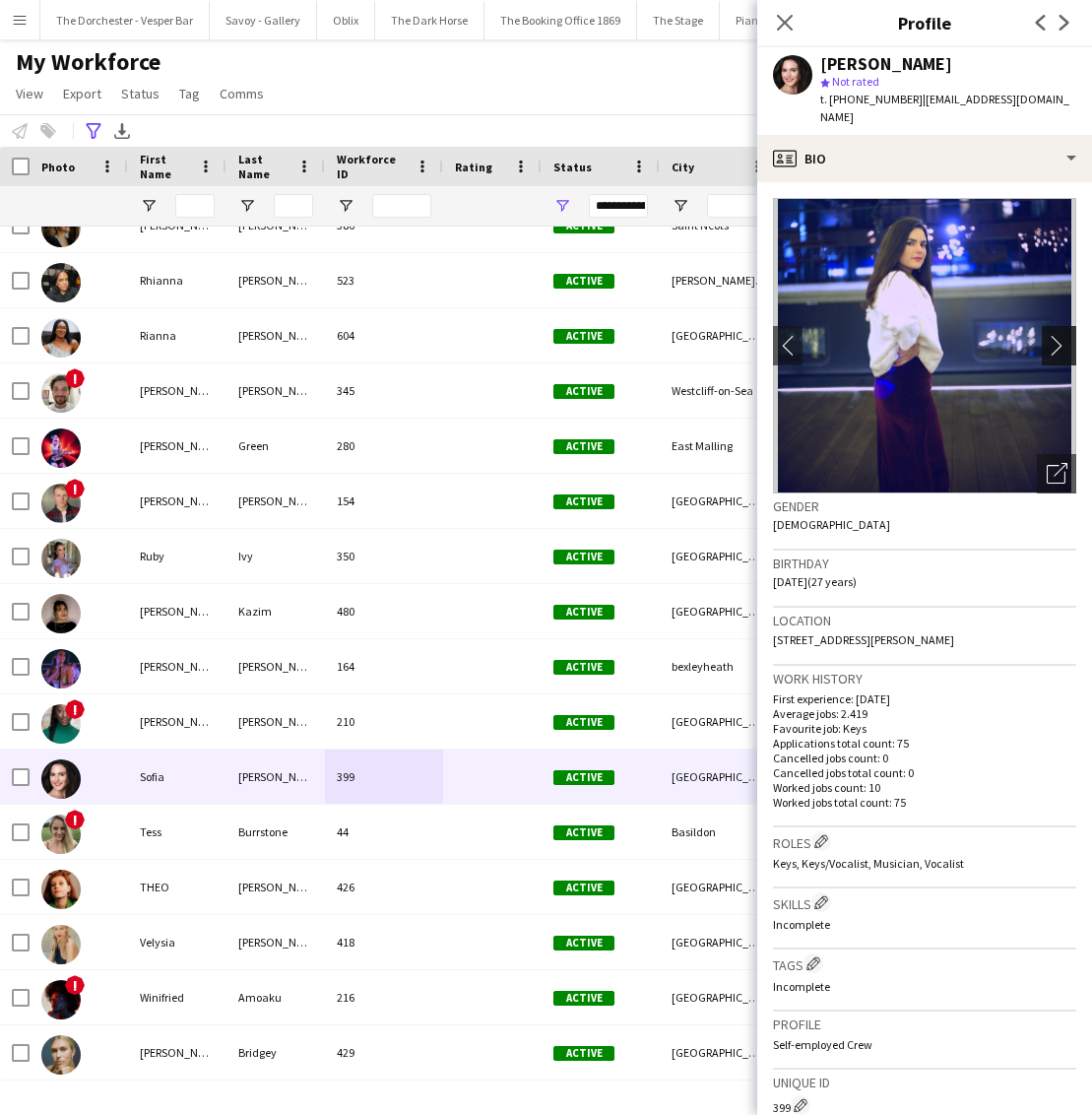
click at [1055, 335] on app-icon "chevron-right" at bounding box center [1062, 345] width 31 height 21
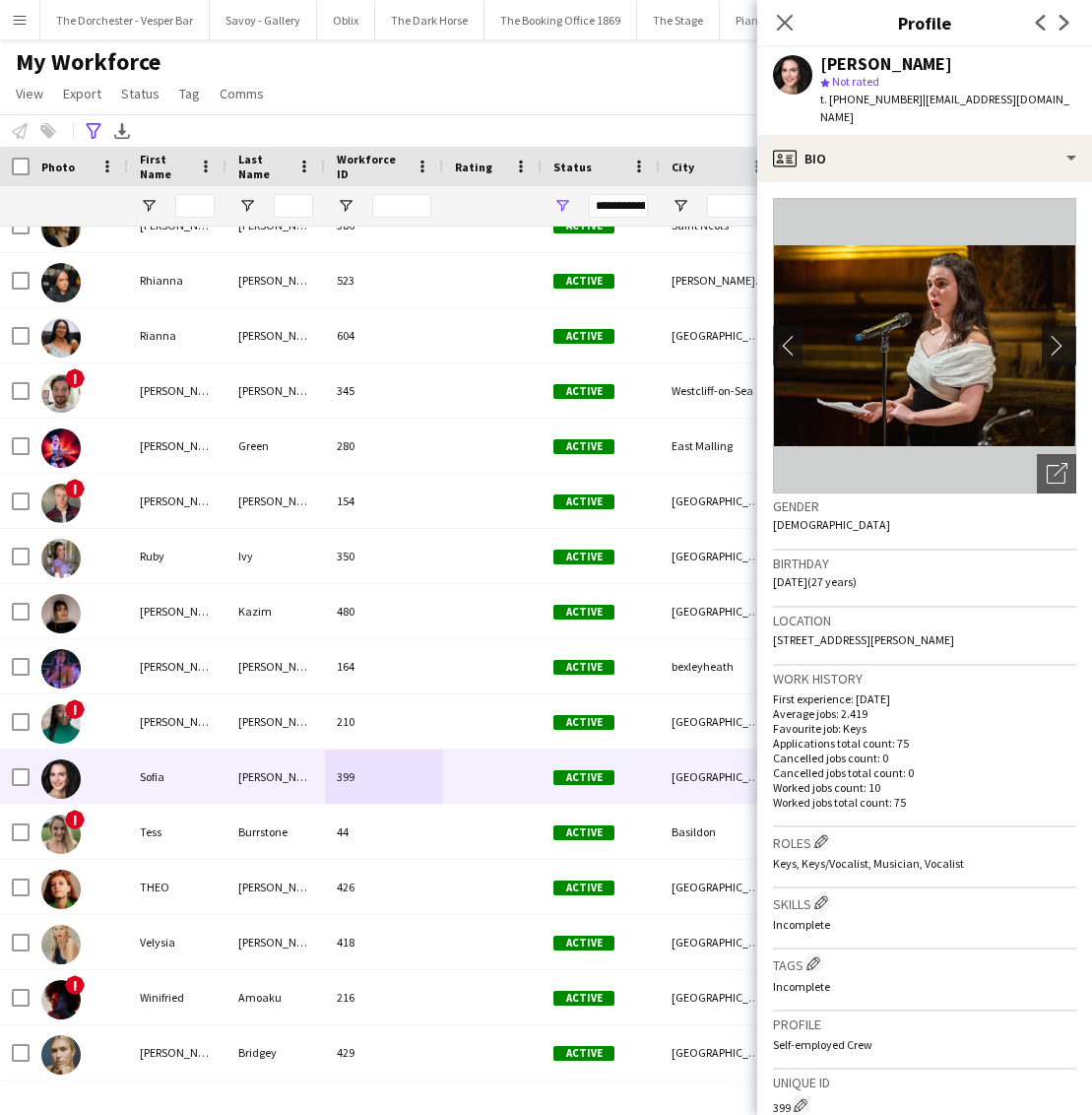
click at [1055, 335] on app-icon "chevron-right" at bounding box center [1062, 345] width 31 height 21
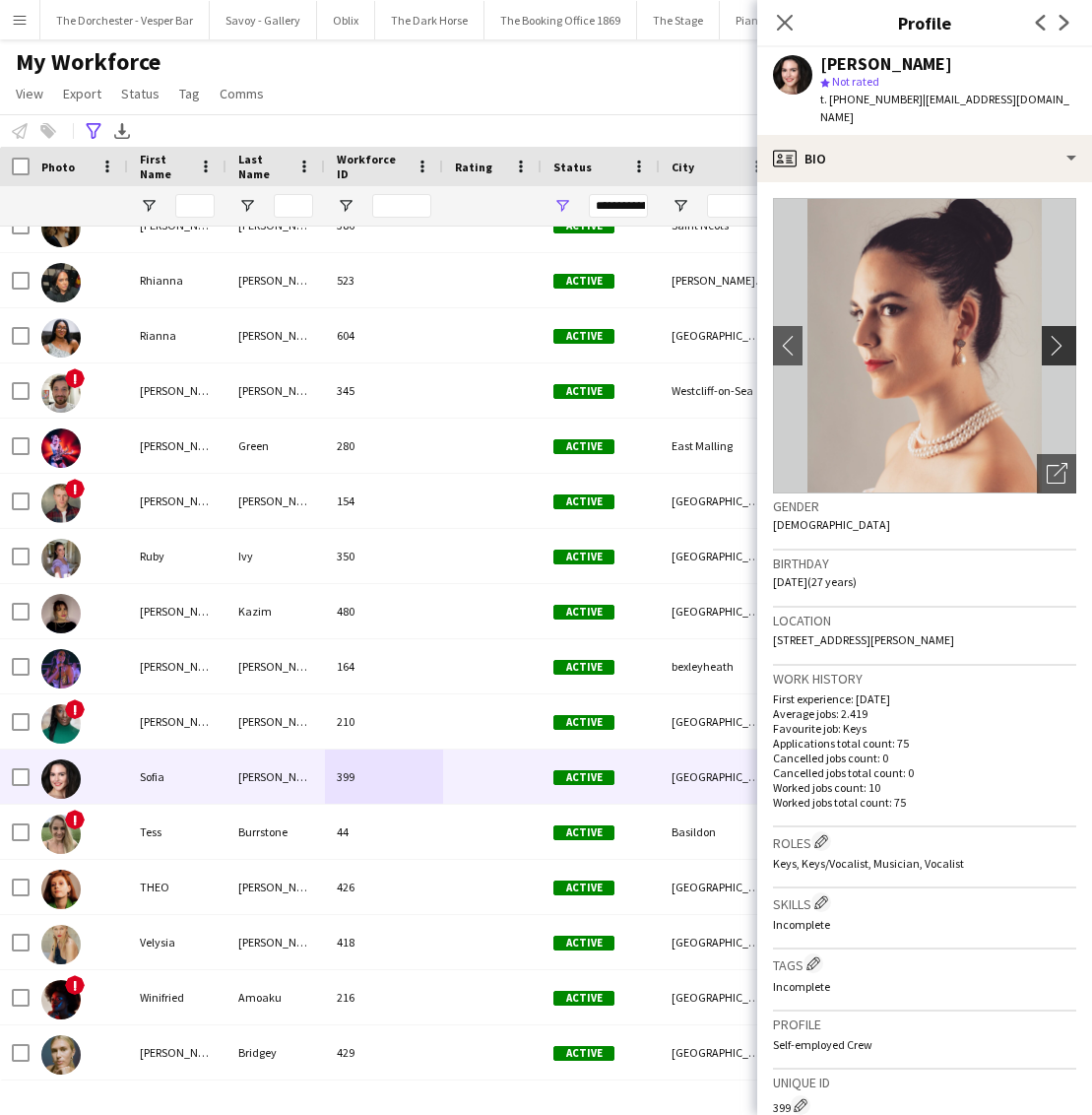
click at [1055, 335] on app-icon "chevron-right" at bounding box center [1062, 345] width 31 height 21
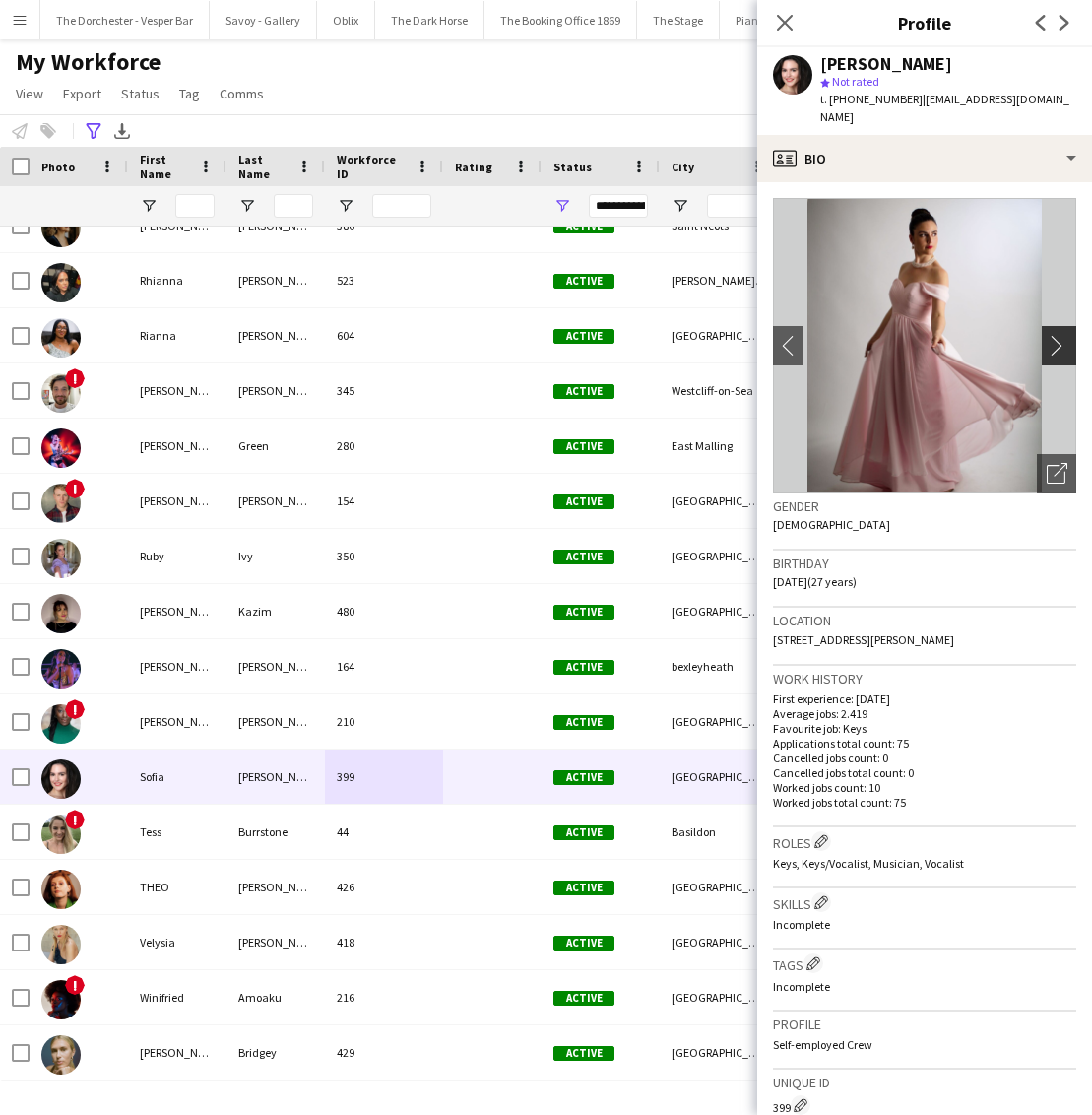
click at [1055, 335] on app-icon "chevron-right" at bounding box center [1062, 345] width 31 height 21
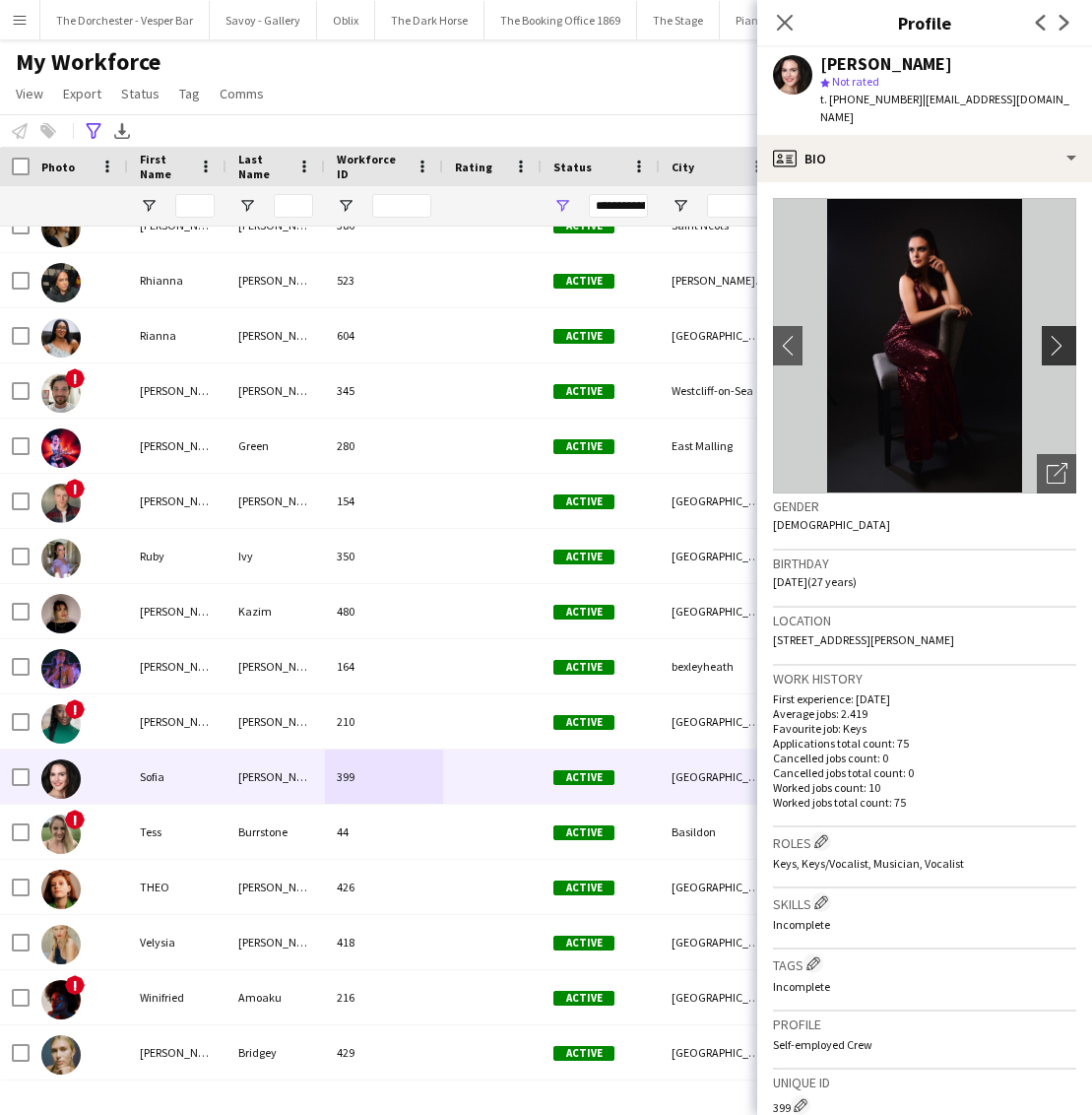
click at [1055, 335] on app-icon "chevron-right" at bounding box center [1062, 345] width 31 height 21
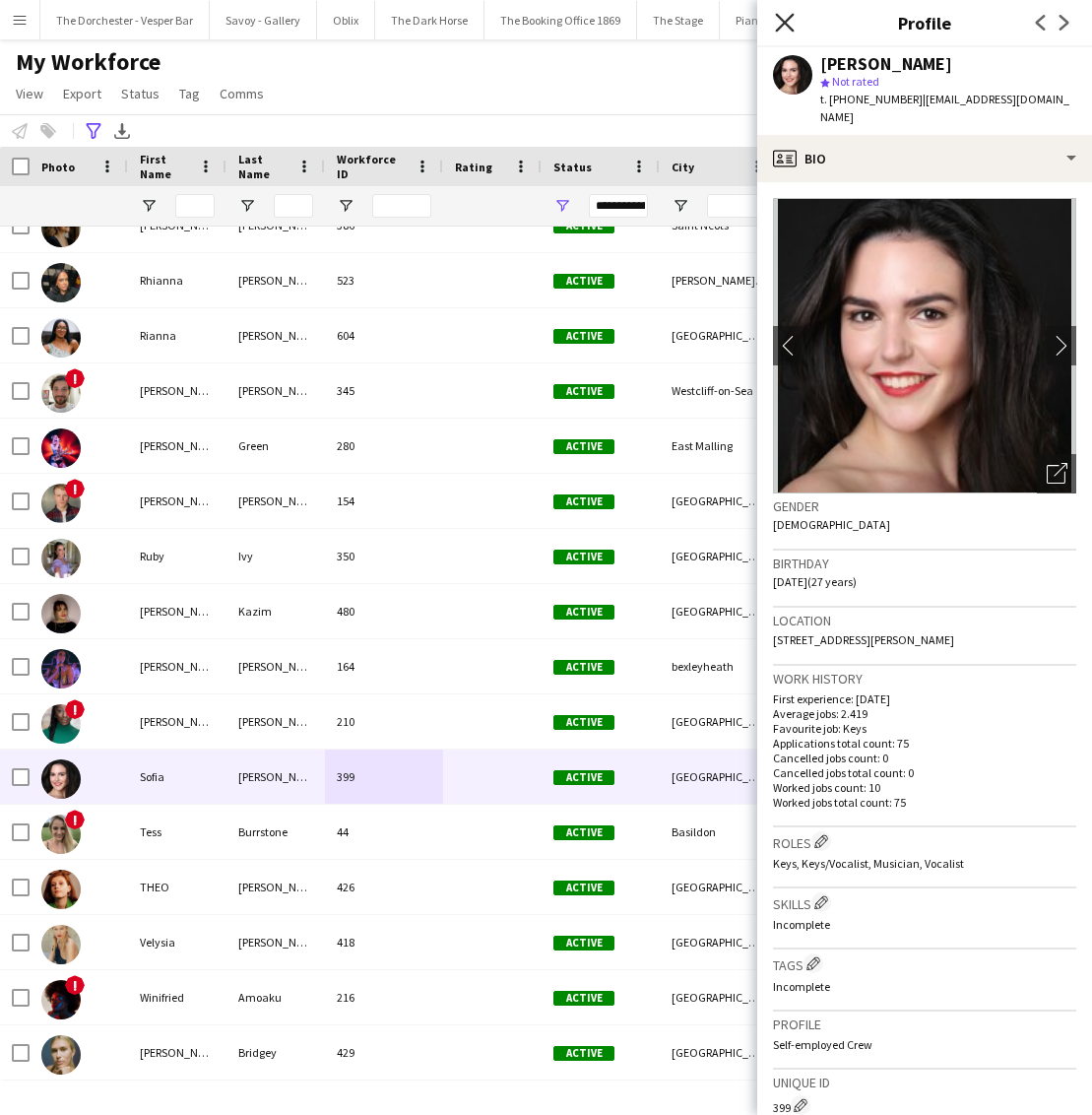
click at [780, 14] on icon "Close pop-in" at bounding box center [784, 22] width 19 height 19
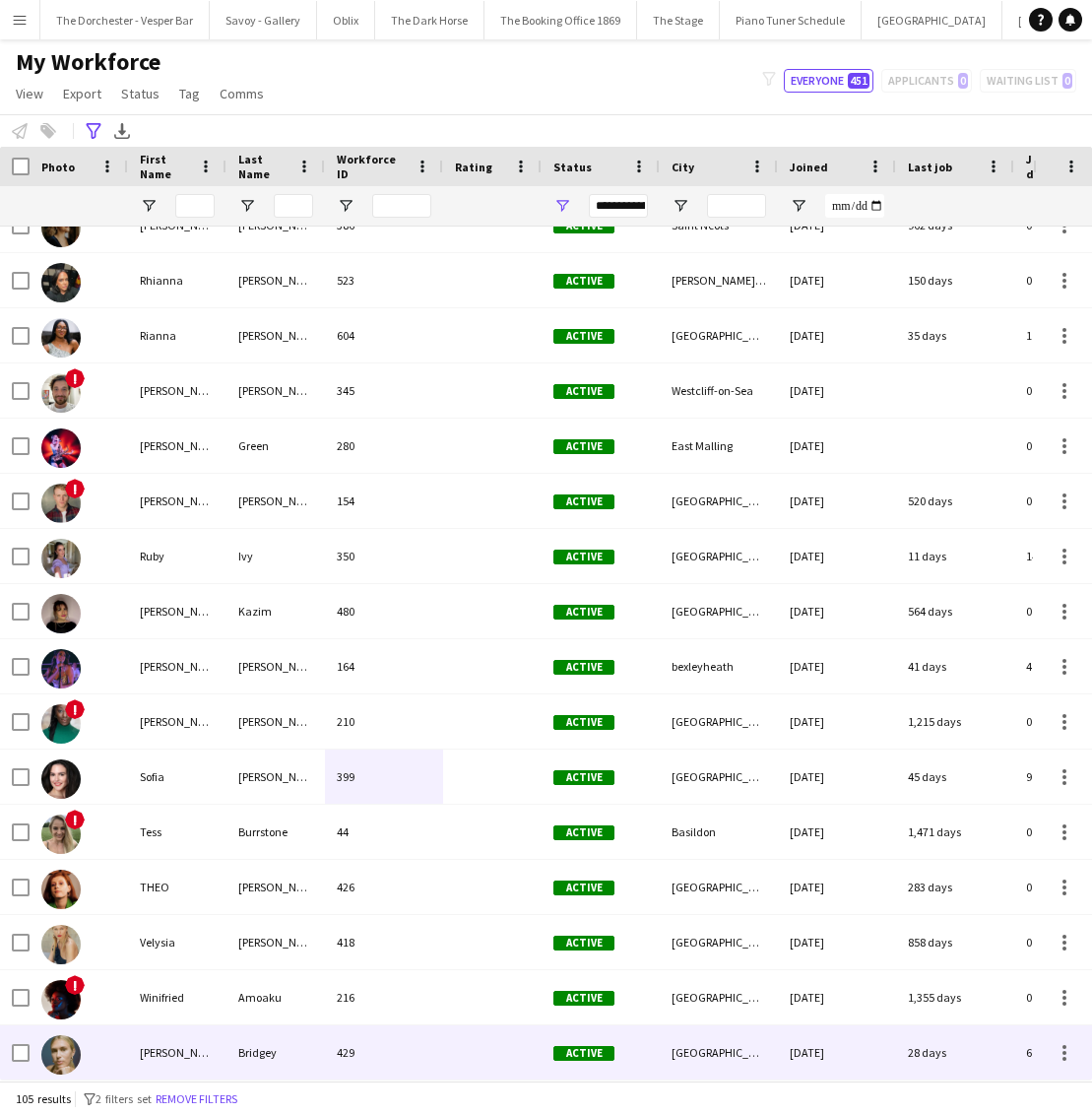
click at [438, 1045] on div "429" at bounding box center [384, 1052] width 118 height 54
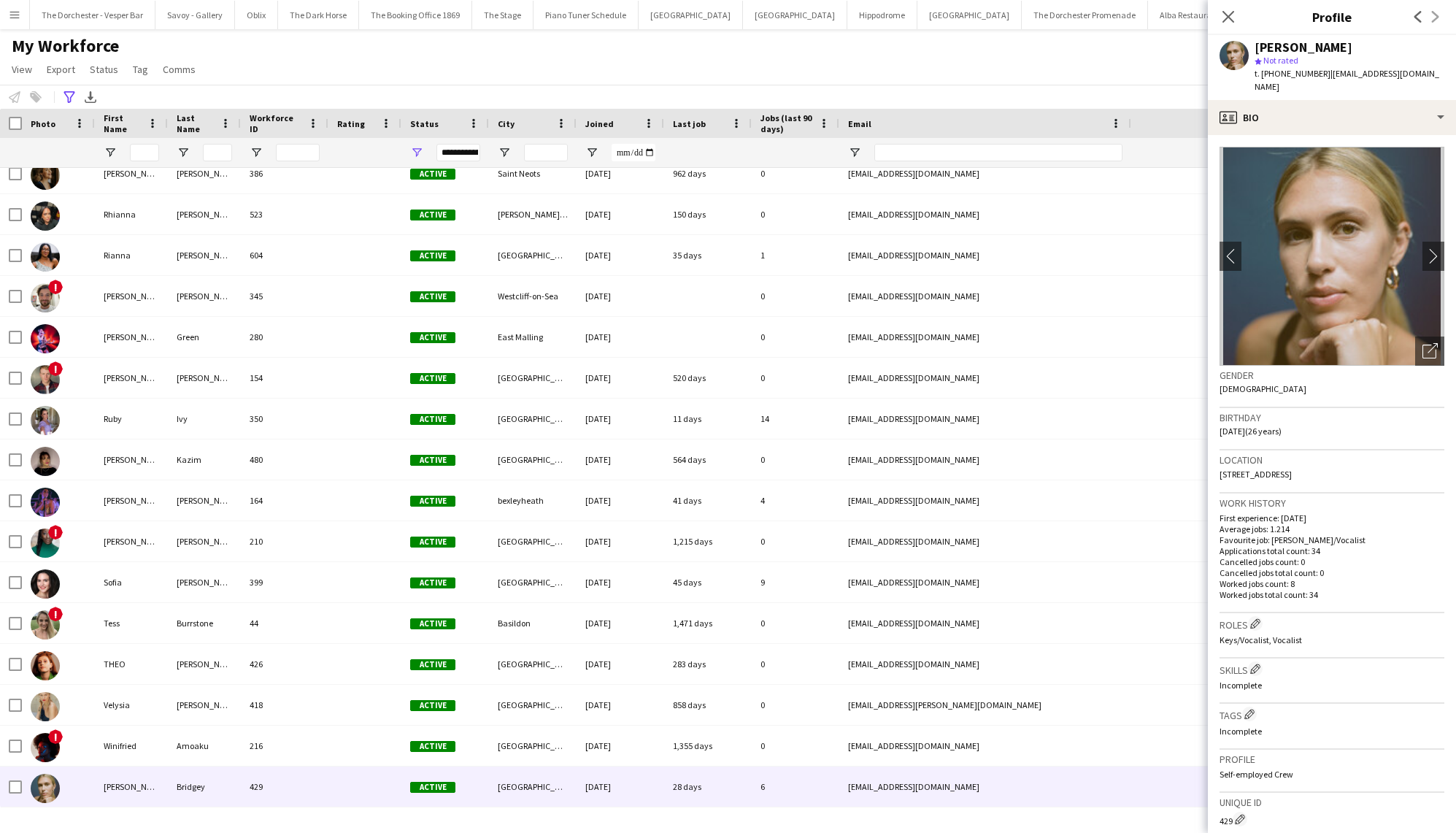
scroll to position [3655, 0]
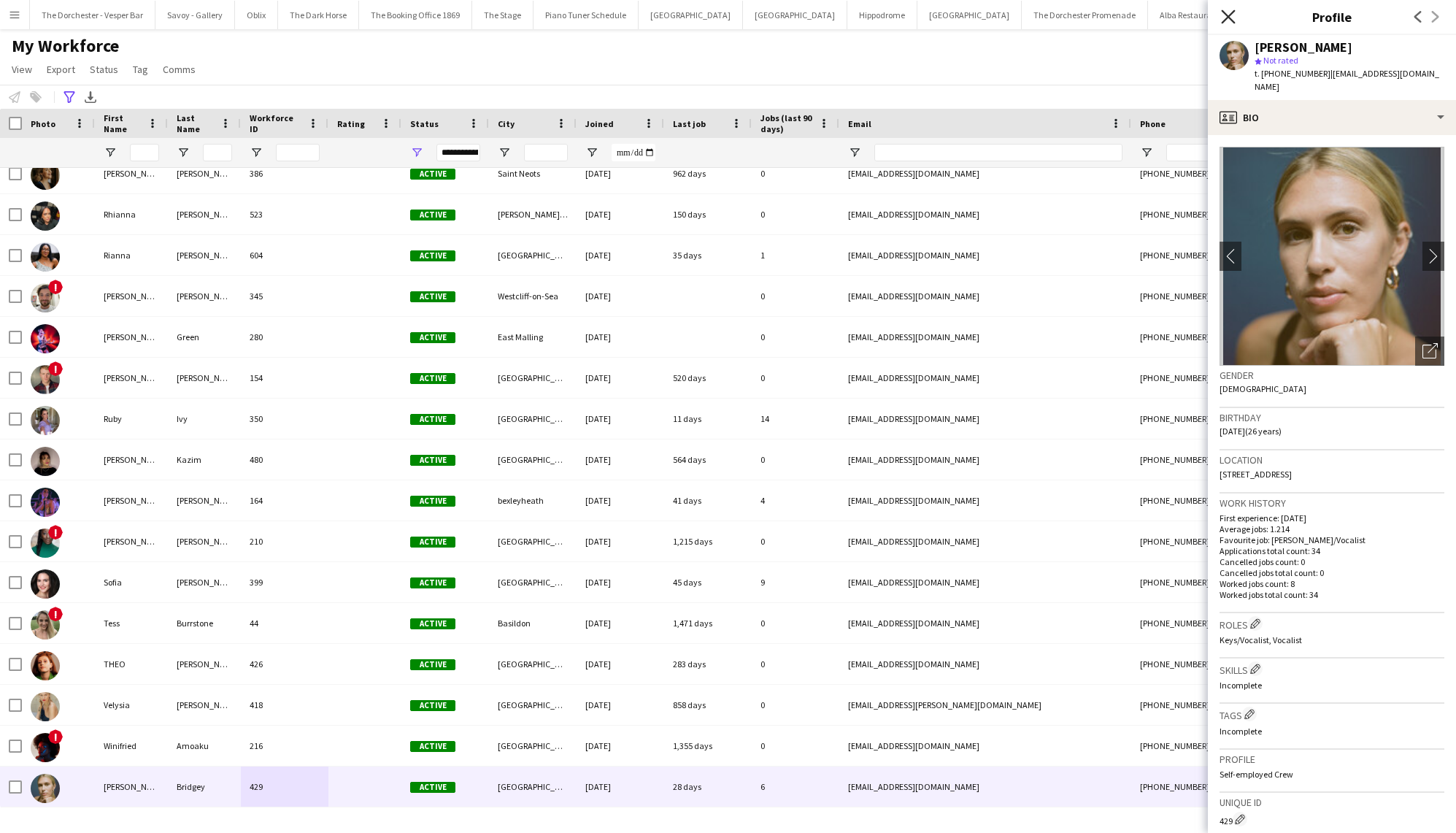
click at [1223, 21] on icon at bounding box center [1228, 16] width 14 height 14
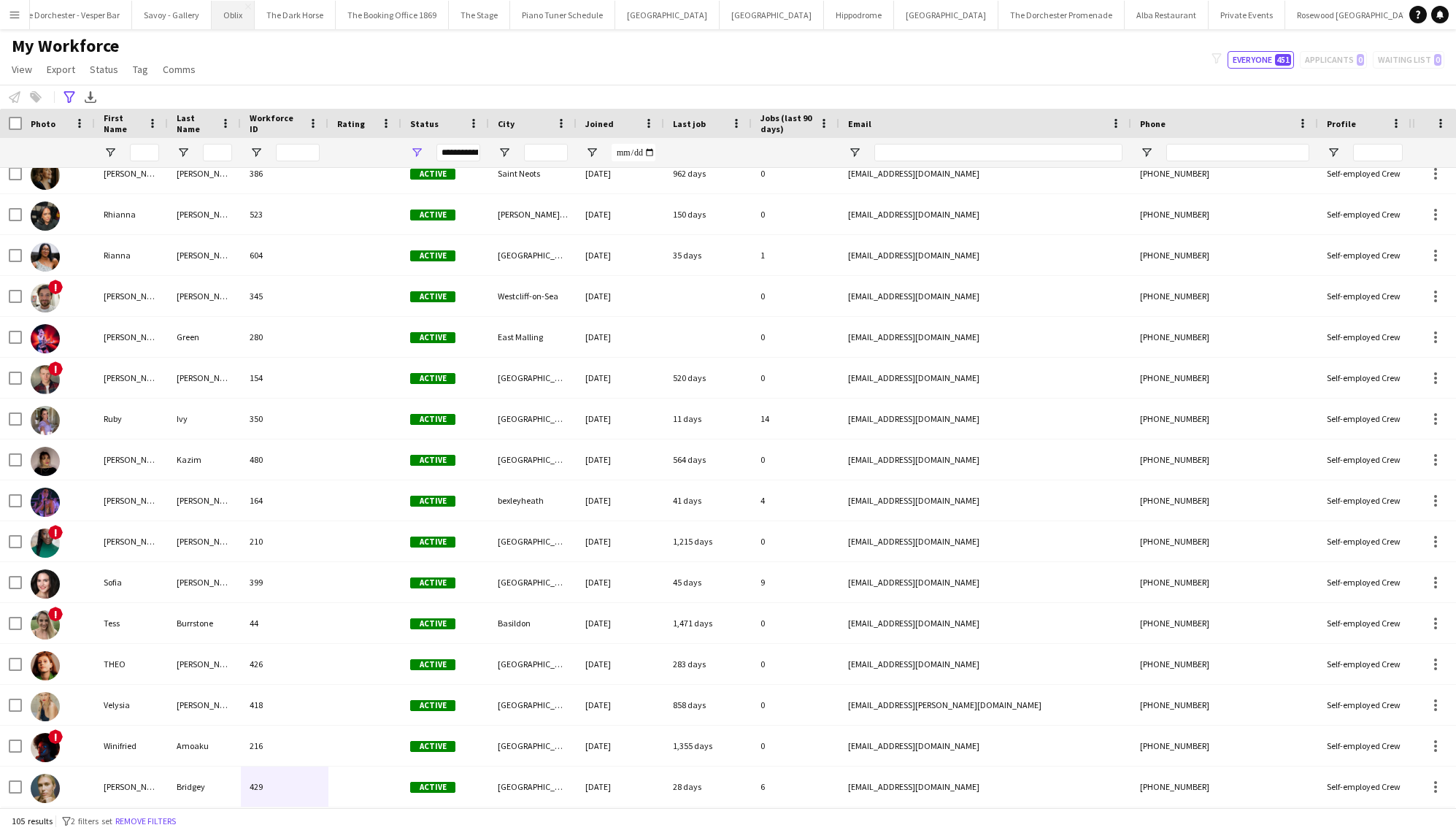
scroll to position [0, 20]
click at [182, 17] on button "Savoy - Gallery Close" at bounding box center [175, 15] width 79 height 28
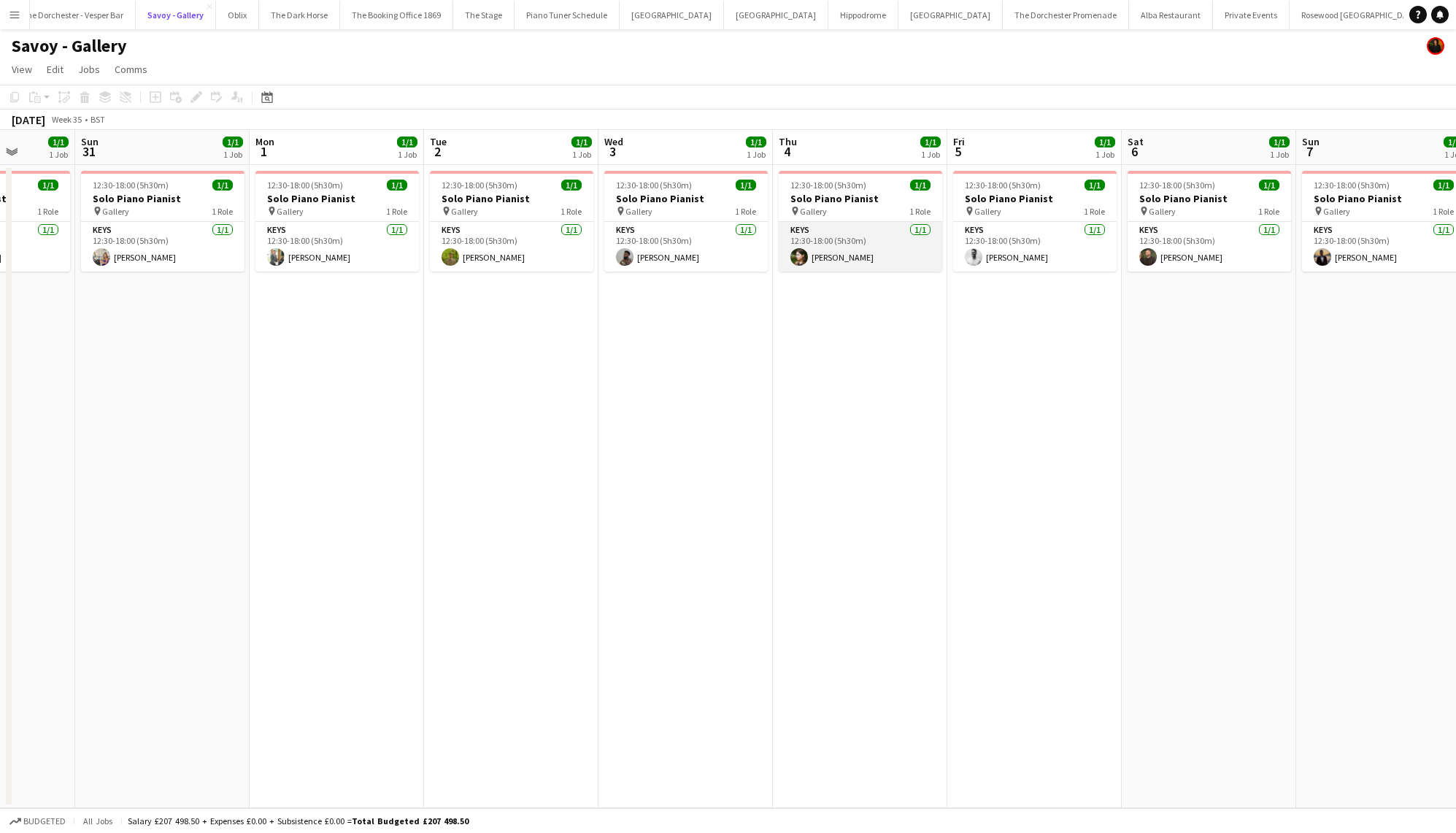
scroll to position [0, 363]
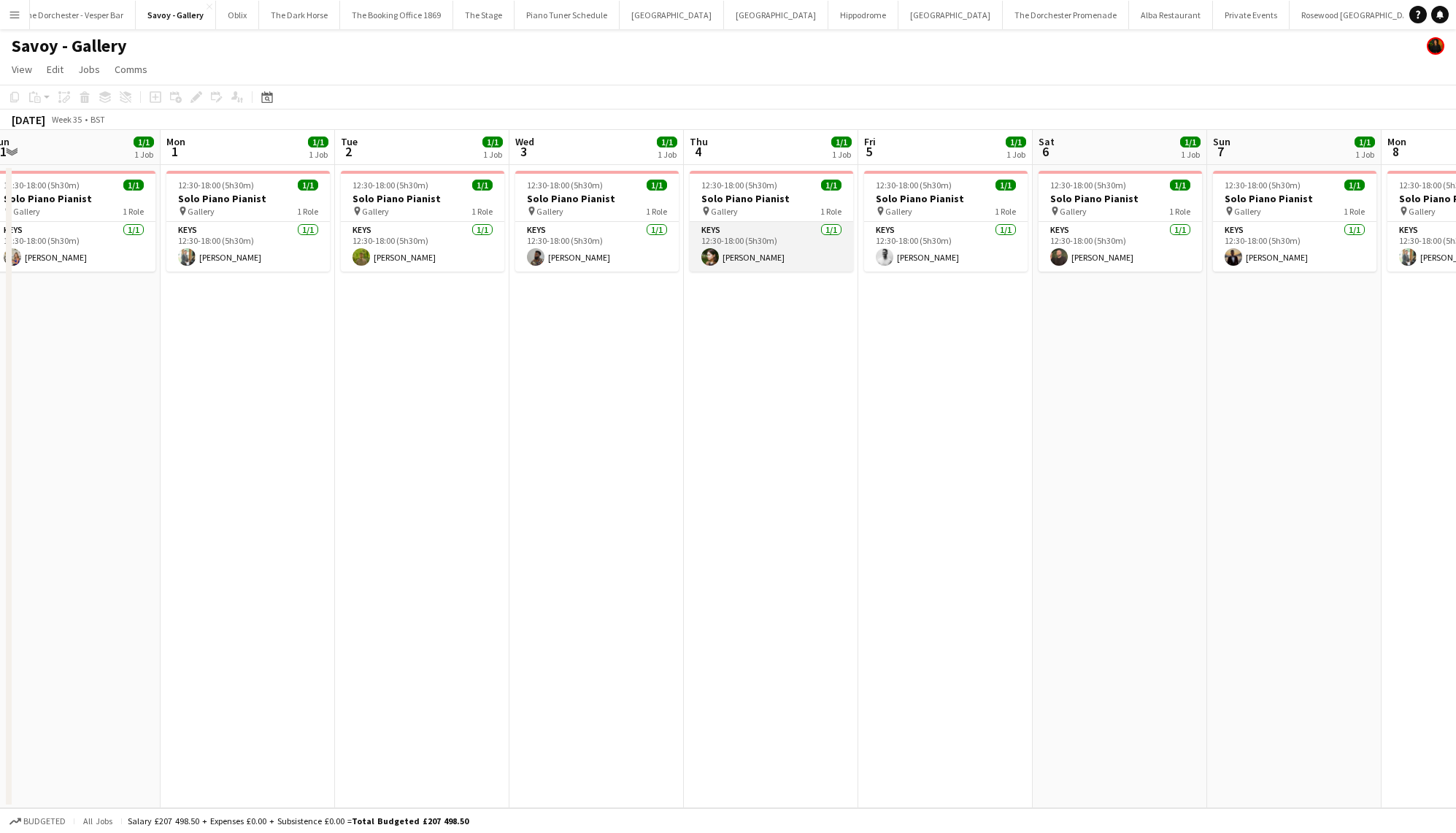
click at [711, 249] on app-user-avatar at bounding box center [710, 257] width 18 height 18
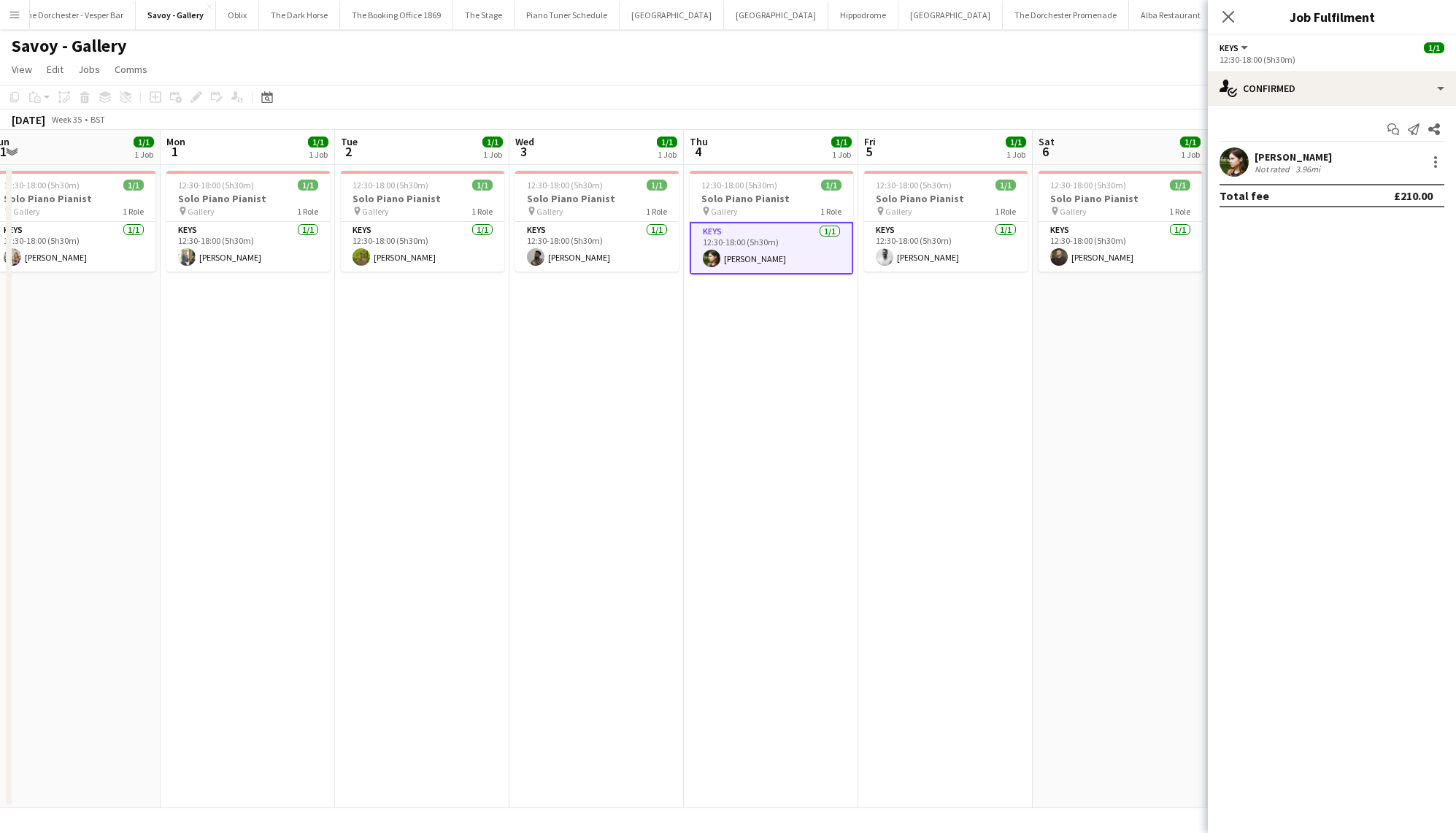
click at [1240, 169] on app-user-avatar at bounding box center [1234, 162] width 29 height 29
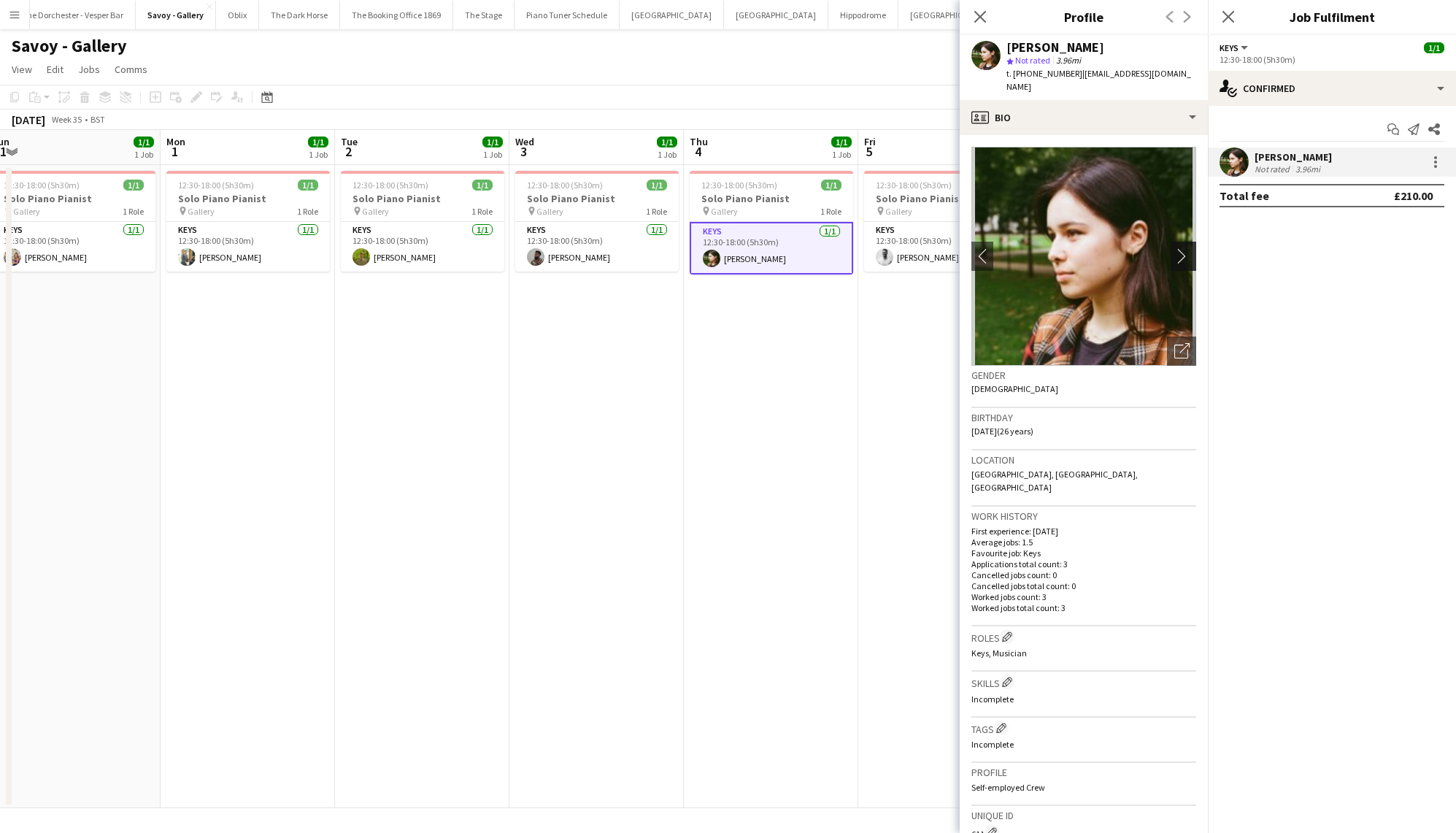
click at [1190, 248] on app-icon "chevron-right" at bounding box center [1185, 256] width 23 height 16
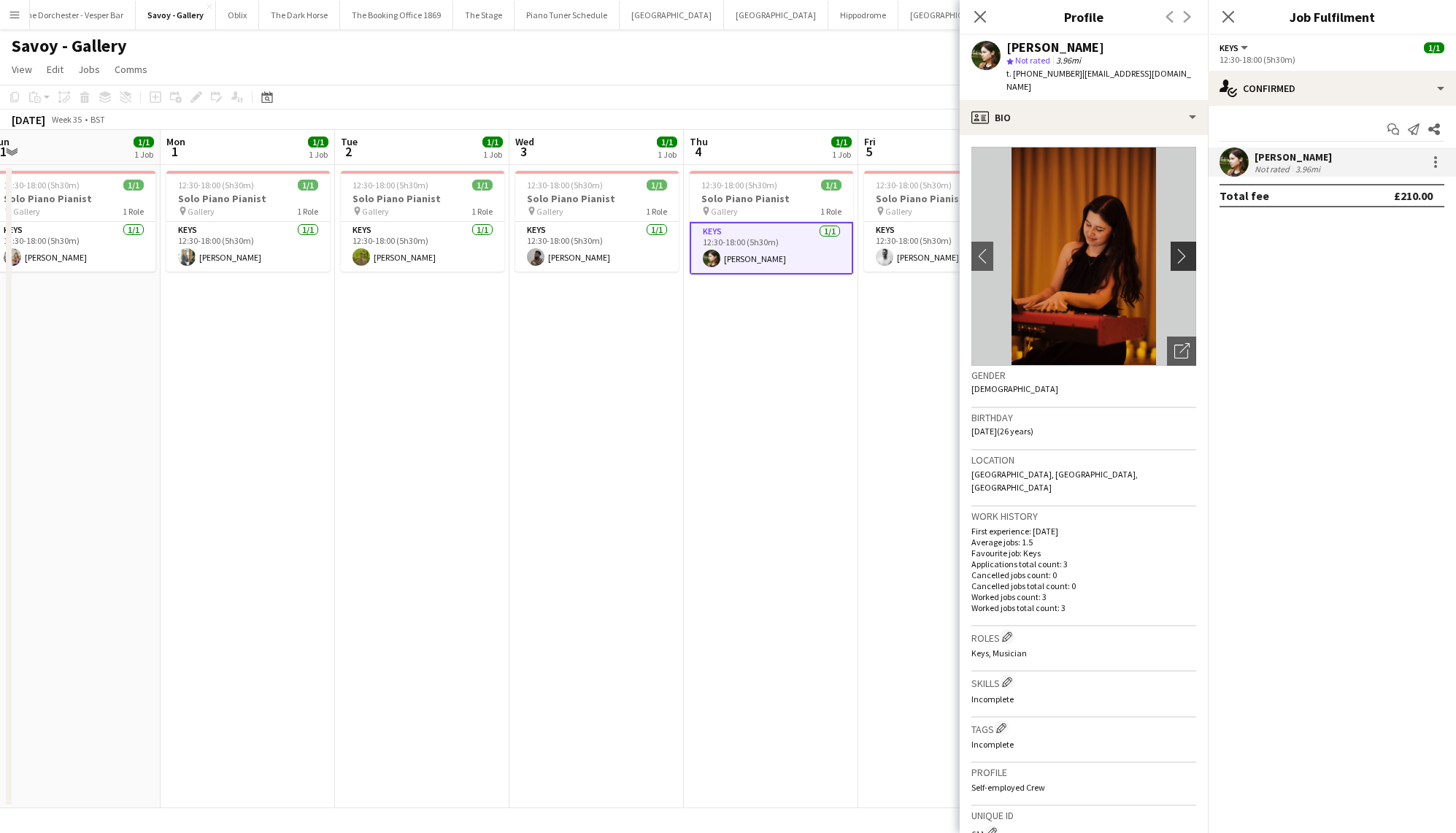
click at [1190, 248] on app-icon "chevron-right" at bounding box center [1185, 256] width 23 height 16
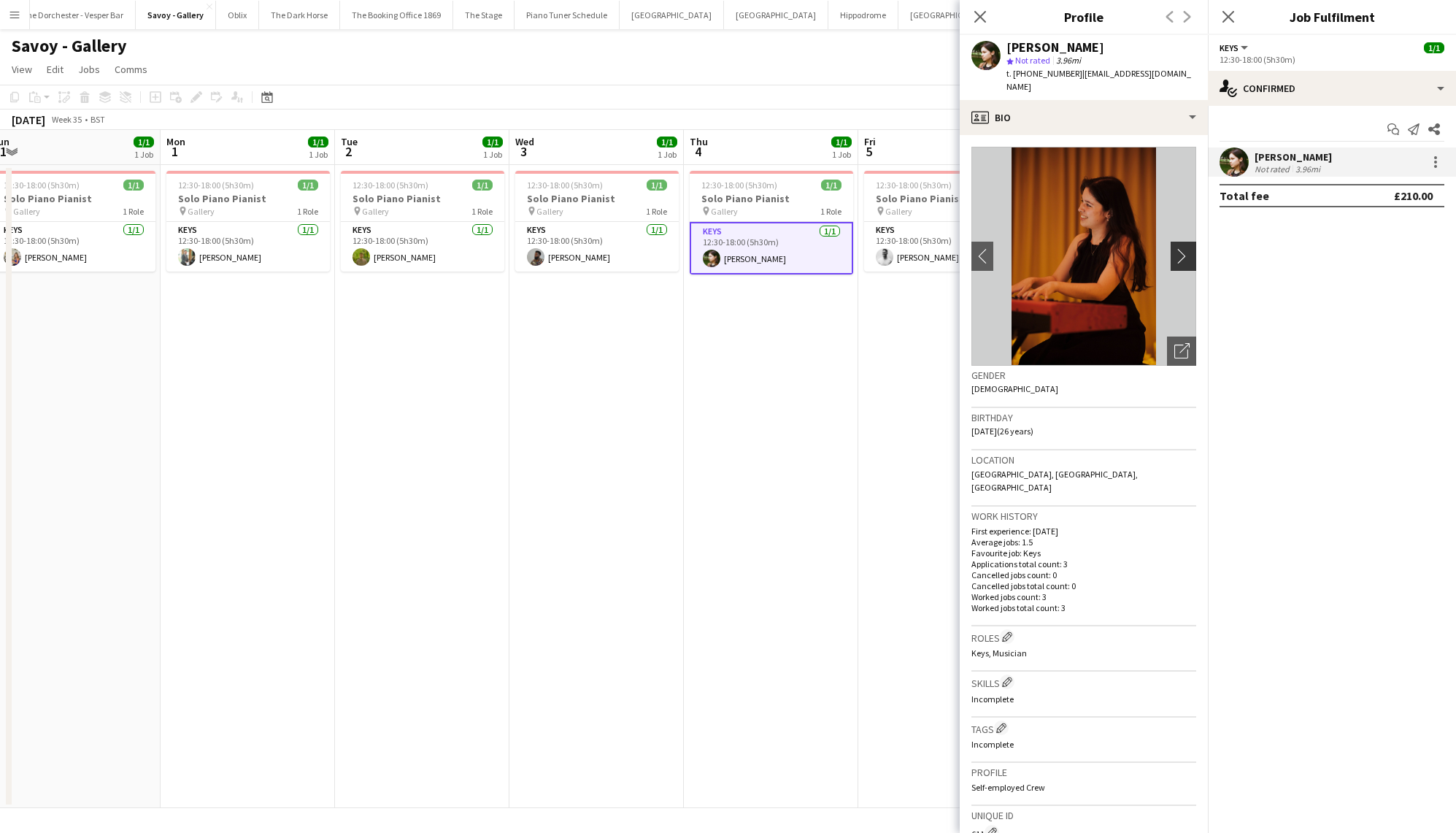
click at [1190, 248] on app-icon "chevron-right" at bounding box center [1185, 256] width 23 height 16
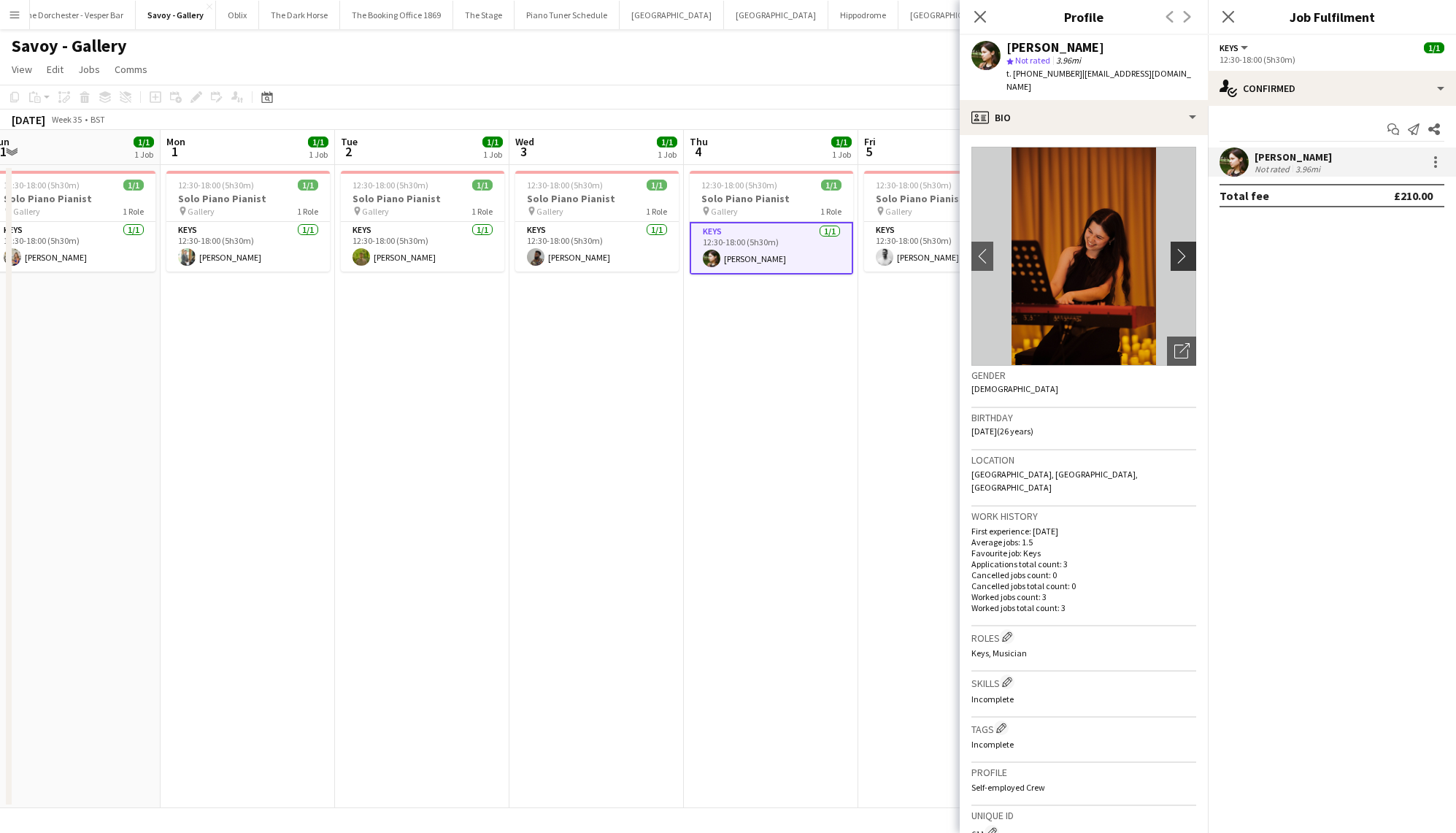
click at [1190, 248] on app-icon "chevron-right" at bounding box center [1185, 256] width 23 height 16
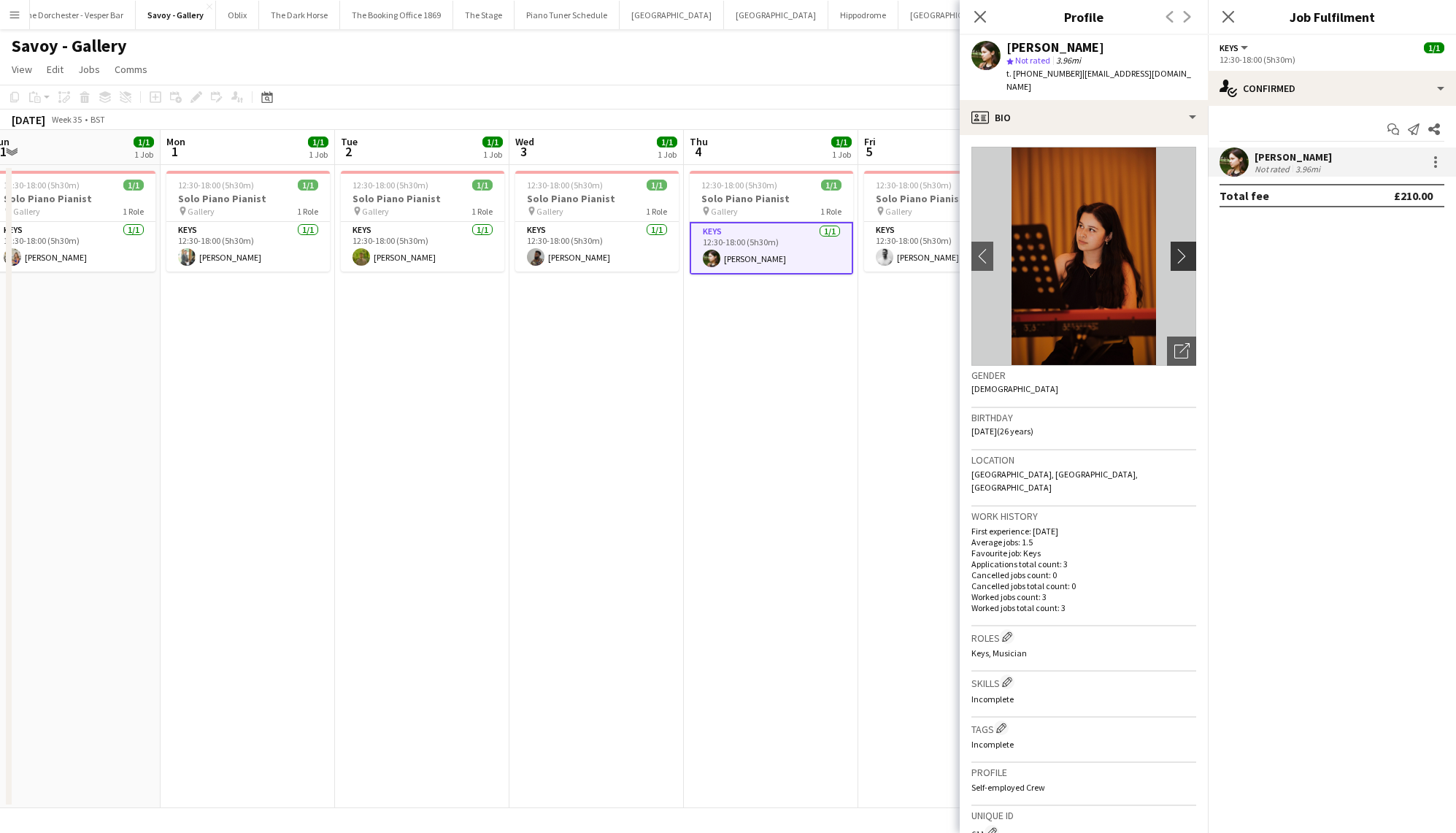
click at [1190, 248] on app-icon "chevron-right" at bounding box center [1185, 256] width 23 height 16
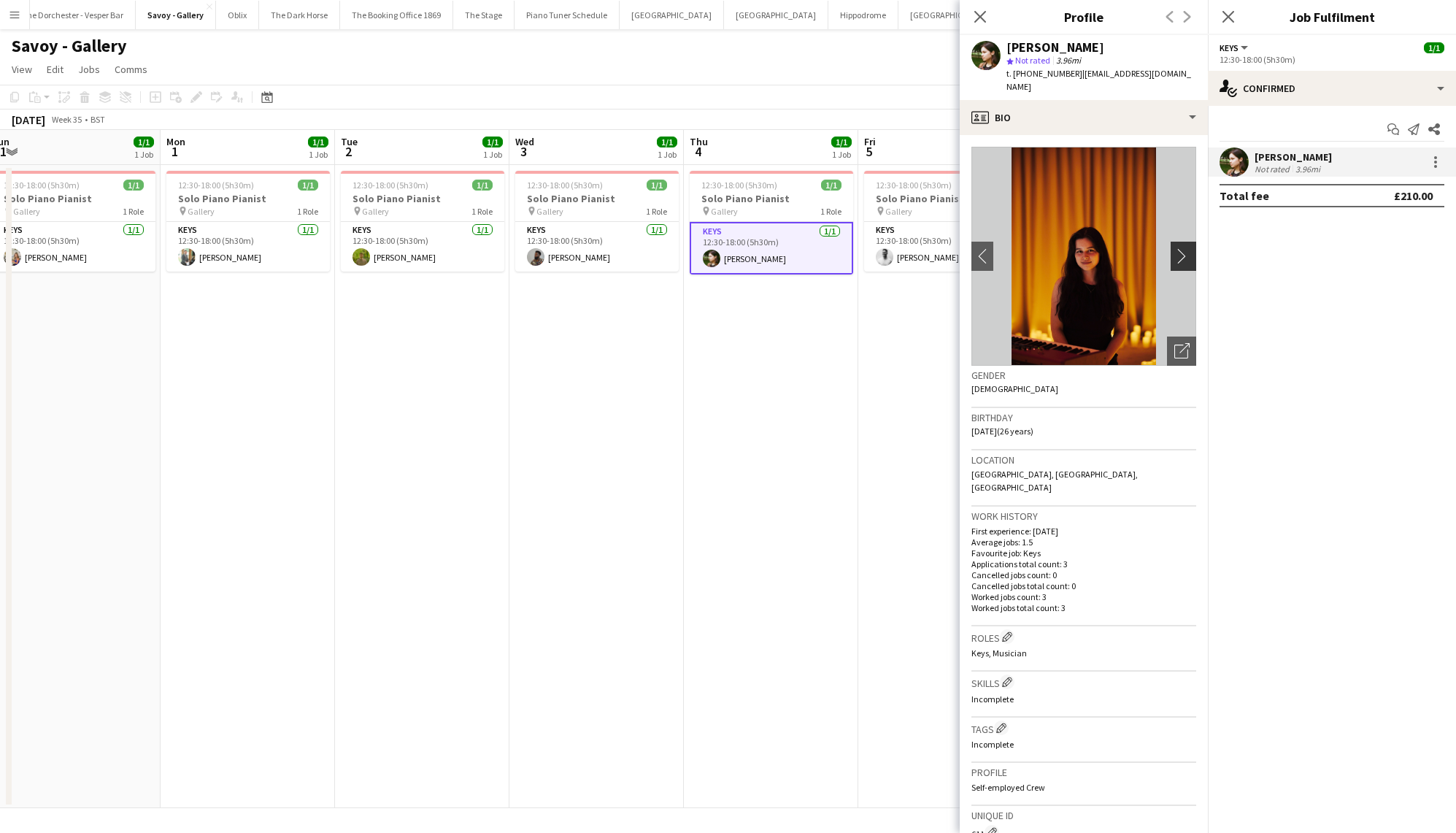
click at [1190, 248] on app-icon "chevron-right" at bounding box center [1185, 256] width 23 height 16
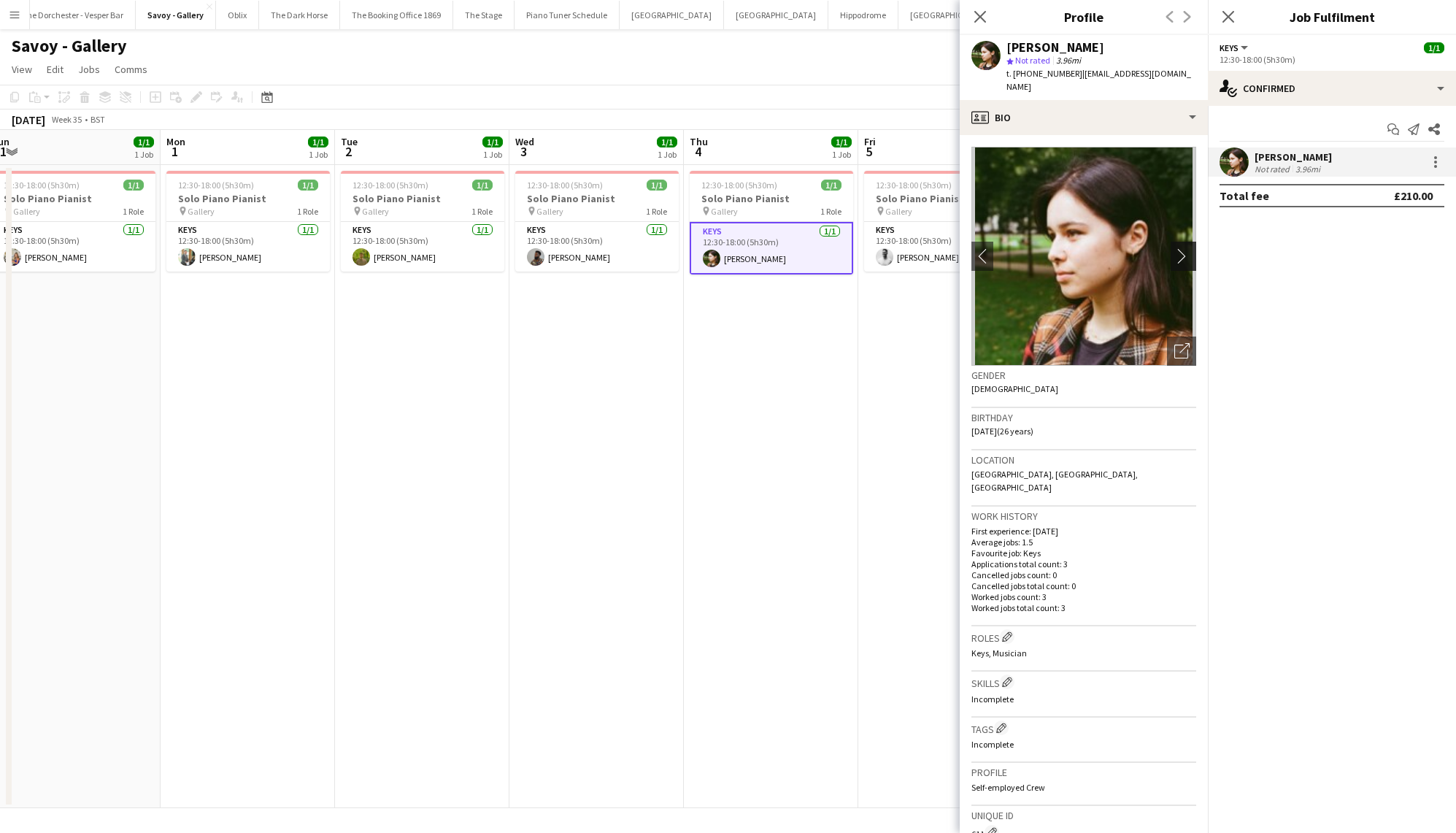
click at [1190, 248] on app-icon "chevron-right" at bounding box center [1185, 256] width 23 height 16
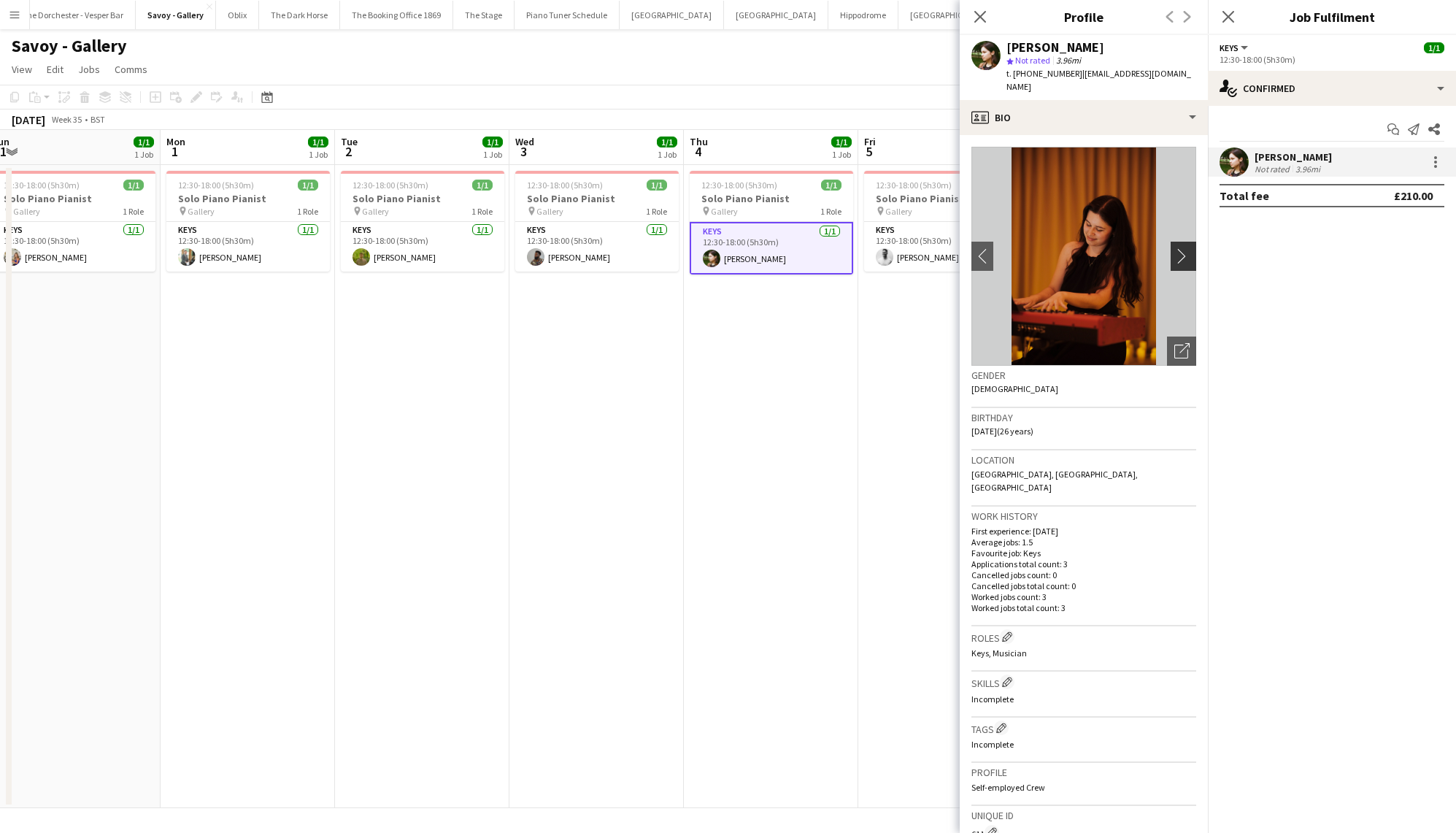
click at [1190, 248] on app-icon "chevron-right" at bounding box center [1185, 256] width 23 height 16
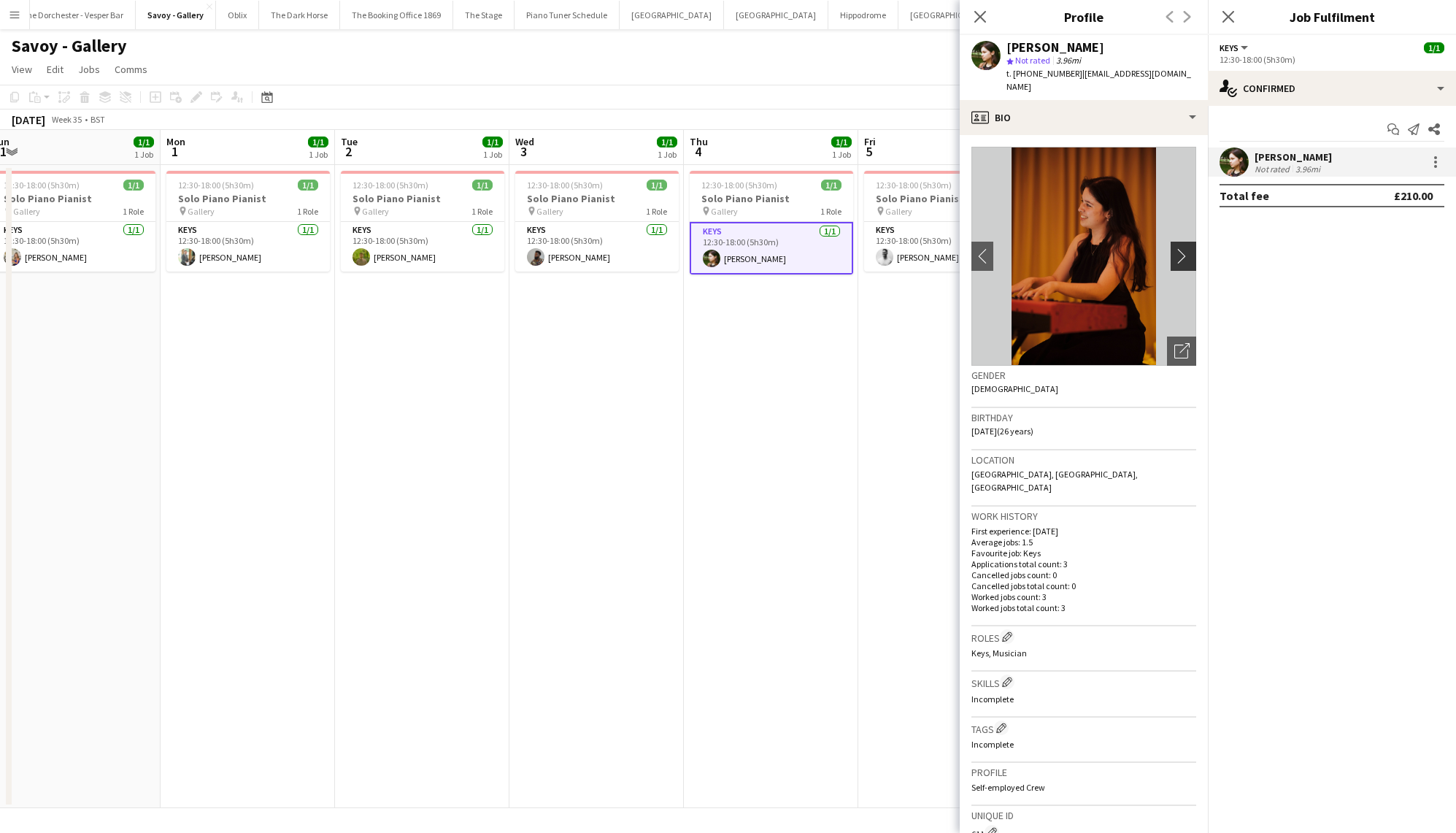
click at [1190, 248] on app-icon "chevron-right" at bounding box center [1185, 256] width 23 height 16
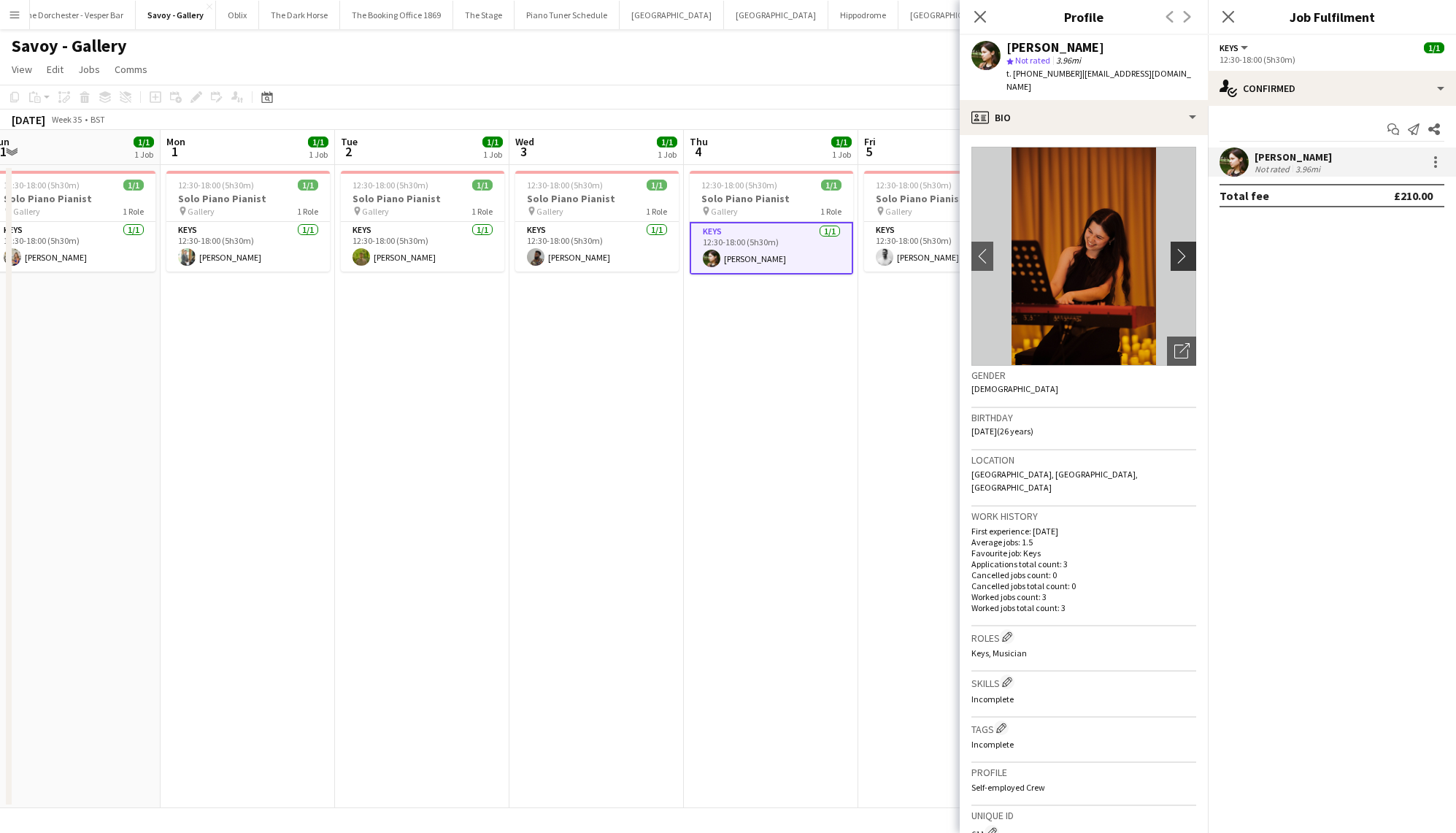
click at [1190, 248] on app-icon "chevron-right" at bounding box center [1185, 256] width 23 height 16
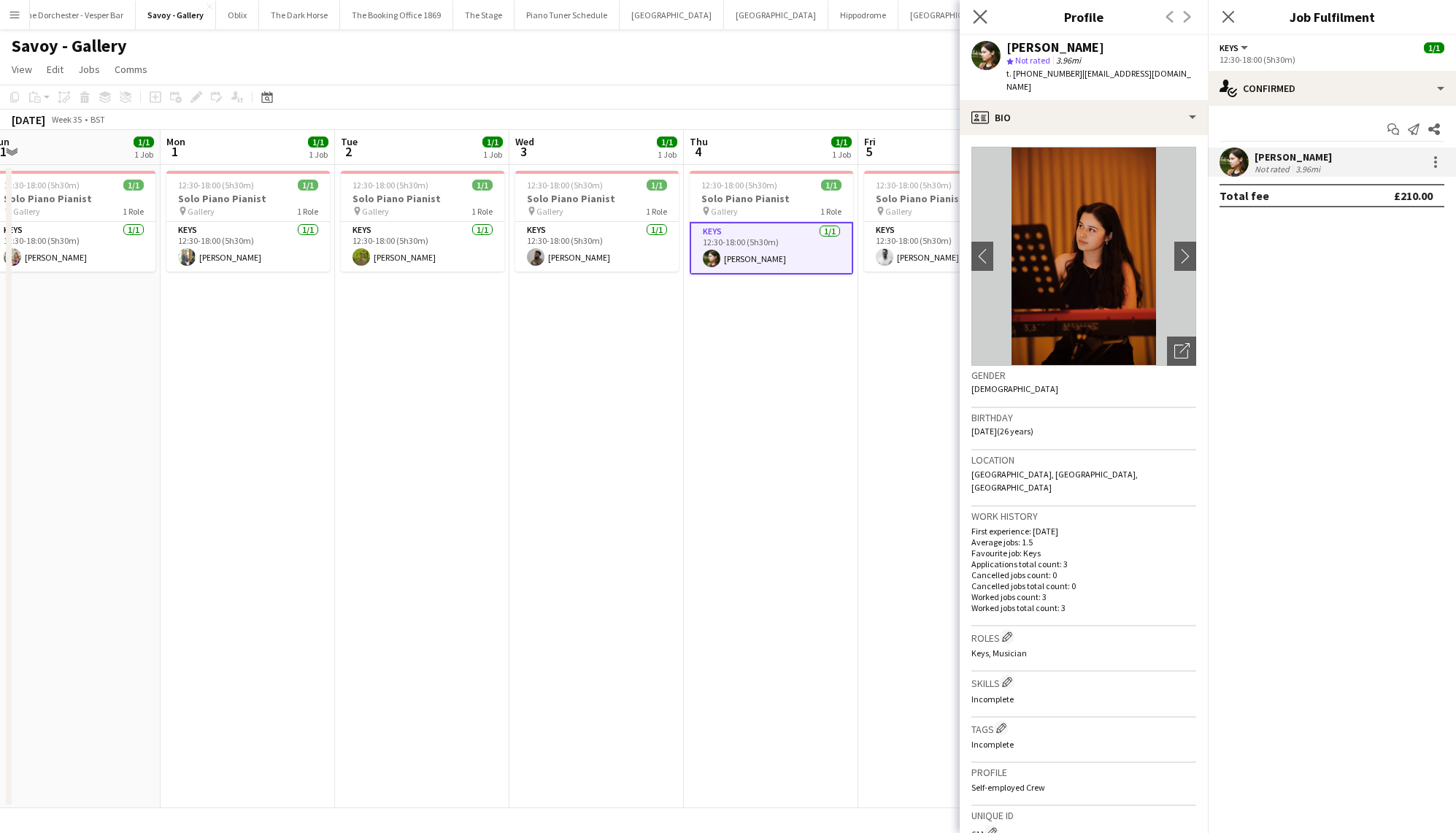
click at [985, 7] on app-icon "Close pop-in" at bounding box center [980, 17] width 21 height 22
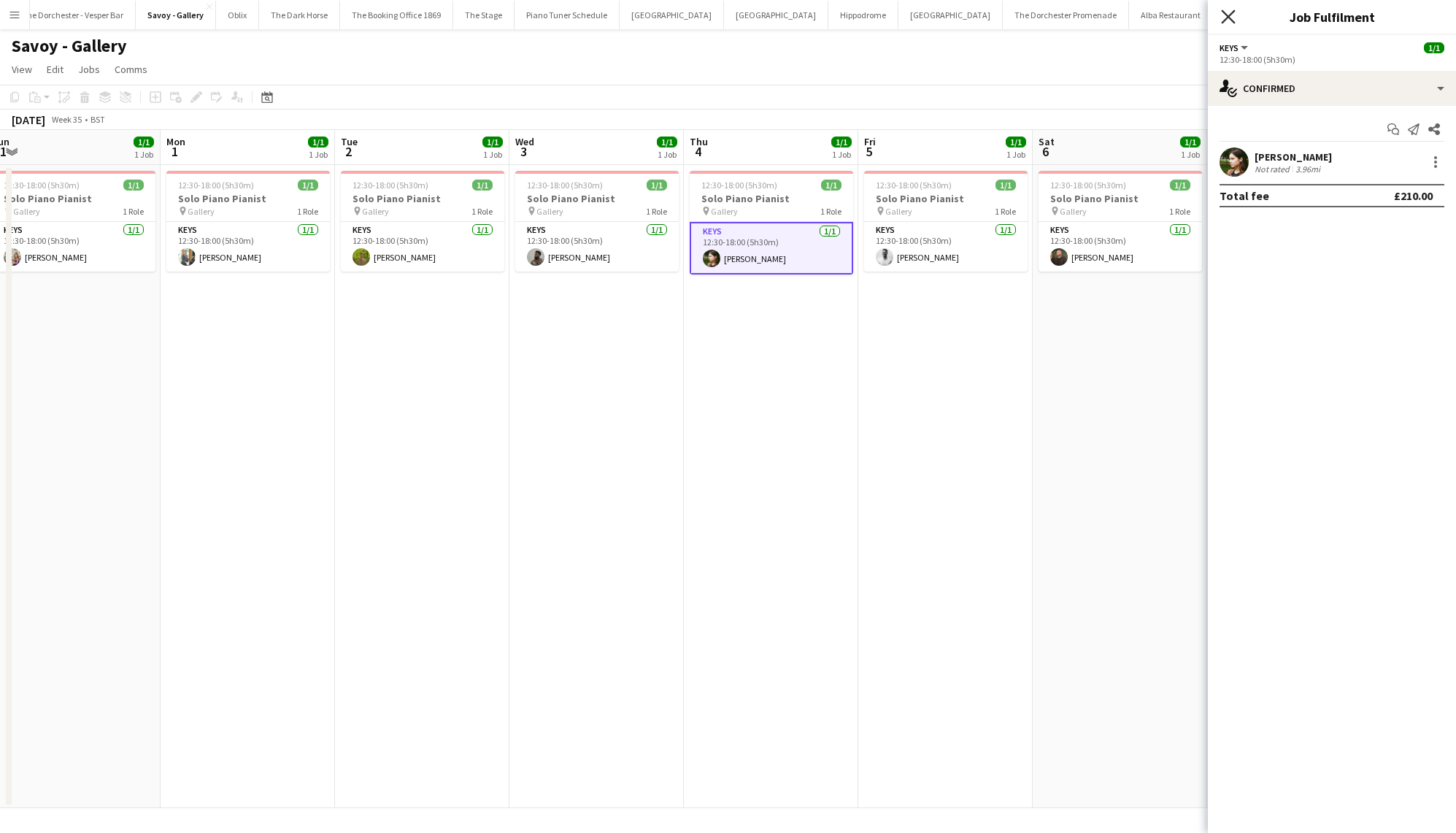
click at [1225, 17] on icon "Close pop-in" at bounding box center [1228, 16] width 14 height 14
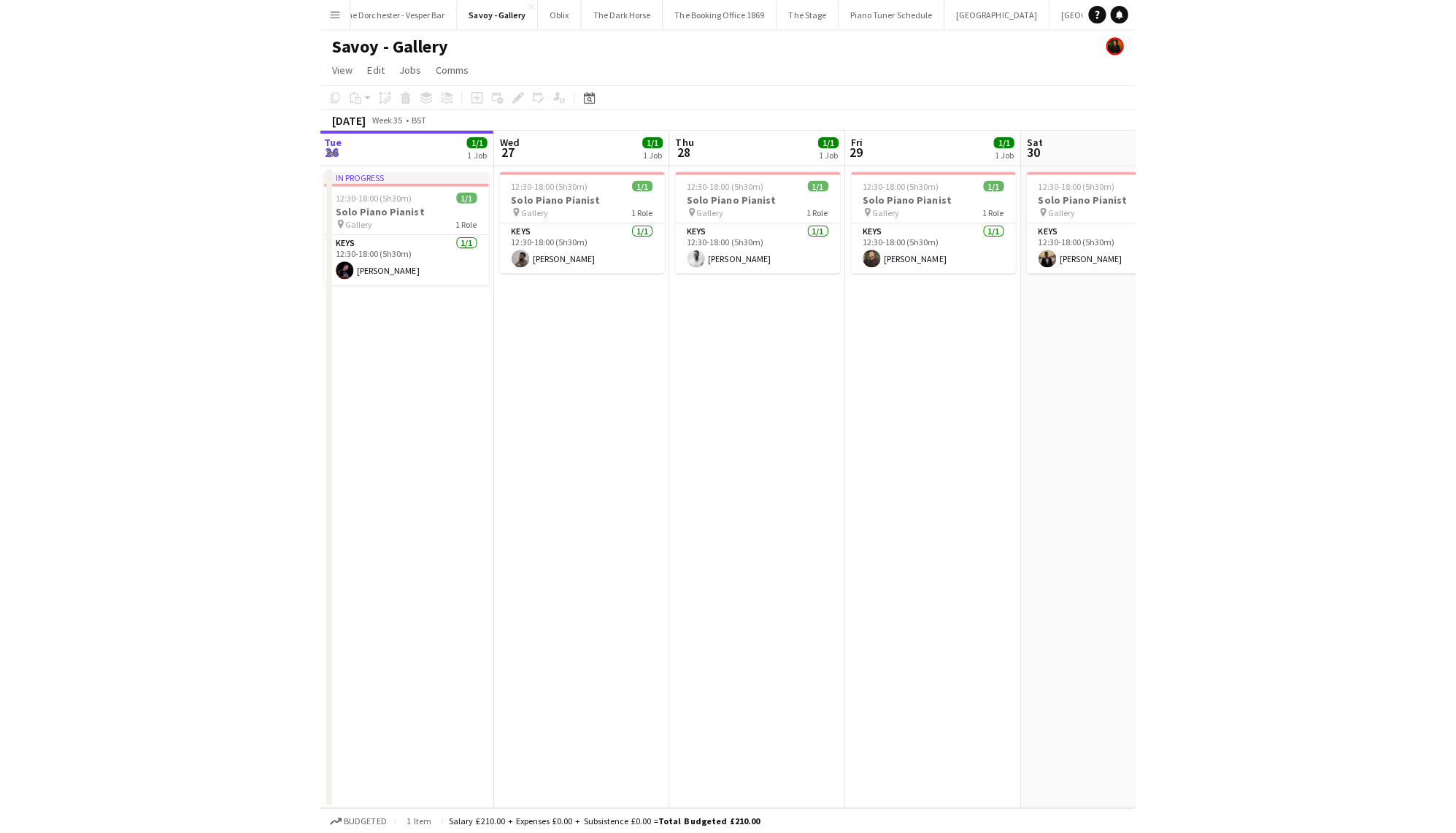
scroll to position [0, 527]
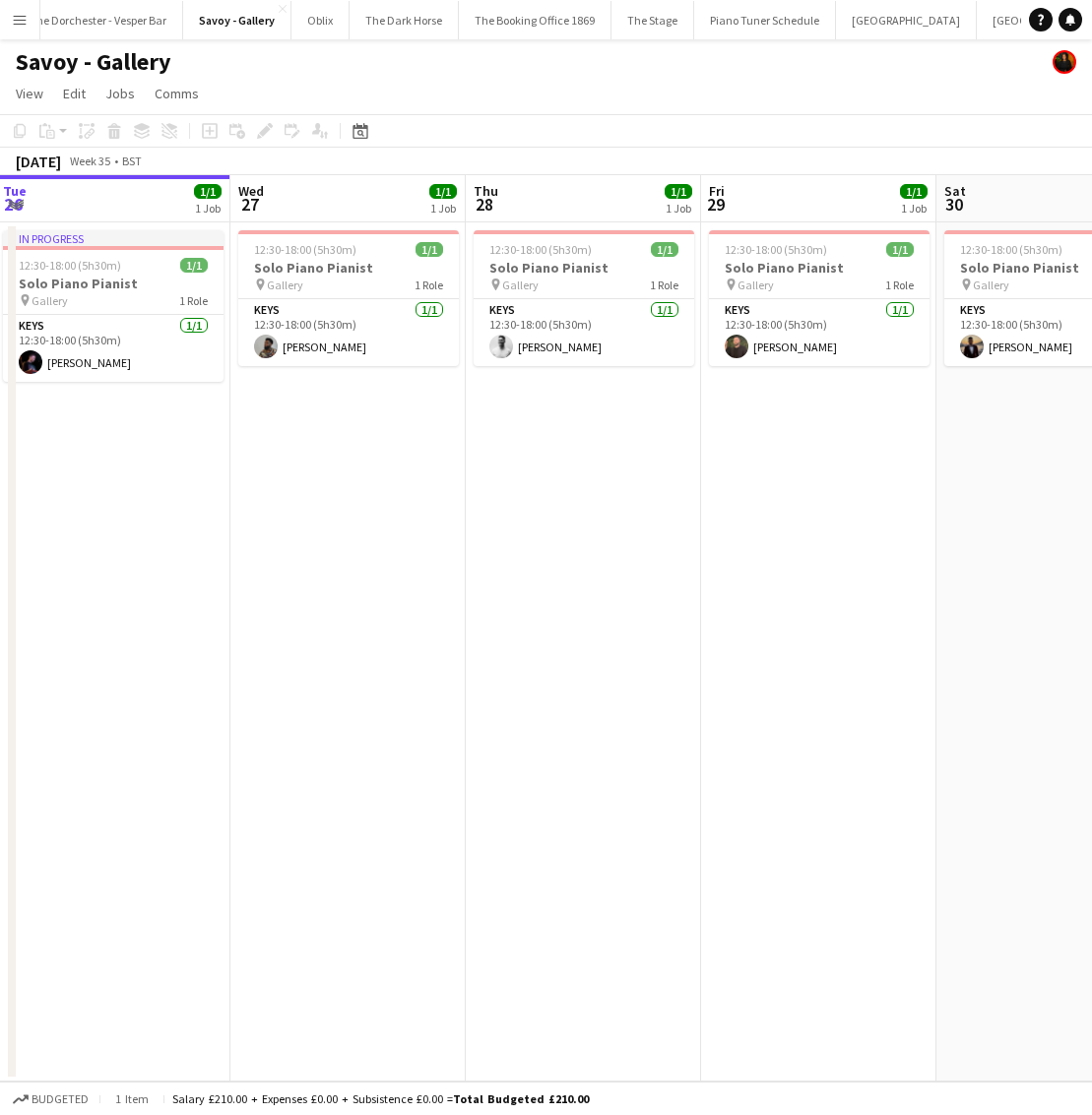
click at [568, 75] on div "Savoy - Gallery" at bounding box center [546, 57] width 1092 height 37
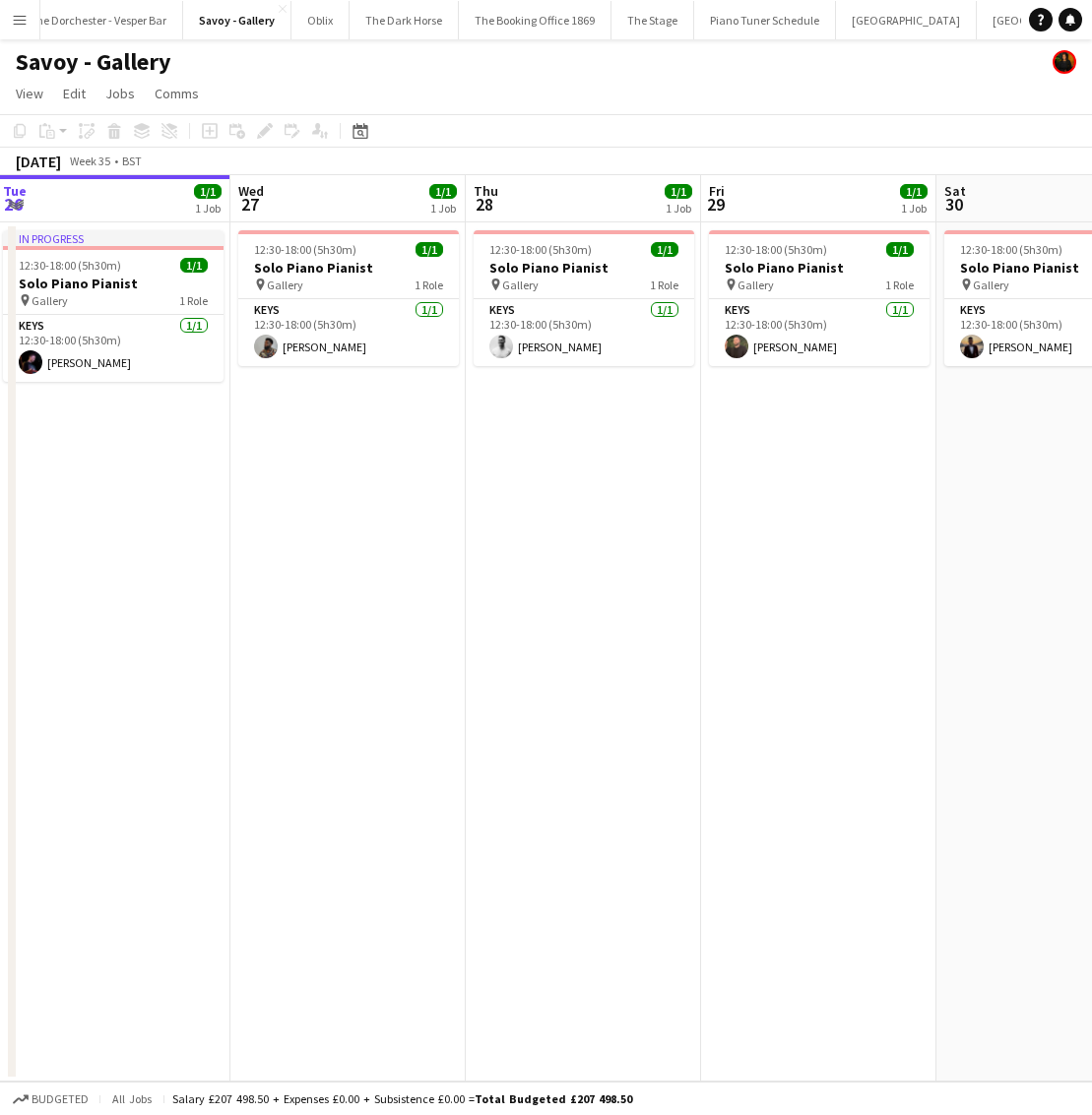
click at [359, 82] on app-page-menu "View Day view expanded Day view collapsed Month view Date picker Jump to [DATE]…" at bounding box center [546, 95] width 1092 height 37
click at [24, 18] on app-icon "Menu" at bounding box center [20, 20] width 16 height 16
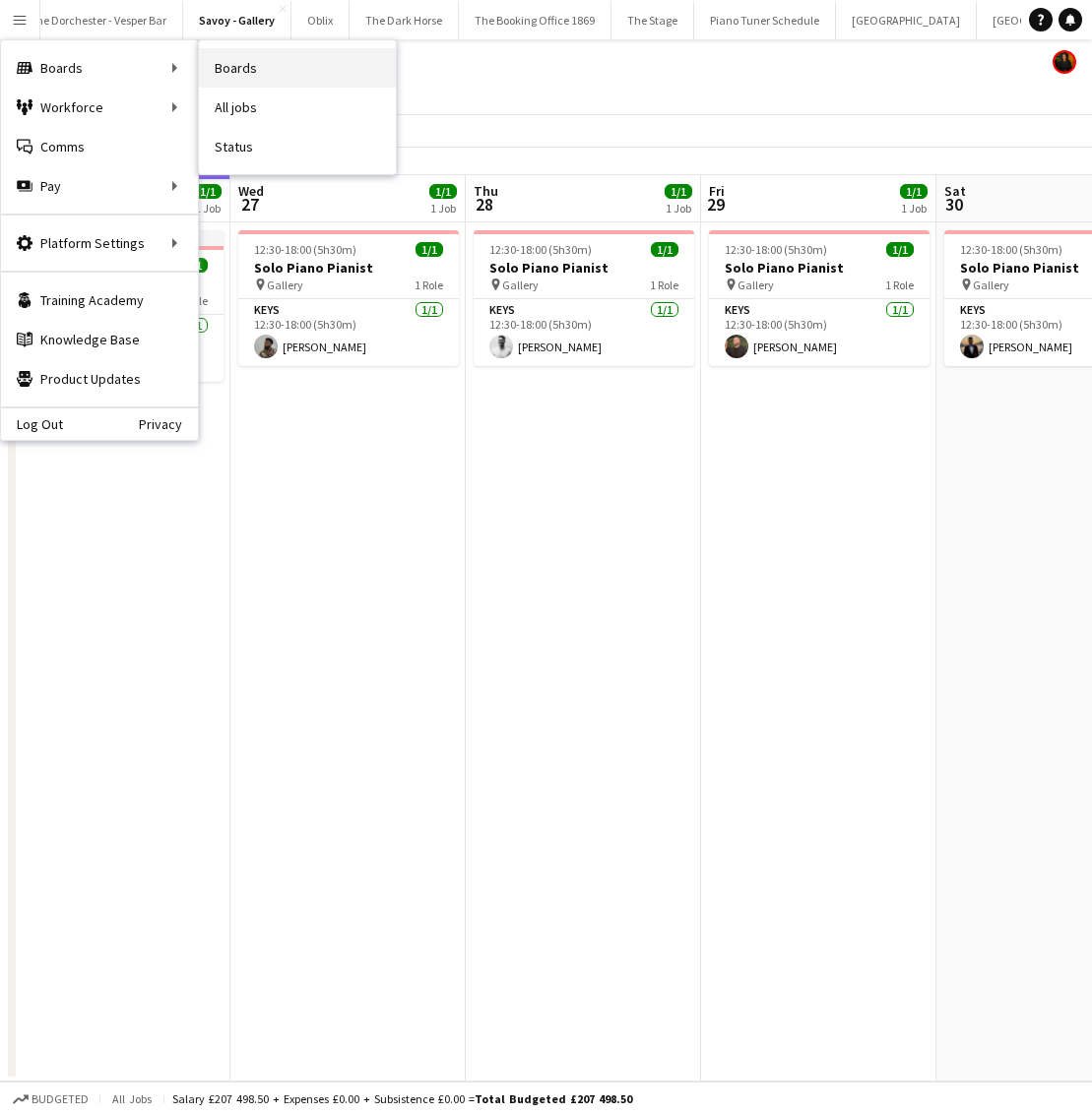
click at [271, 70] on link "Boards" at bounding box center [297, 67] width 197 height 39
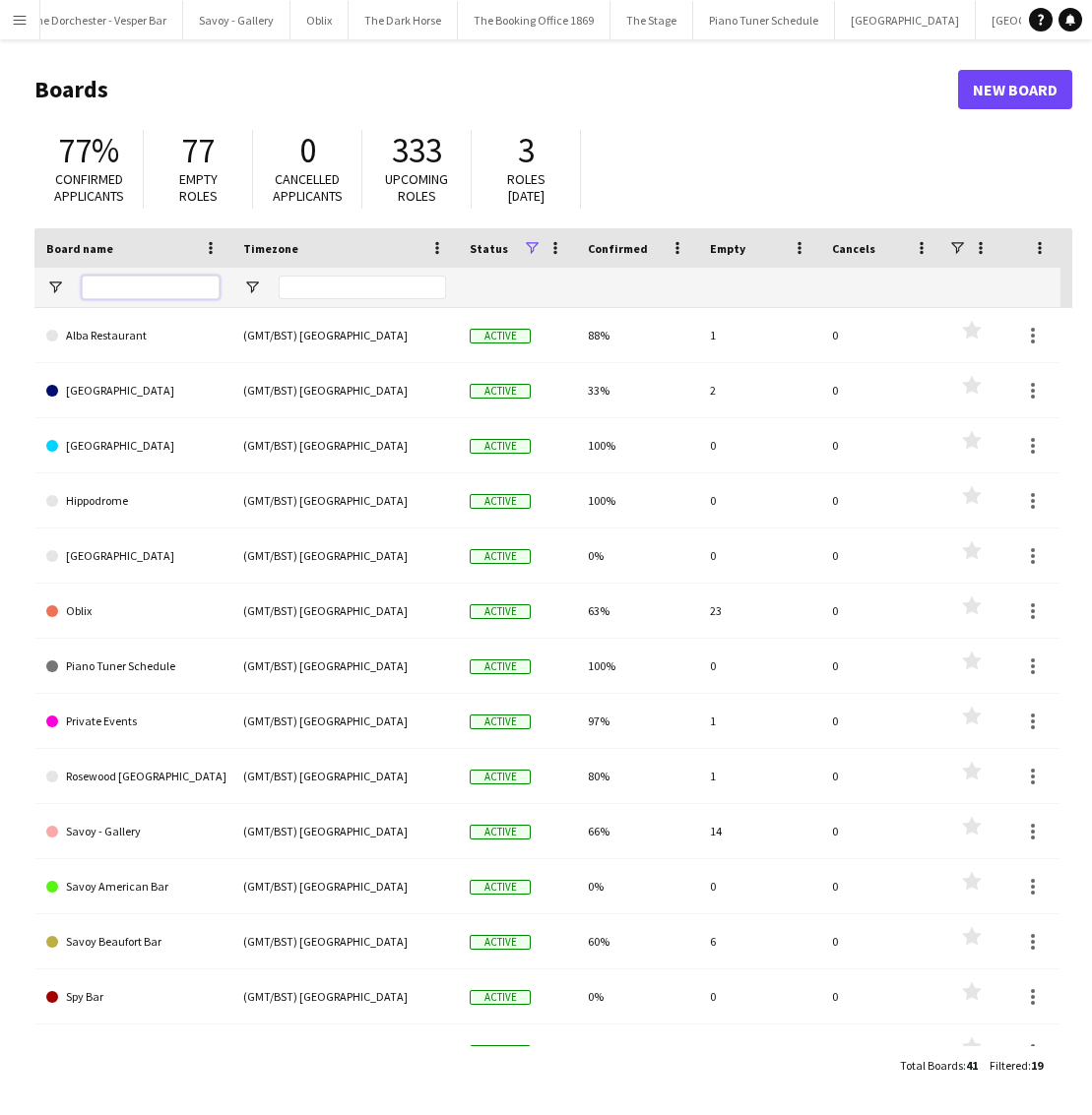
click at [134, 277] on input "Board name Filter Input" at bounding box center [151, 288] width 138 height 24
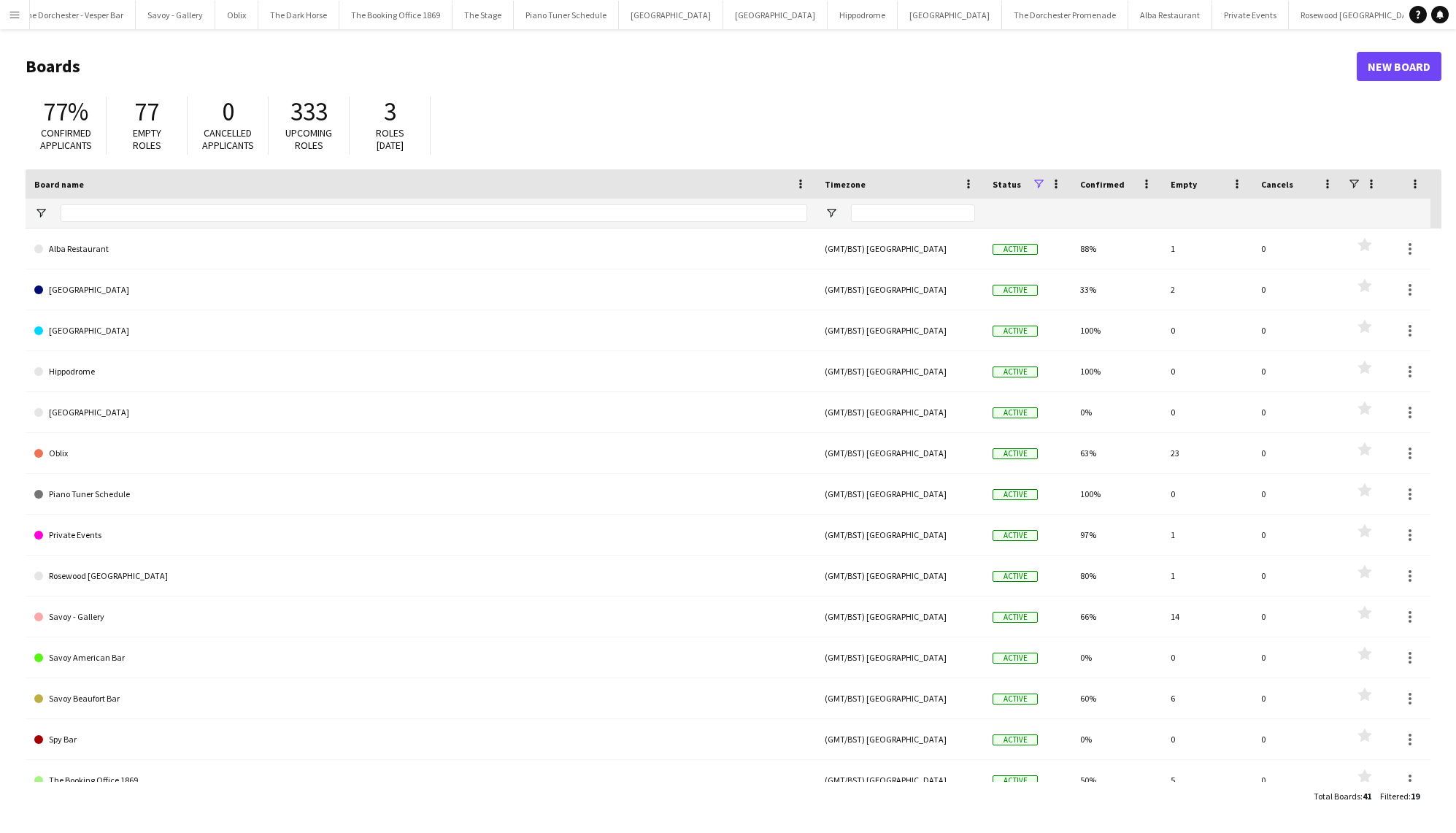
click at [14, 7] on button "Menu" at bounding box center [14, 14] width 29 height 29
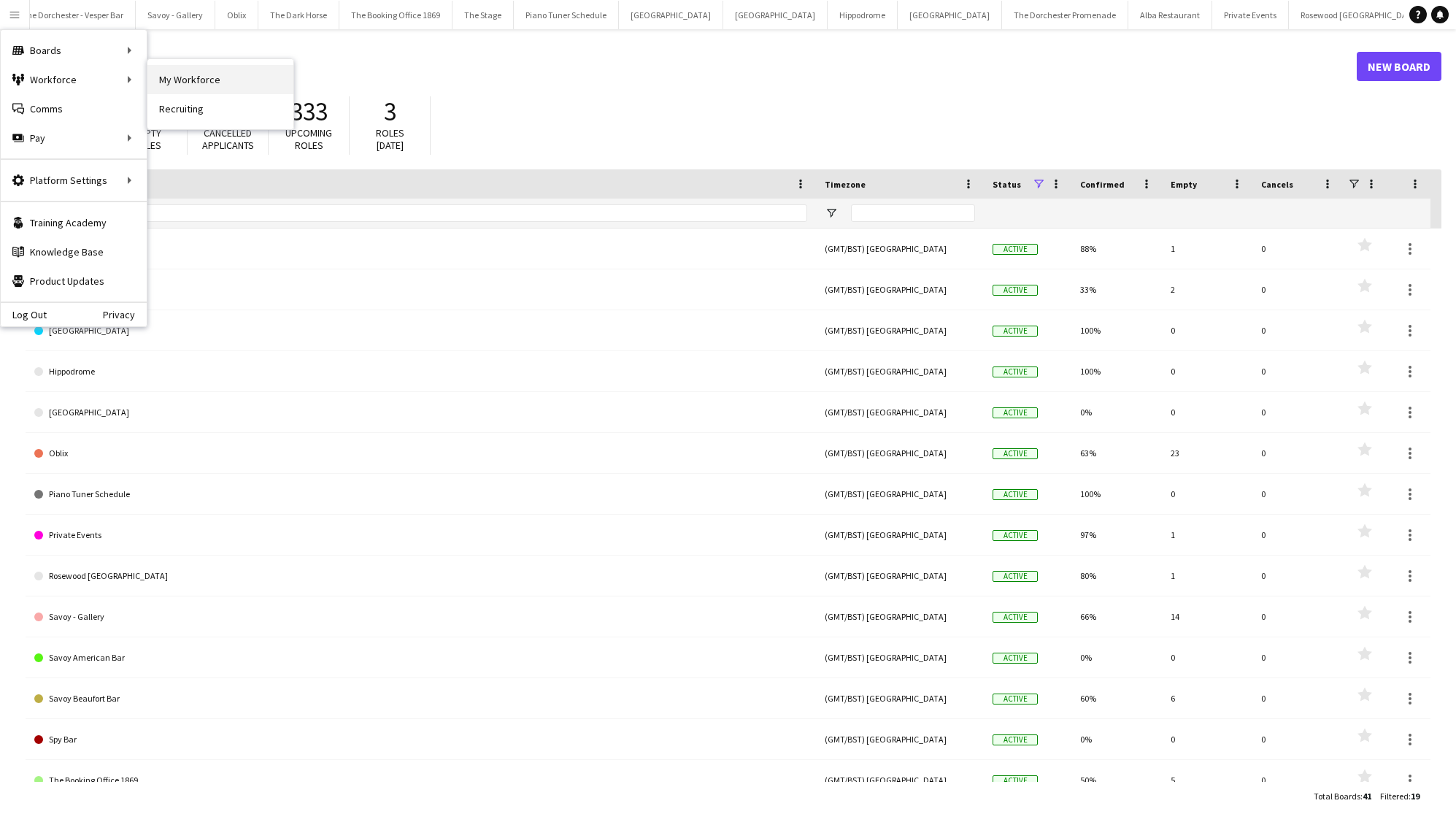
click at [222, 76] on link "My Workforce" at bounding box center [220, 79] width 146 height 29
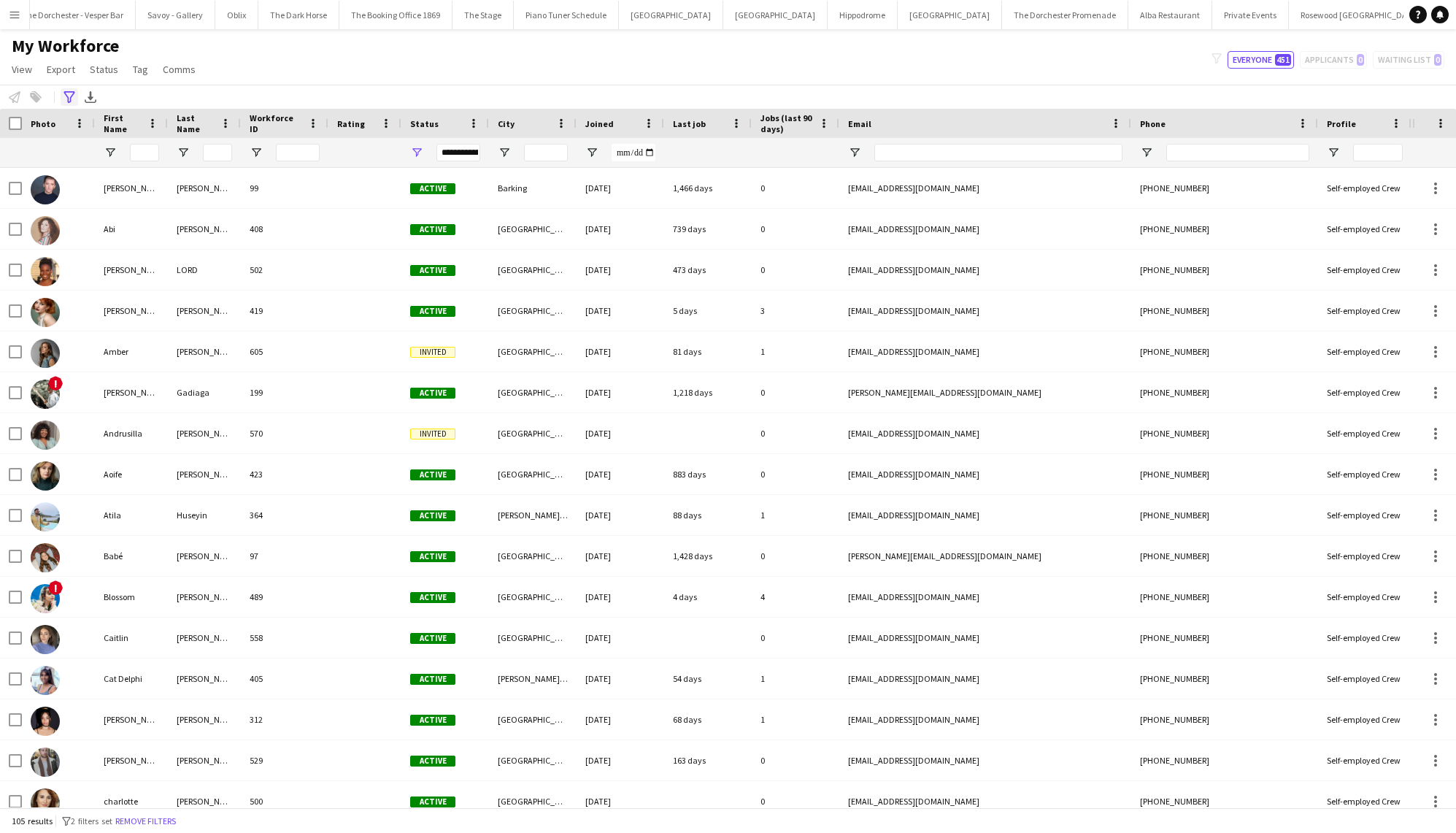
click at [70, 99] on icon "Advanced filters" at bounding box center [70, 97] width 12 height 12
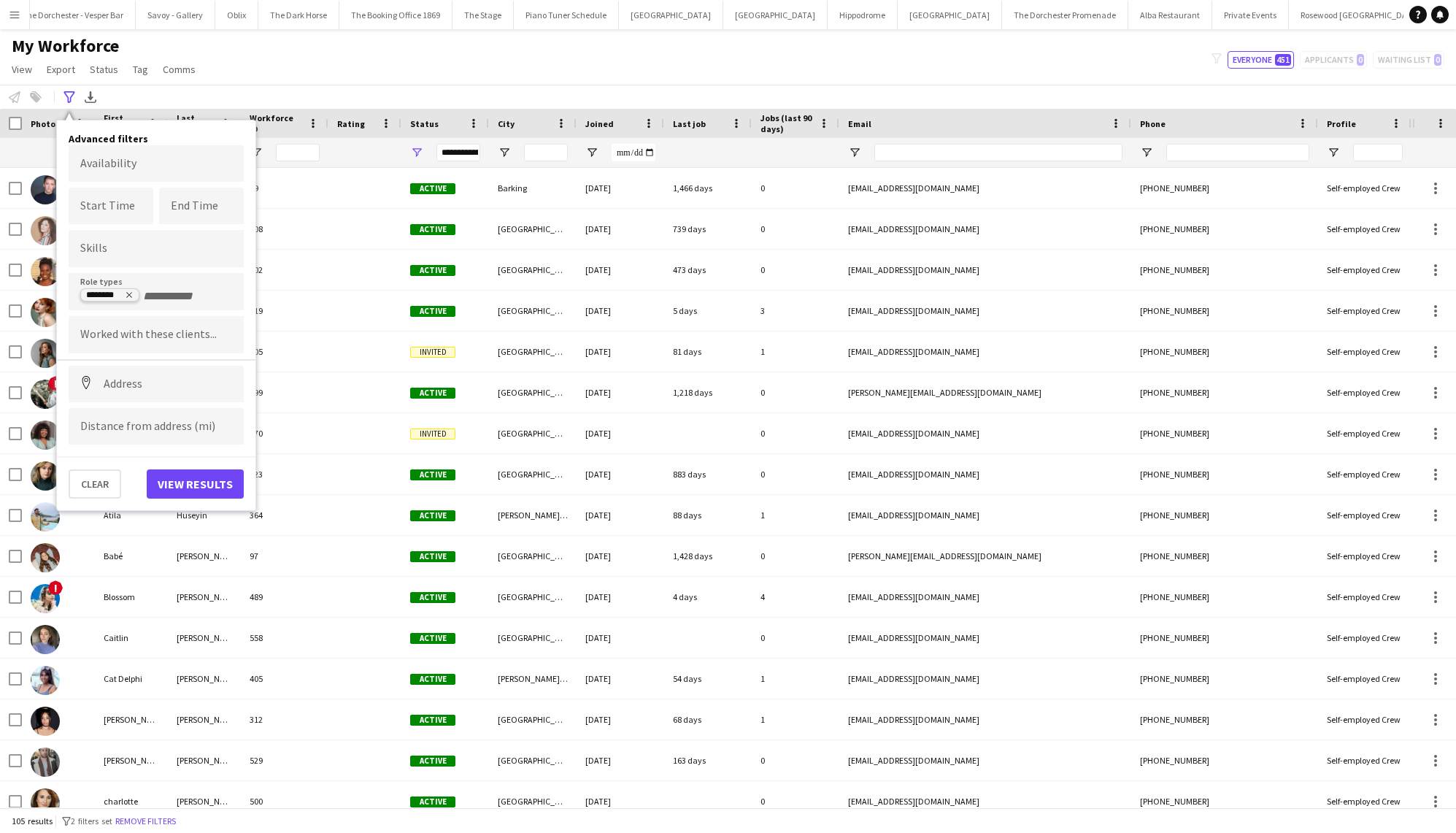
click at [132, 297] on icon "Remove tag" at bounding box center [129, 295] width 9 height 9
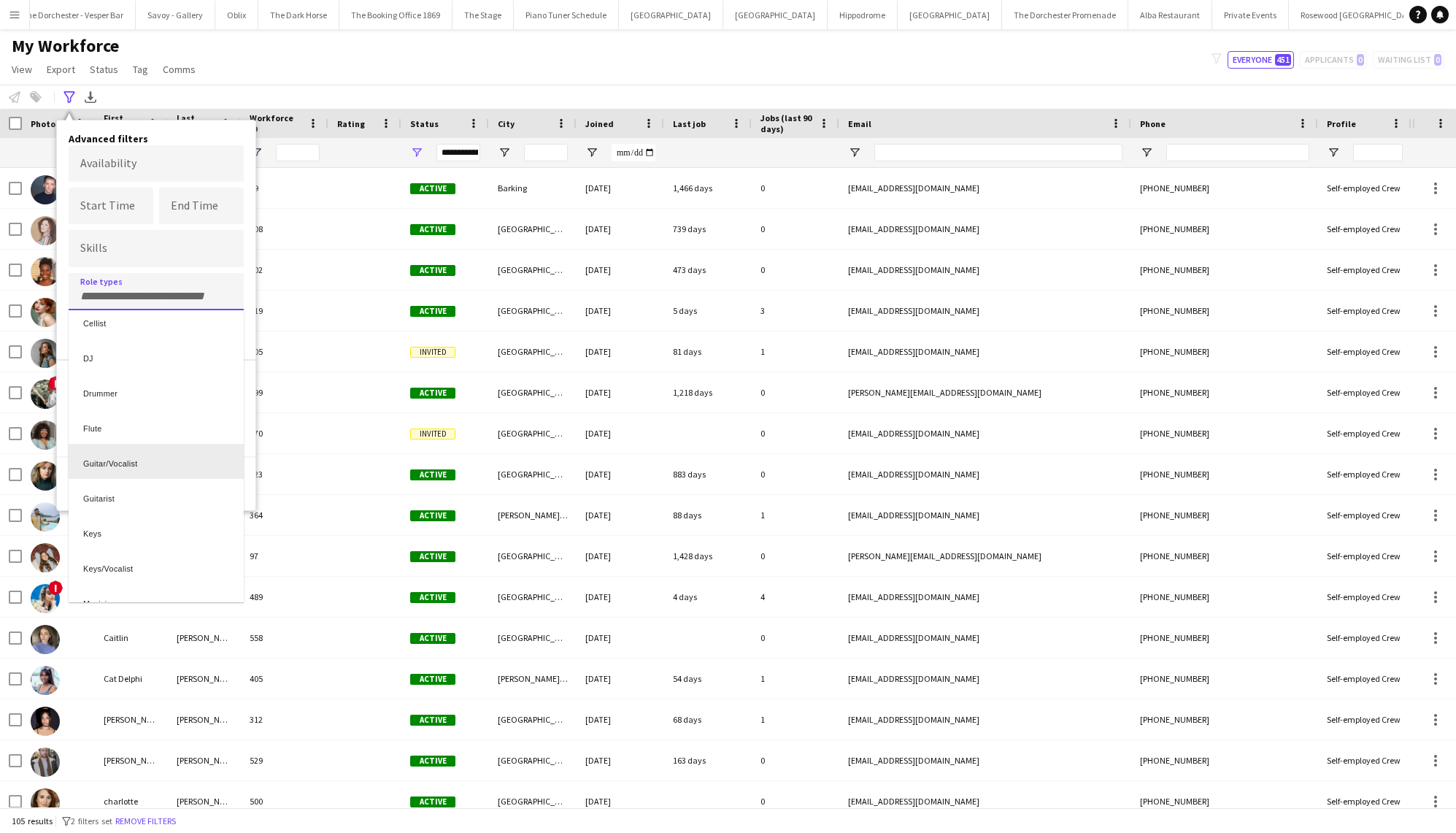
scroll to position [124, 0]
click at [115, 528] on div "Keys" at bounding box center [156, 523] width 175 height 35
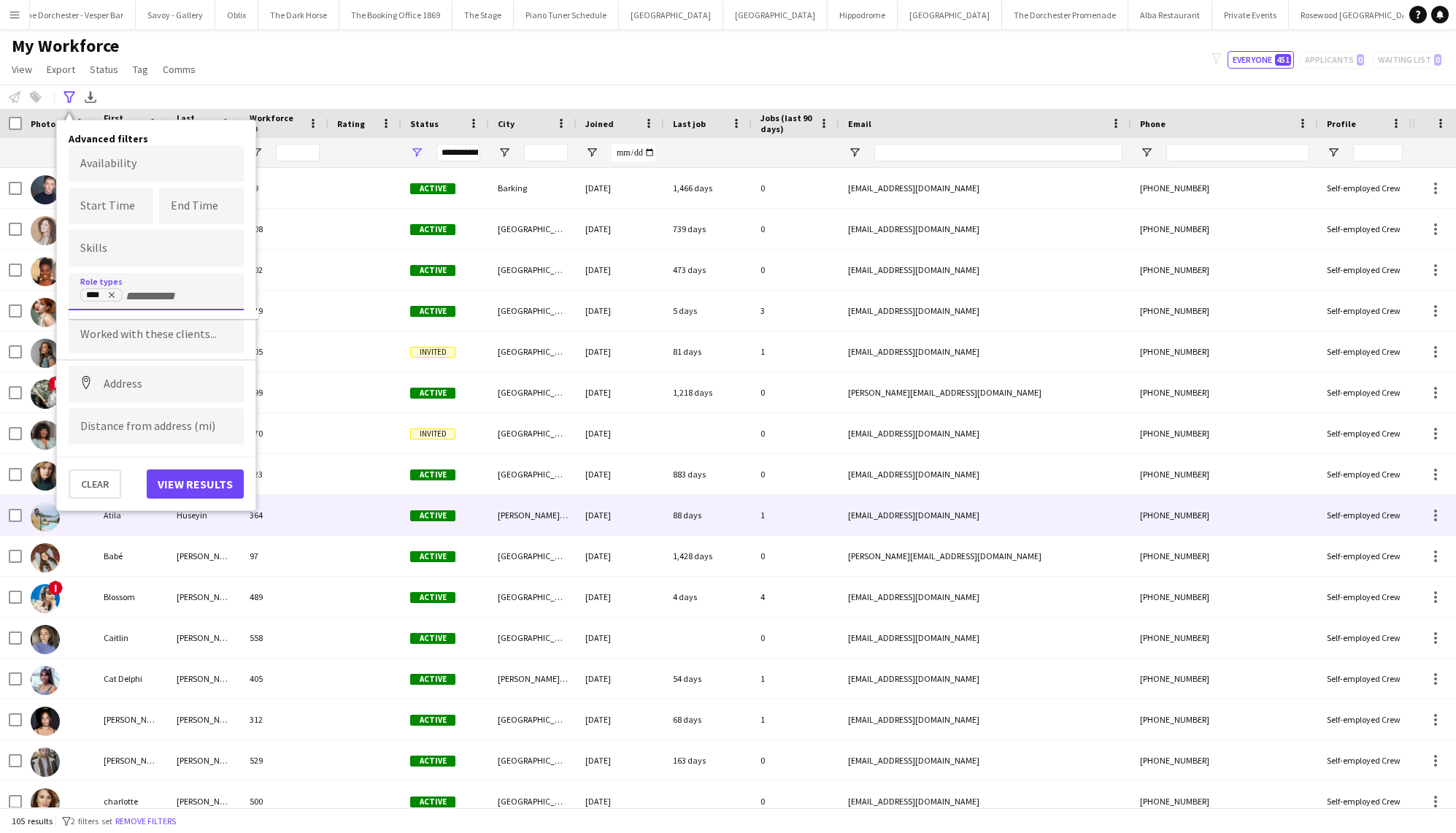
scroll to position [0, 0]
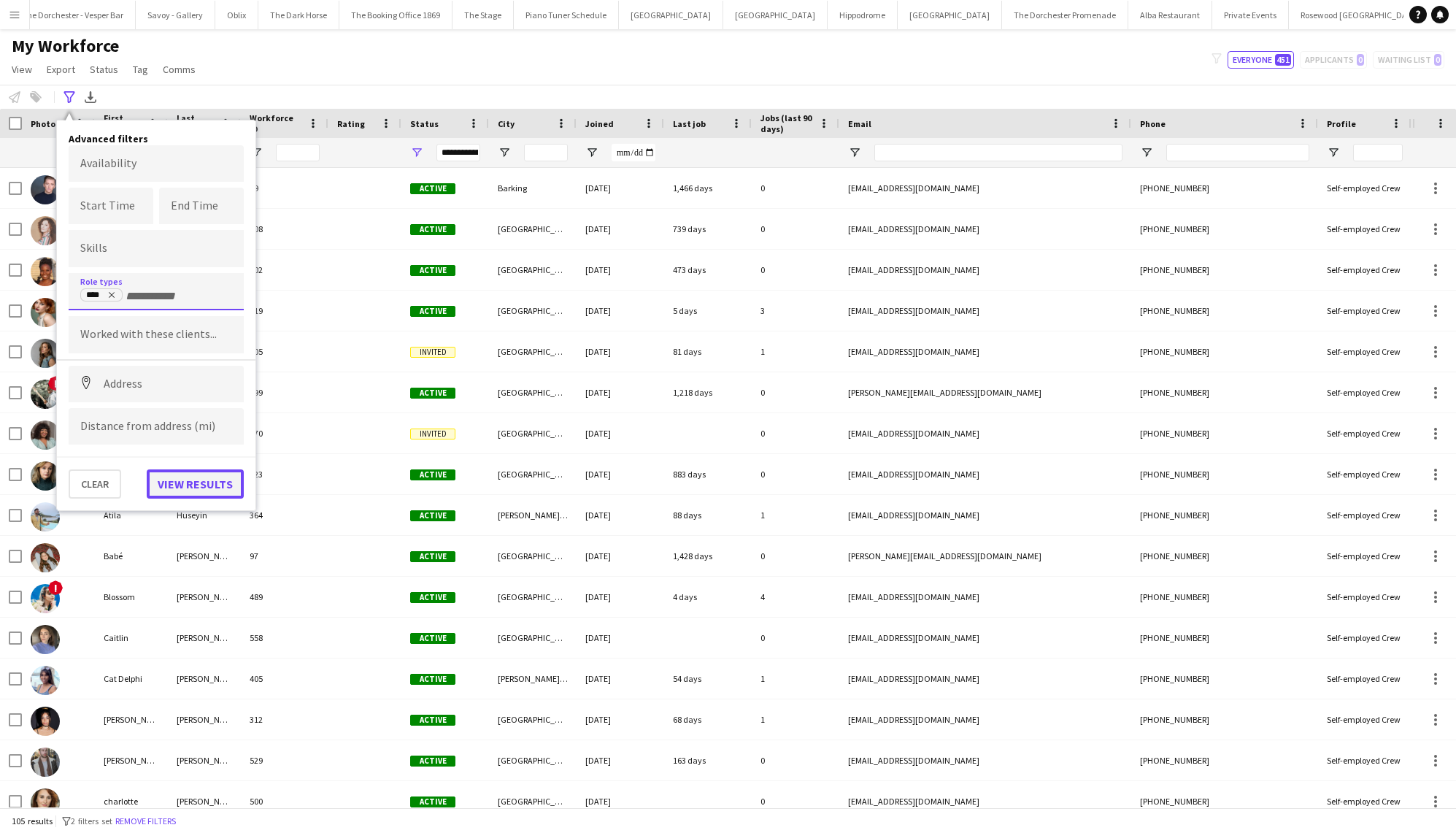
click at [165, 487] on button "View results" at bounding box center [195, 484] width 97 height 29
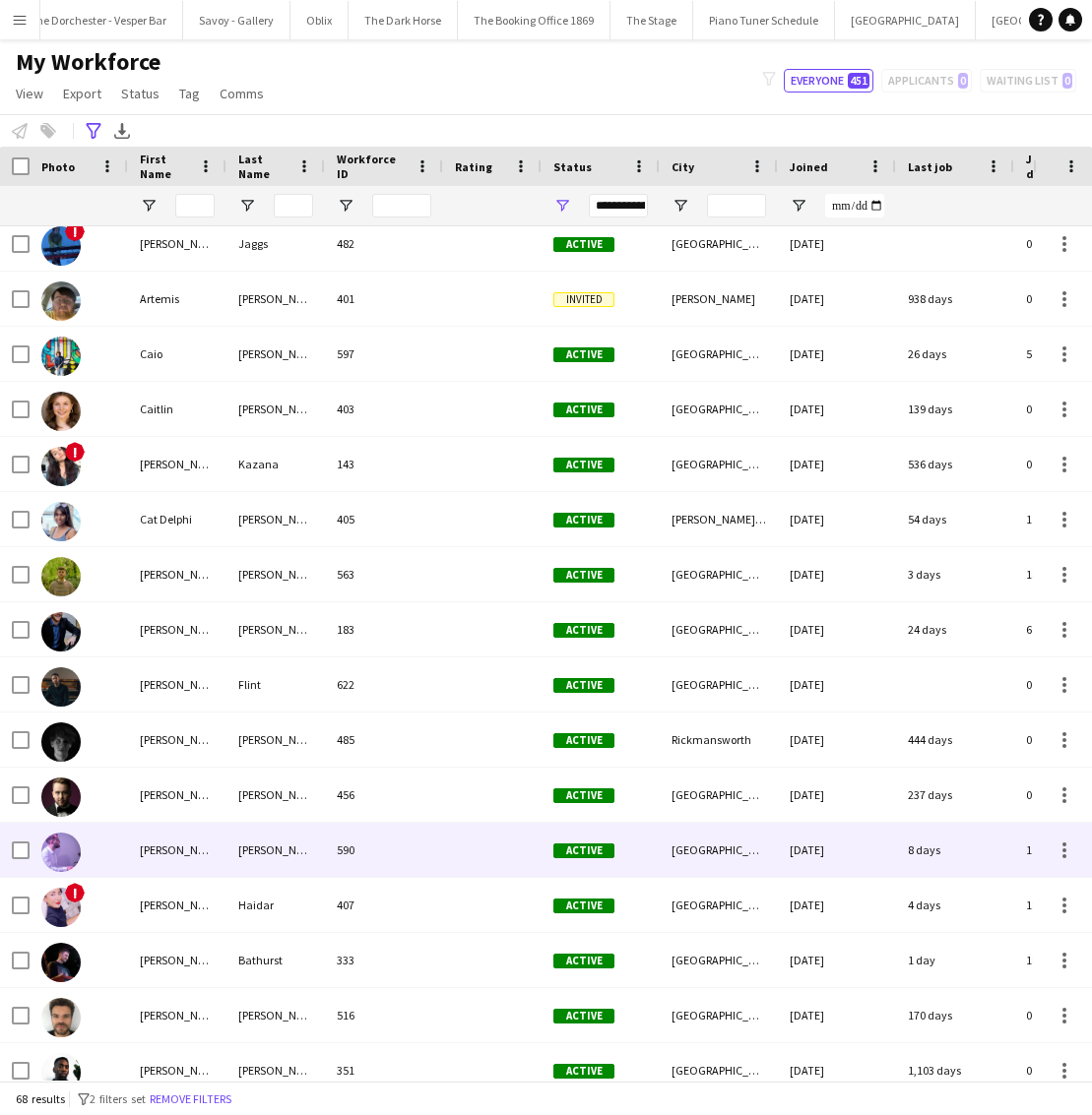
scroll to position [203, 0]
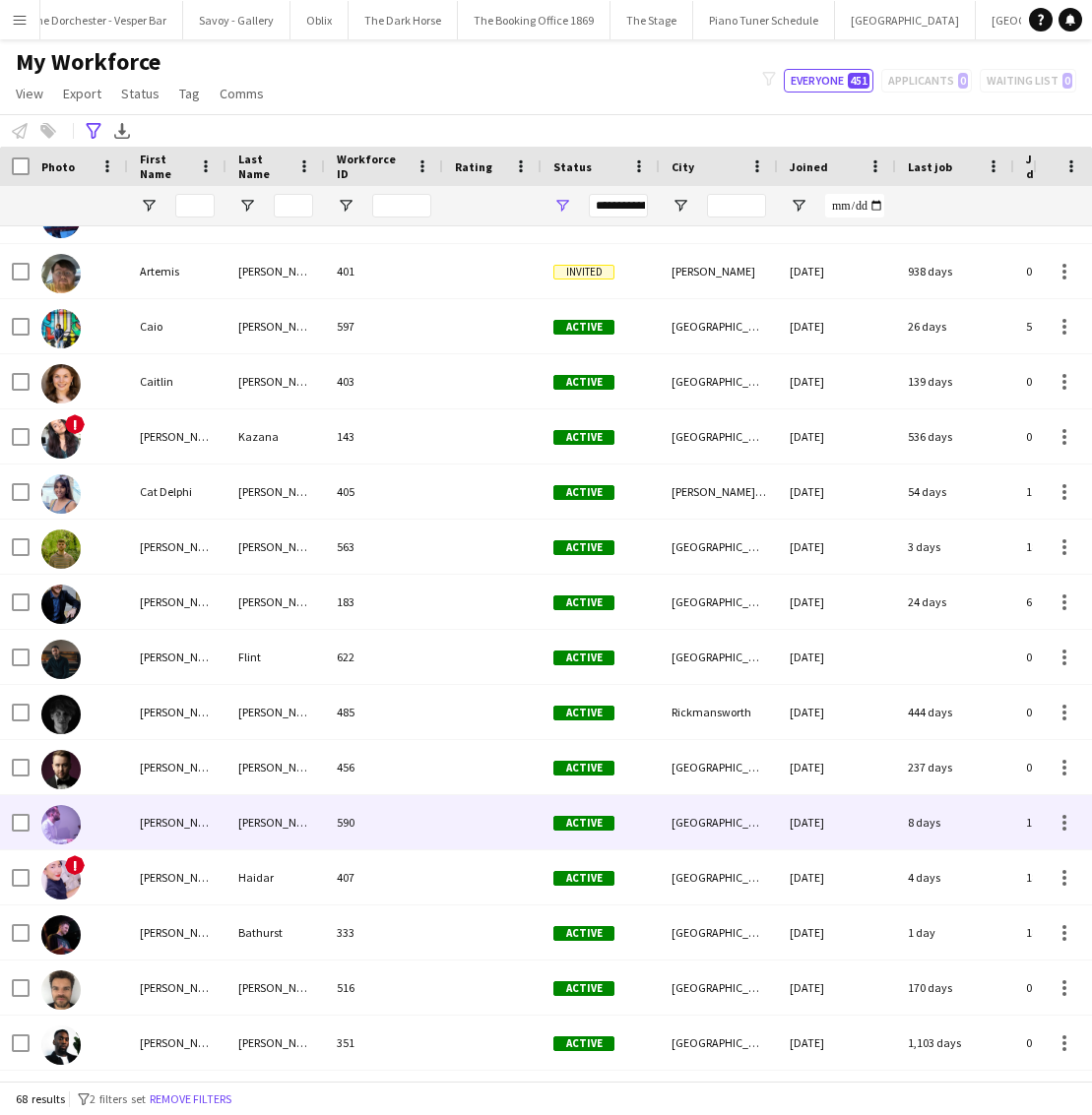
click at [104, 823] on div at bounding box center [79, 823] width 98 height 54
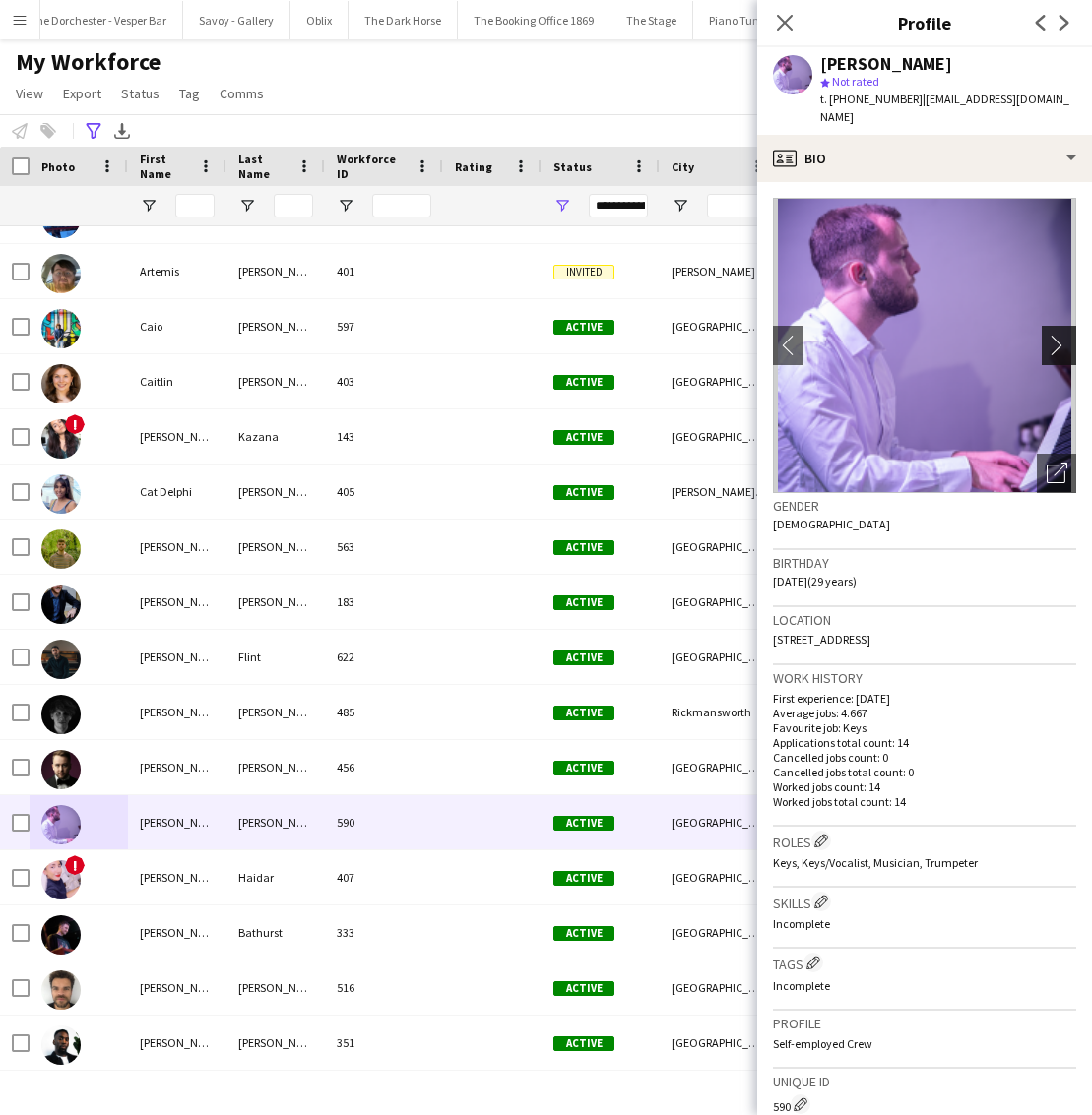
click at [1060, 335] on app-icon "chevron-right" at bounding box center [1062, 345] width 31 height 21
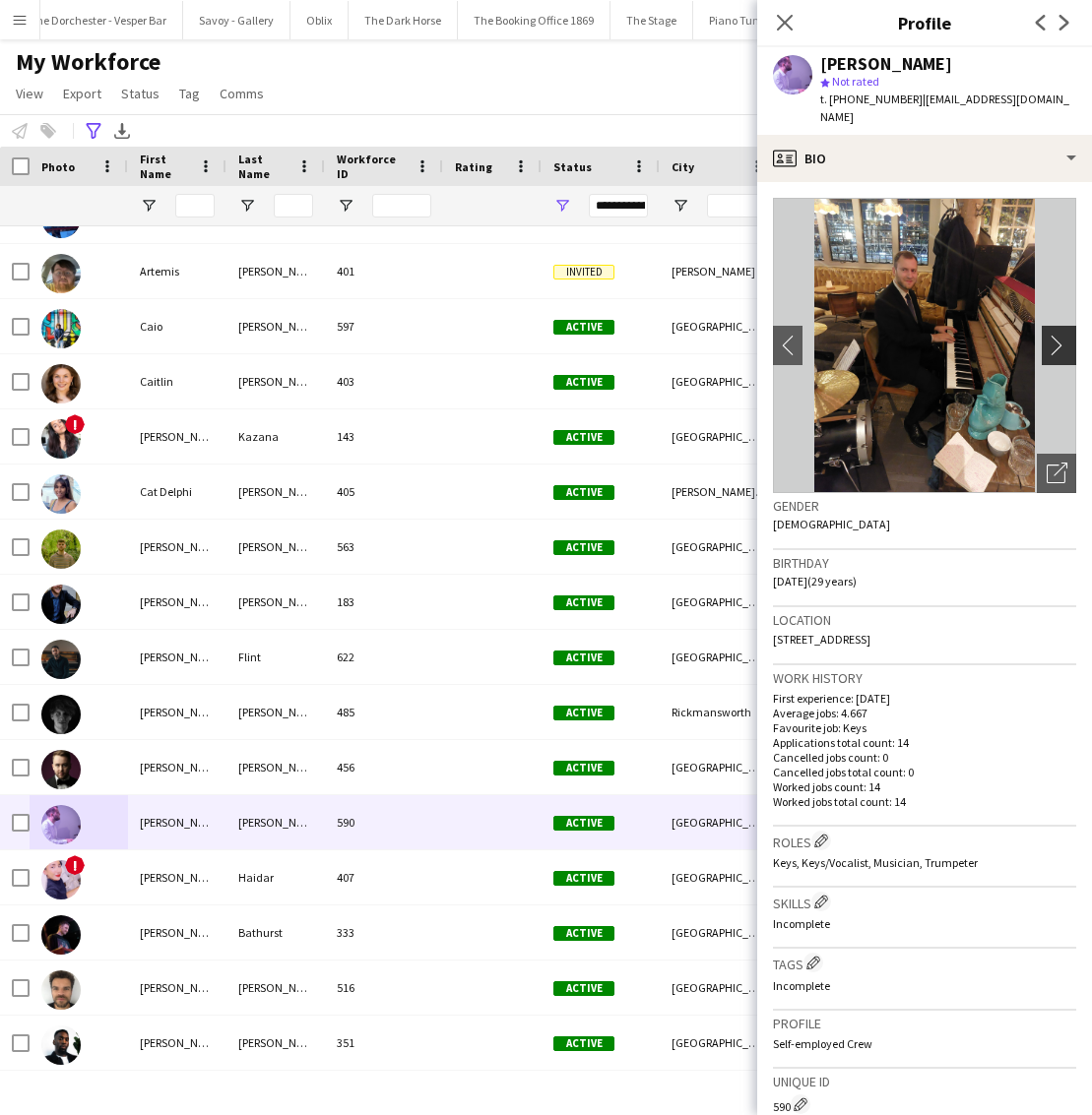
click at [1060, 335] on app-icon "chevron-right" at bounding box center [1062, 345] width 31 height 21
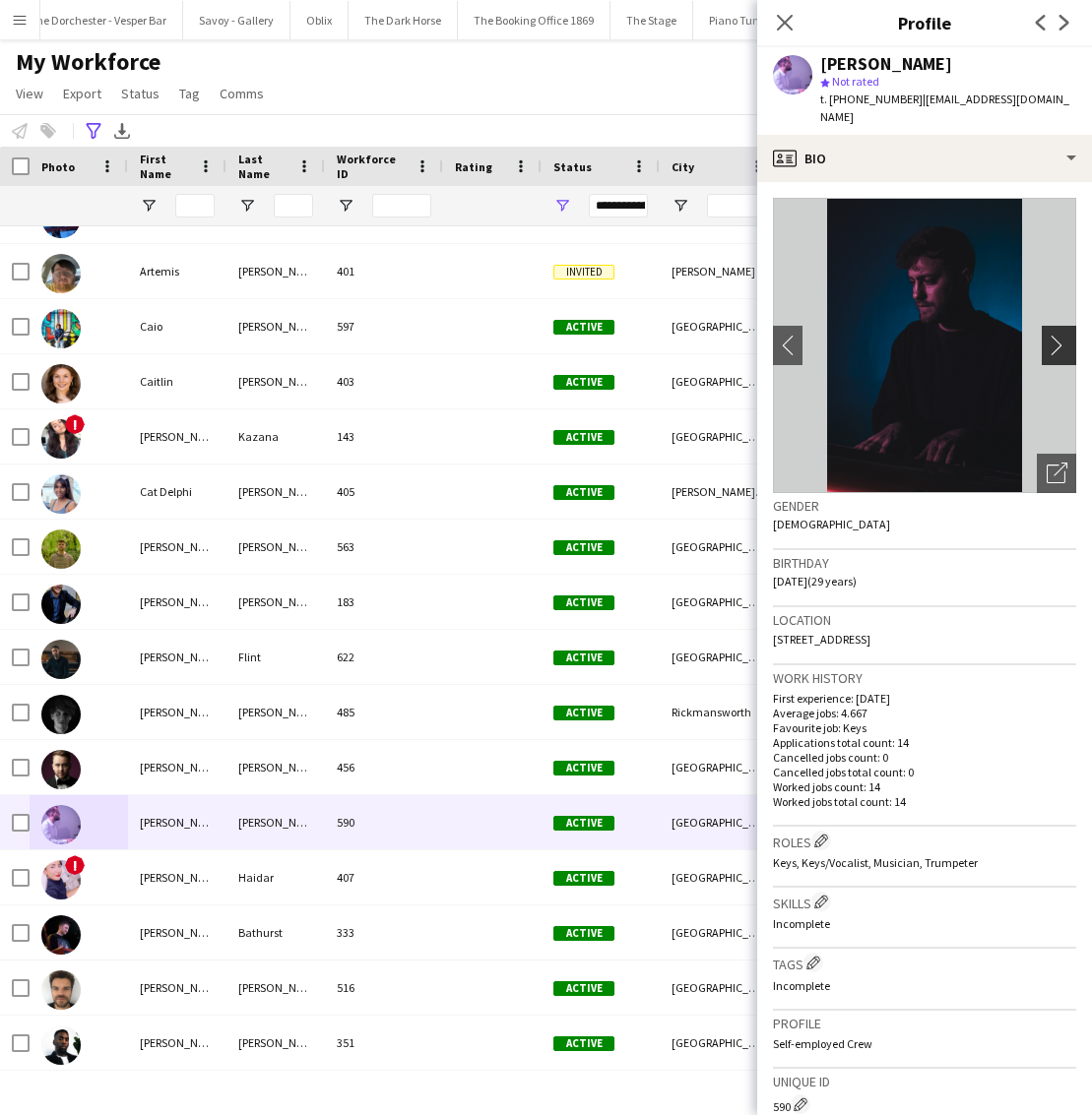
click at [1060, 335] on app-icon "chevron-right" at bounding box center [1062, 345] width 31 height 21
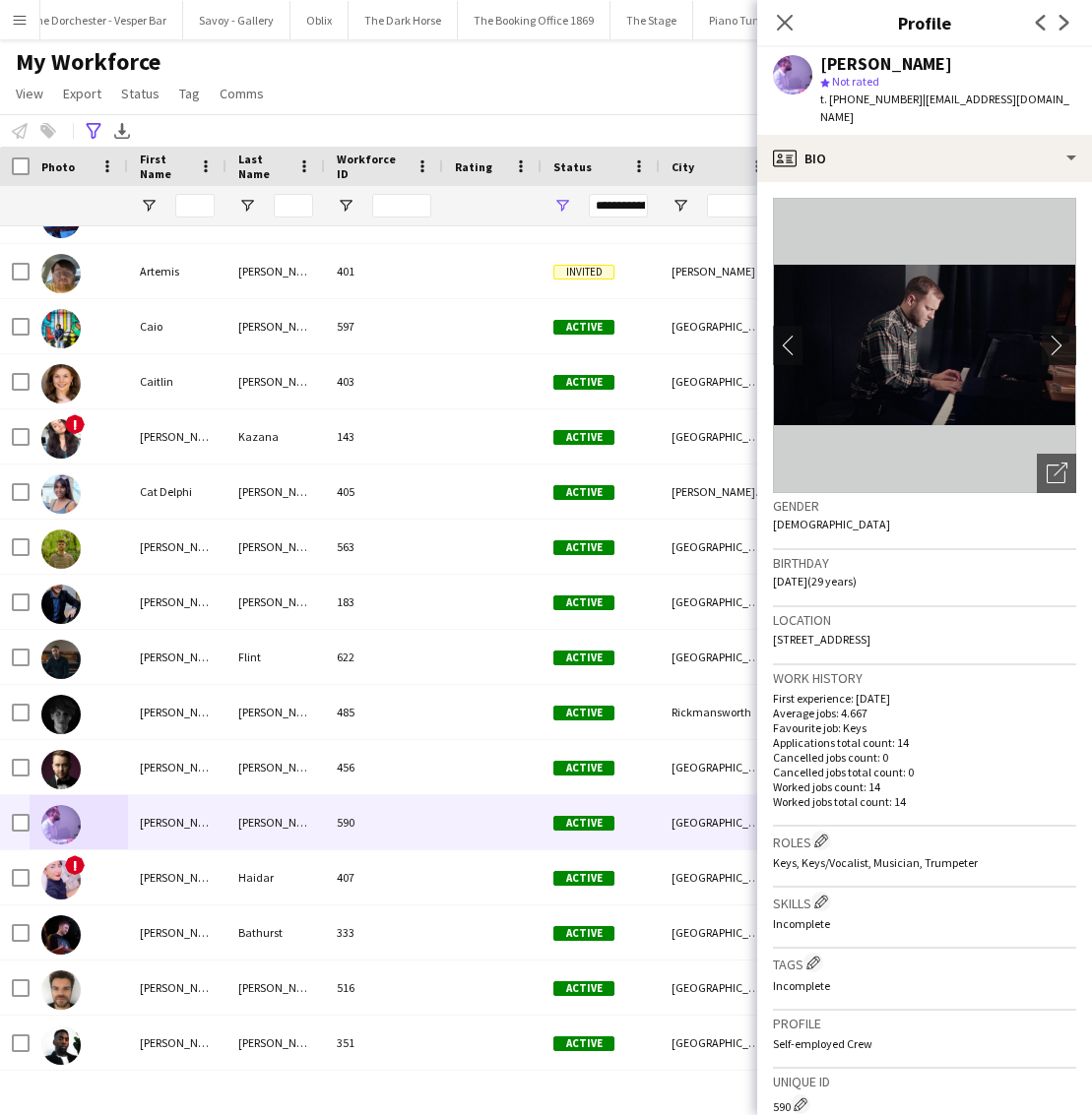
click at [1060, 335] on app-icon "chevron-right" at bounding box center [1062, 345] width 31 height 21
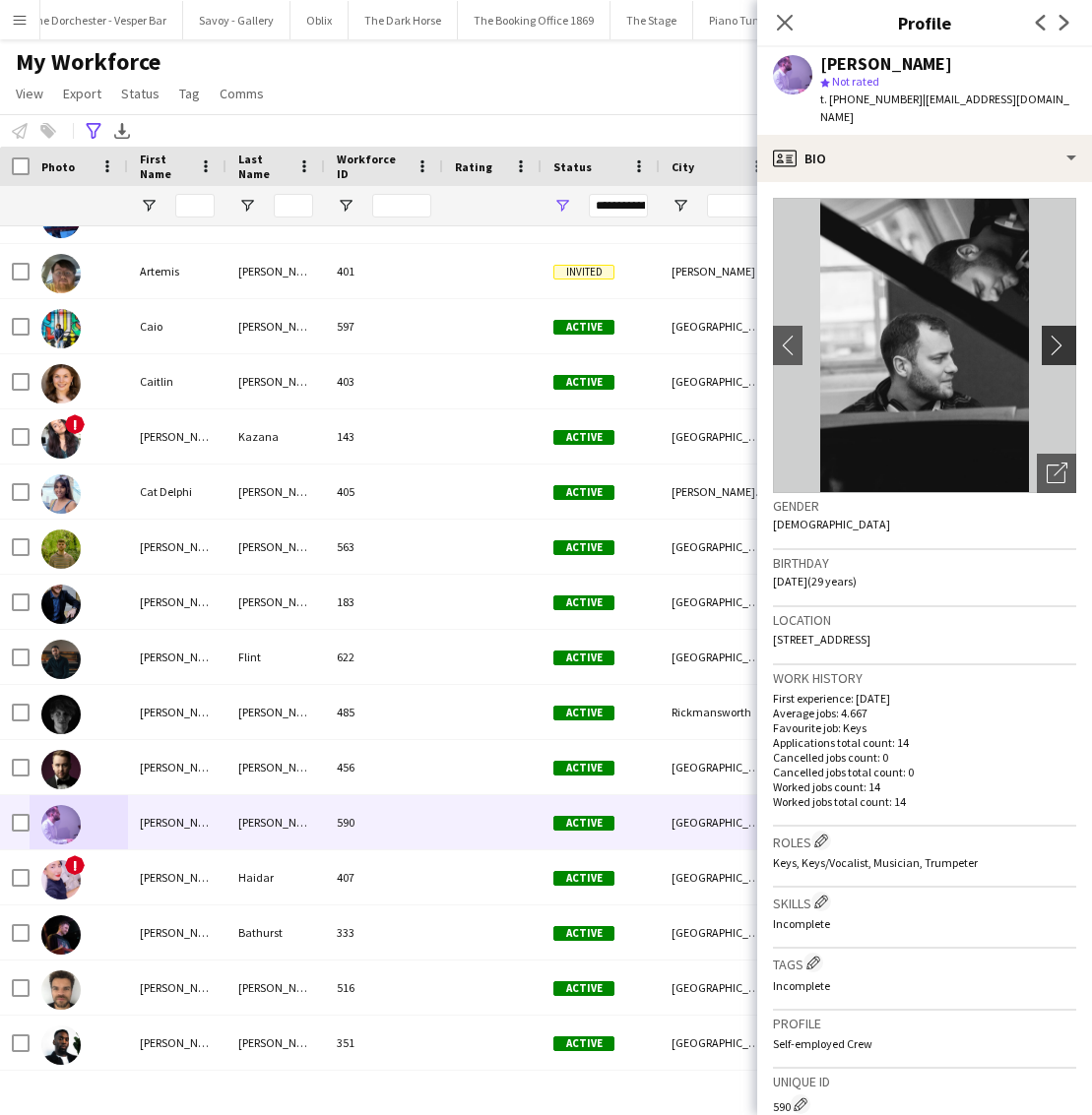
click at [1060, 335] on app-icon "chevron-right" at bounding box center [1062, 345] width 31 height 21
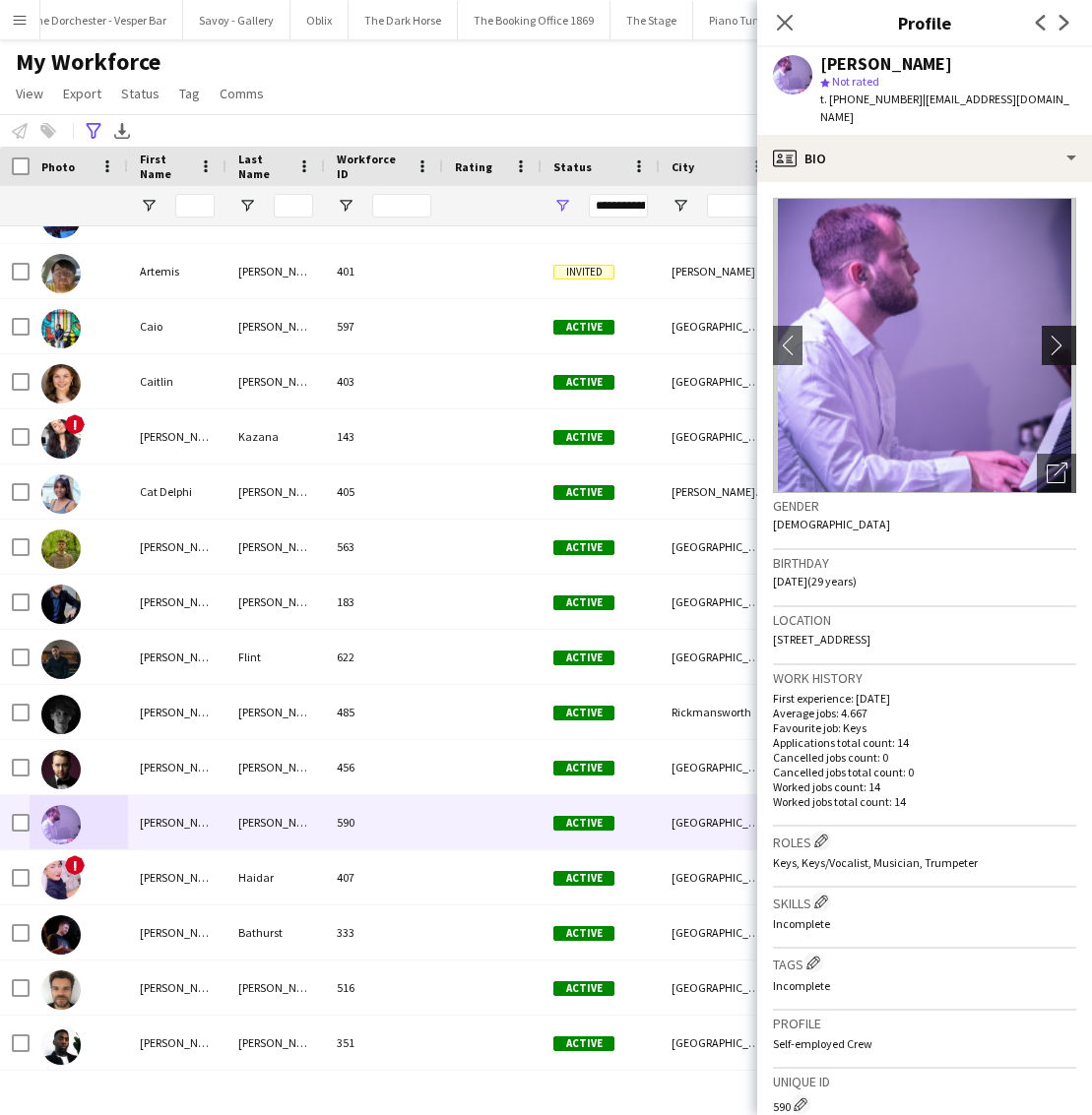
click at [1060, 335] on app-icon "chevron-right" at bounding box center [1062, 345] width 31 height 21
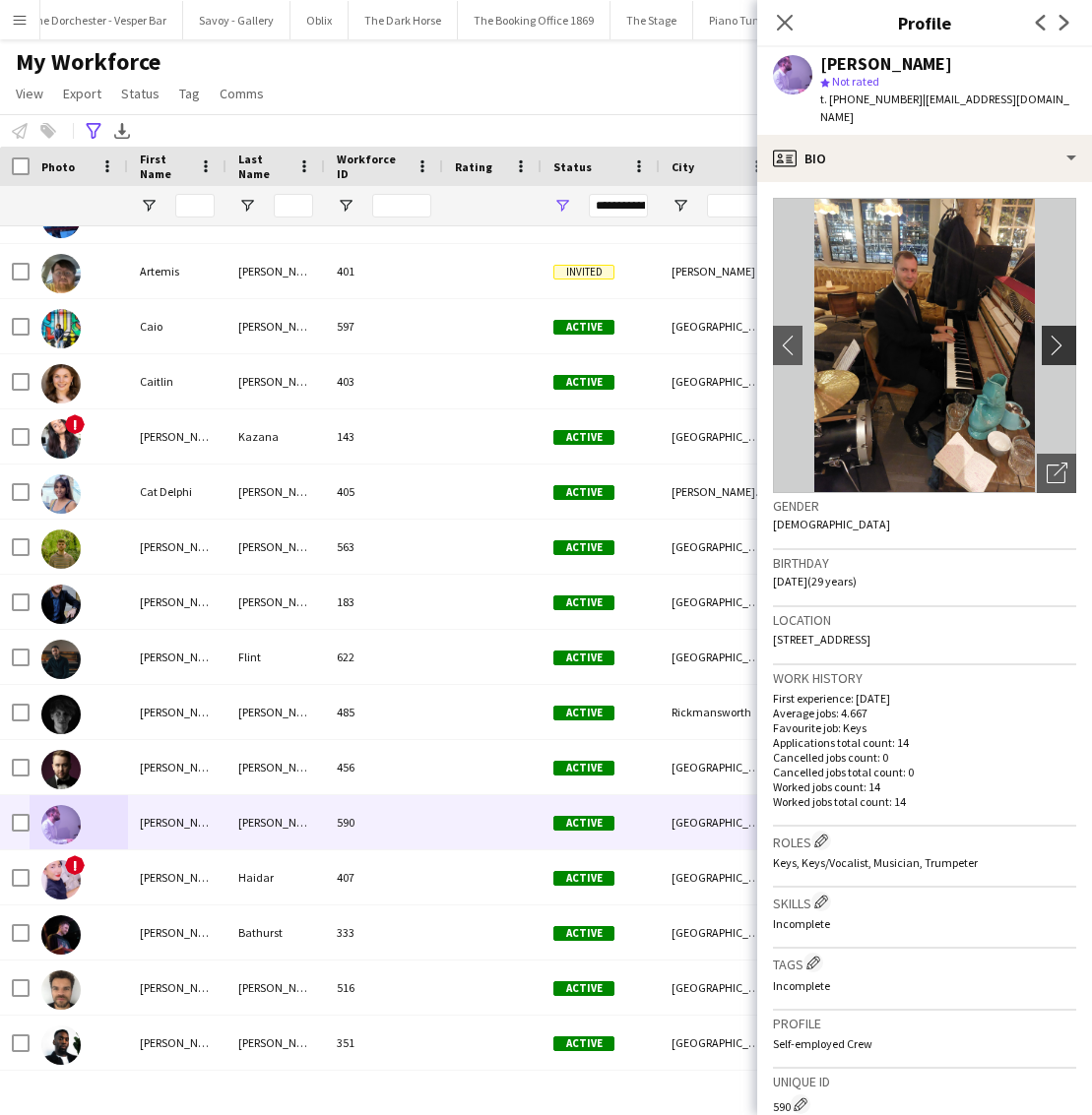
click at [1060, 335] on app-icon "chevron-right" at bounding box center [1062, 345] width 31 height 21
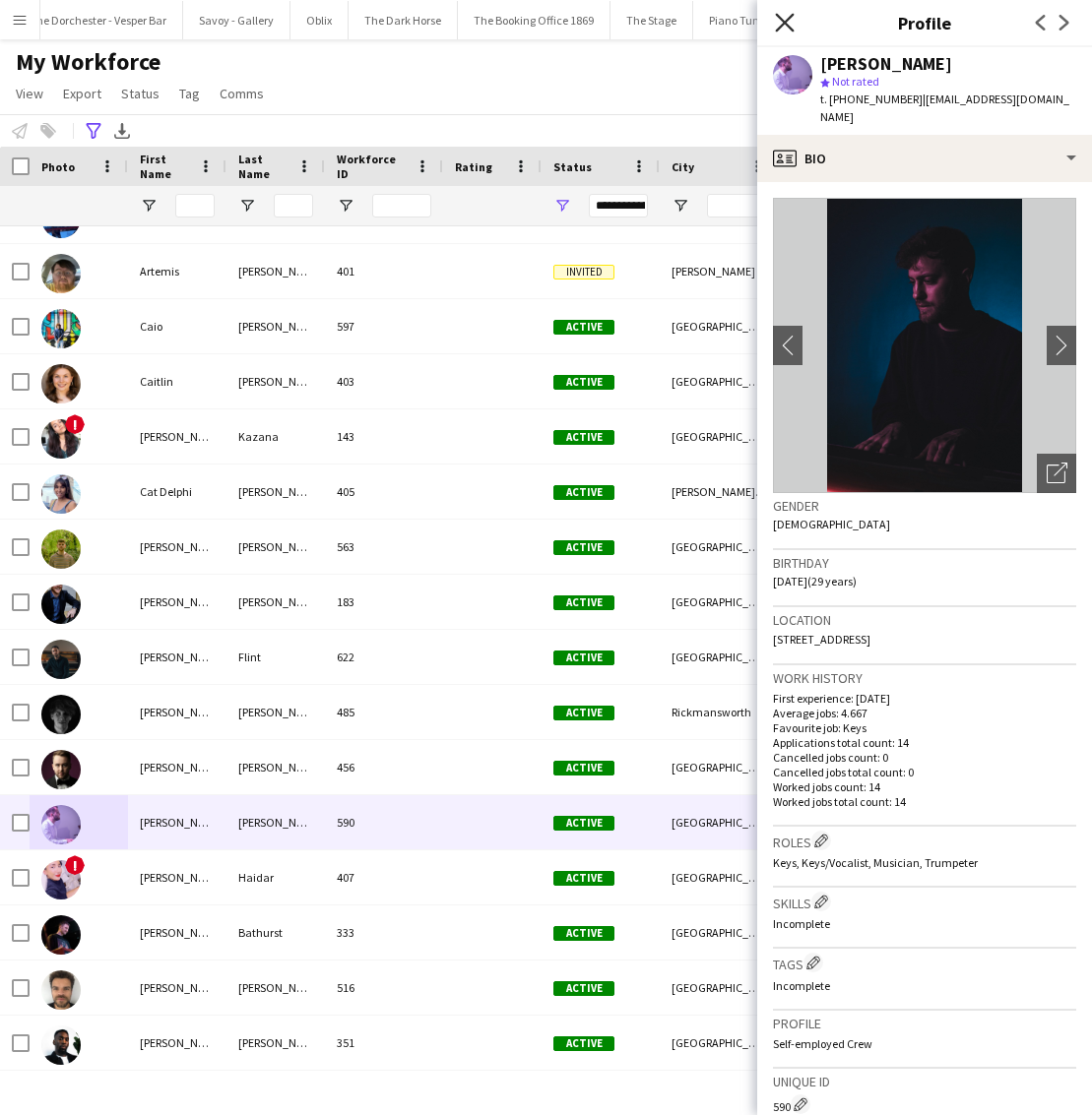
click at [788, 16] on icon "Close pop-in" at bounding box center [784, 22] width 19 height 19
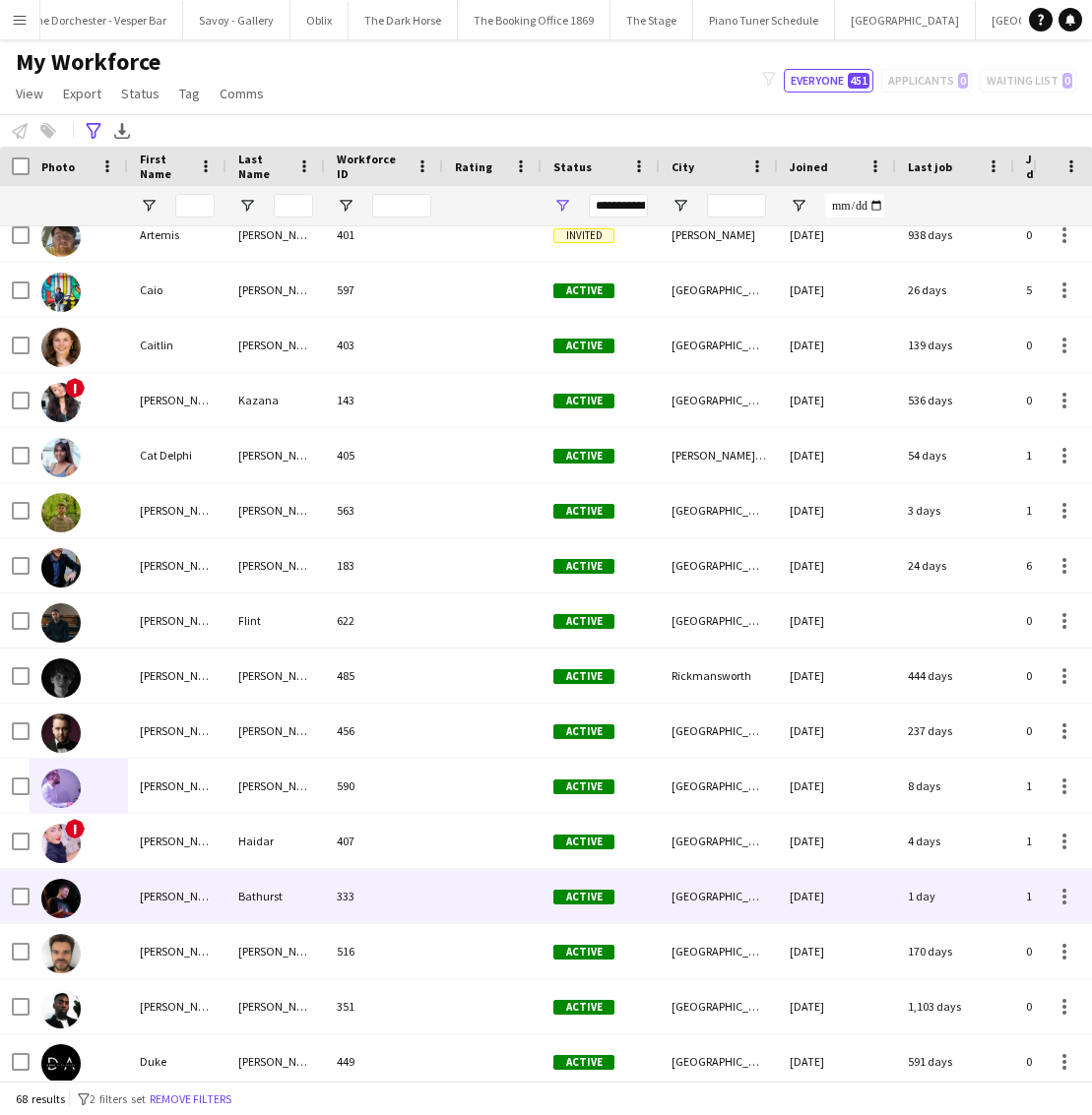
scroll to position [328, 0]
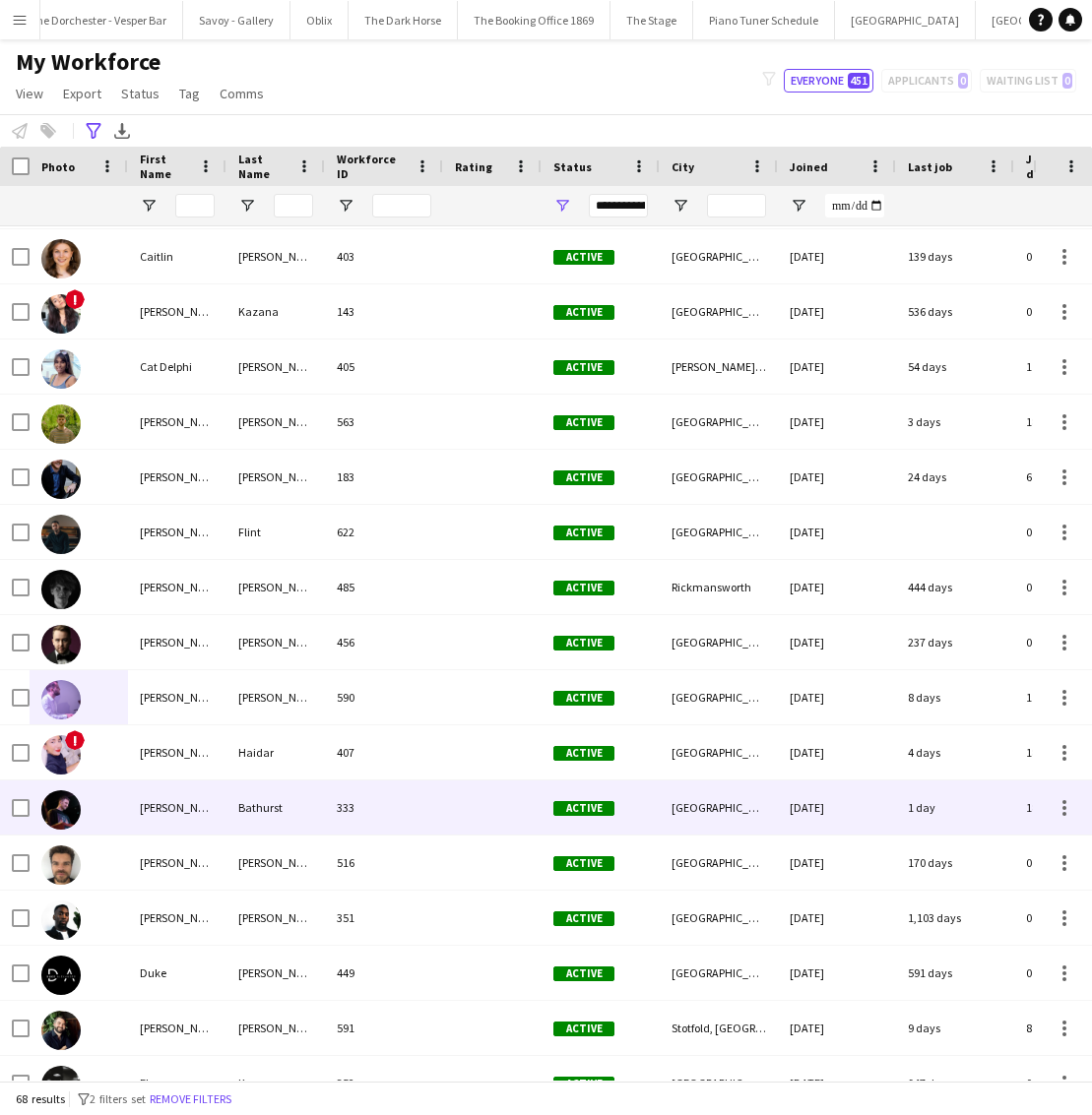
click at [434, 796] on div "333" at bounding box center [384, 808] width 118 height 54
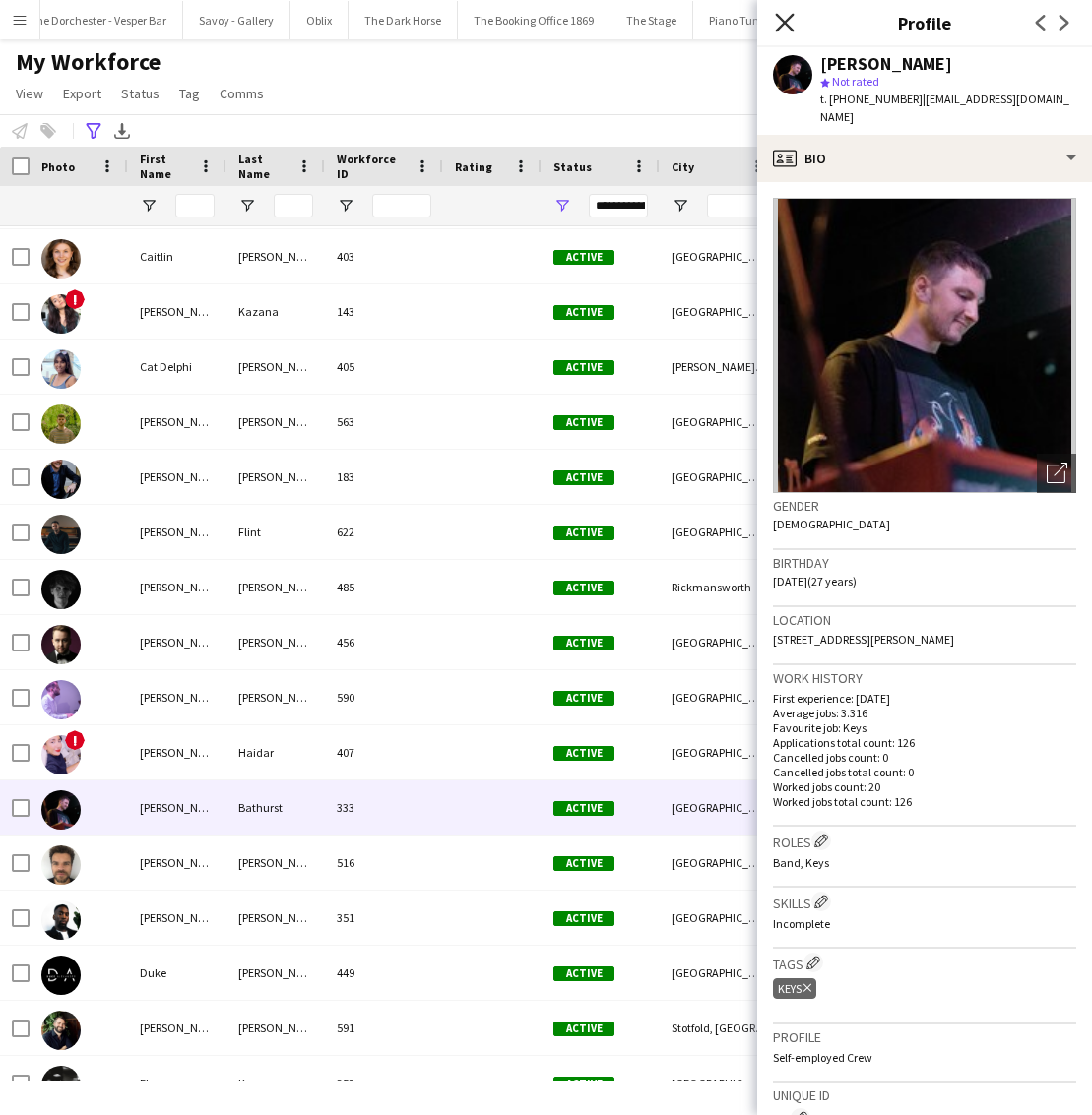
click at [778, 22] on icon "Close pop-in" at bounding box center [784, 22] width 19 height 19
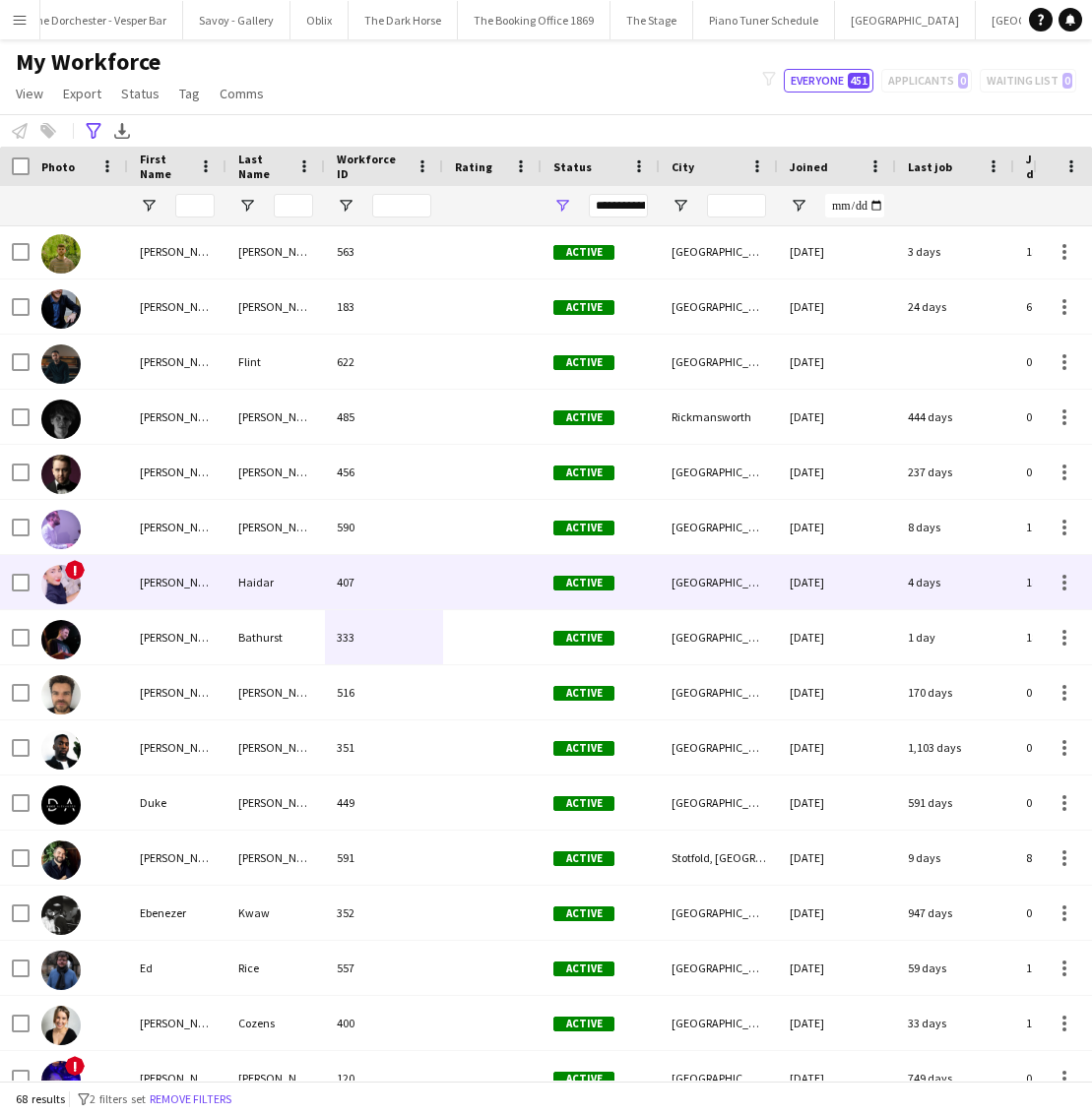
scroll to position [498, 0]
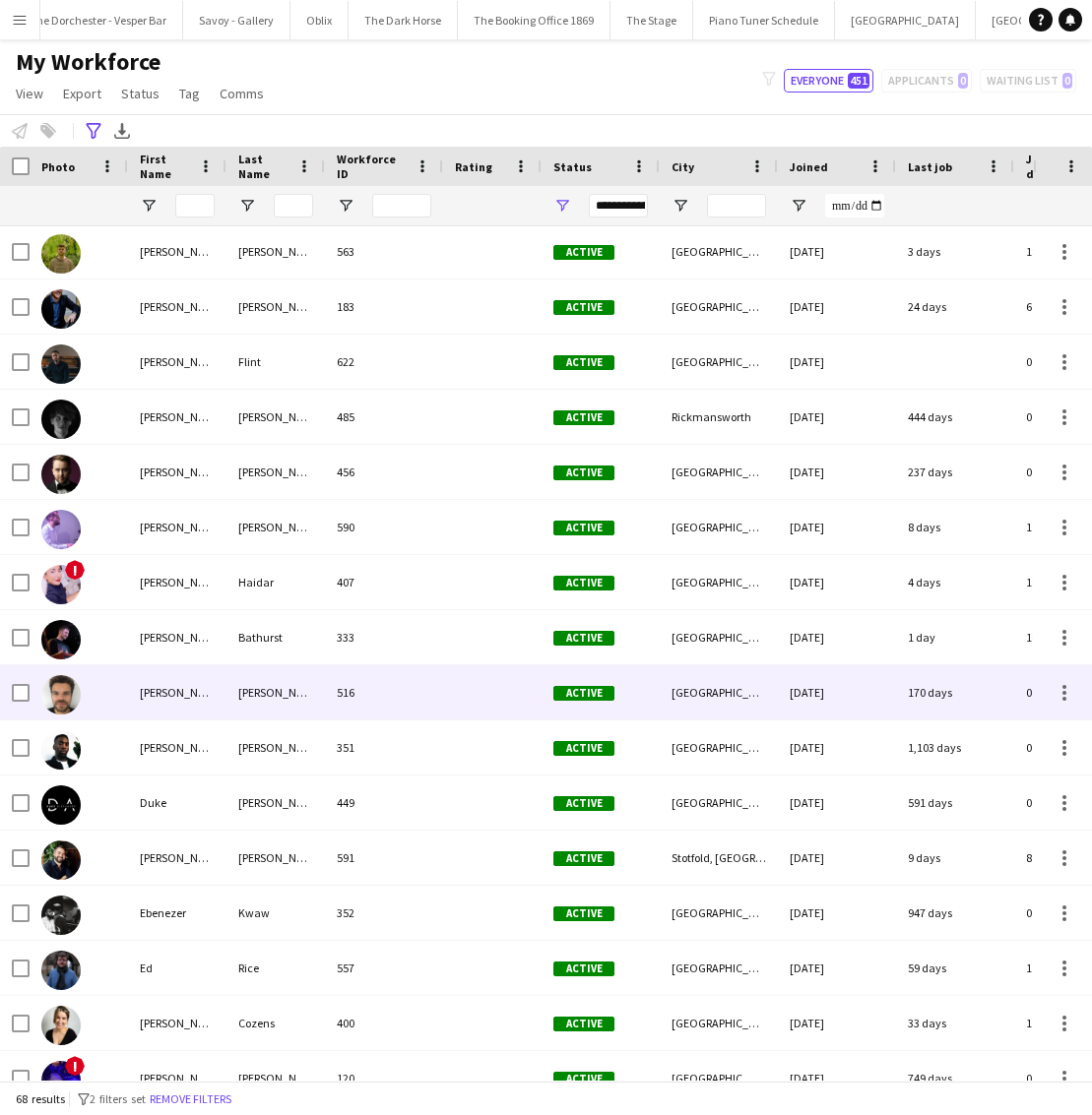
click at [455, 673] on div at bounding box center [492, 693] width 98 height 54
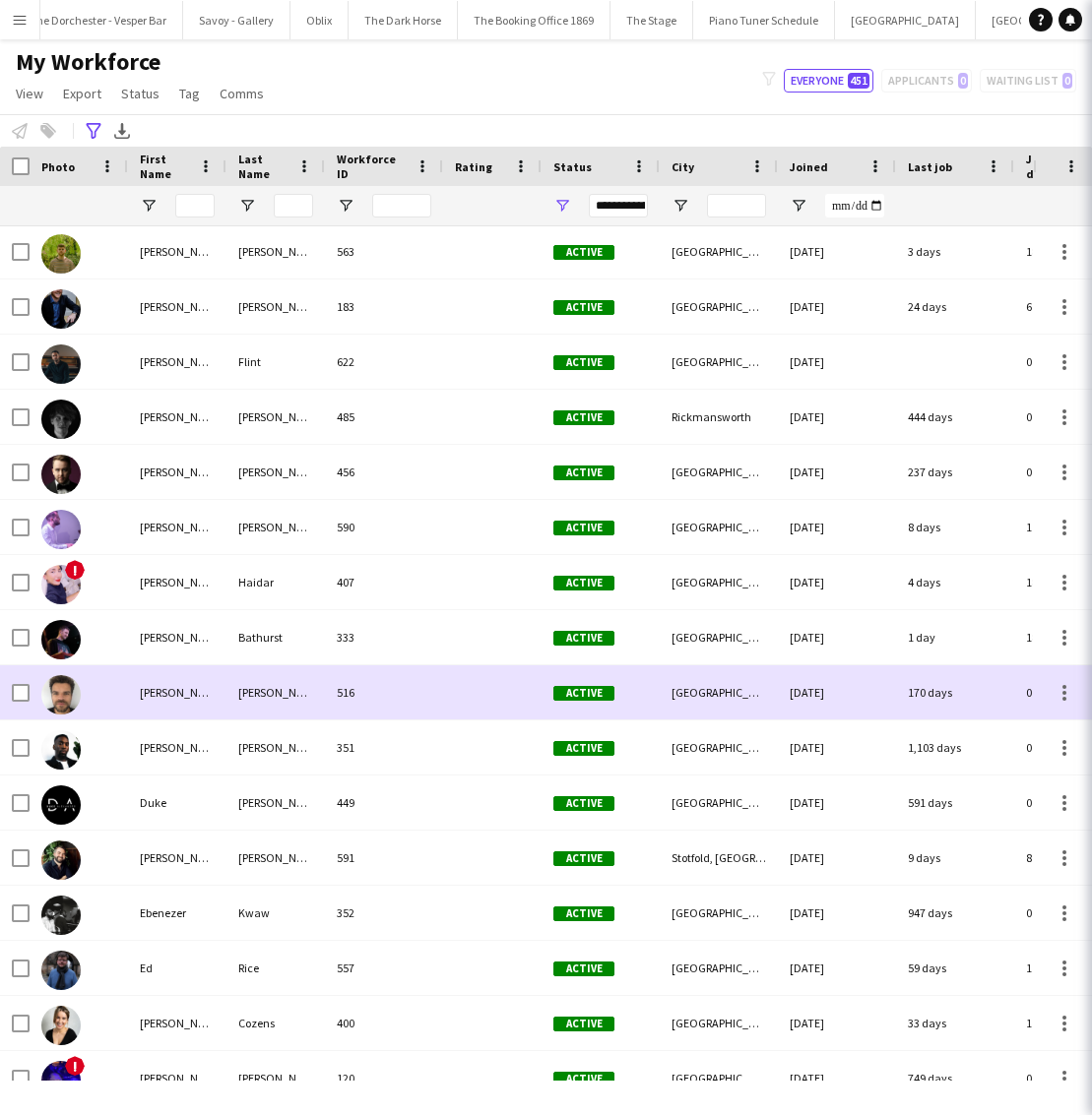
scroll to position [558, 0]
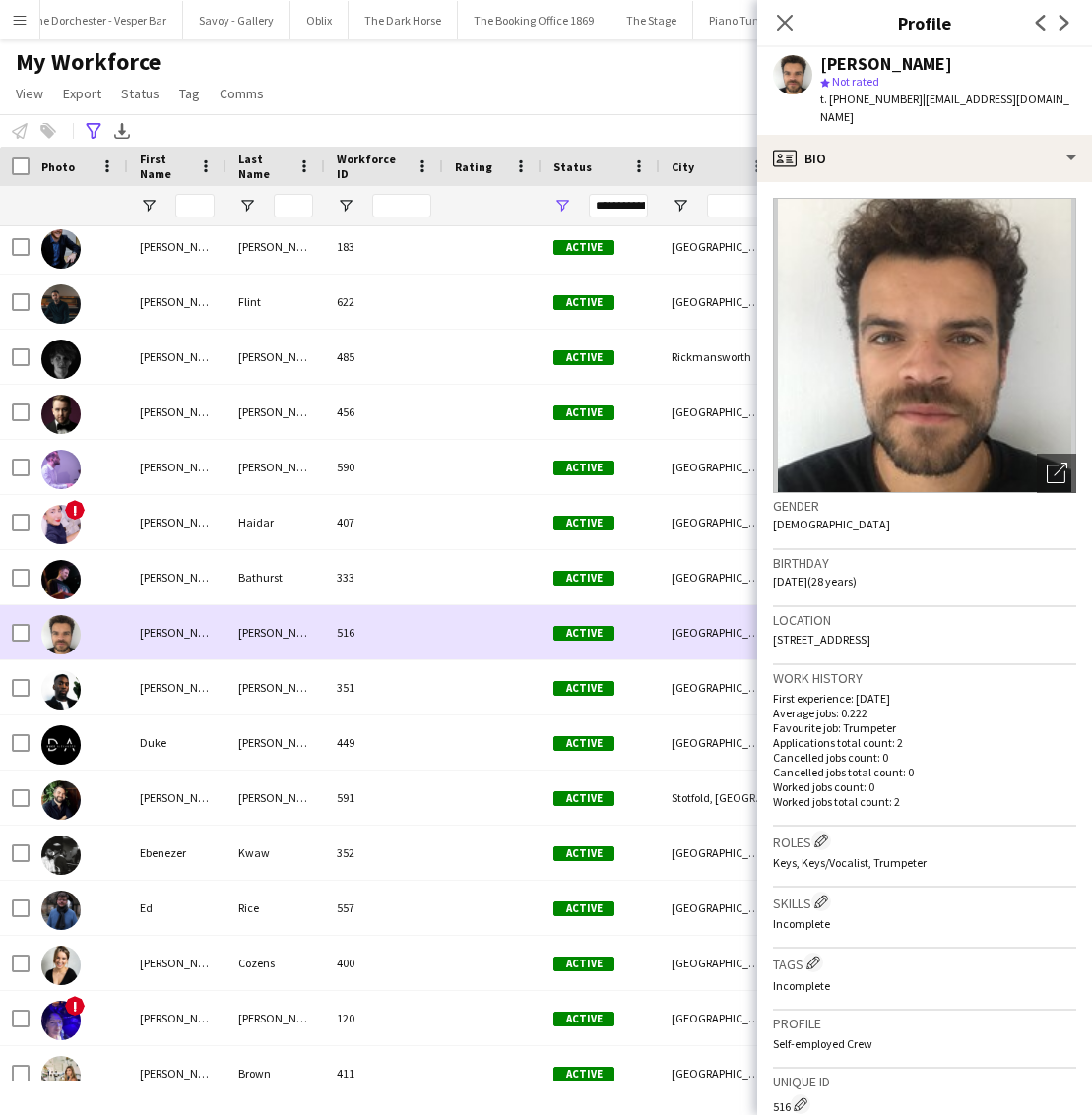
click at [420, 621] on div "516" at bounding box center [384, 633] width 118 height 54
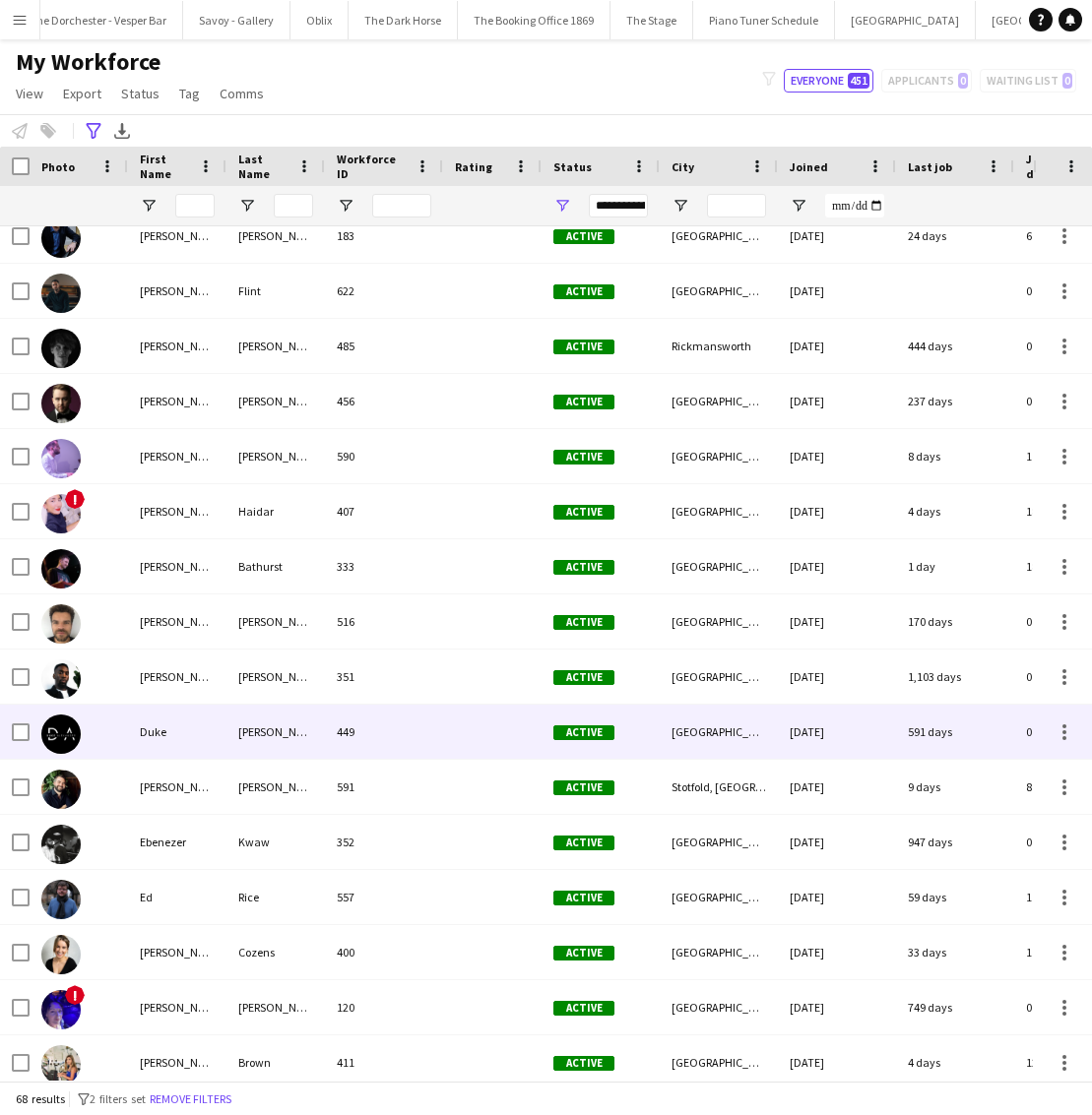
scroll to position [569, 0]
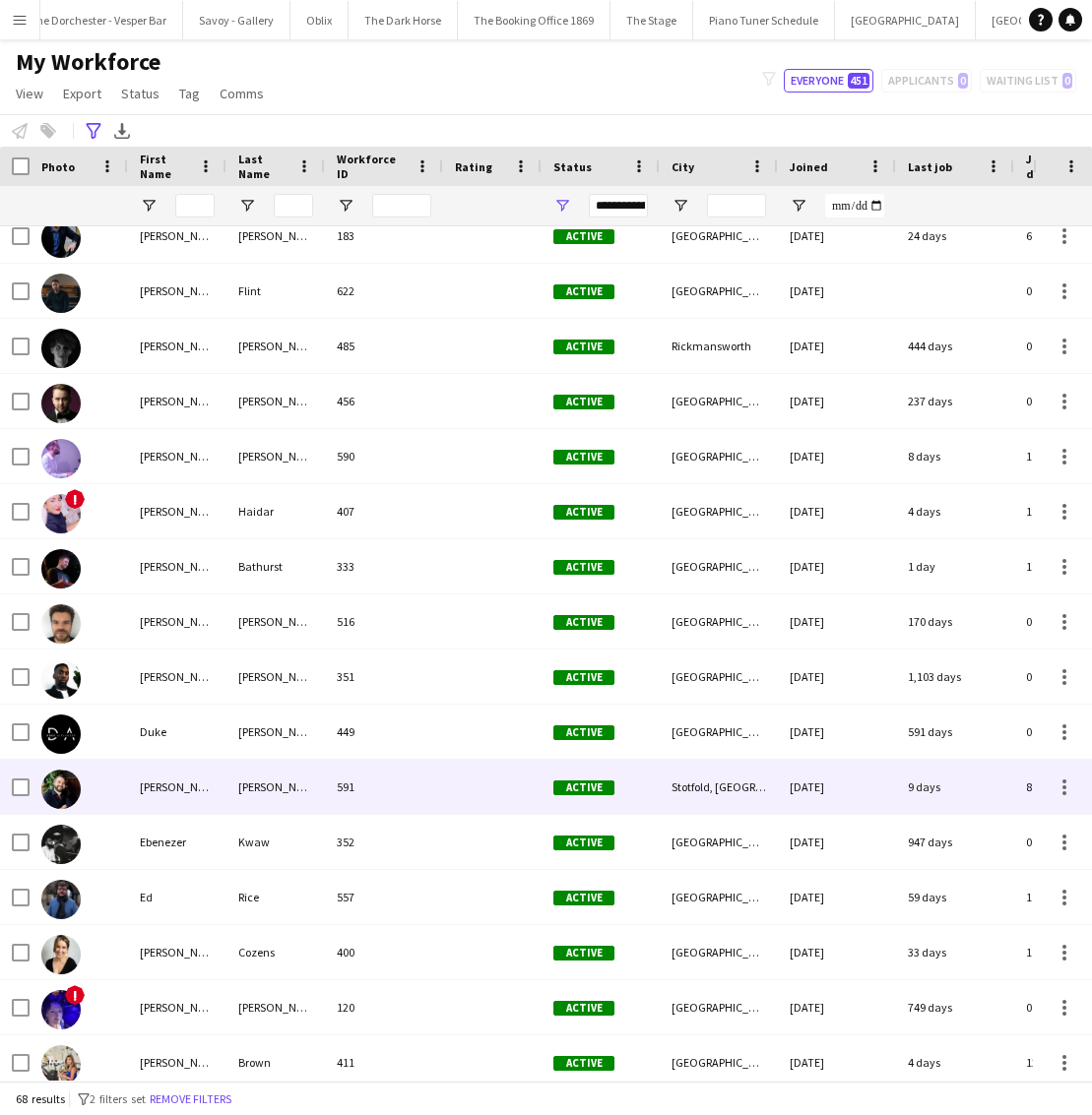
click at [397, 778] on div "591" at bounding box center [384, 787] width 118 height 54
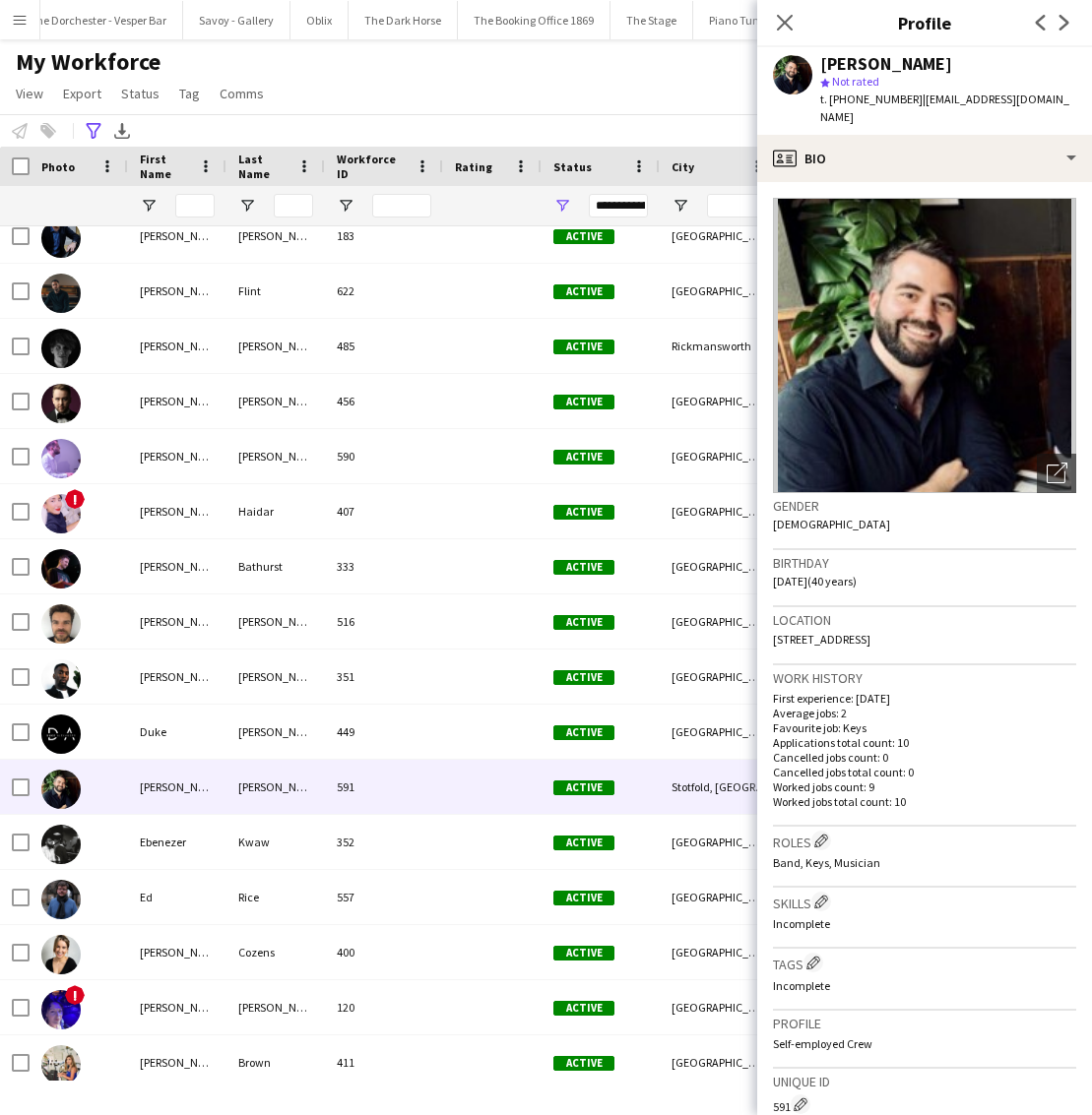
scroll to position [108, 0]
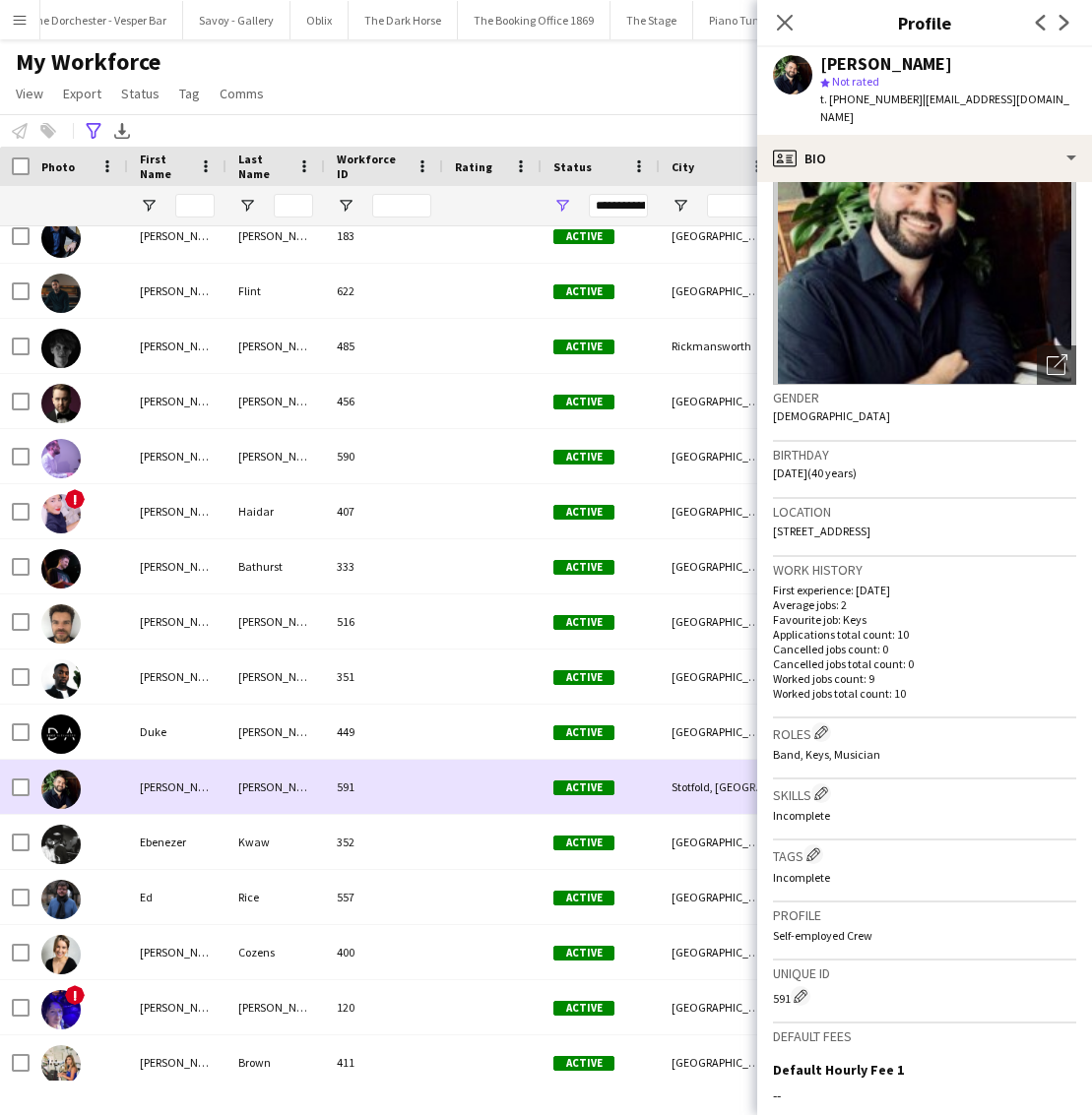
click at [435, 791] on div "591" at bounding box center [384, 787] width 118 height 54
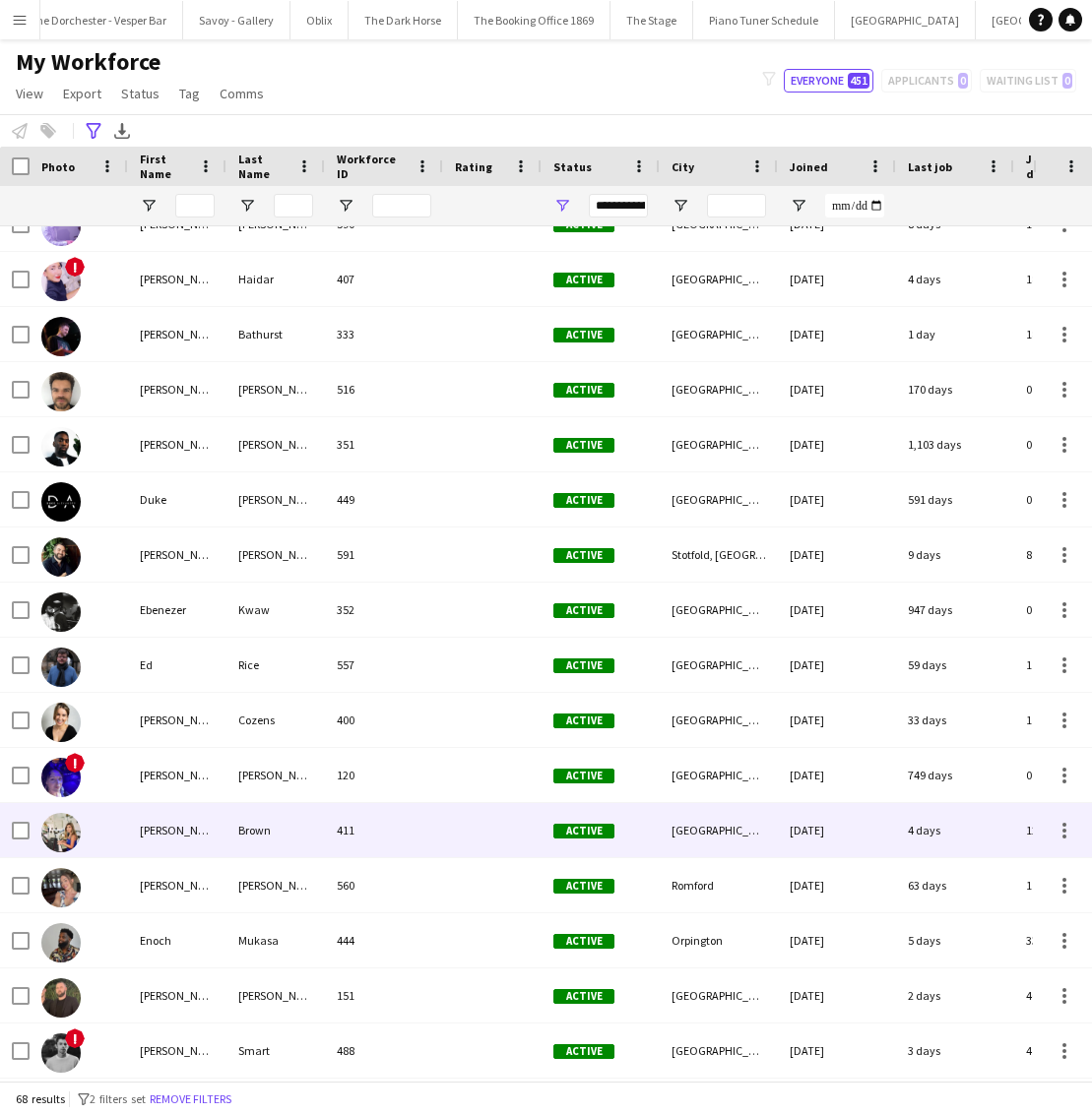
scroll to position [832, 0]
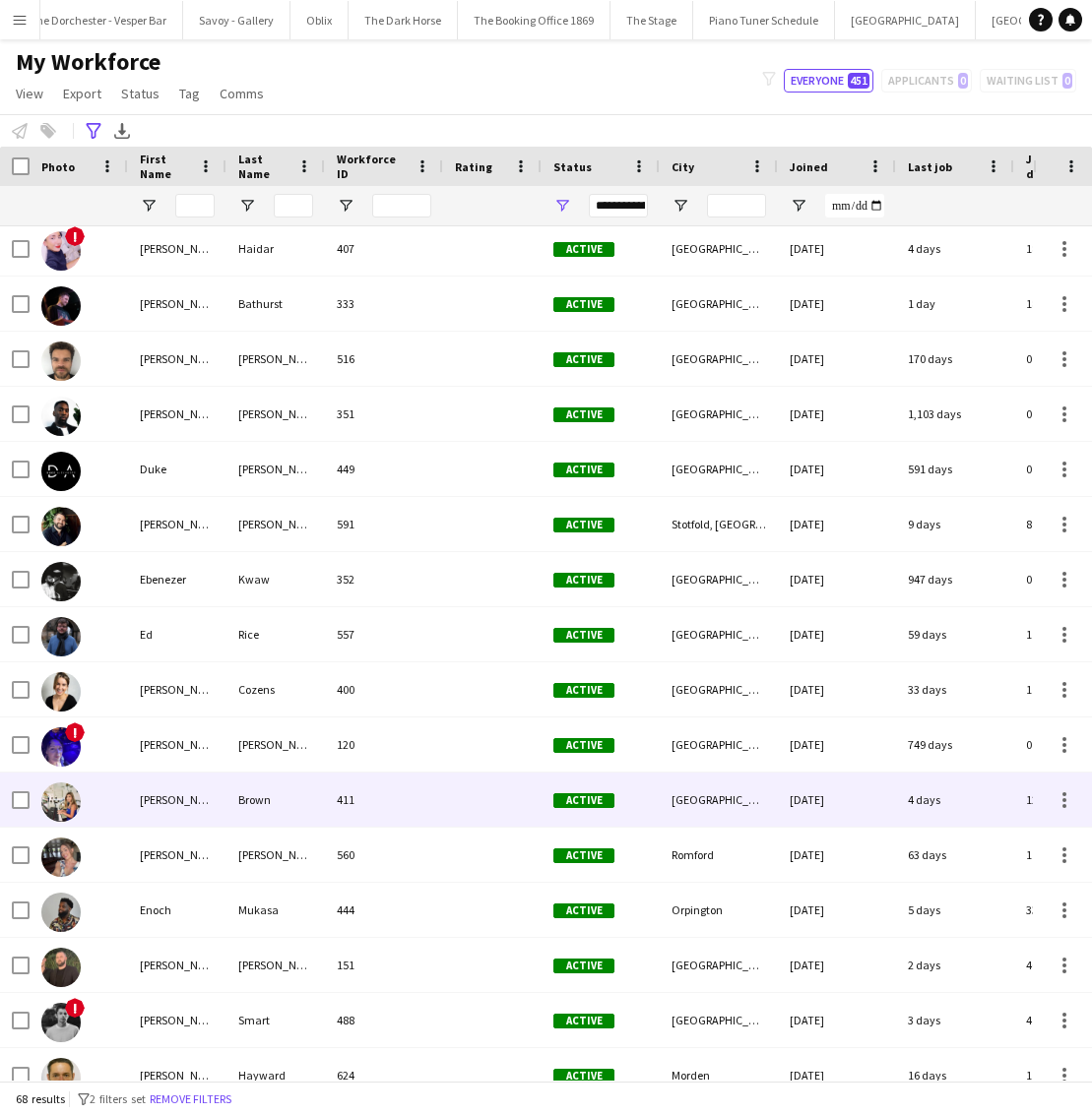
click at [445, 802] on div at bounding box center [492, 800] width 98 height 54
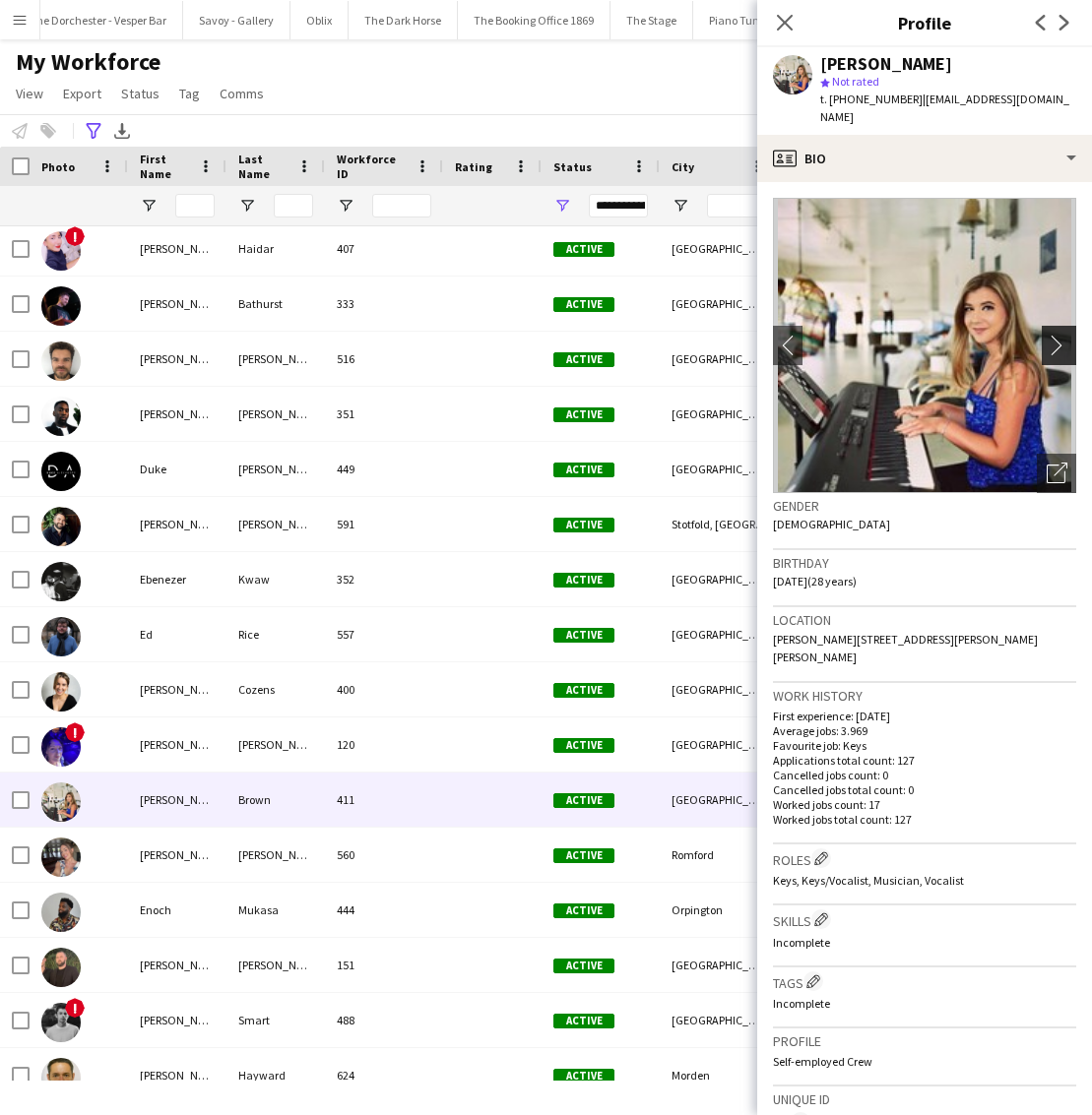
click at [1063, 335] on app-icon "chevron-right" at bounding box center [1062, 345] width 31 height 21
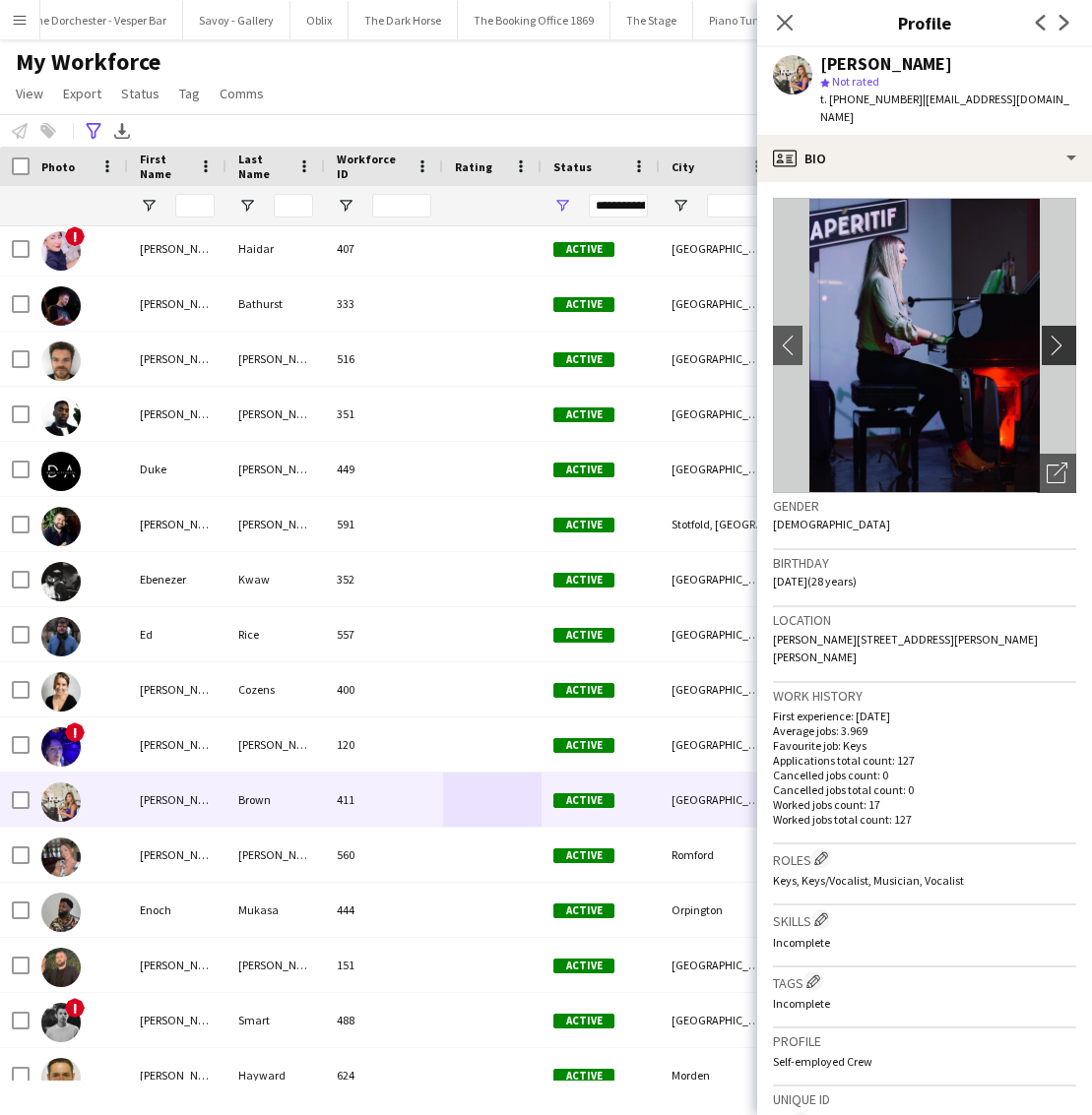
click at [1063, 335] on app-icon "chevron-right" at bounding box center [1062, 345] width 31 height 21
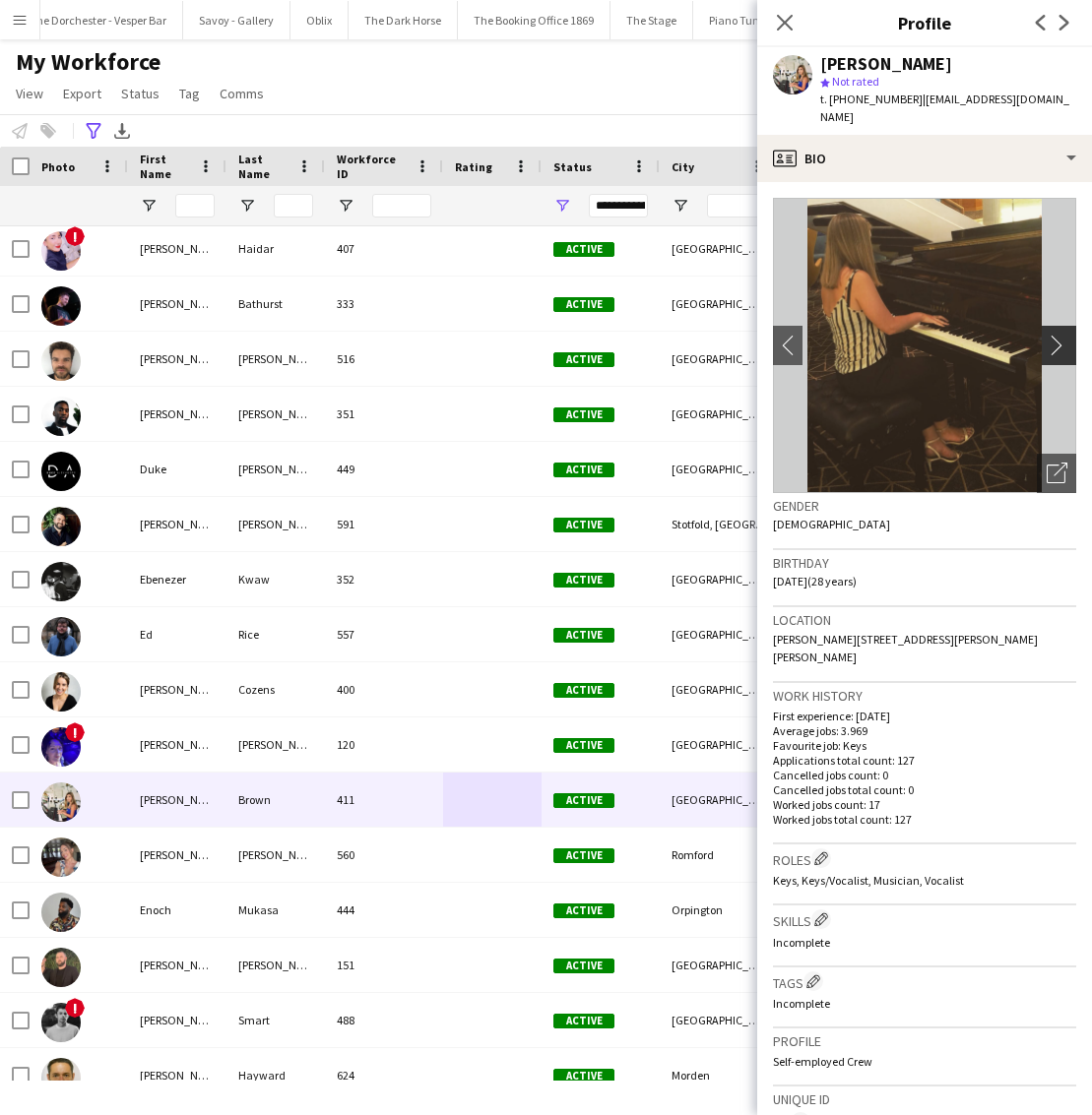
click at [1063, 335] on app-icon "chevron-right" at bounding box center [1062, 345] width 31 height 21
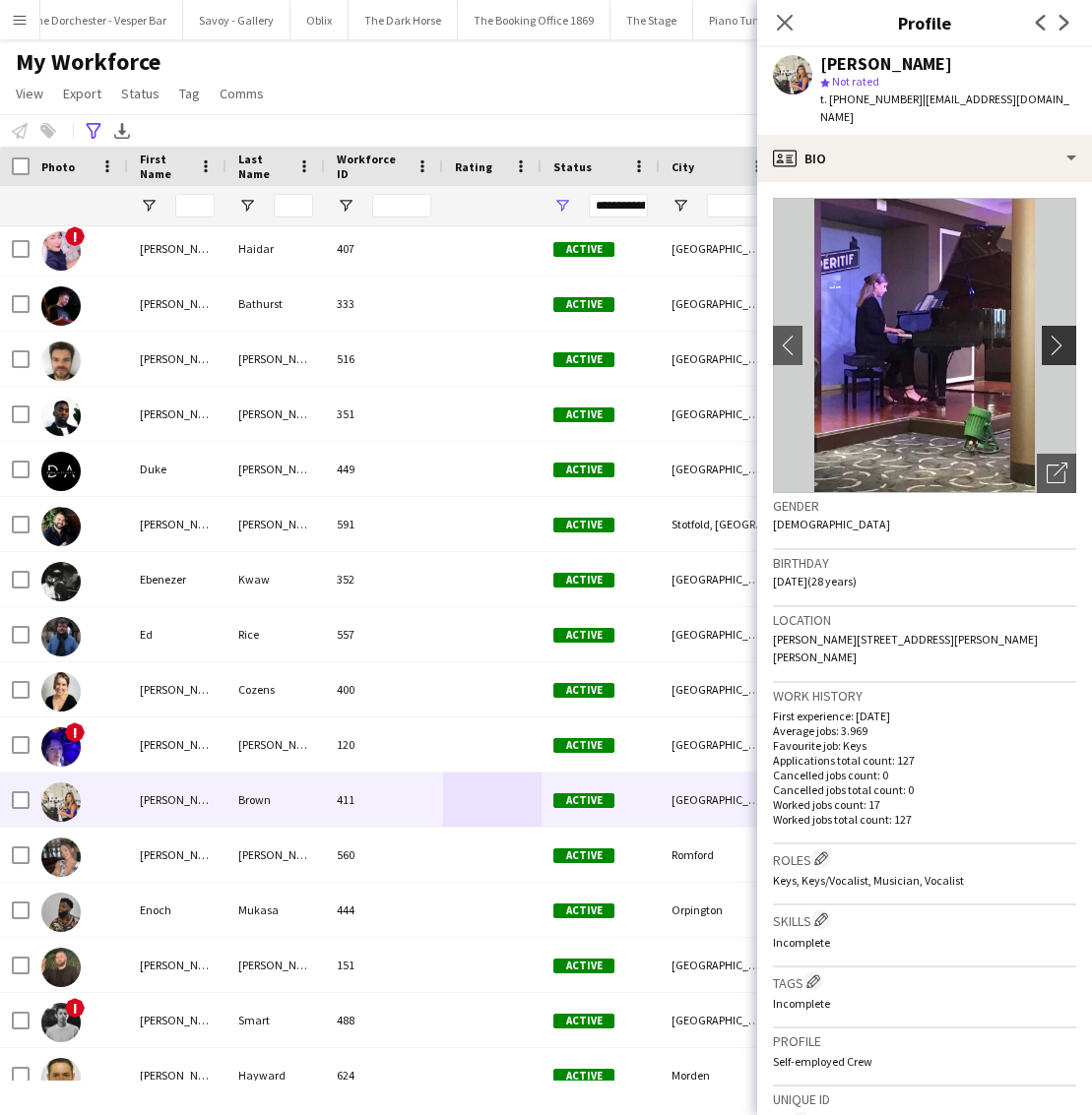
click at [1063, 335] on app-icon "chevron-right" at bounding box center [1062, 345] width 31 height 21
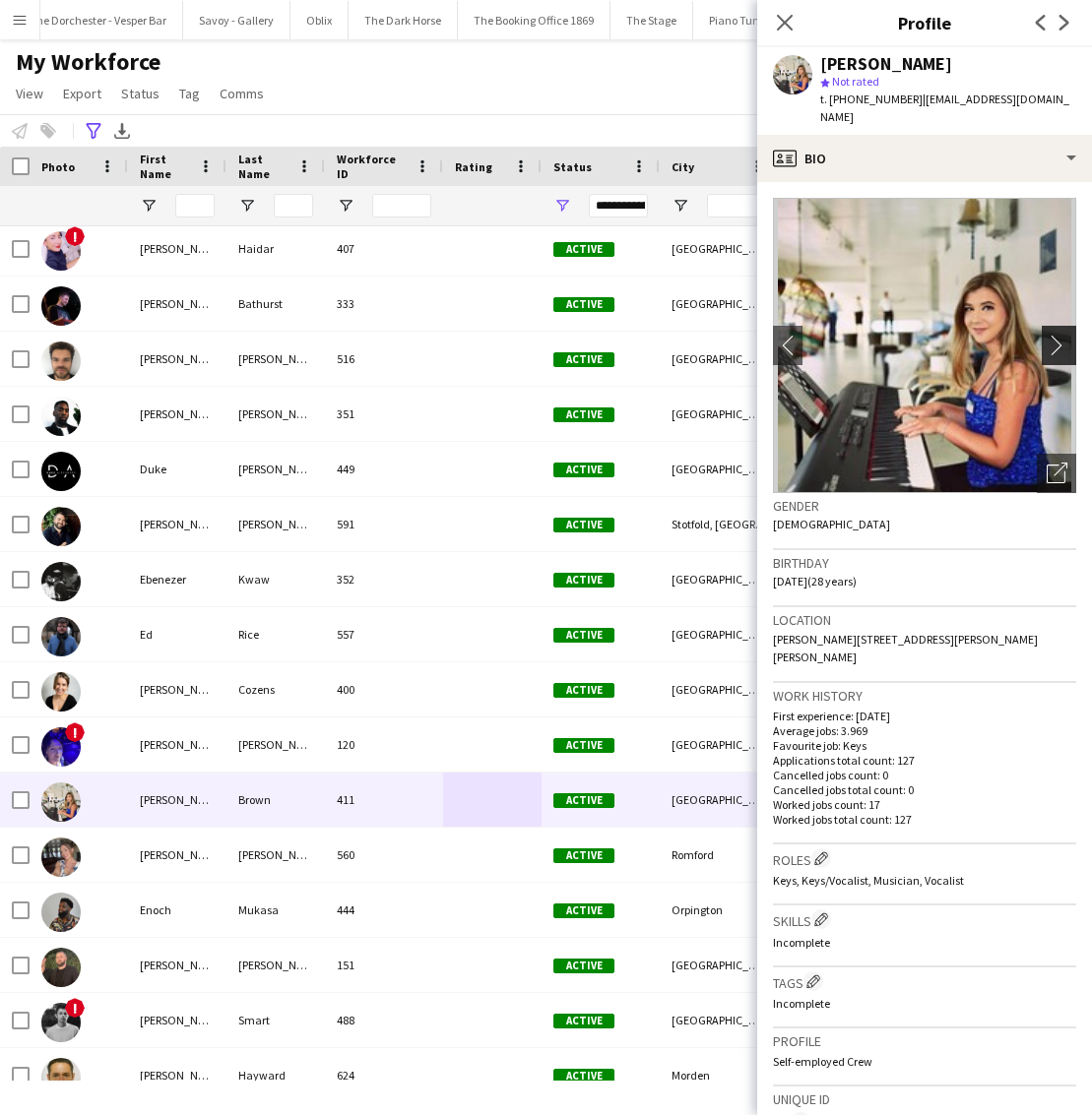
click at [1063, 335] on app-icon "chevron-right" at bounding box center [1062, 345] width 31 height 21
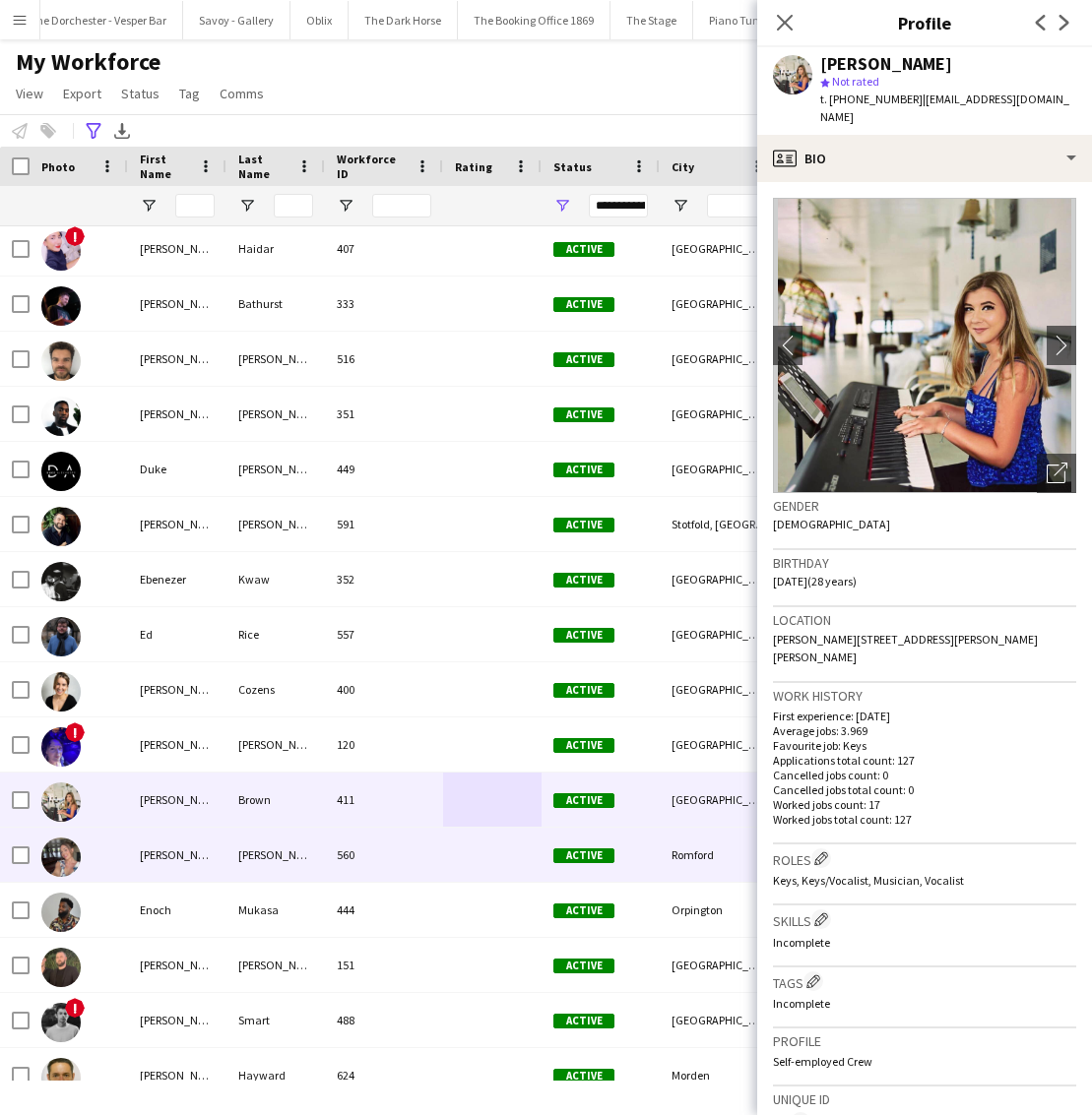
click at [530, 851] on div at bounding box center [492, 855] width 98 height 54
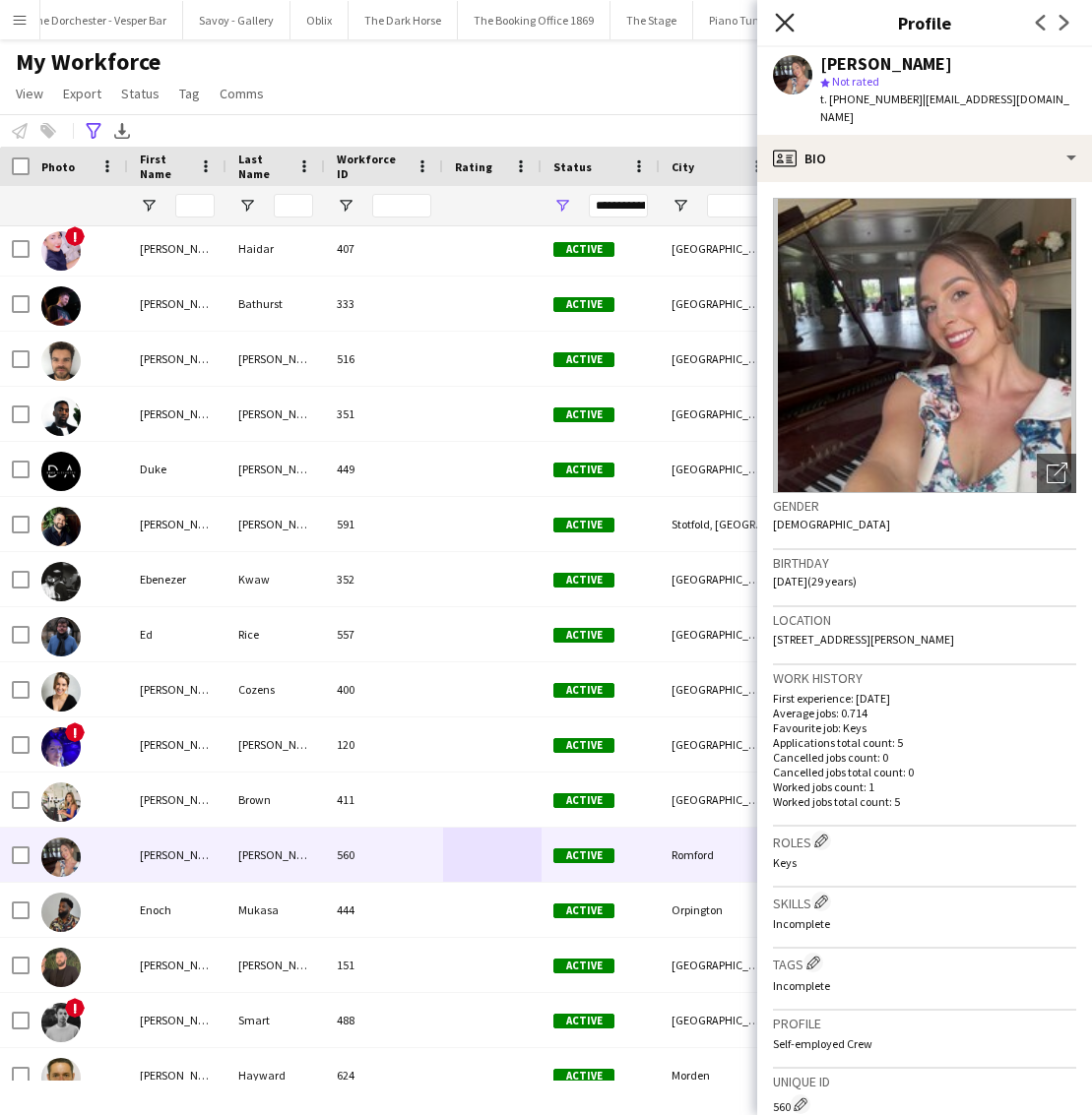
click at [783, 19] on icon "Close pop-in" at bounding box center [784, 22] width 19 height 19
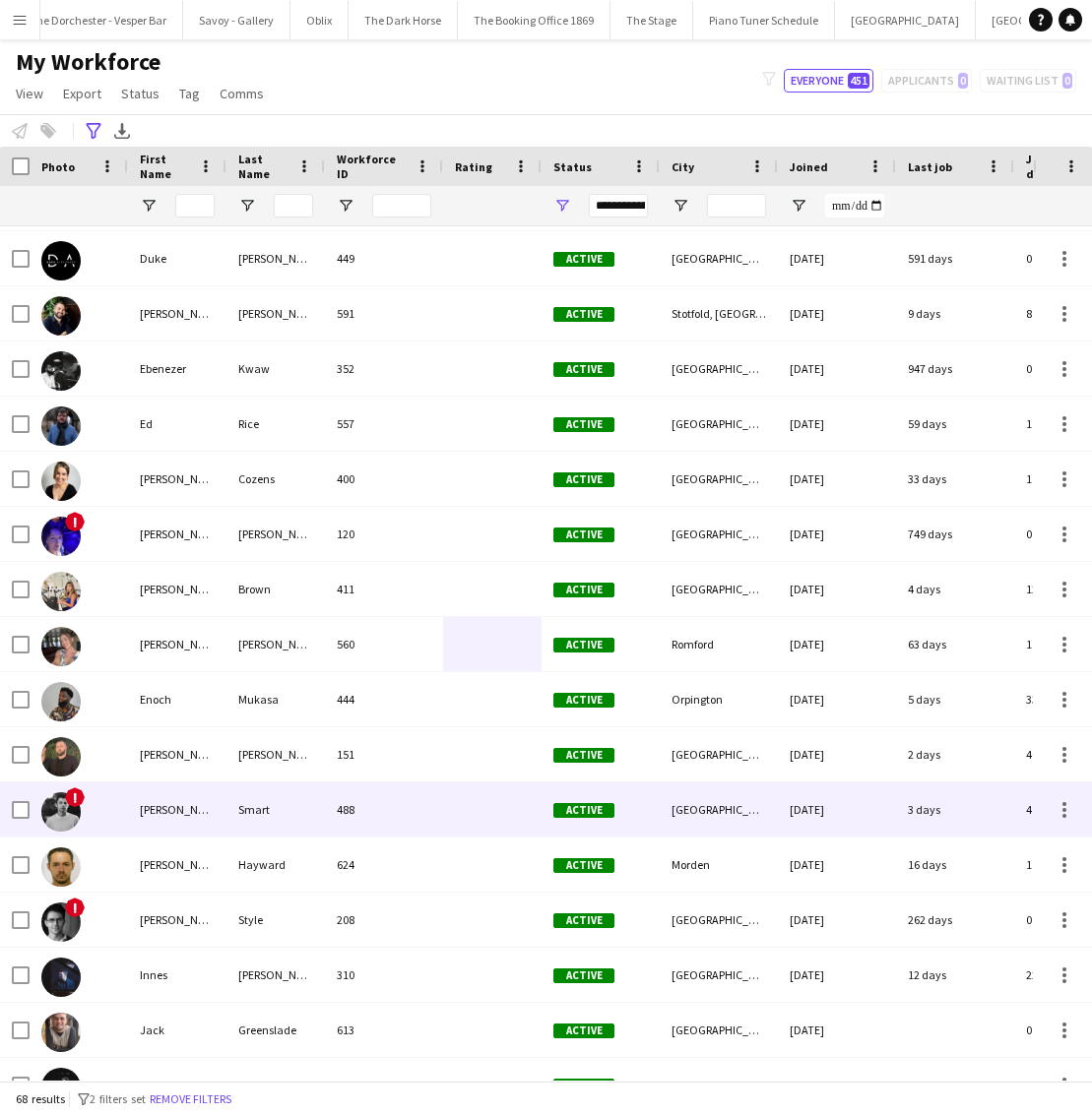
scroll to position [1057, 0]
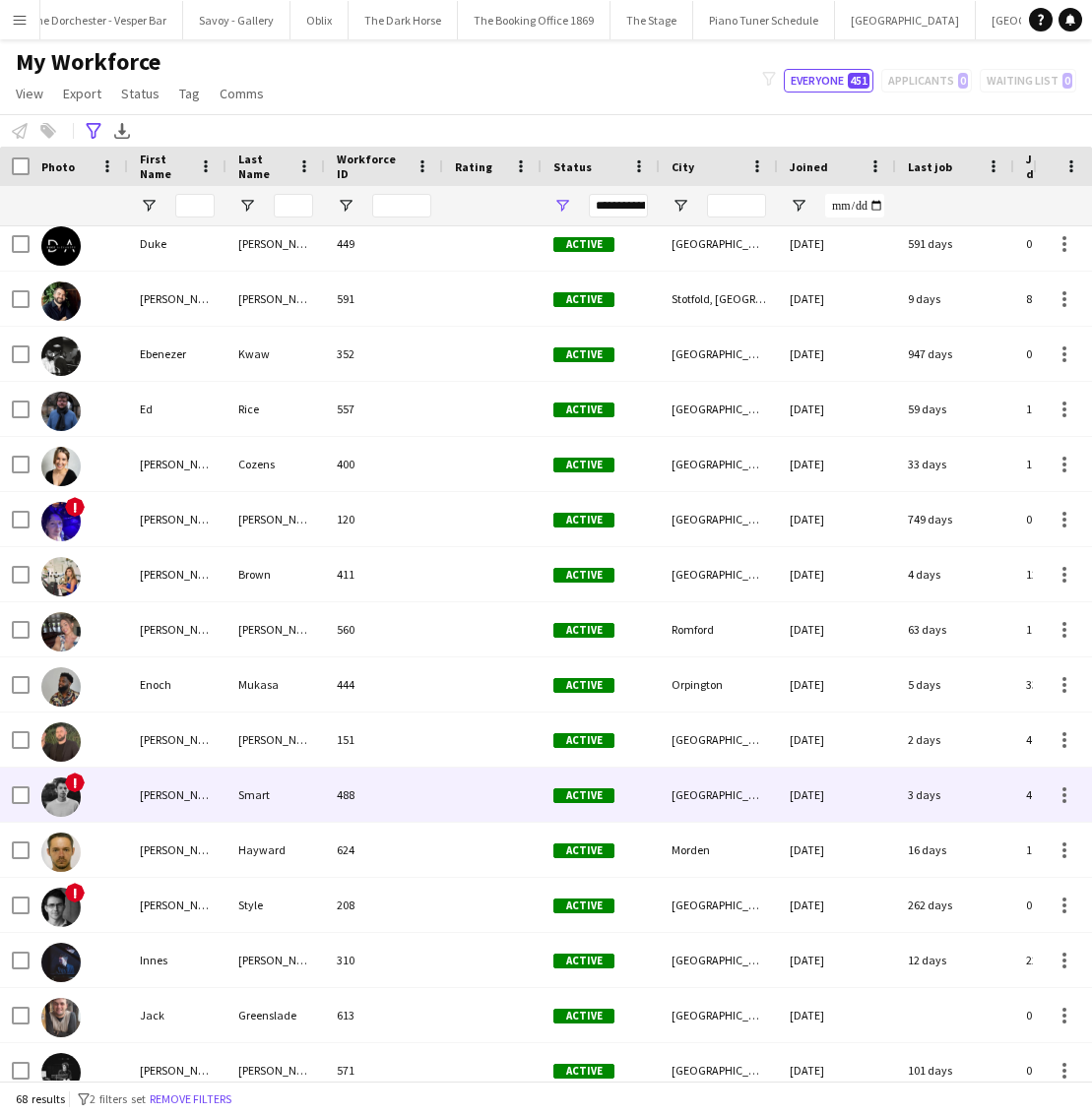
click at [423, 786] on div "488" at bounding box center [384, 795] width 118 height 54
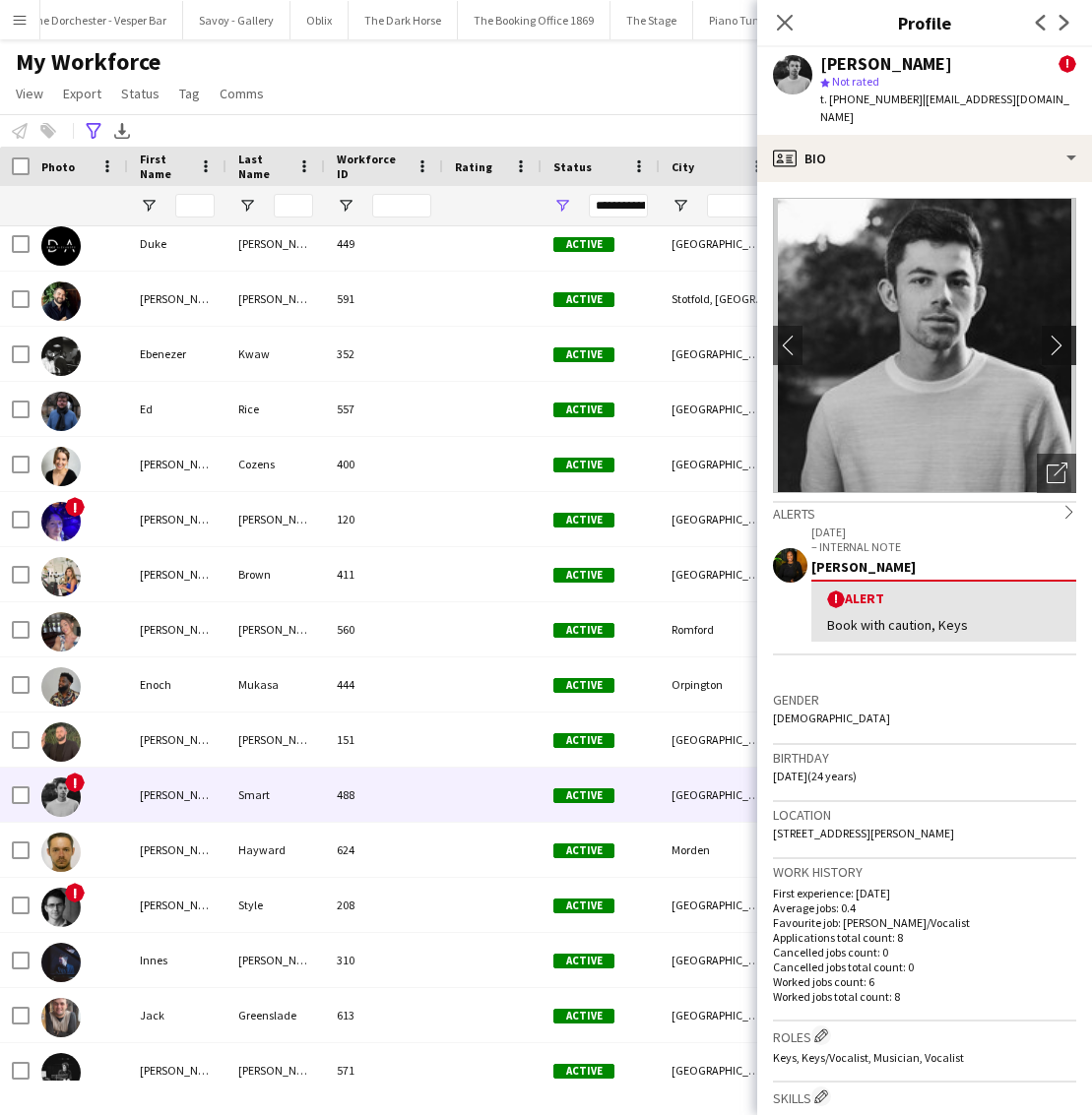
click at [1063, 335] on app-icon "chevron-right" at bounding box center [1062, 345] width 31 height 21
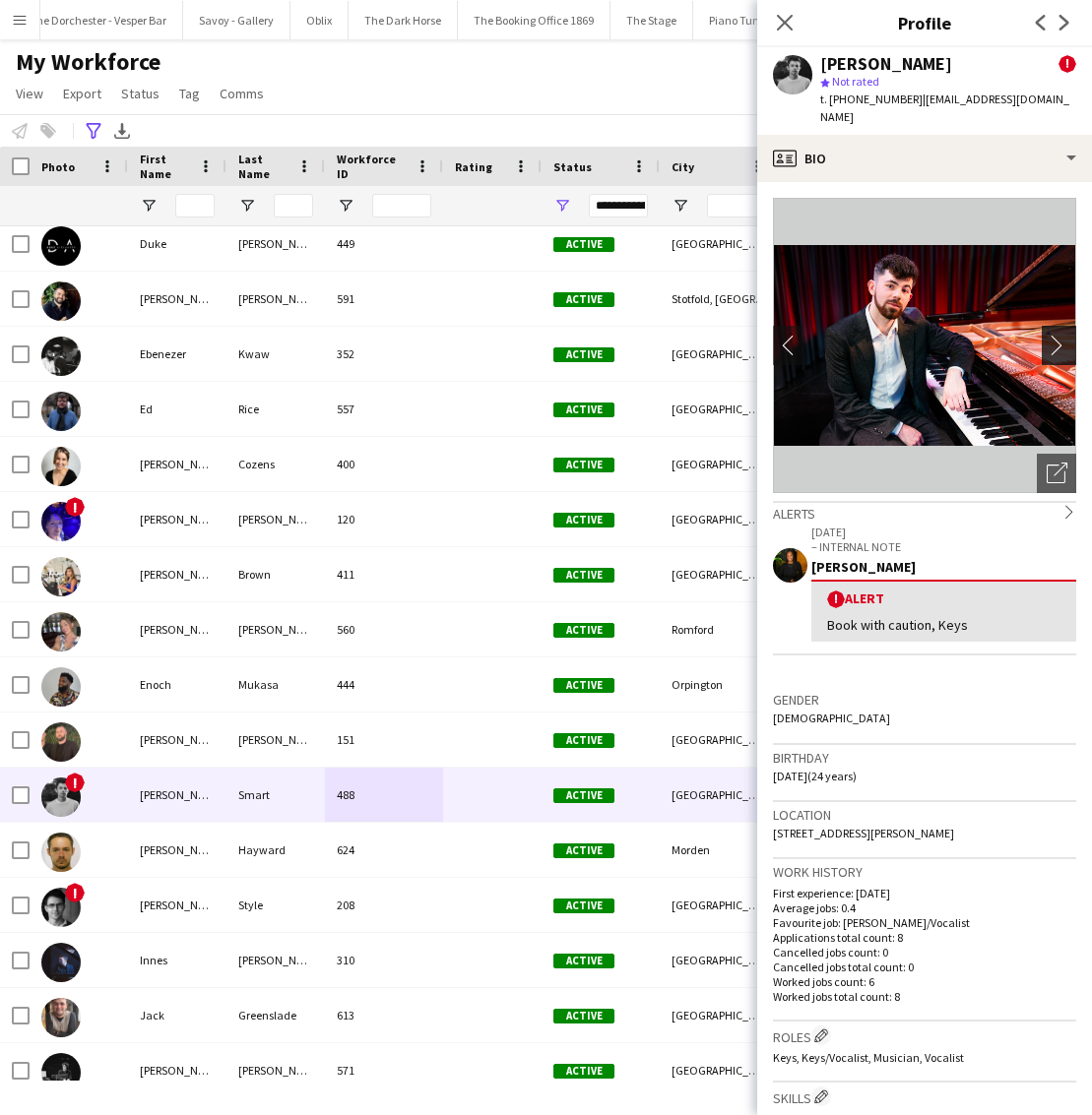
click at [1063, 335] on app-icon "chevron-right" at bounding box center [1062, 345] width 31 height 21
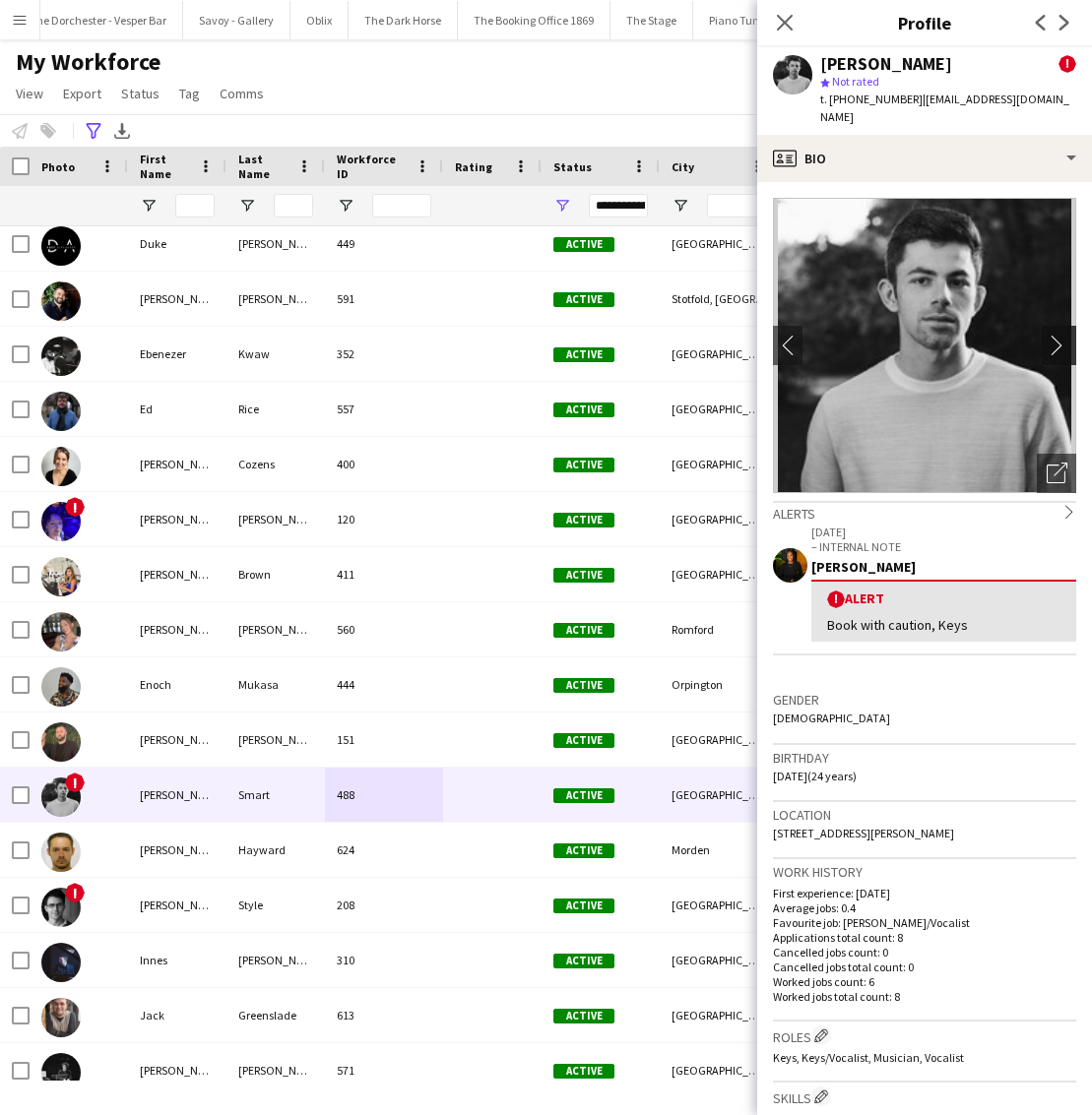
click at [1063, 335] on app-icon "chevron-right" at bounding box center [1062, 345] width 31 height 21
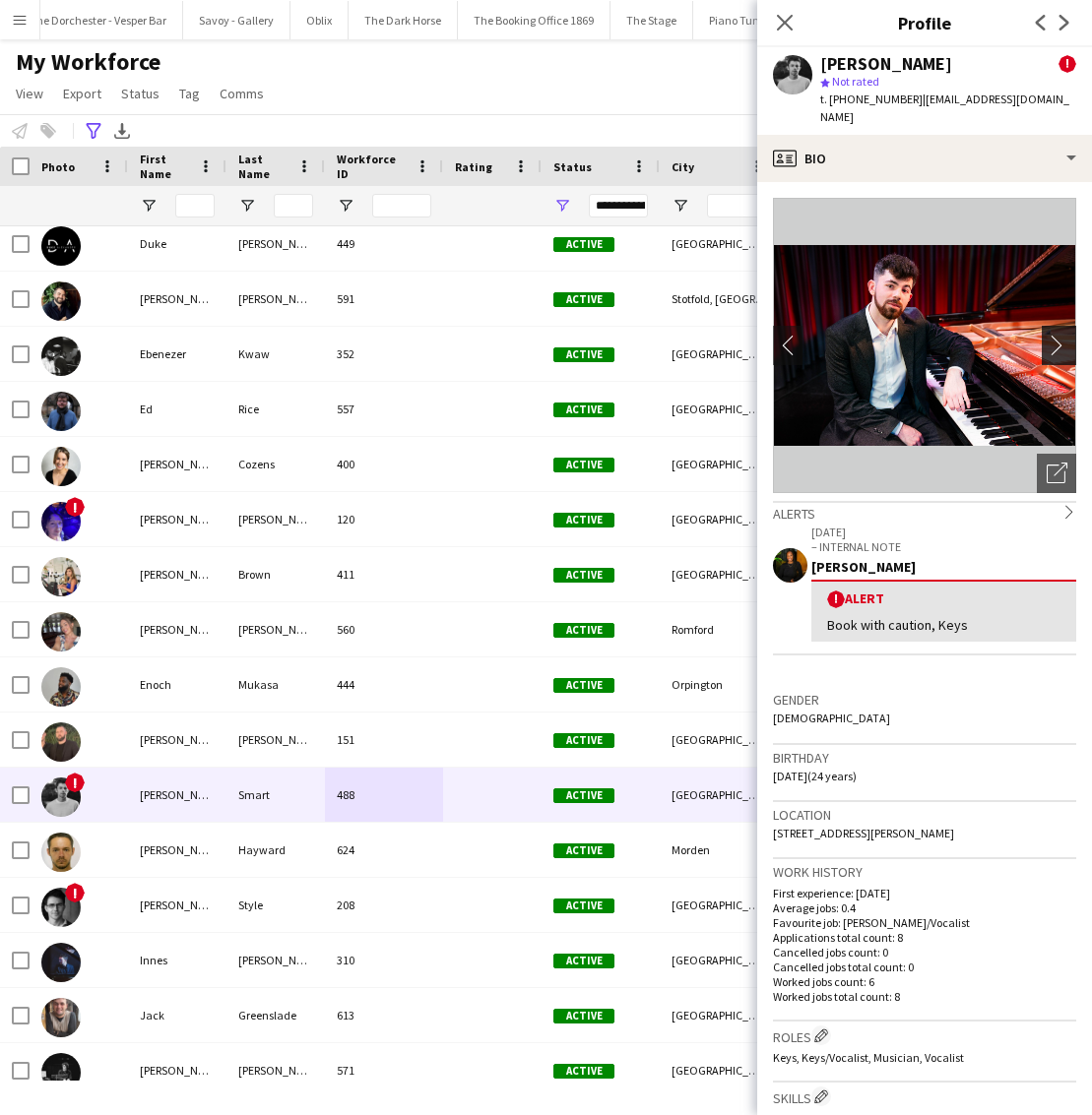
click at [1063, 335] on app-icon "chevron-right" at bounding box center [1062, 345] width 31 height 21
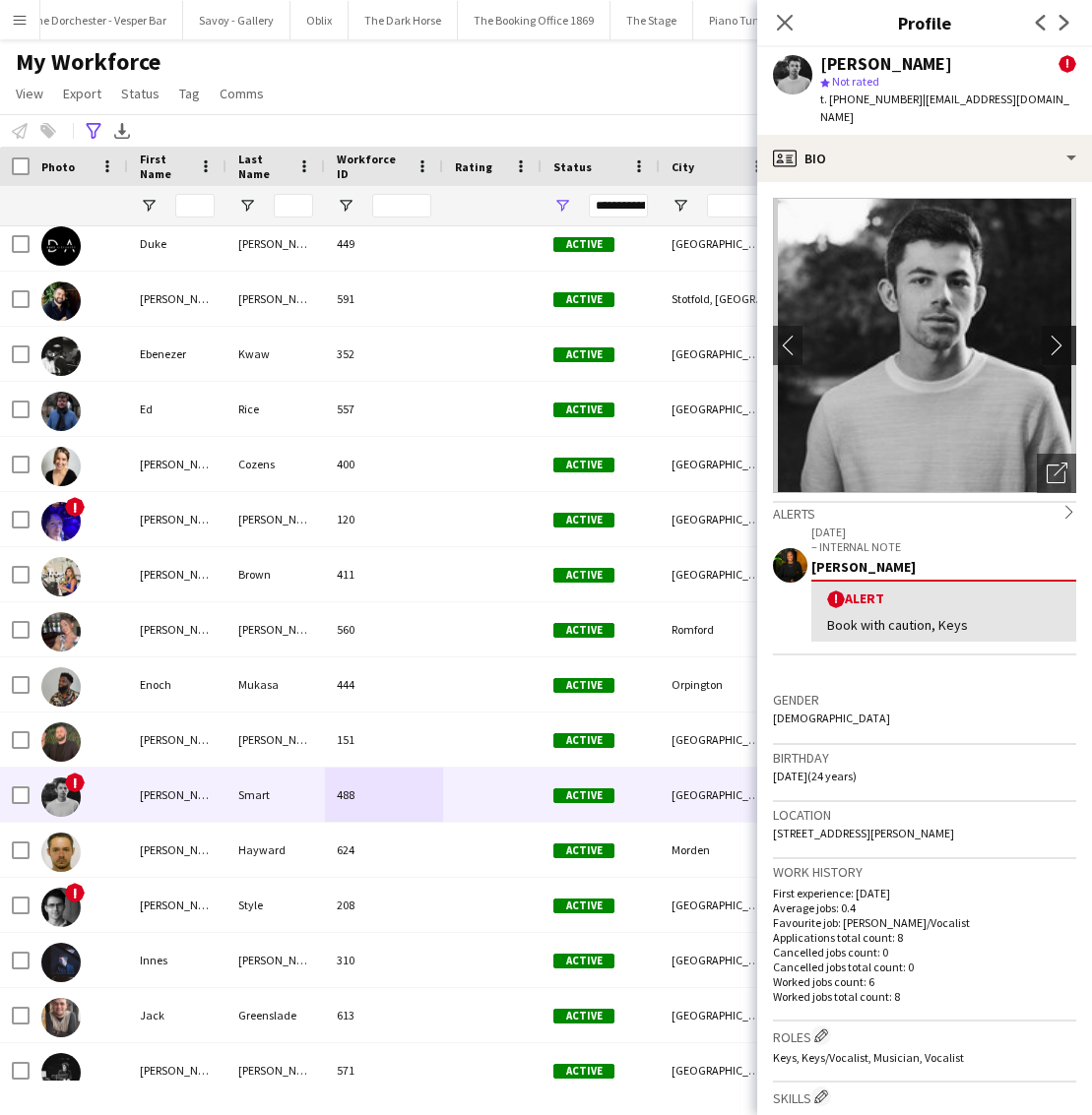
click at [1063, 335] on app-icon "chevron-right" at bounding box center [1062, 345] width 31 height 21
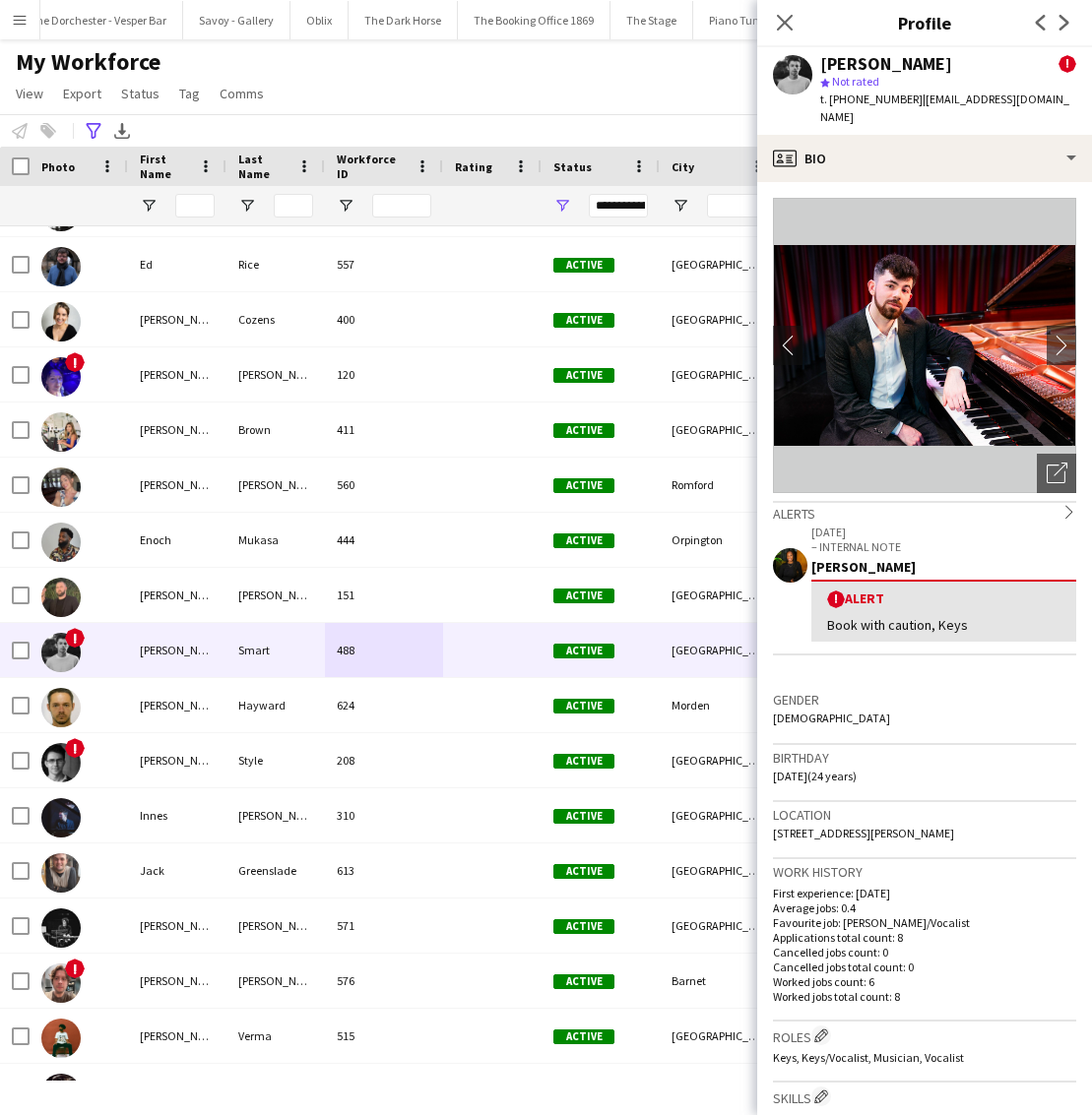
scroll to position [1208, 0]
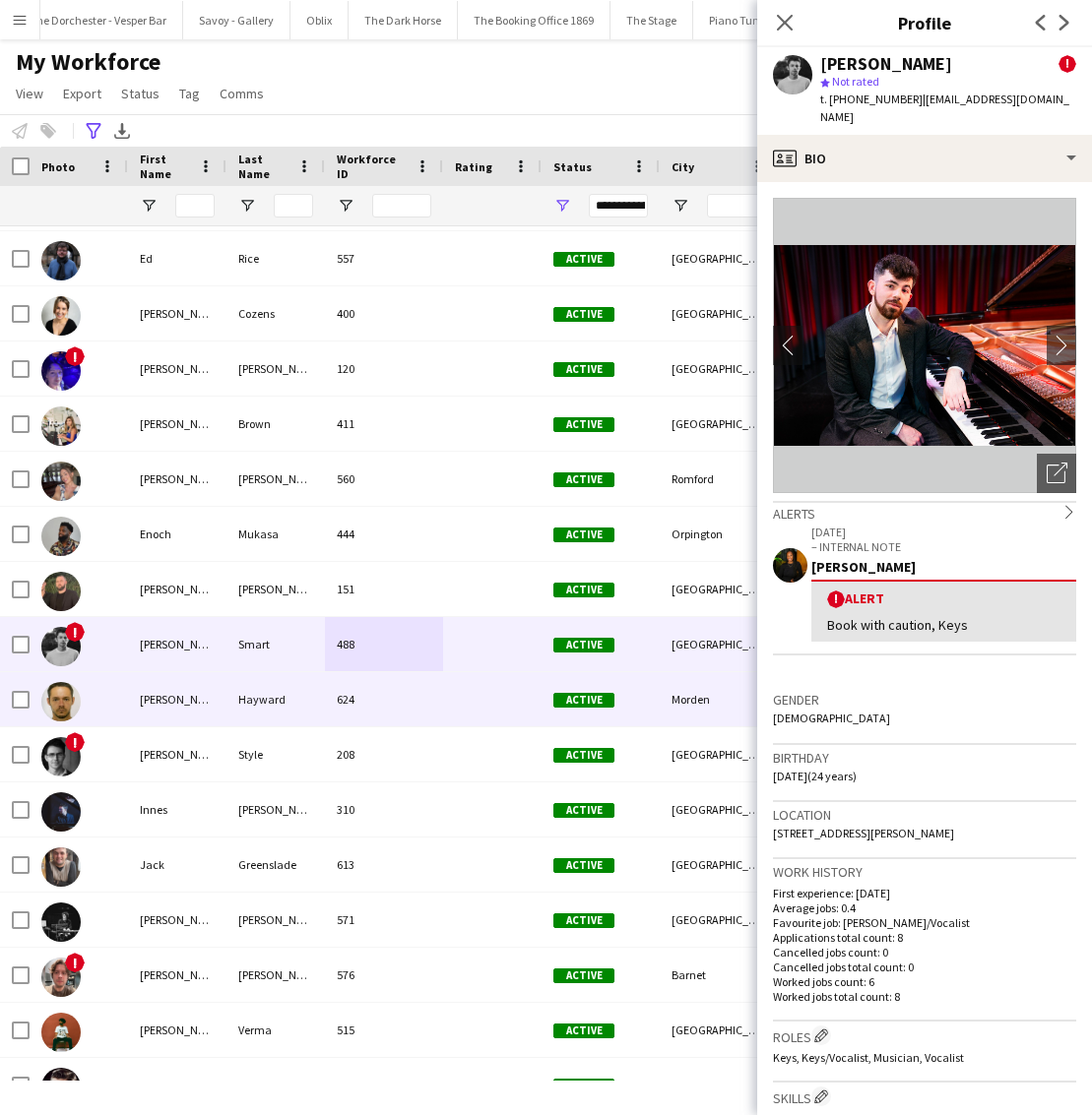
click at [440, 699] on div "624" at bounding box center [384, 699] width 118 height 54
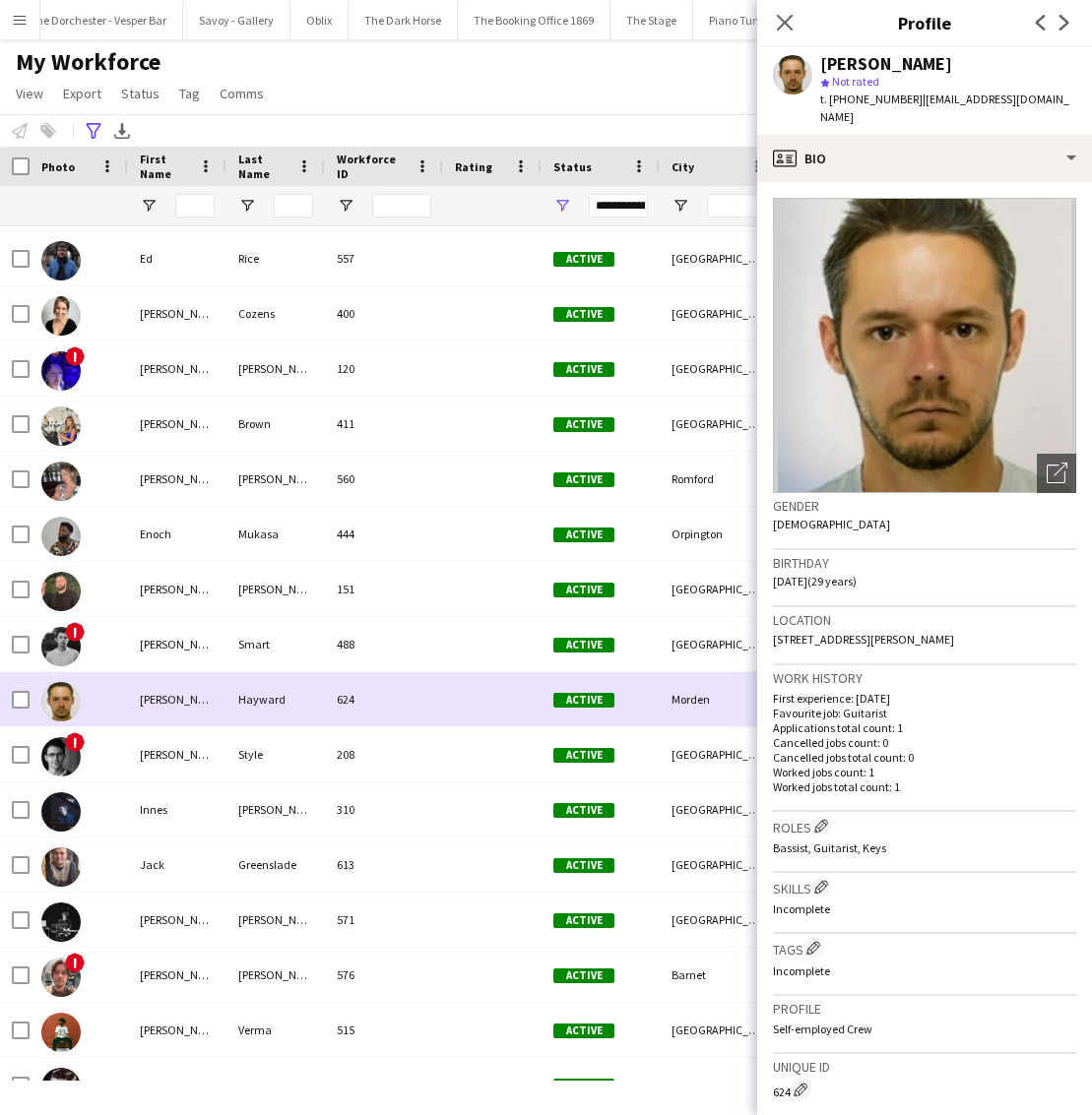
click at [440, 699] on div "624" at bounding box center [384, 699] width 118 height 54
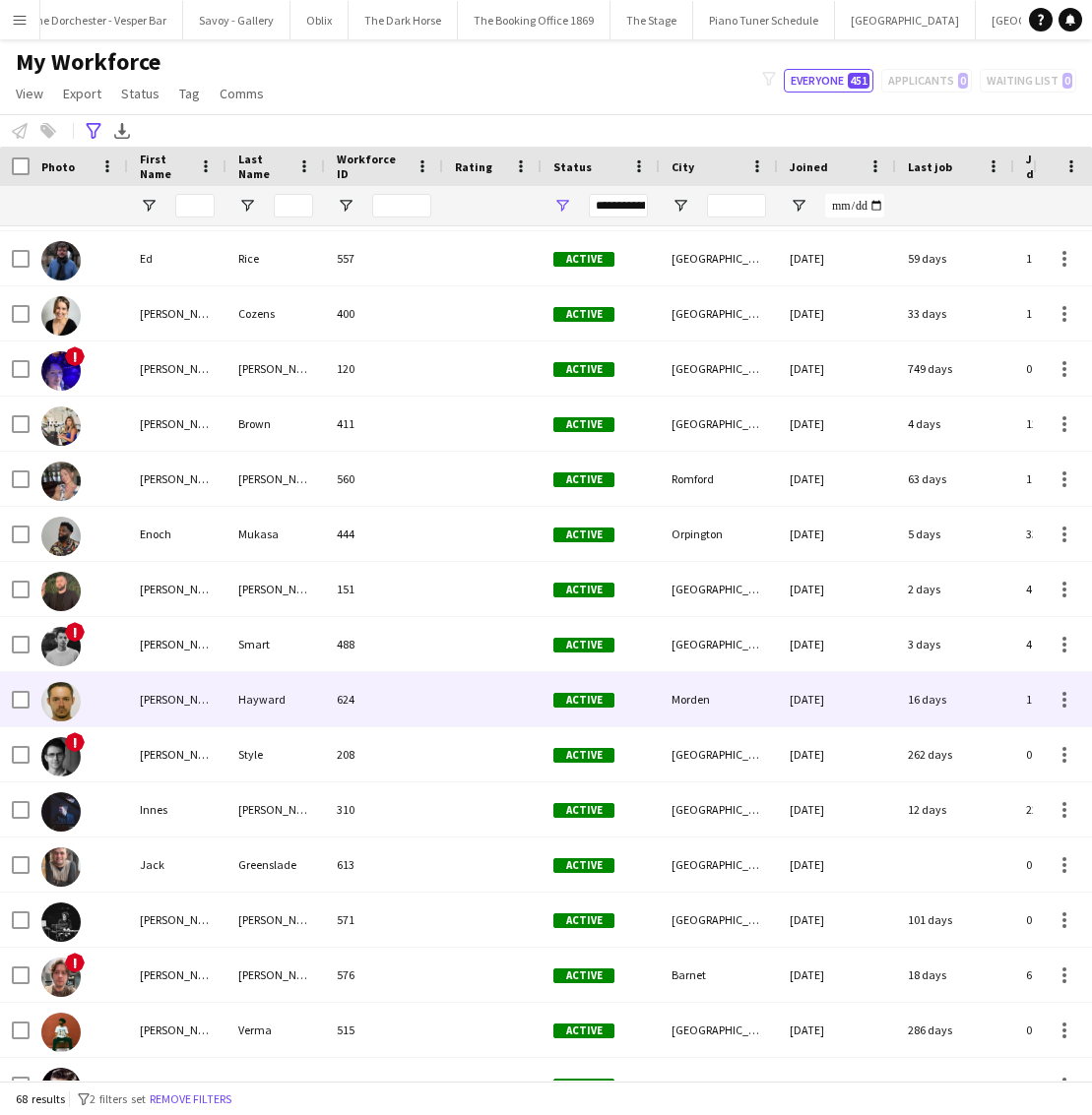
scroll to position [1214, 0]
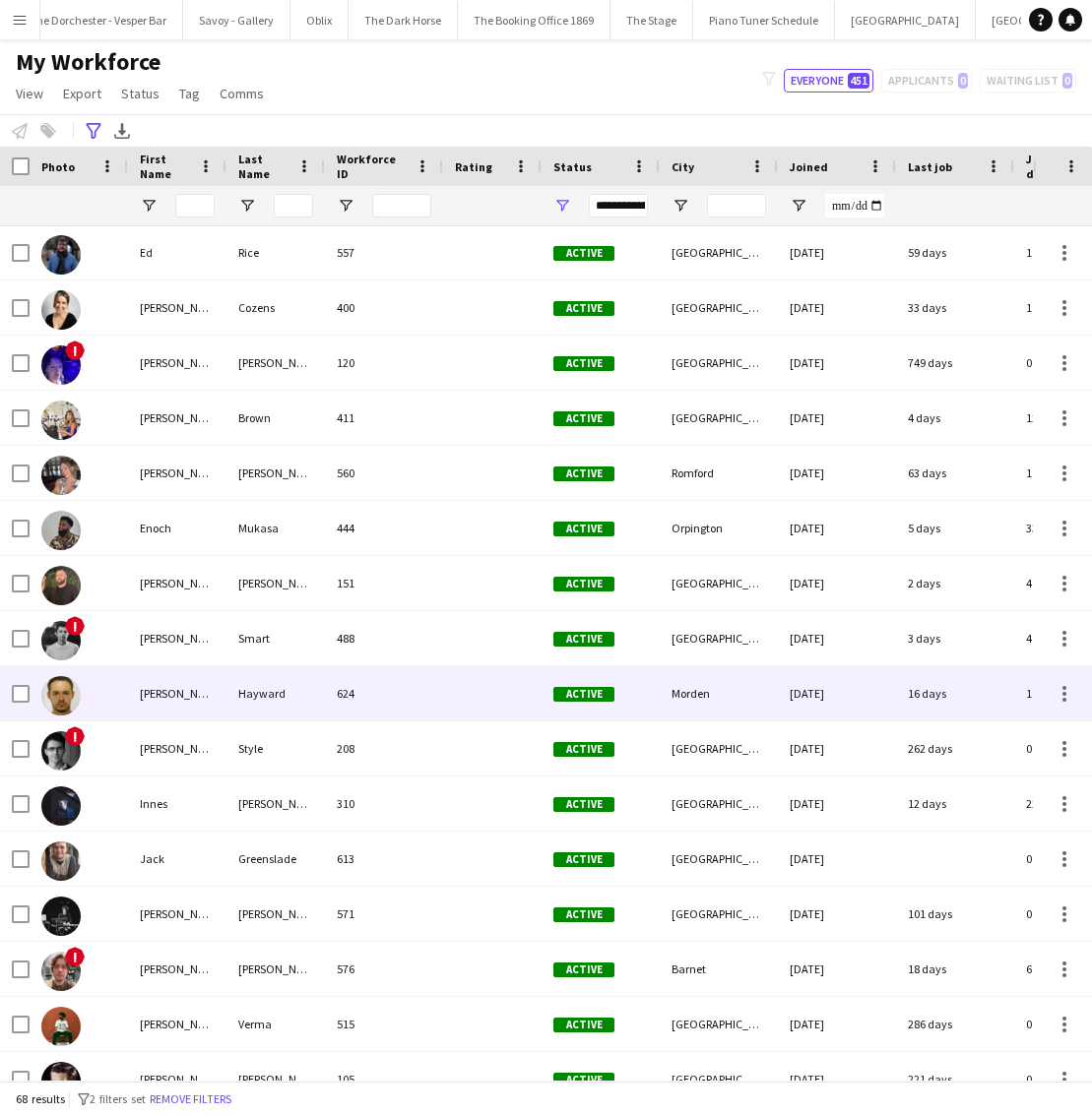
click at [436, 702] on div "624" at bounding box center [384, 694] width 118 height 54
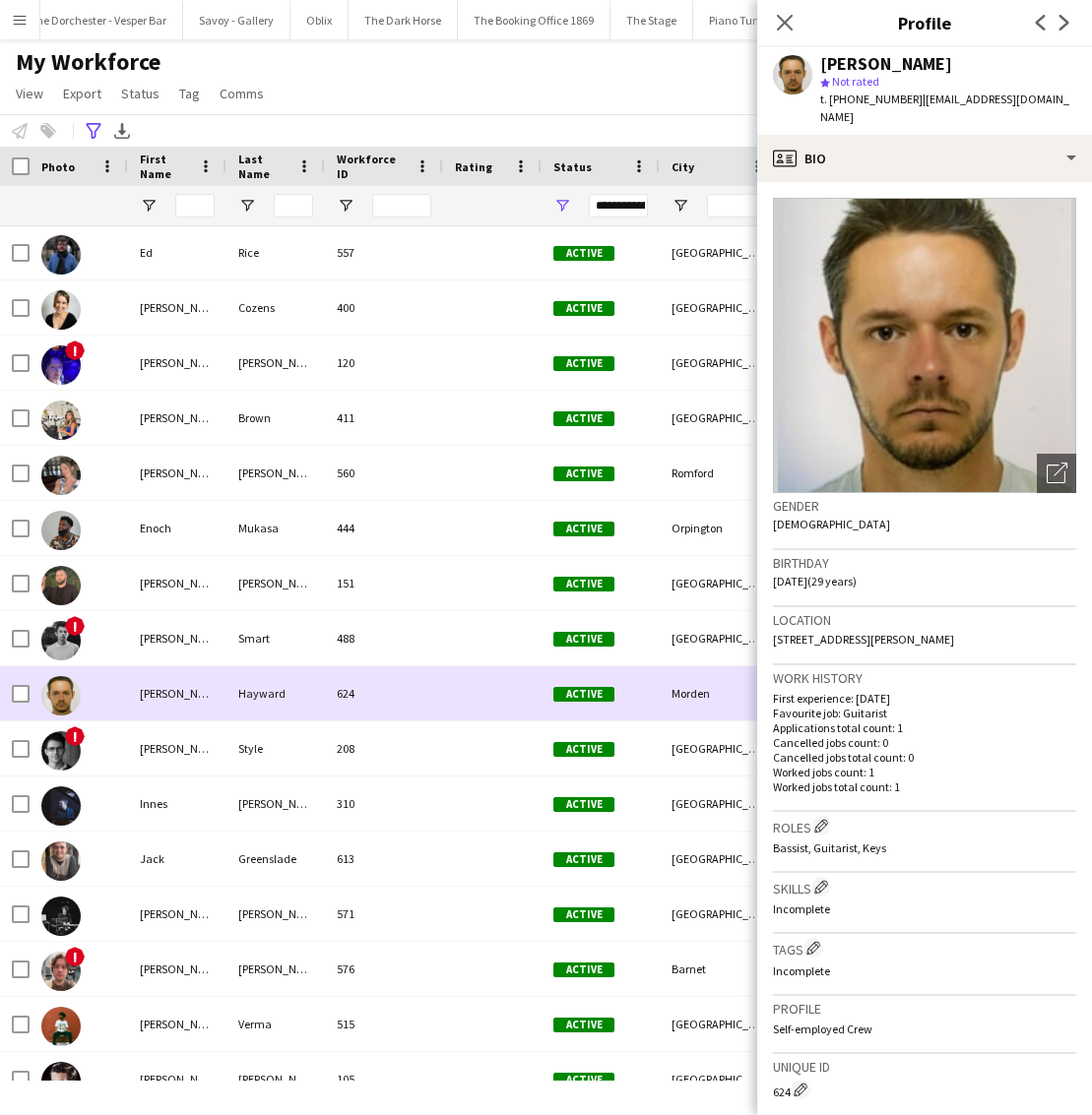
click at [475, 693] on div at bounding box center [492, 694] width 98 height 54
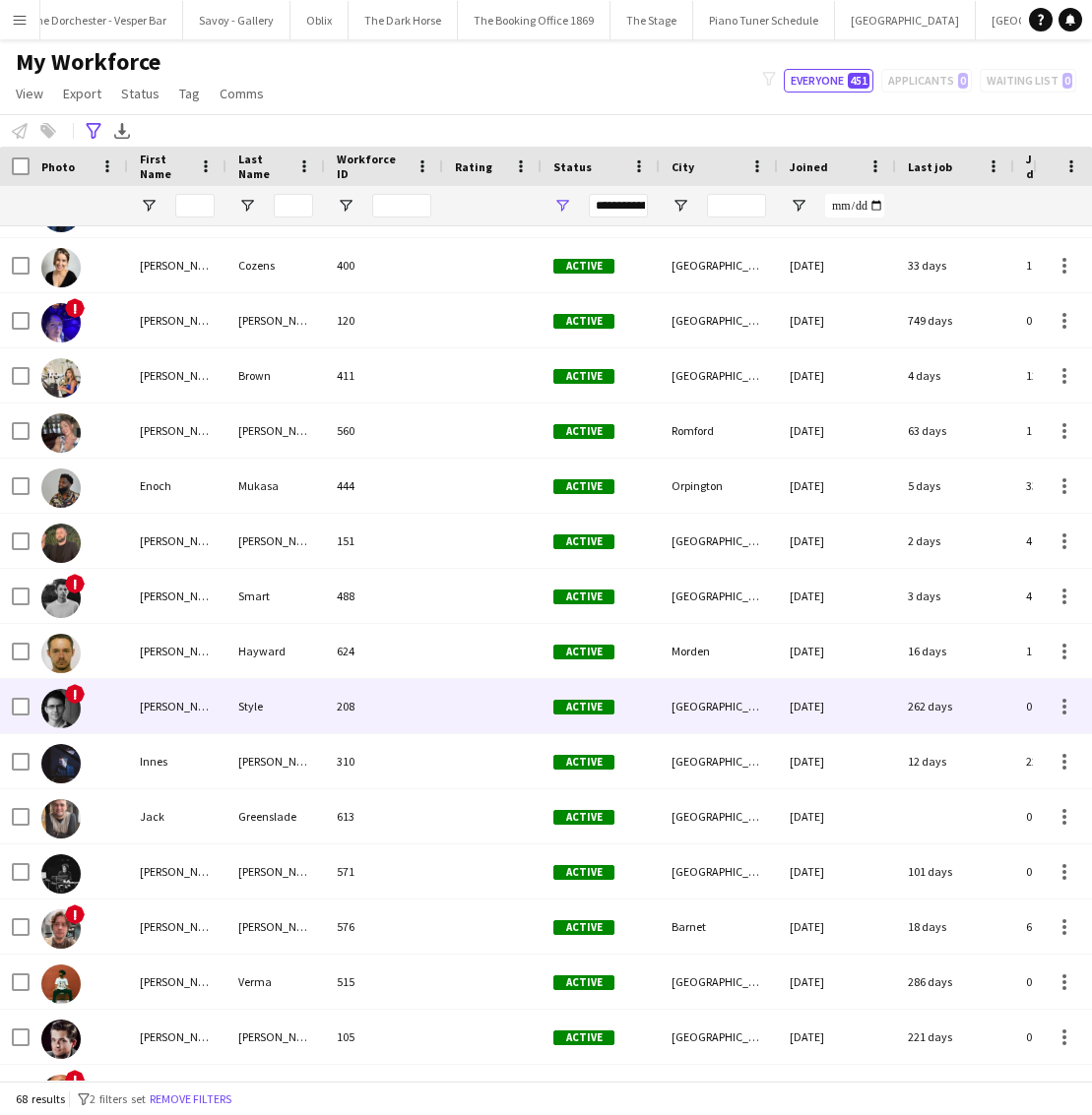
scroll to position [1272, 0]
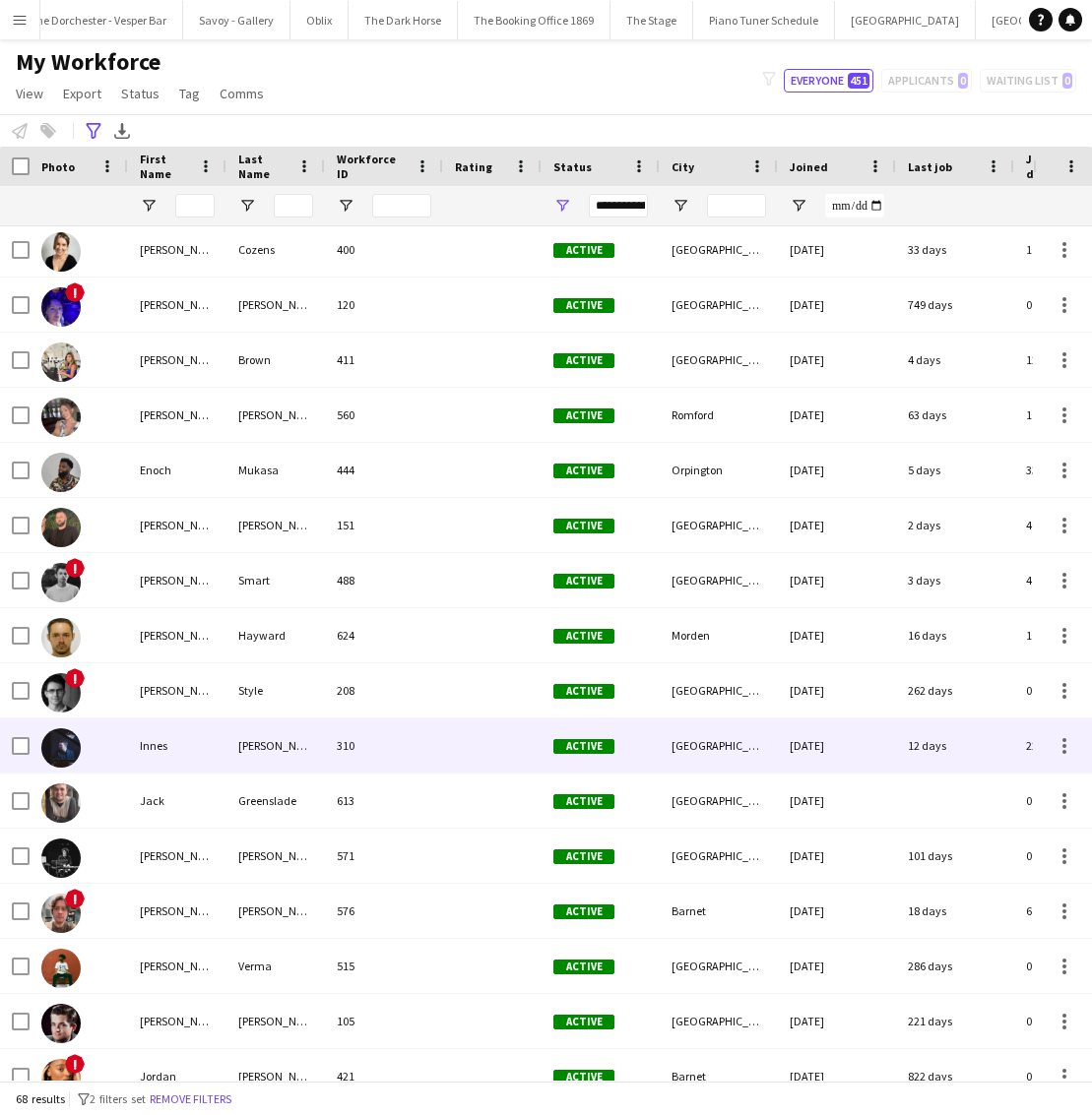
click at [428, 746] on div "310" at bounding box center [384, 746] width 118 height 54
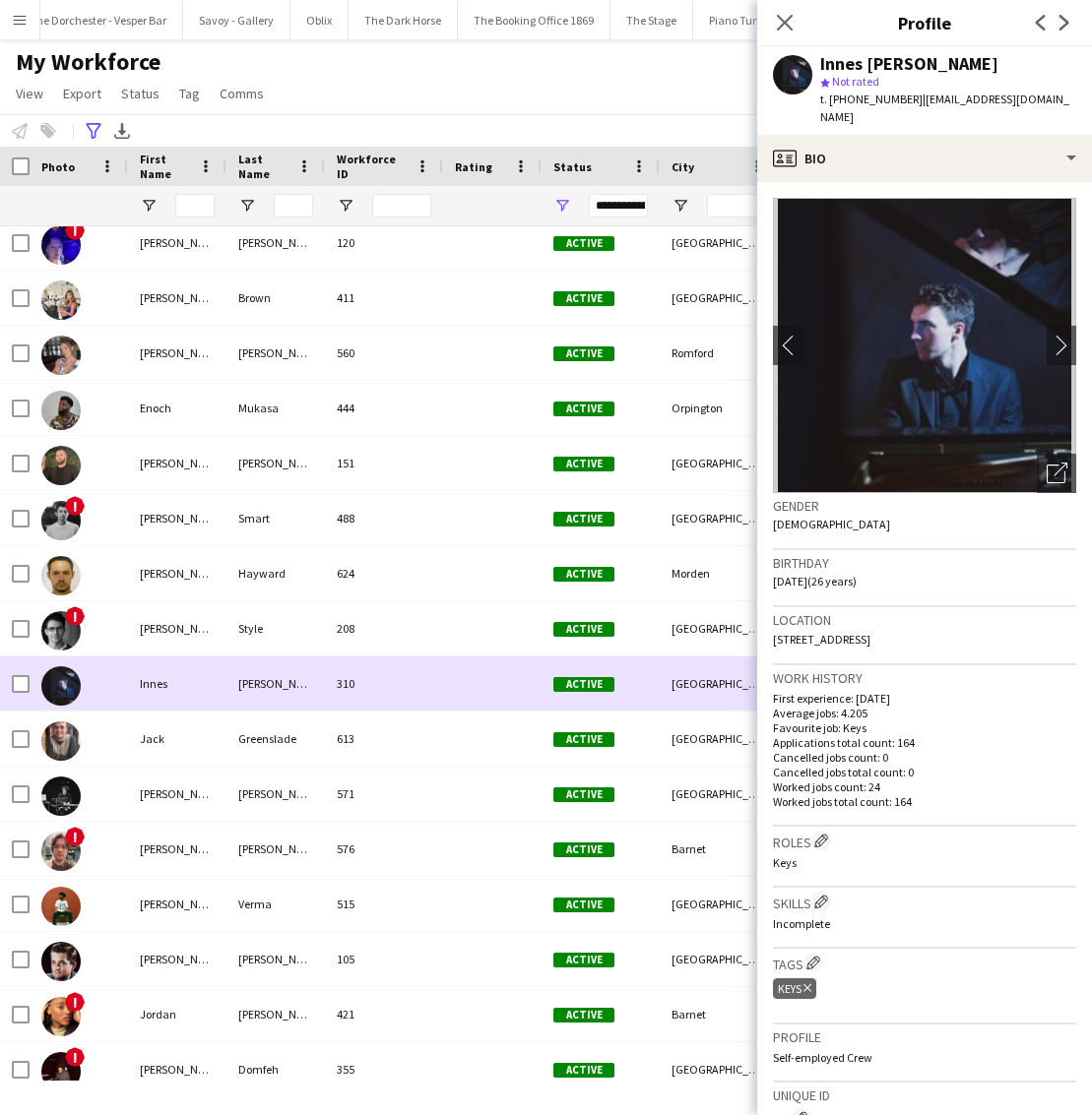
scroll to position [1366, 0]
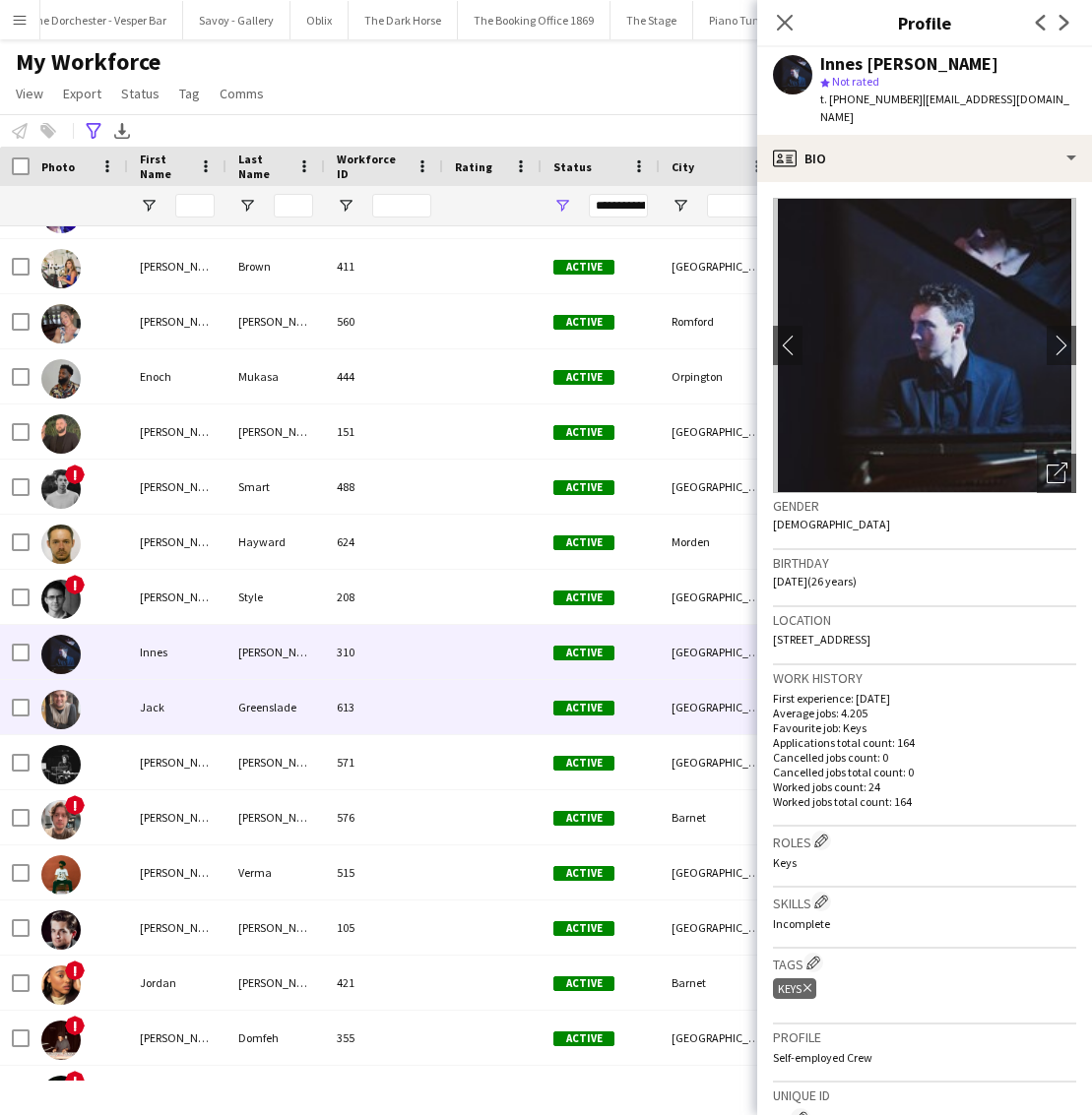
click at [441, 685] on div "613" at bounding box center [384, 707] width 118 height 54
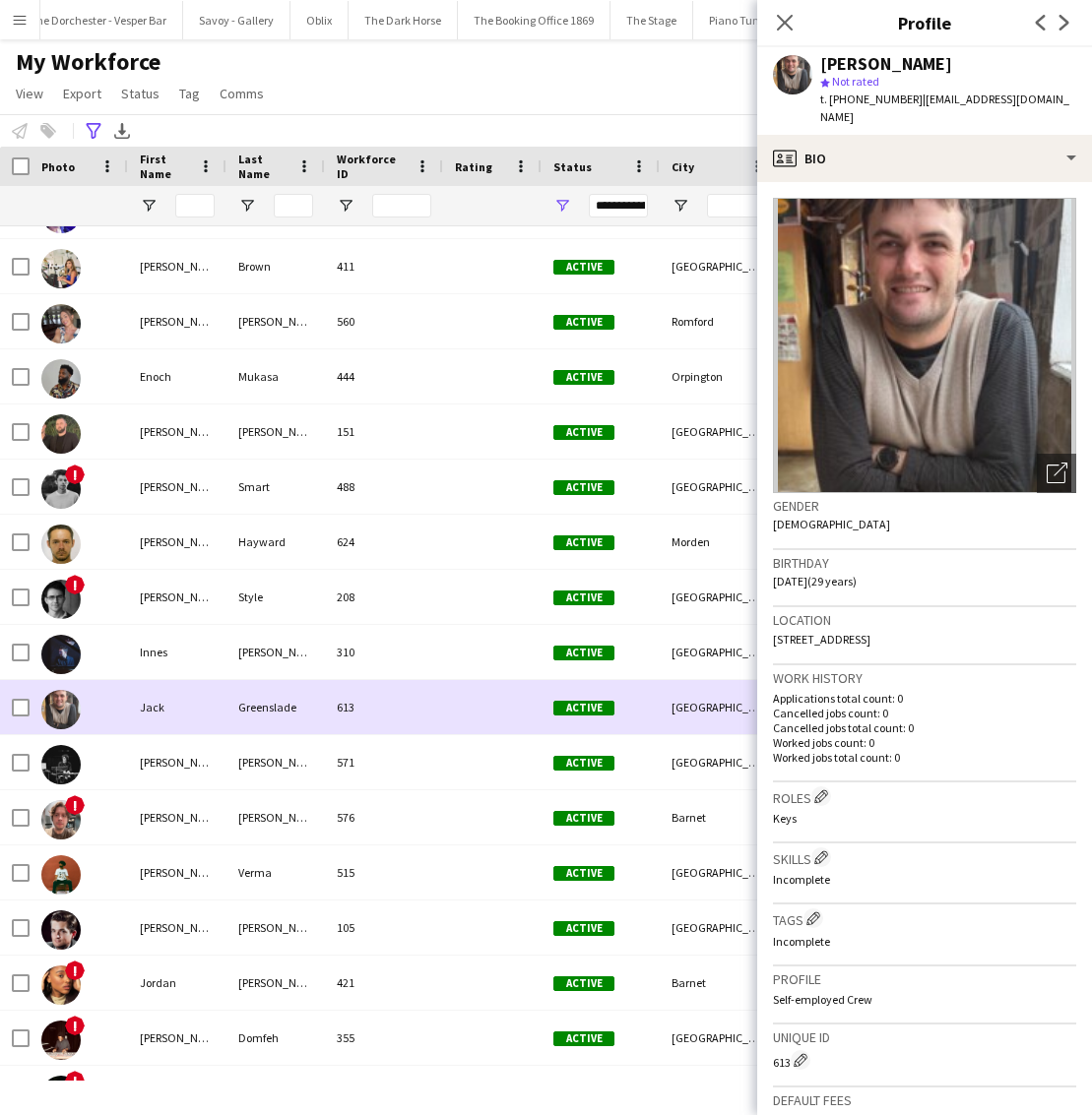
click at [441, 685] on div "613" at bounding box center [384, 707] width 118 height 54
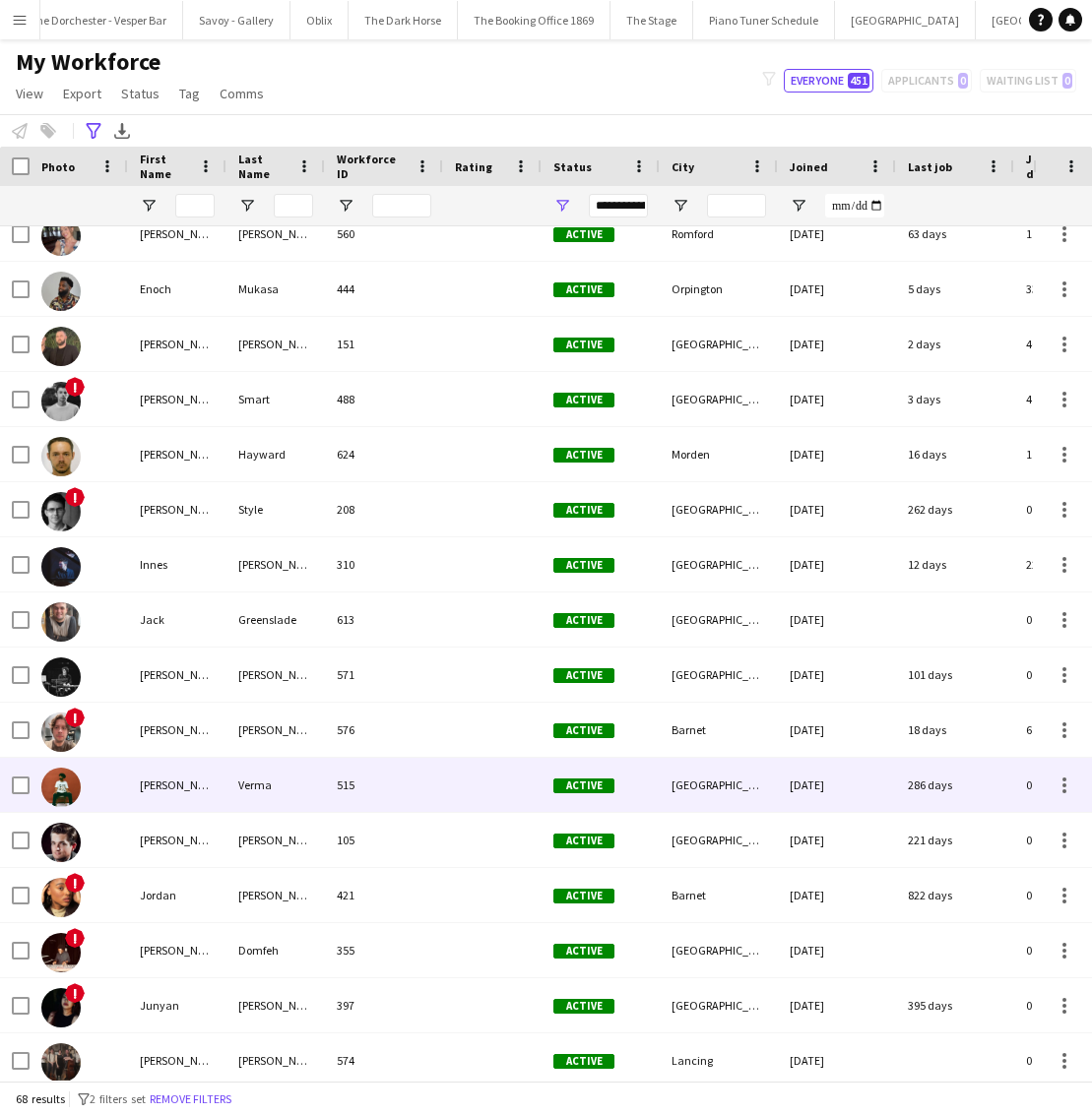
scroll to position [1455, 0]
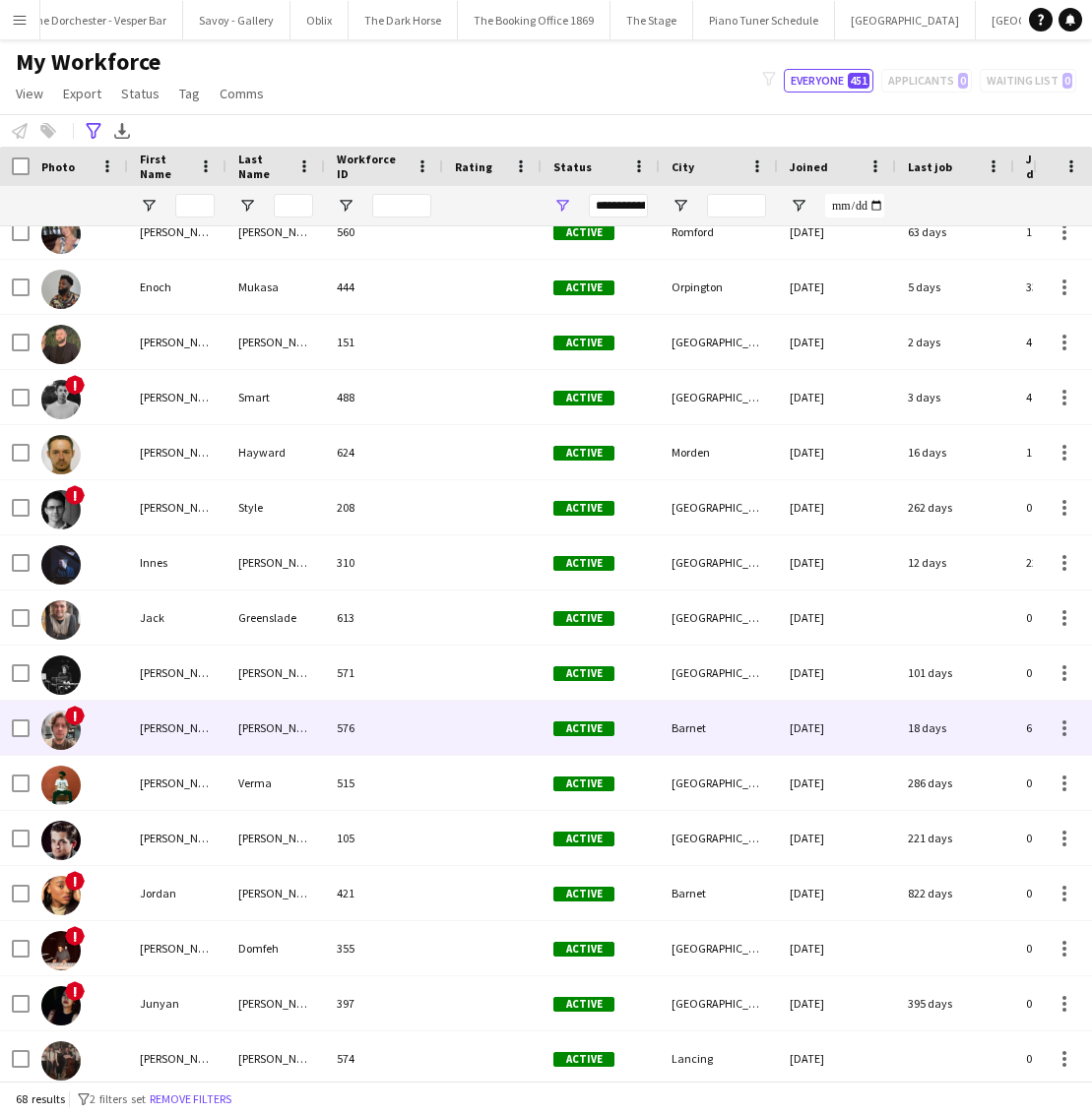
click at [414, 711] on div "576" at bounding box center [384, 728] width 118 height 54
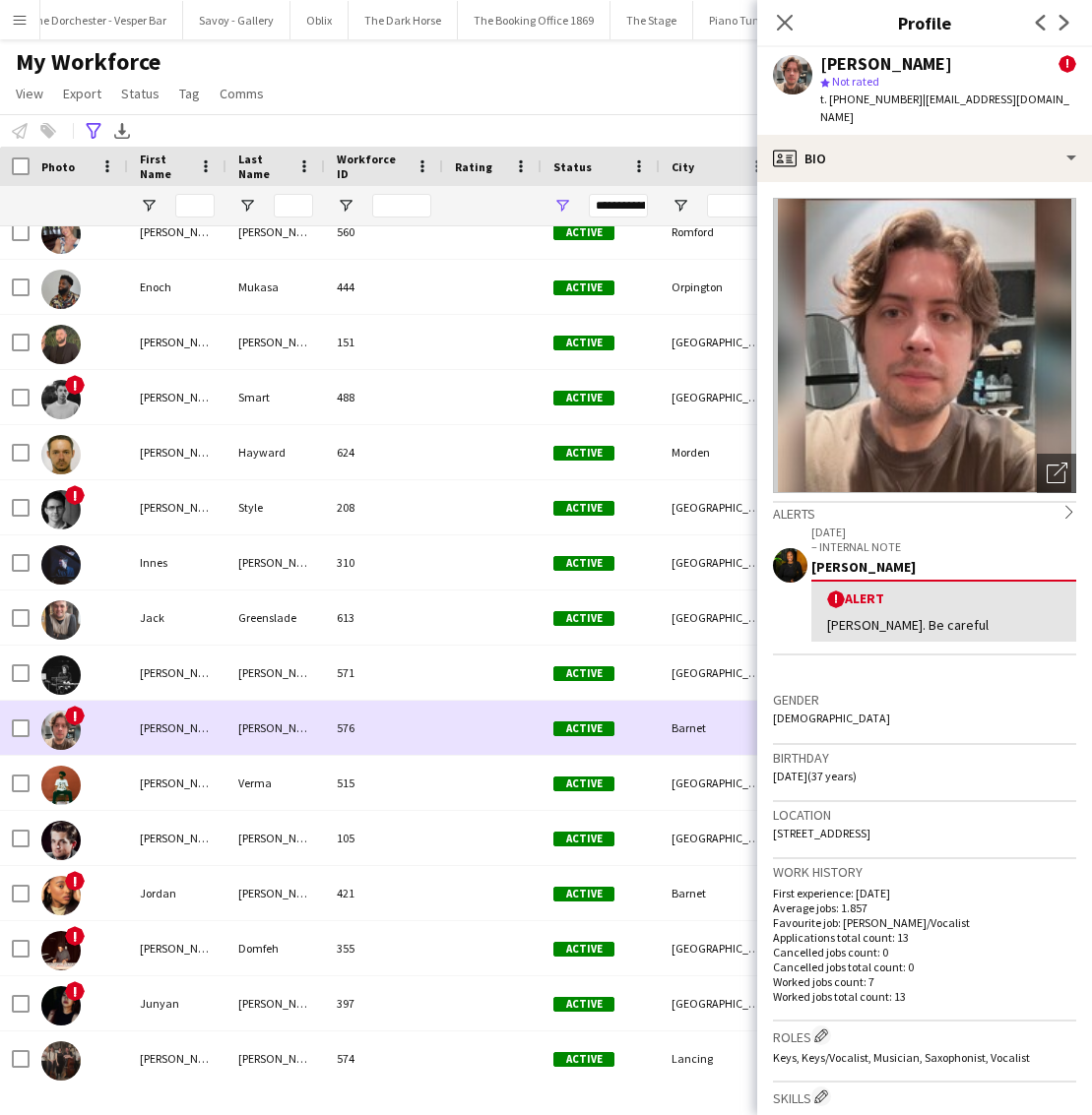
click at [413, 727] on div "576" at bounding box center [384, 728] width 118 height 54
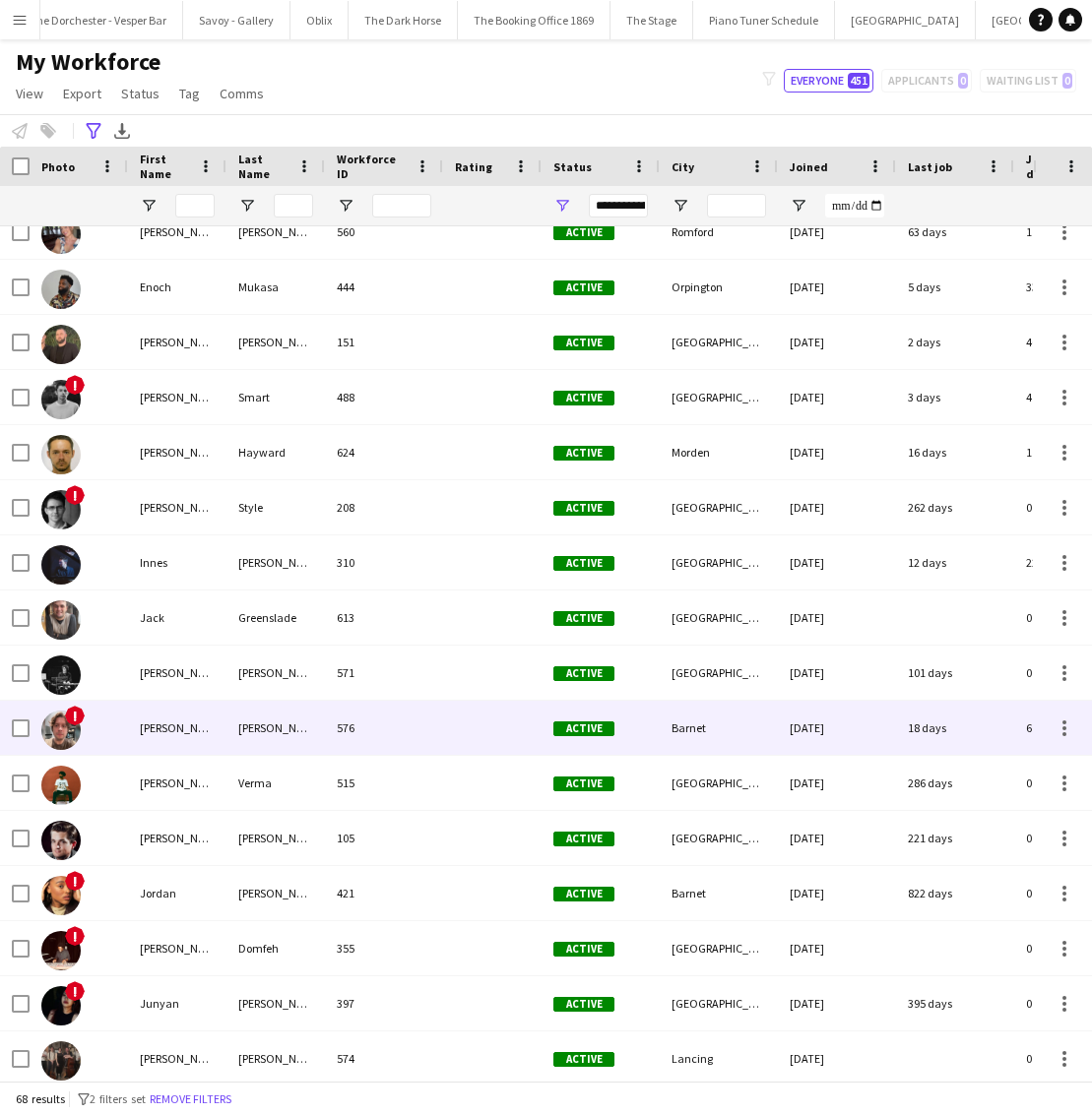
click at [436, 732] on div "576" at bounding box center [384, 728] width 118 height 54
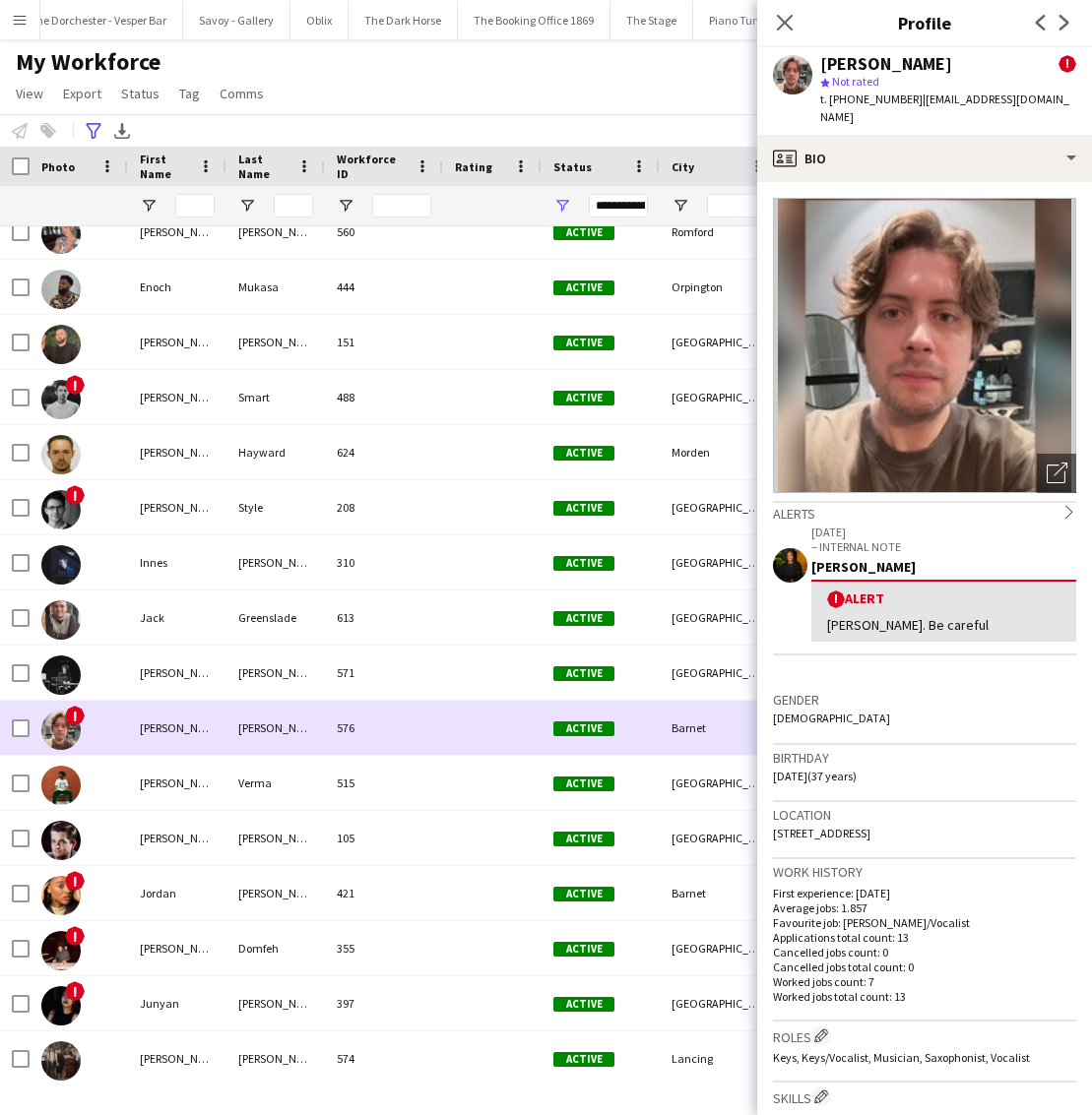
click at [436, 732] on div "576" at bounding box center [384, 728] width 118 height 54
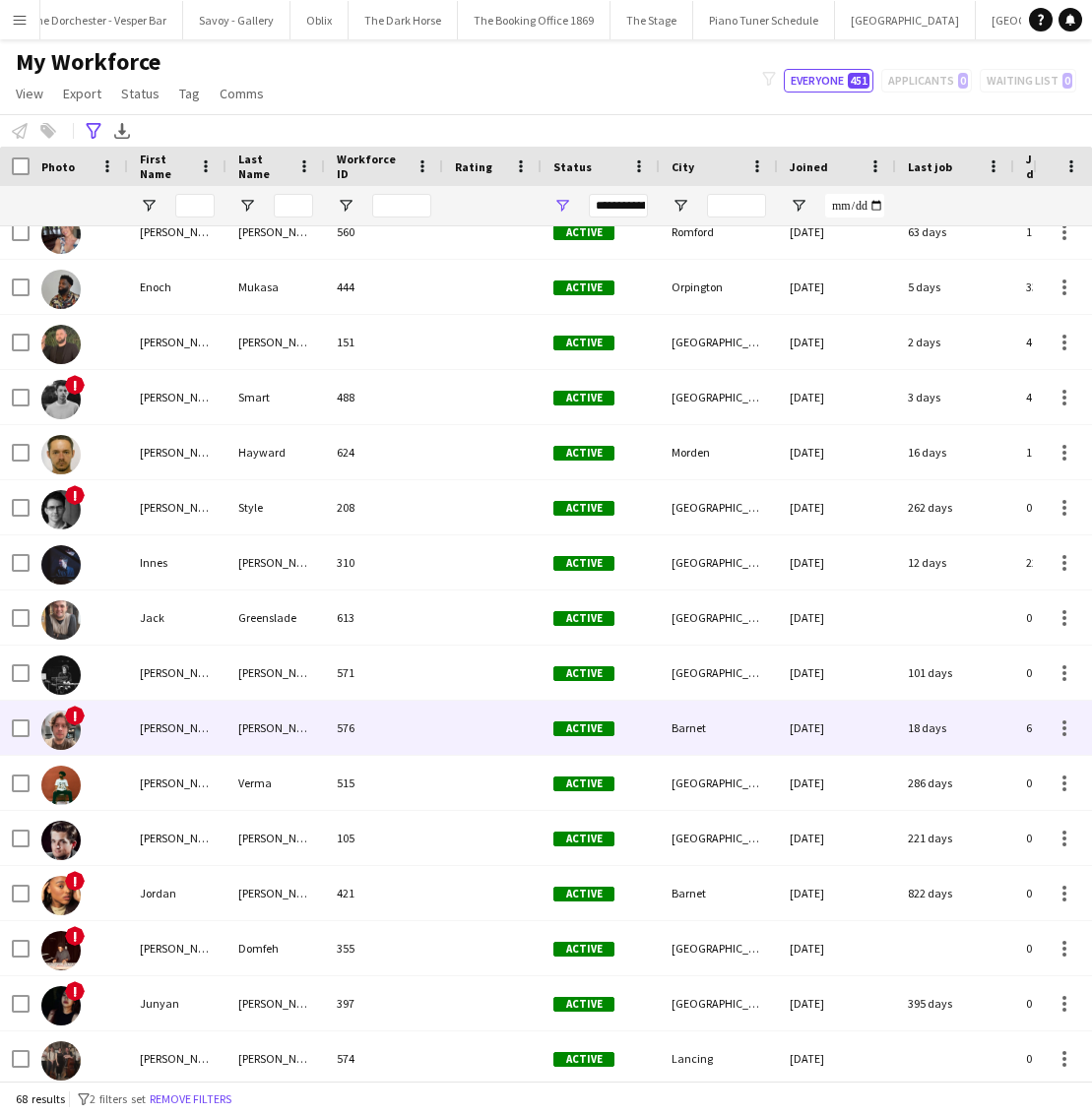
click at [436, 732] on div "576" at bounding box center [384, 728] width 118 height 54
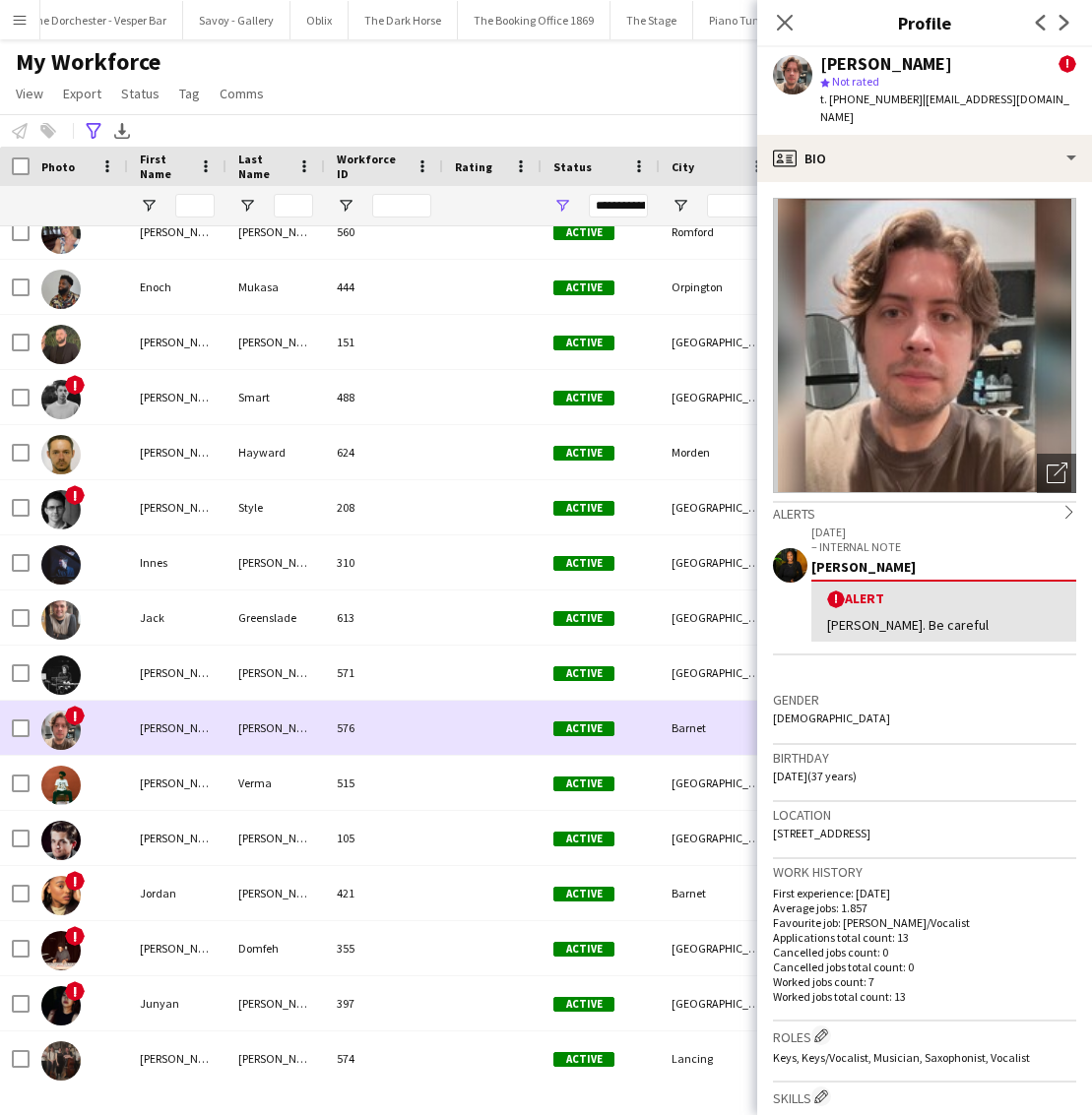
click at [436, 732] on div "576" at bounding box center [384, 728] width 118 height 54
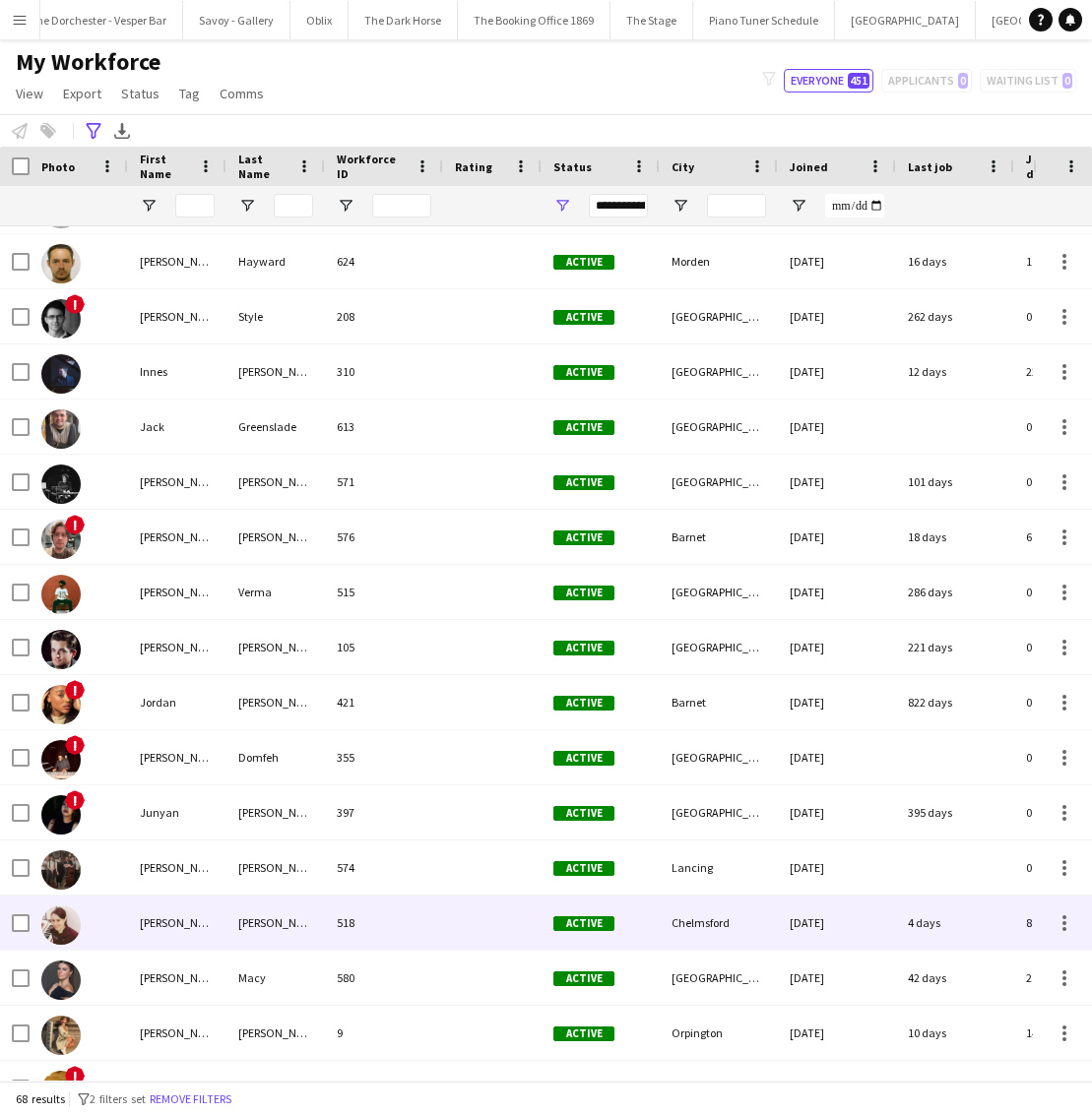
scroll to position [1694, 0]
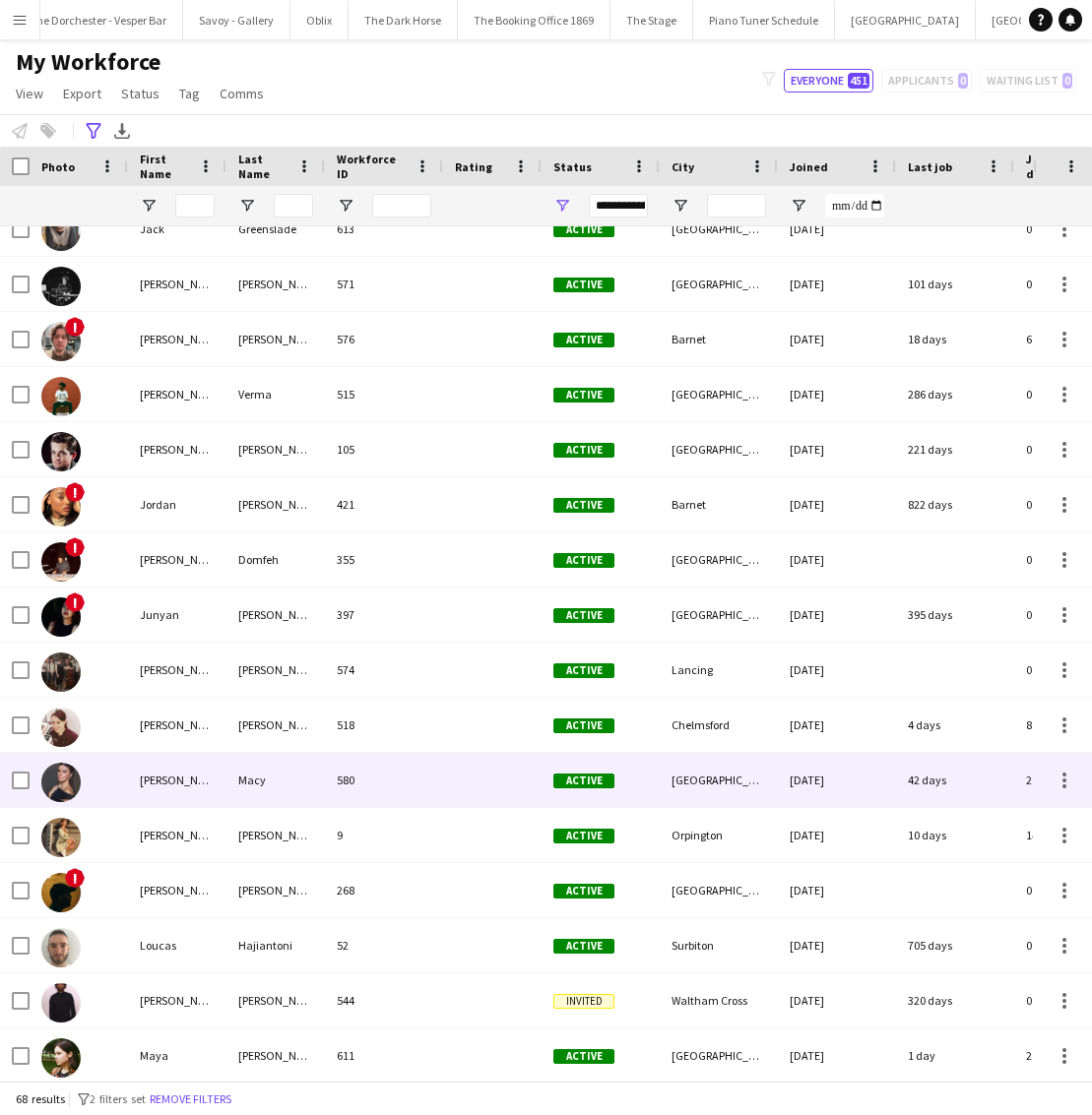
click at [384, 772] on div "580" at bounding box center [384, 780] width 118 height 54
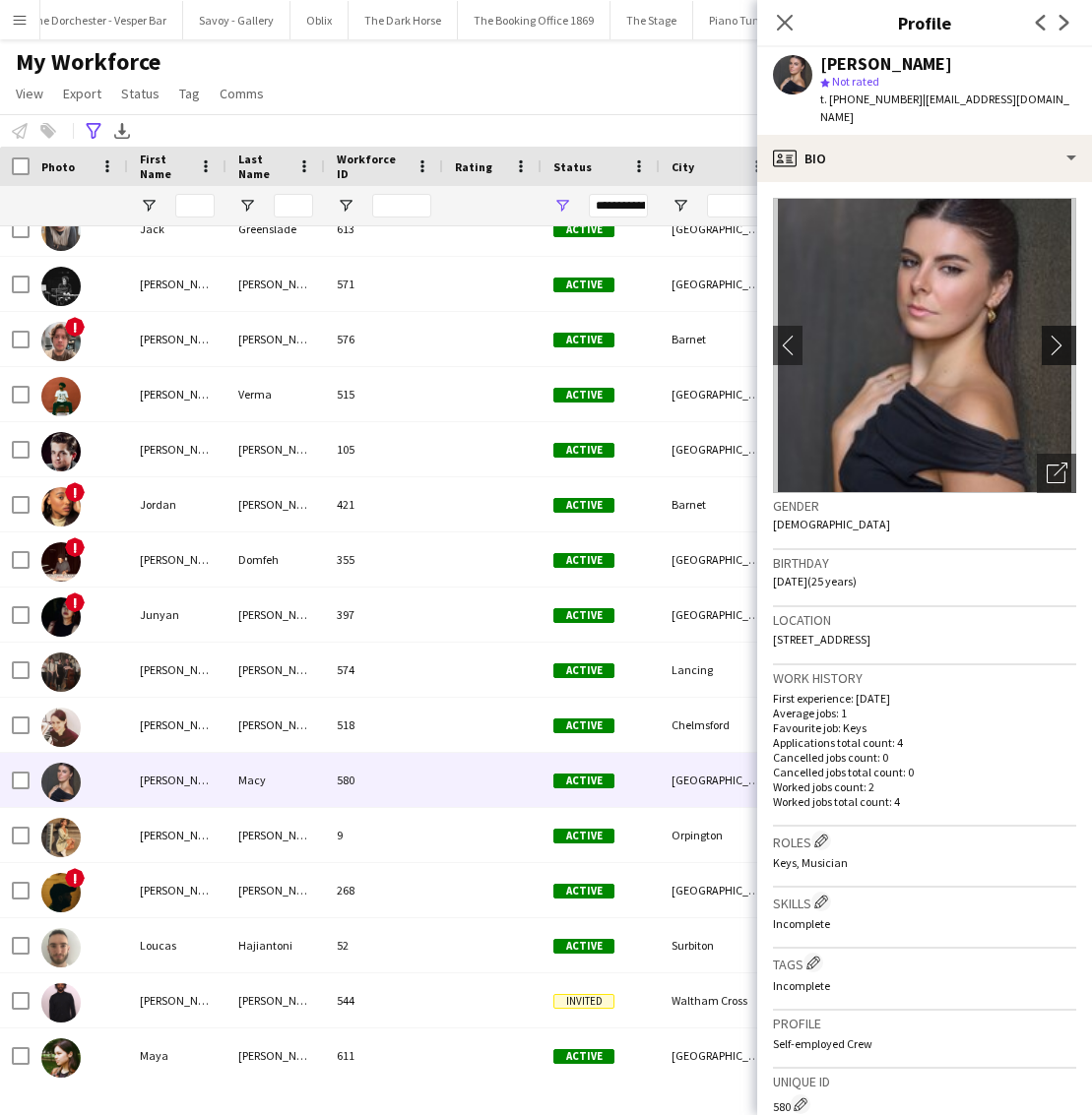
click at [1052, 335] on app-icon "chevron-right" at bounding box center [1062, 345] width 31 height 21
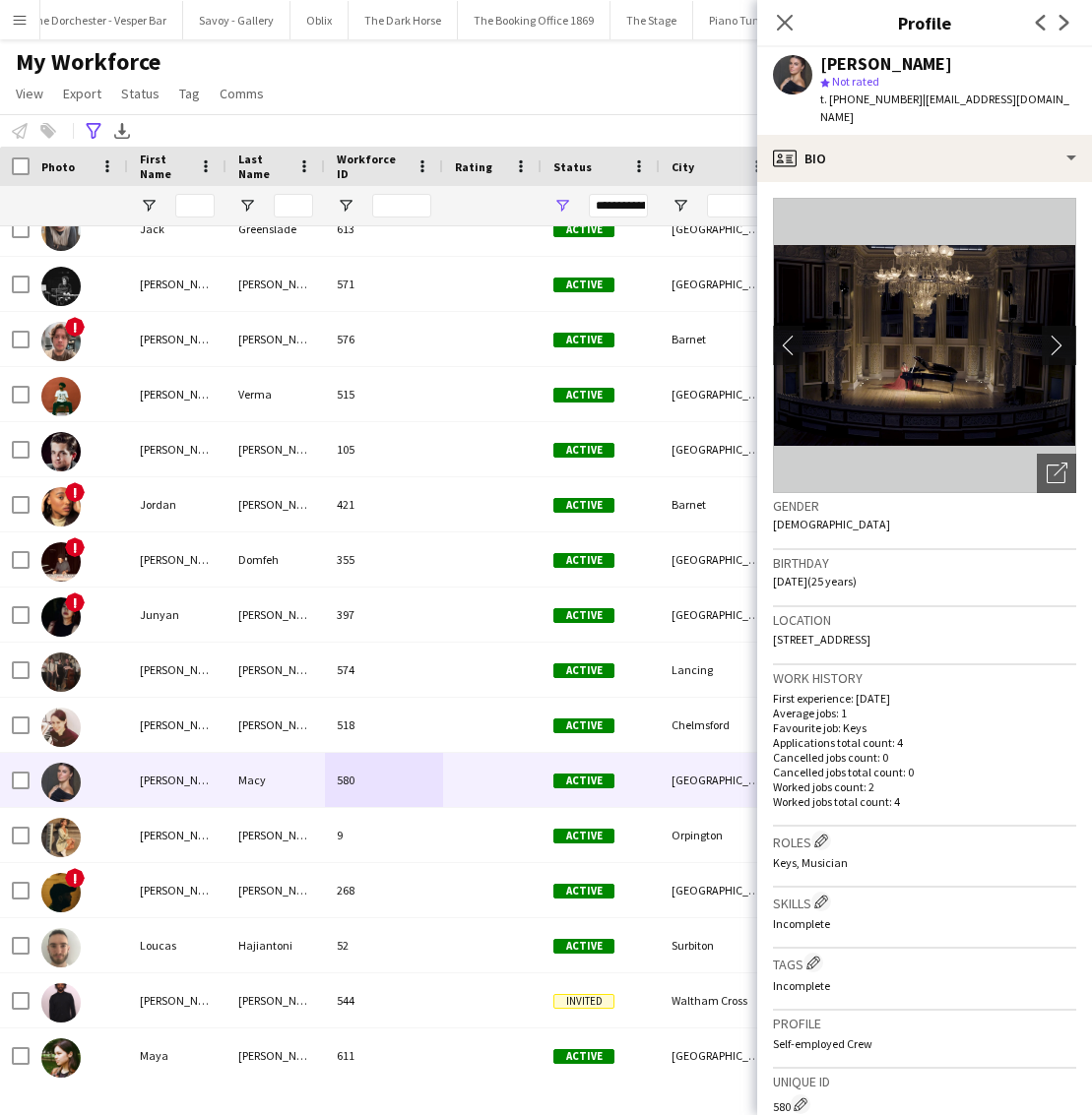
click at [1052, 335] on app-icon "chevron-right" at bounding box center [1062, 345] width 31 height 21
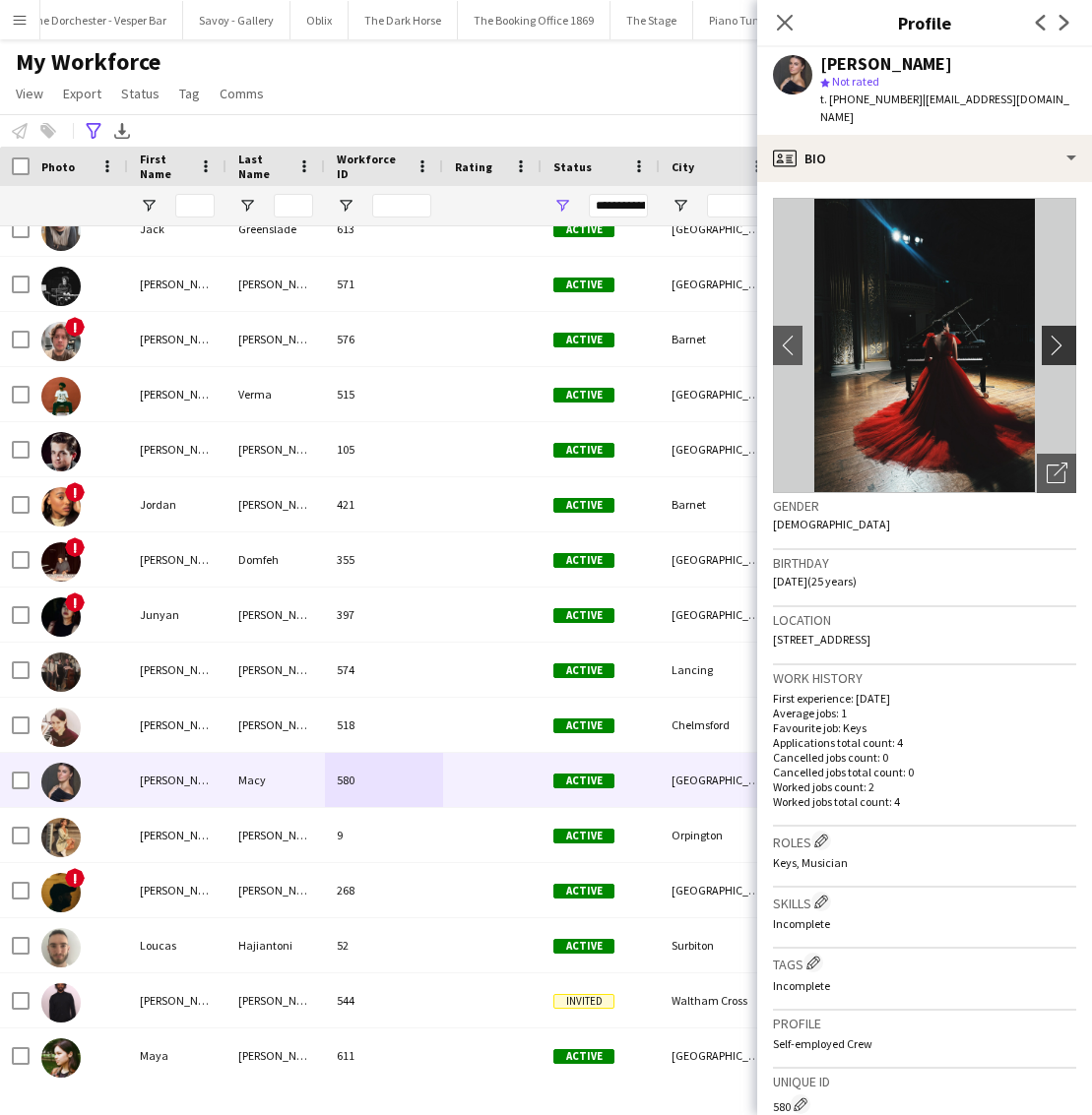
click at [1052, 335] on app-icon "chevron-right" at bounding box center [1062, 345] width 31 height 21
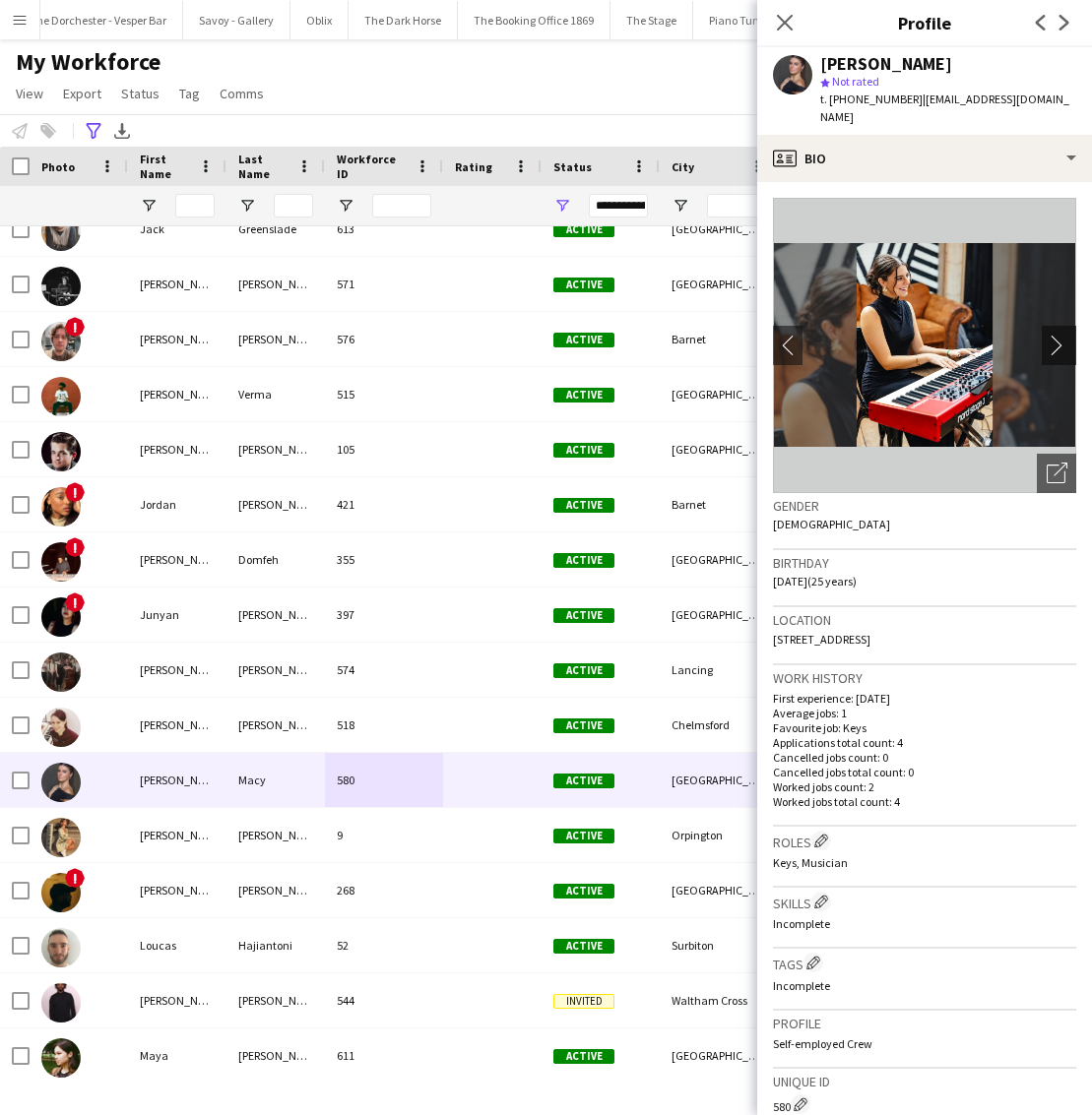
click at [1052, 335] on app-icon "chevron-right" at bounding box center [1062, 345] width 31 height 21
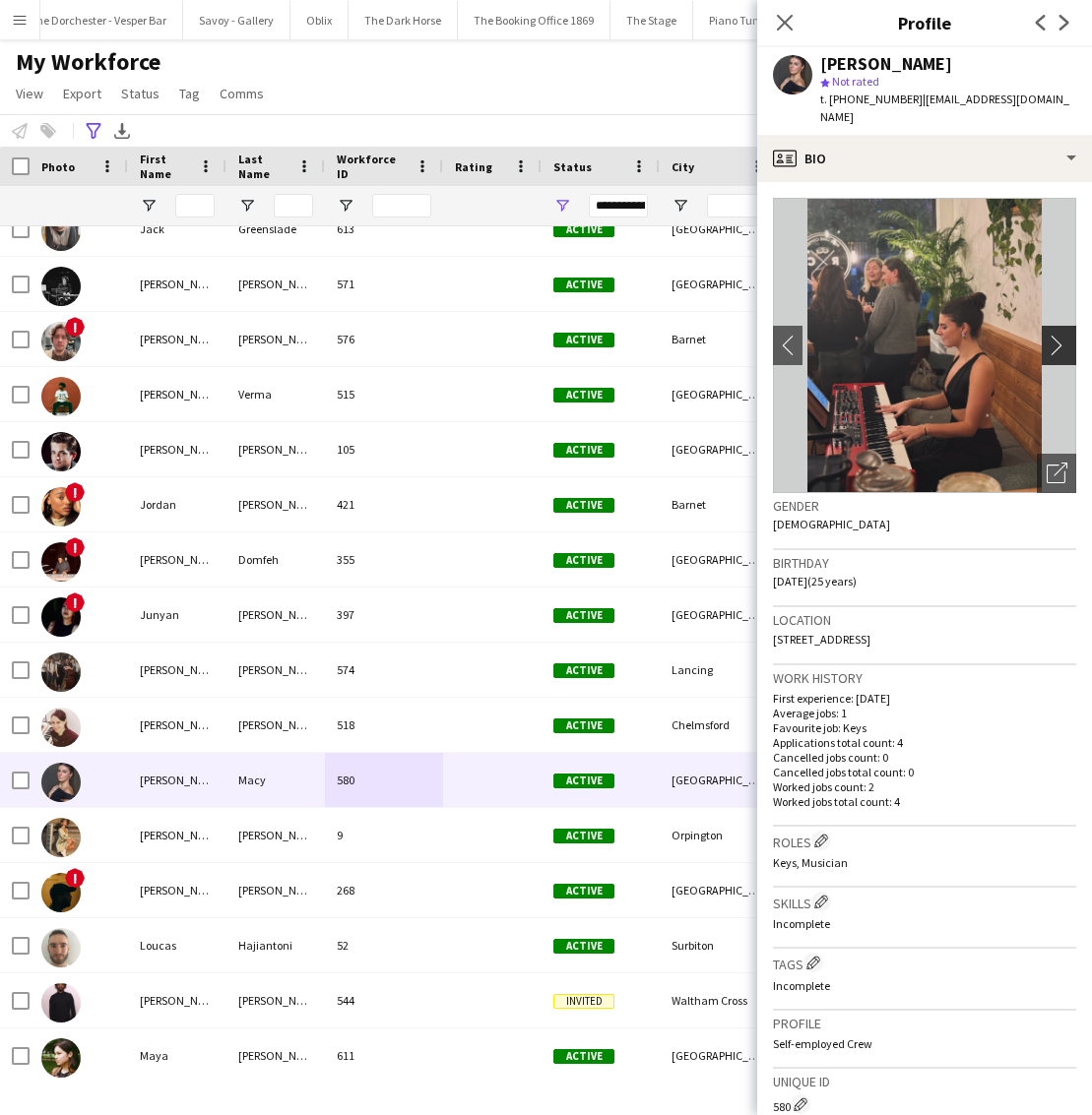
click at [1052, 335] on app-icon "chevron-right" at bounding box center [1062, 345] width 31 height 21
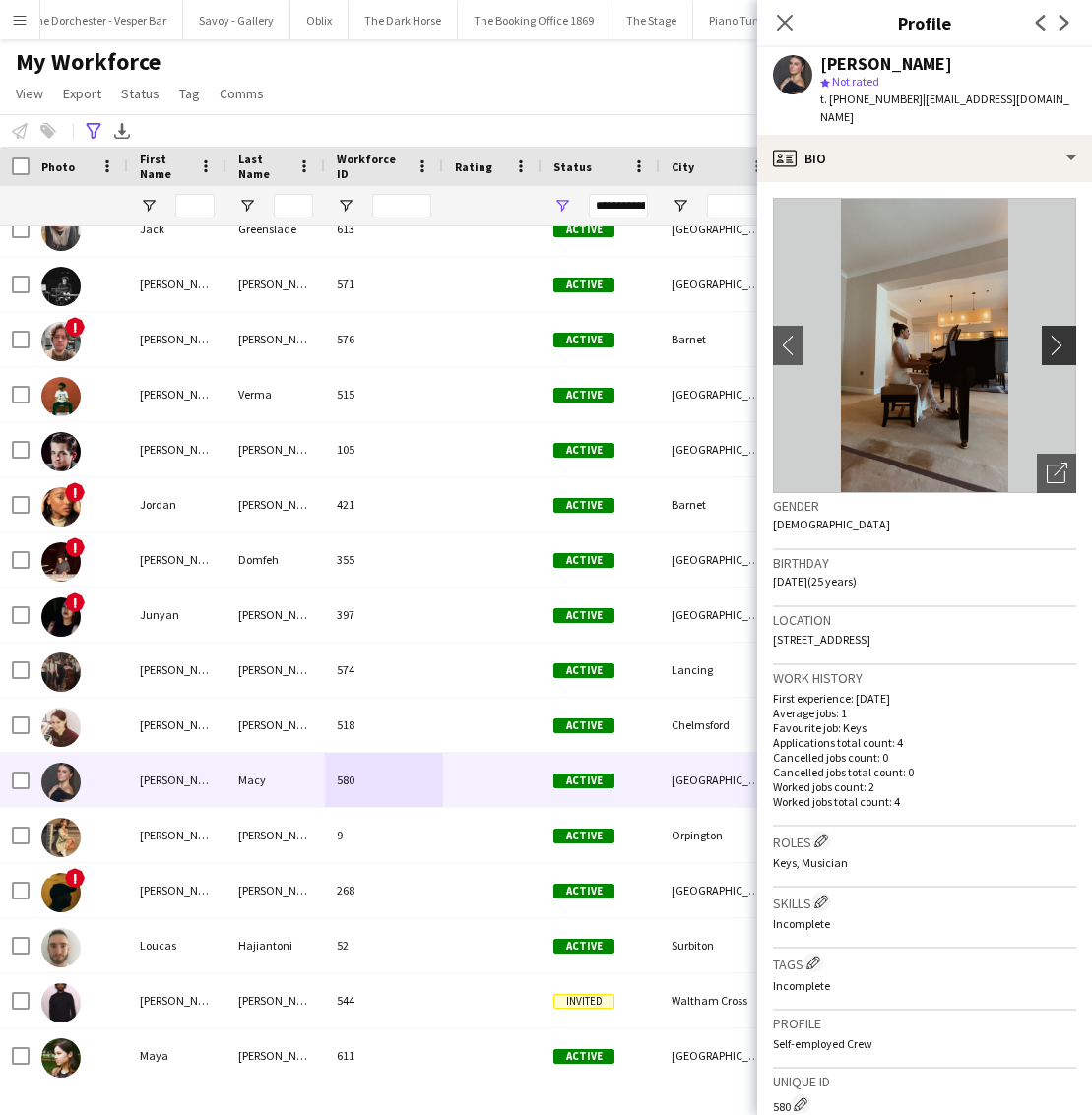
click at [1052, 335] on app-icon "chevron-right" at bounding box center [1062, 345] width 31 height 21
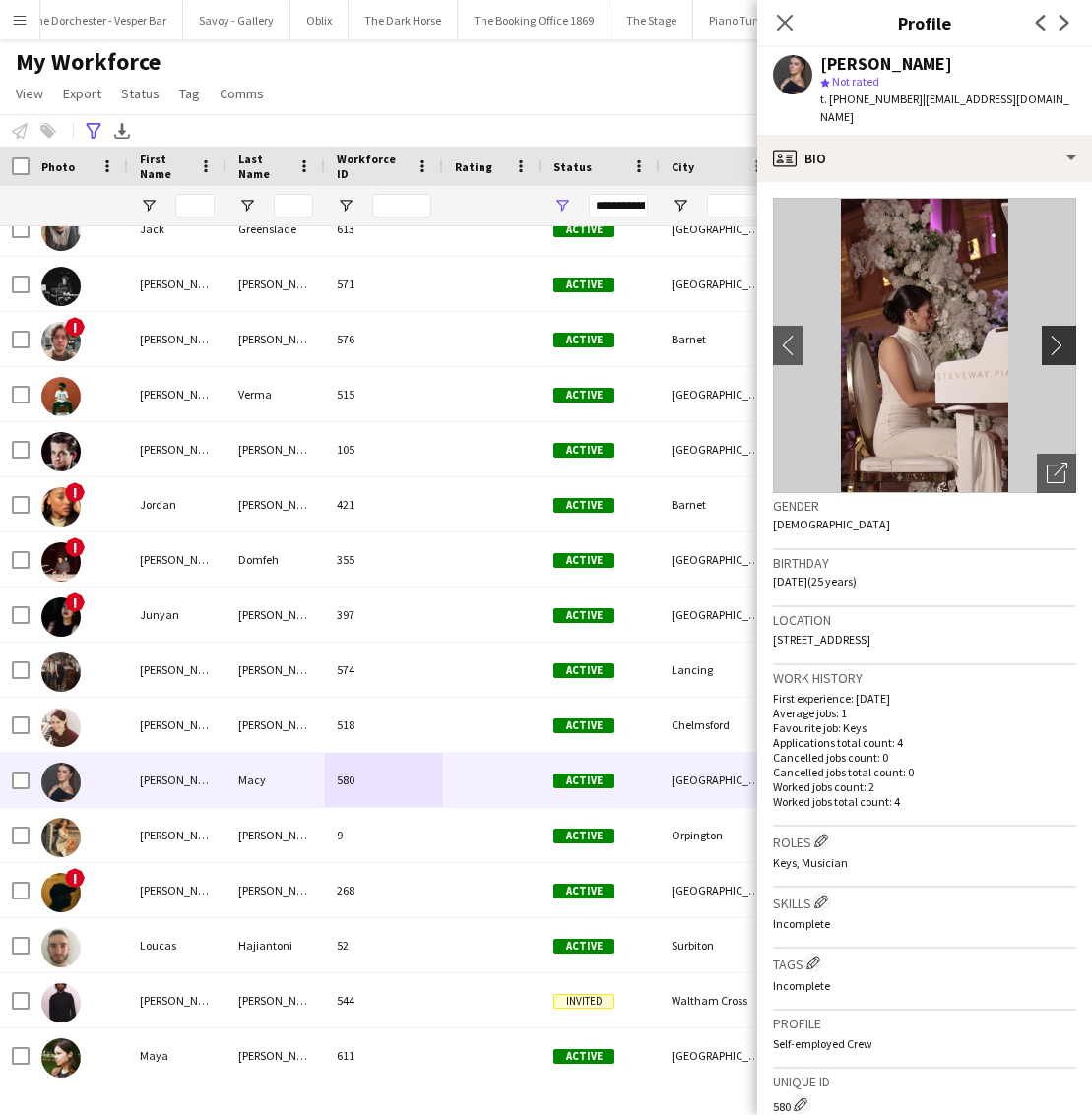
click at [1052, 335] on app-icon "chevron-right" at bounding box center [1062, 345] width 31 height 21
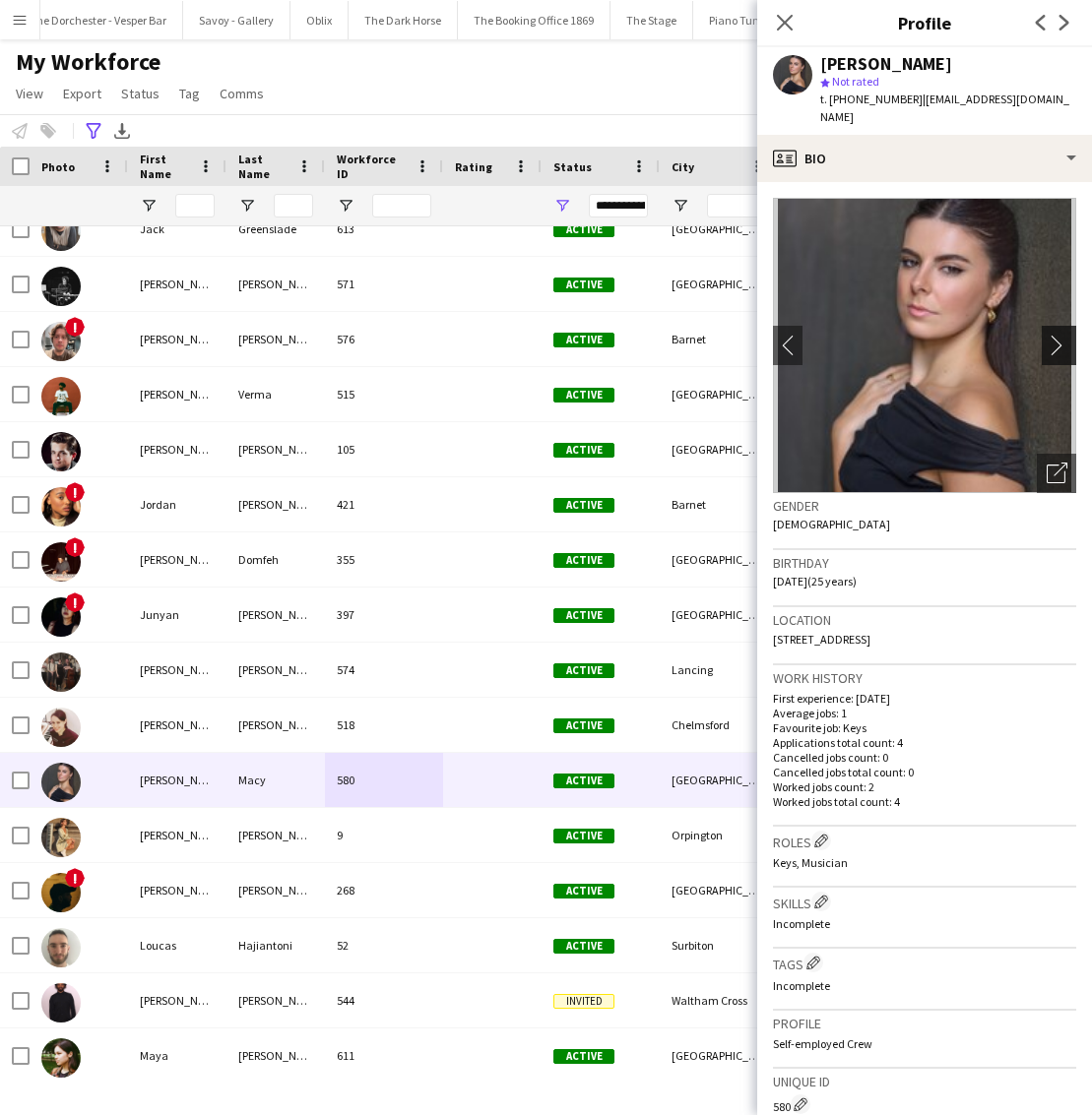
click at [1052, 335] on app-icon "chevron-right" at bounding box center [1062, 345] width 31 height 21
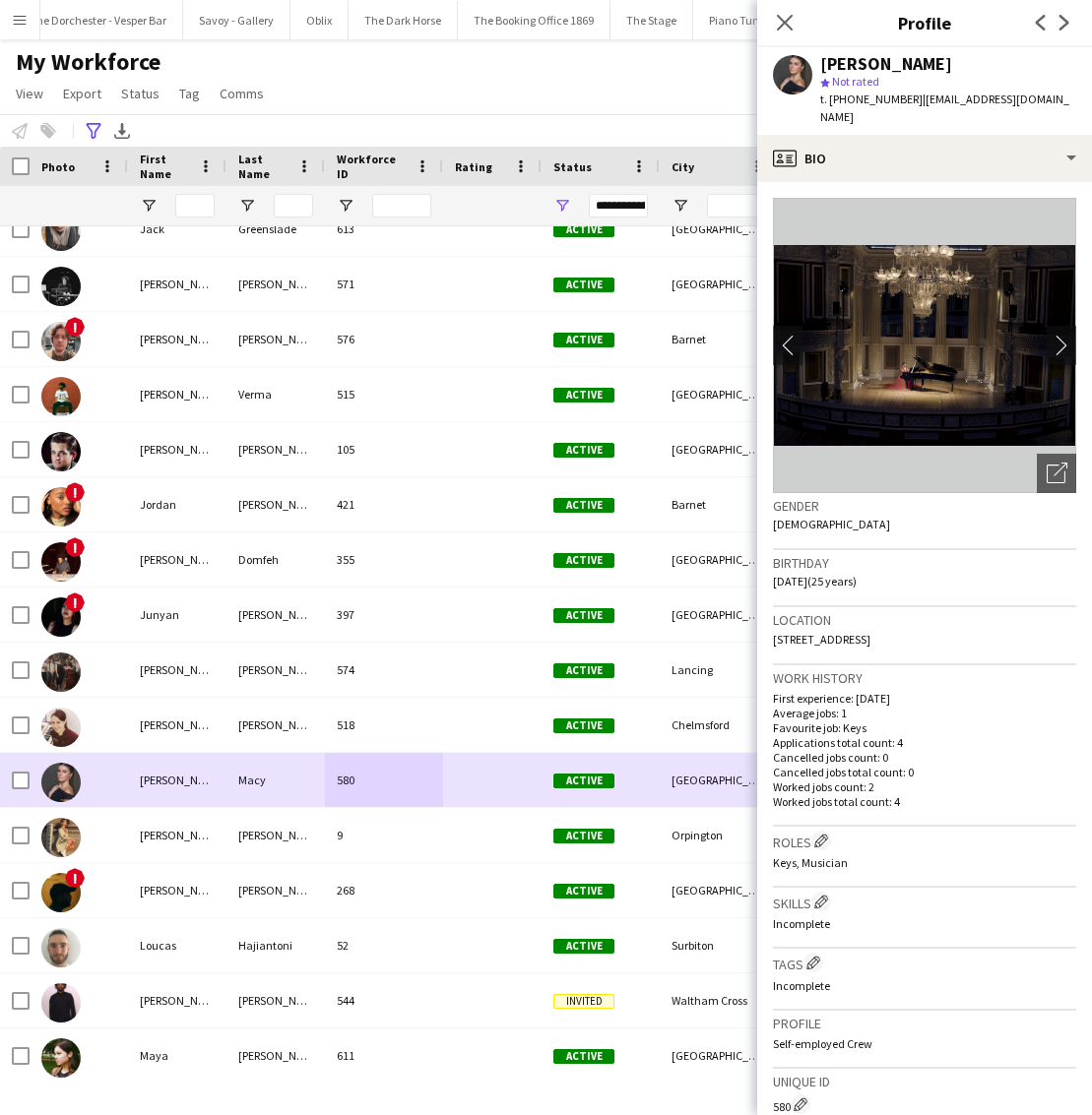
click at [510, 803] on div at bounding box center [492, 780] width 98 height 54
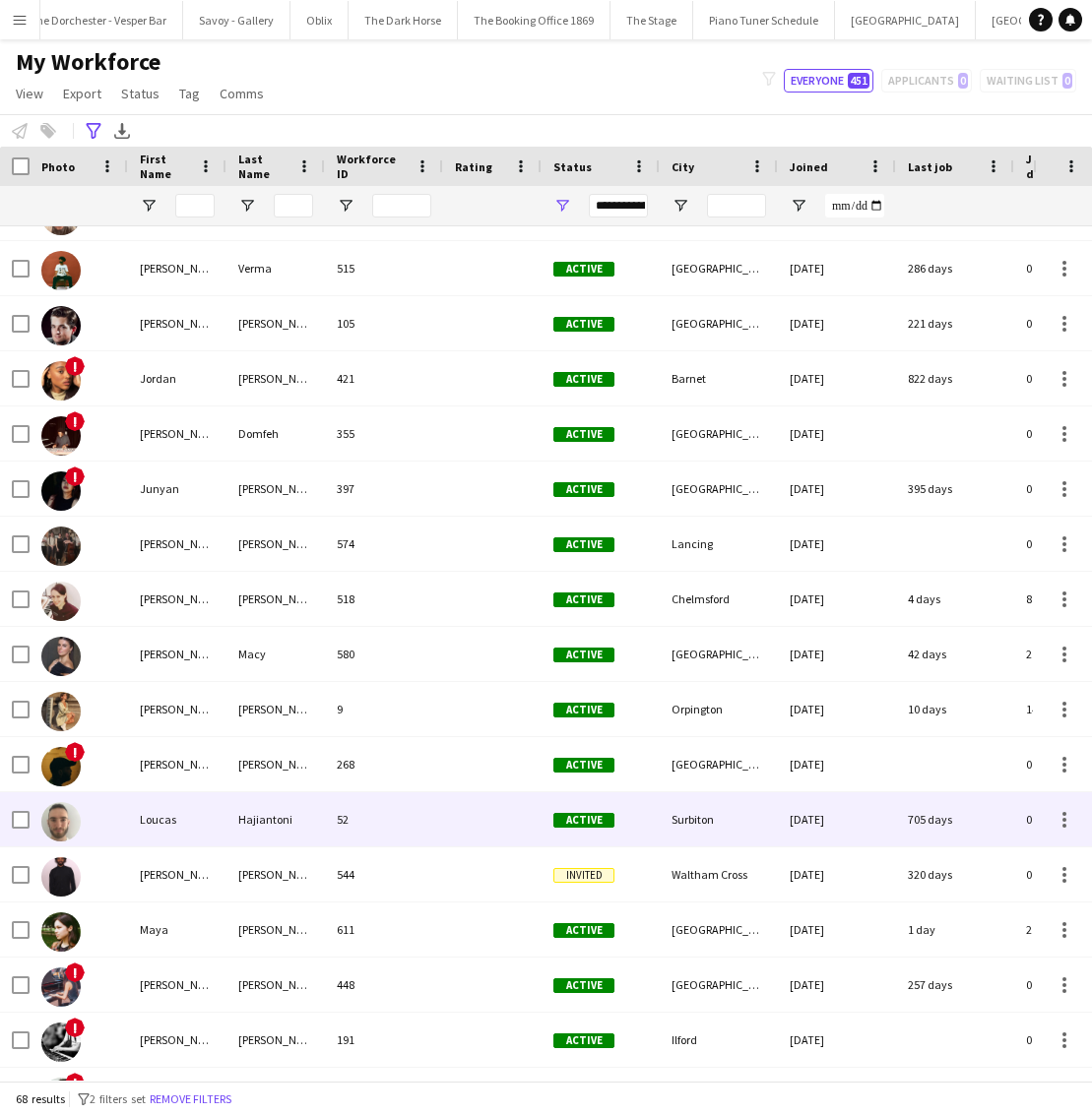
scroll to position [1980, 0]
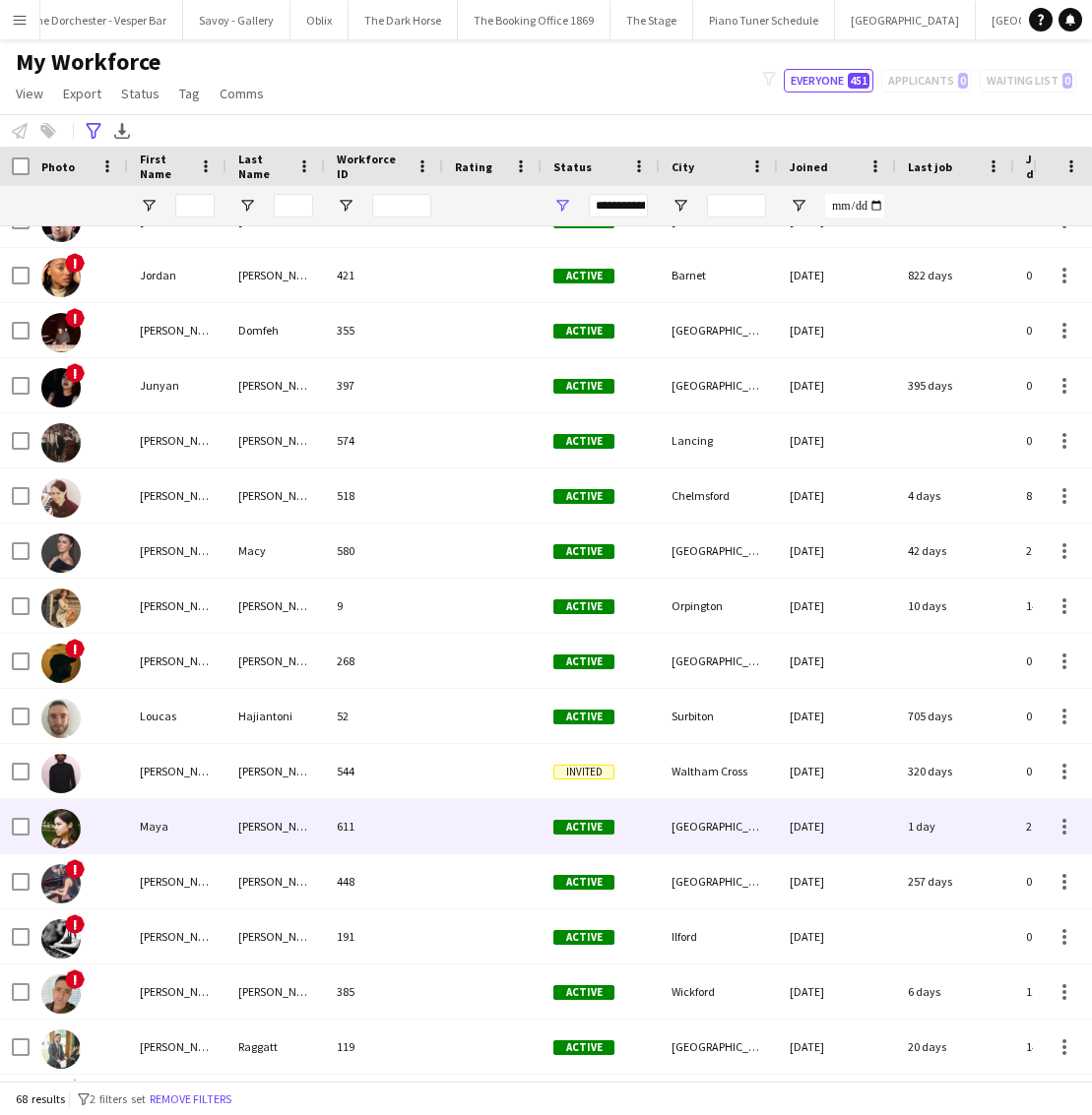
click at [423, 834] on div "611" at bounding box center [384, 826] width 118 height 54
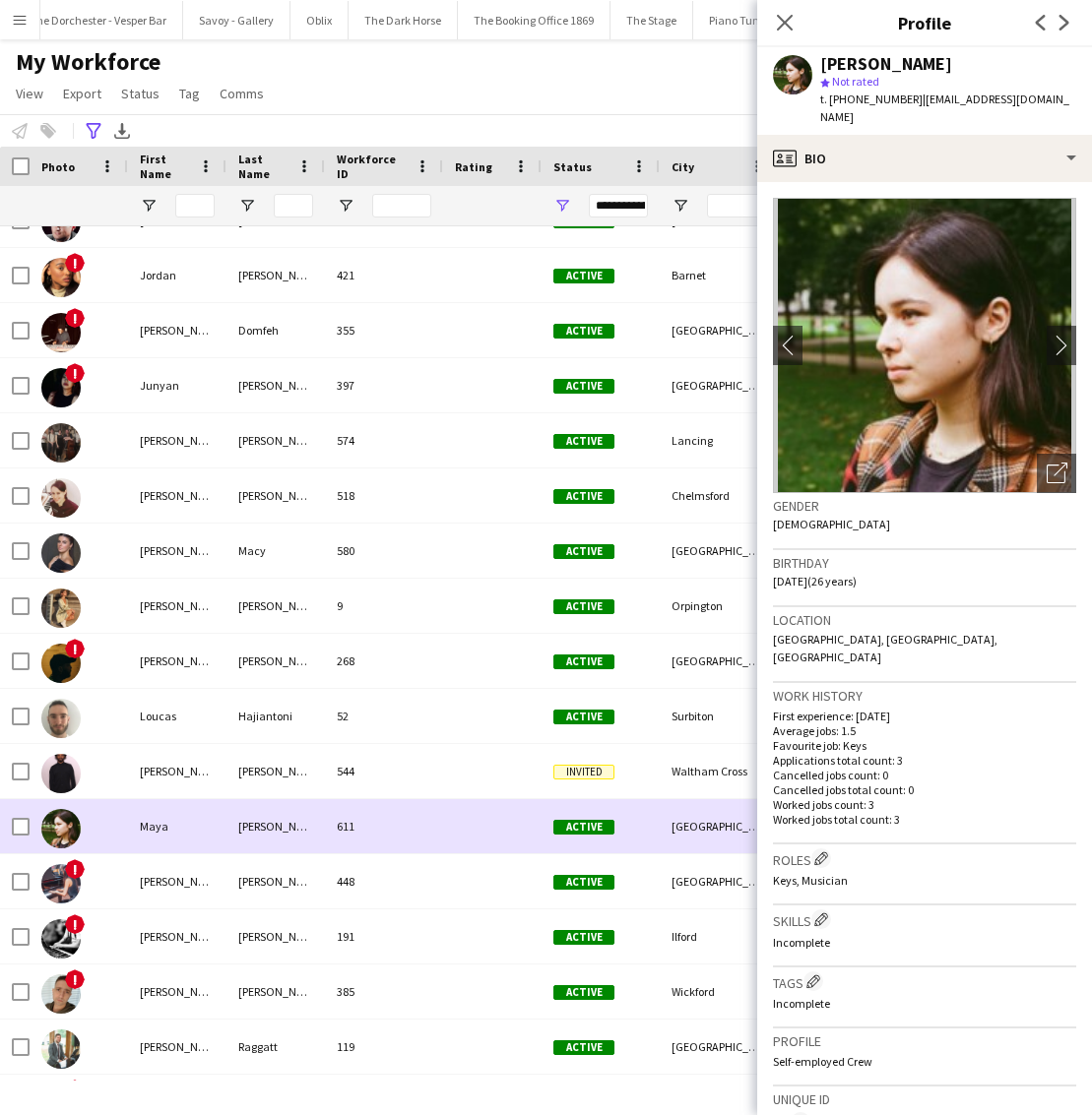
click at [373, 831] on div "611" at bounding box center [384, 826] width 118 height 54
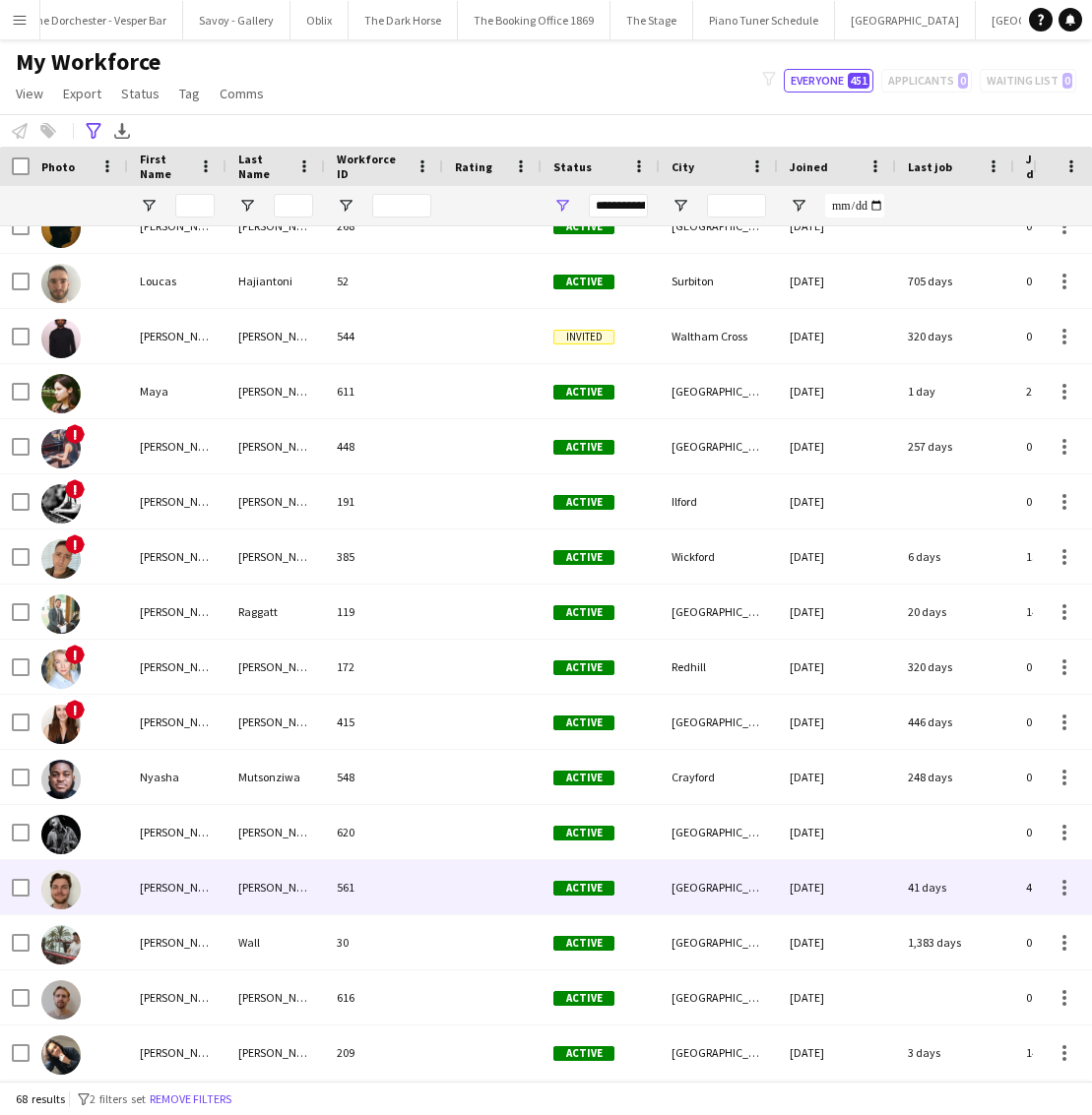
scroll to position [2524, 0]
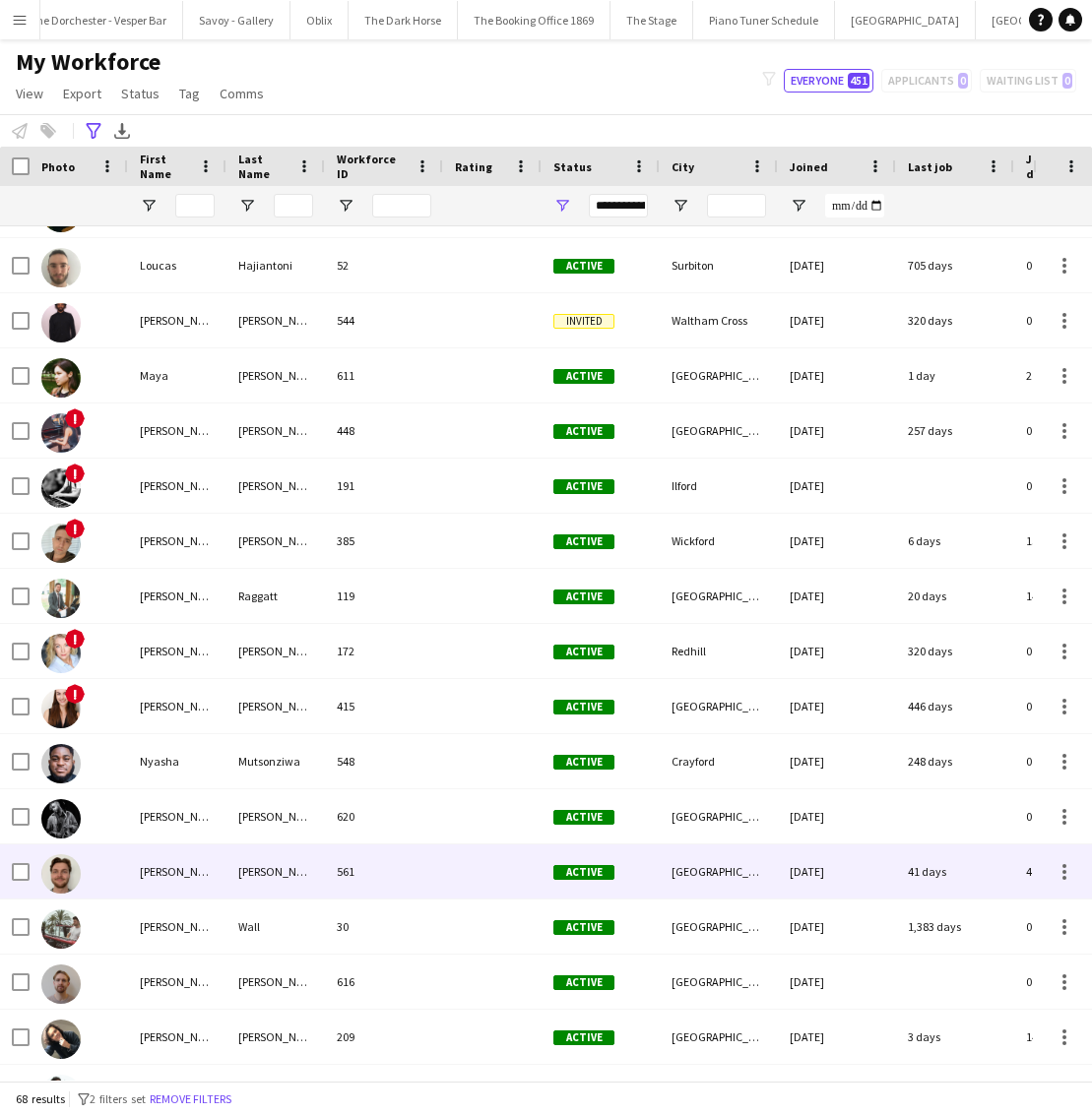
click at [455, 869] on div at bounding box center [492, 872] width 98 height 54
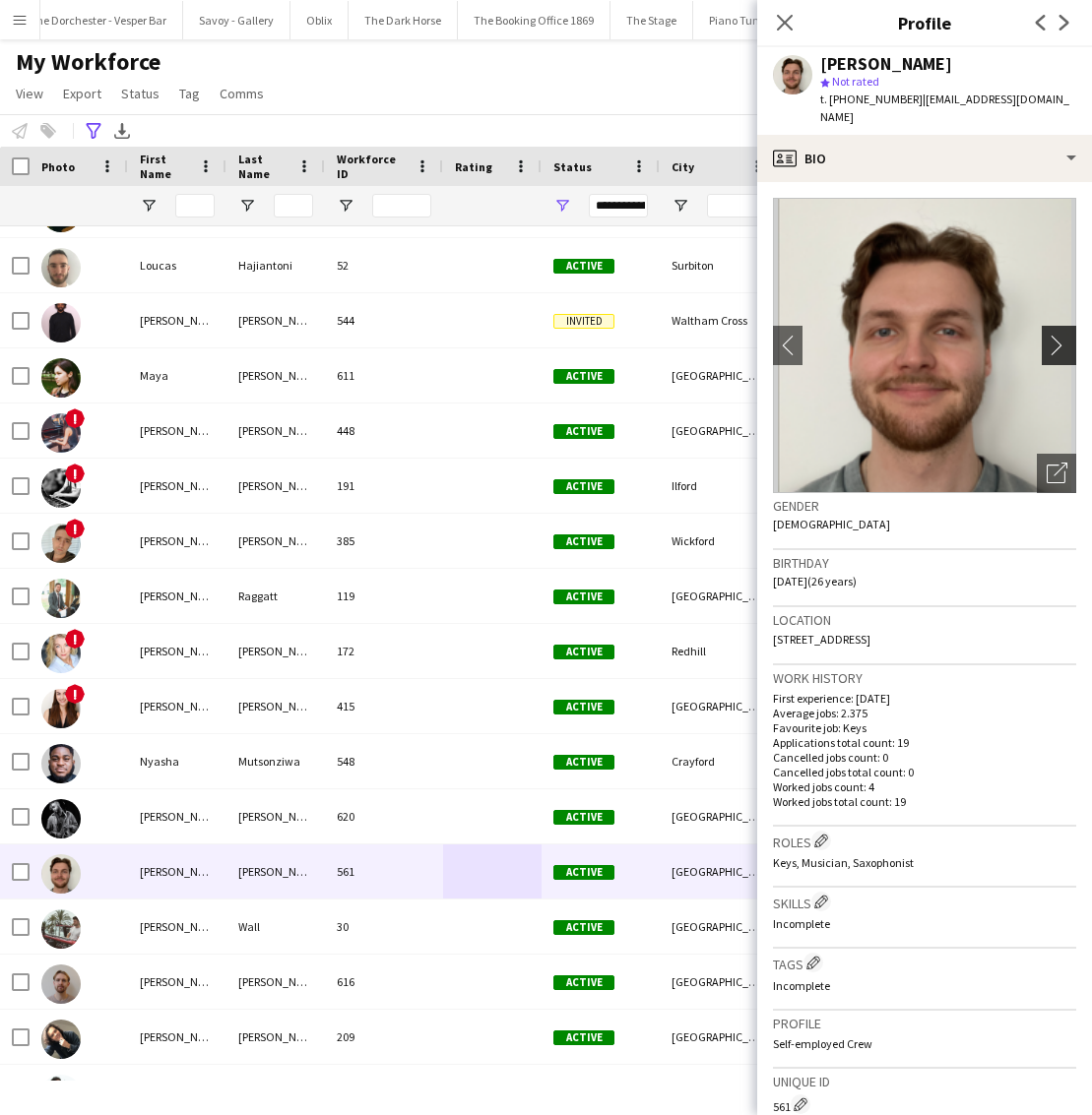
click at [1073, 341] on button "chevron-right" at bounding box center [1061, 345] width 39 height 39
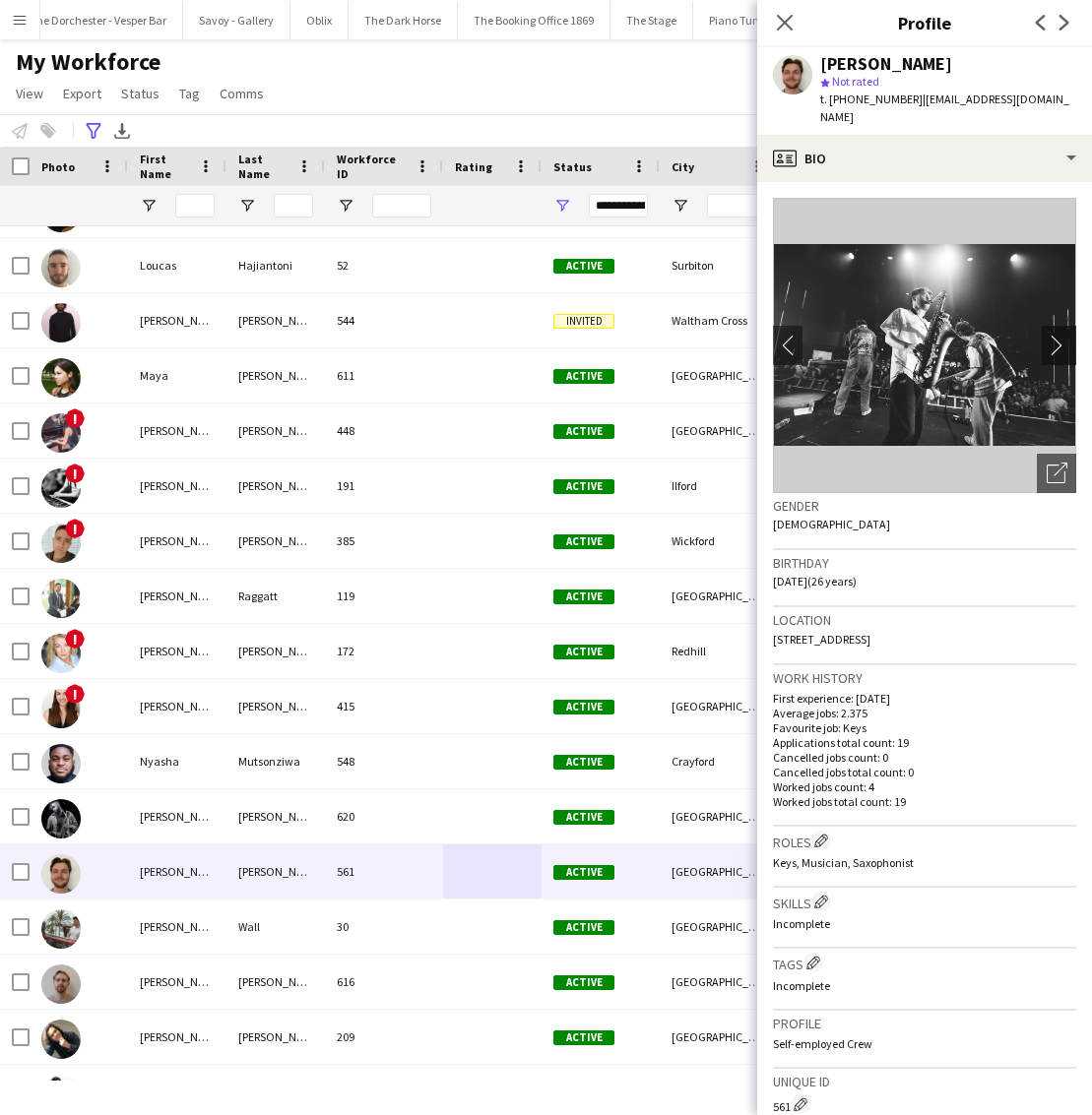
click at [1060, 335] on app-icon "chevron-right" at bounding box center [1062, 345] width 31 height 21
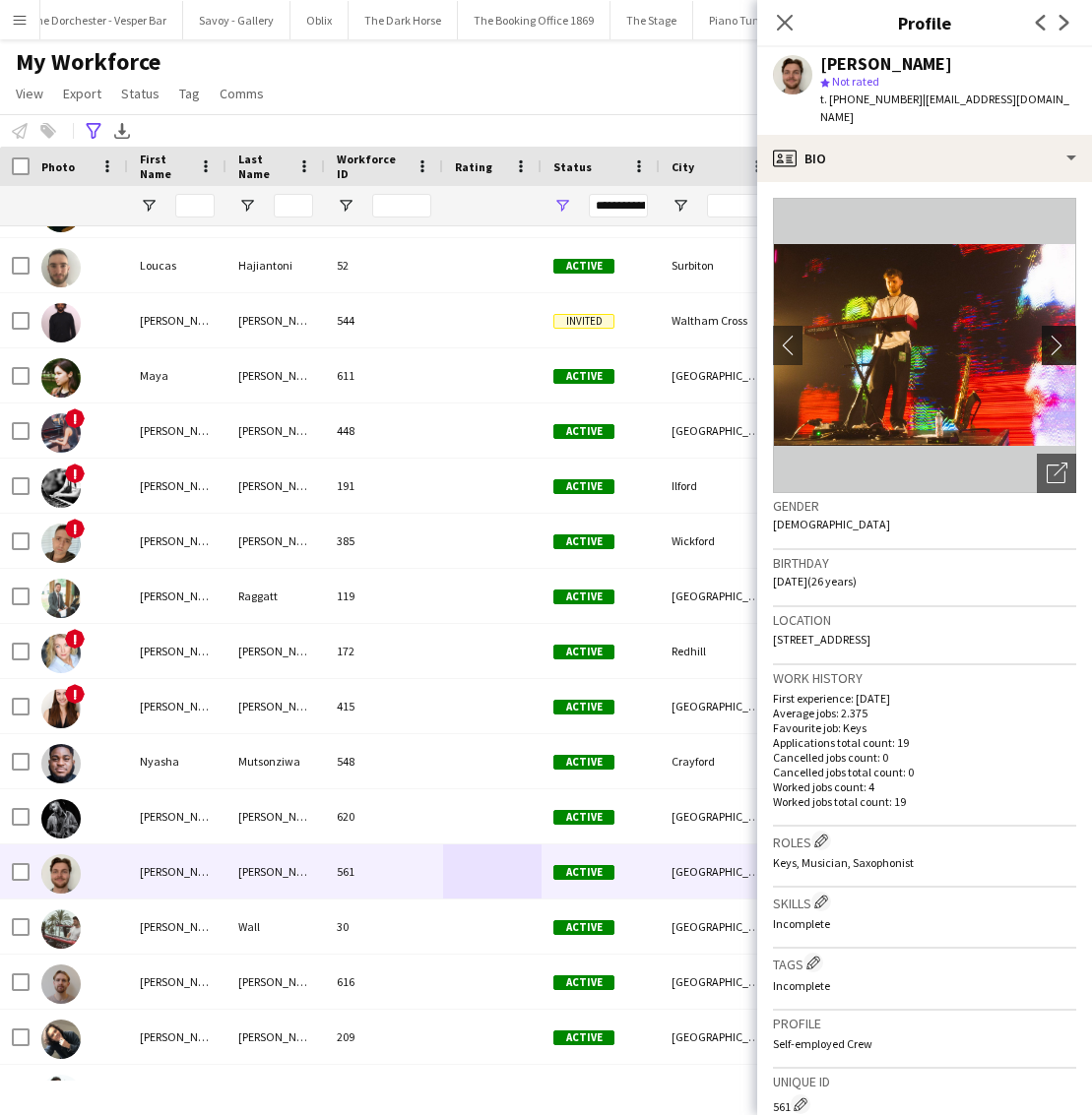
click at [1060, 335] on app-icon "chevron-right" at bounding box center [1062, 345] width 31 height 21
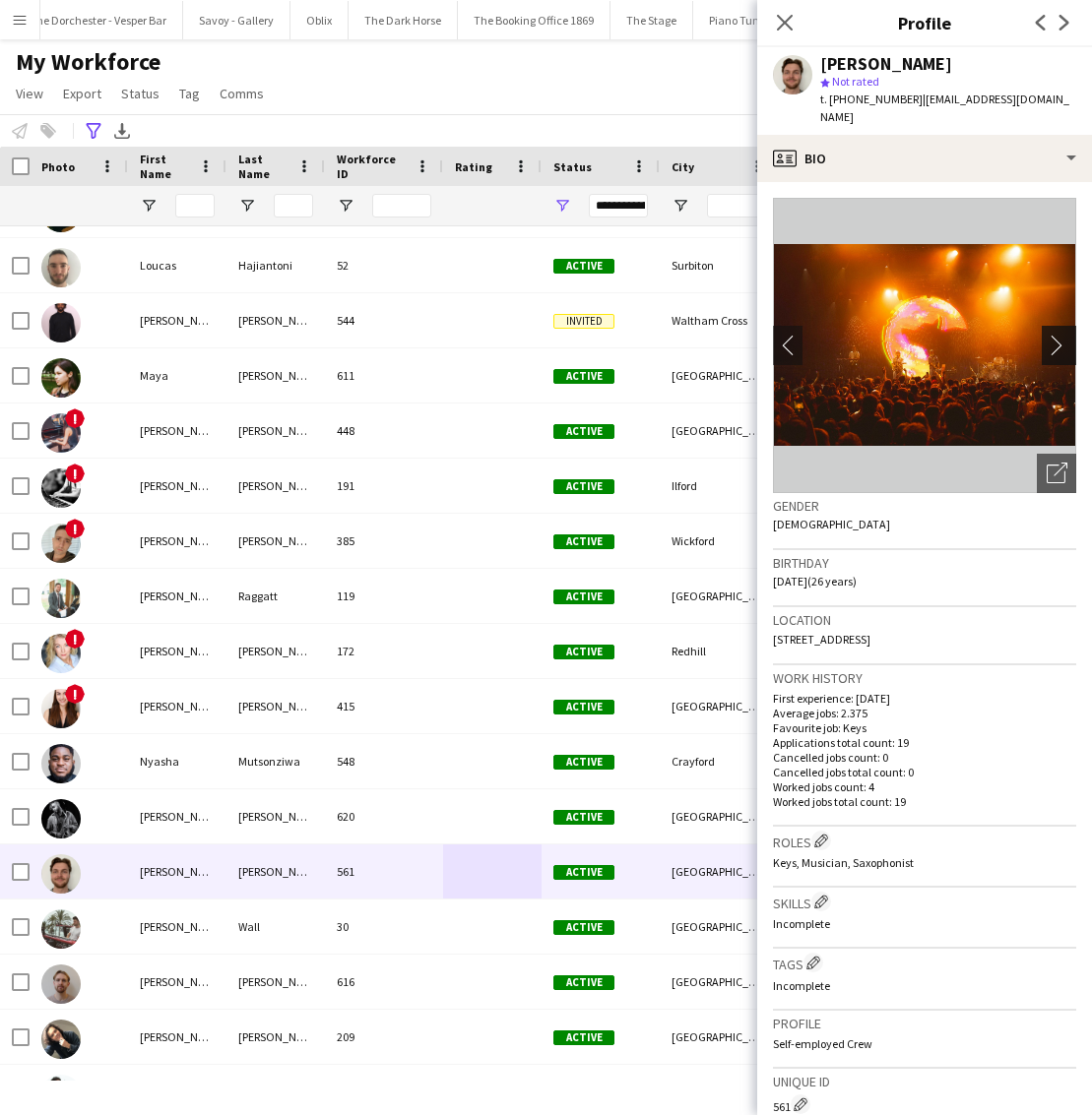
click at [1060, 335] on app-icon "chevron-right" at bounding box center [1062, 345] width 31 height 21
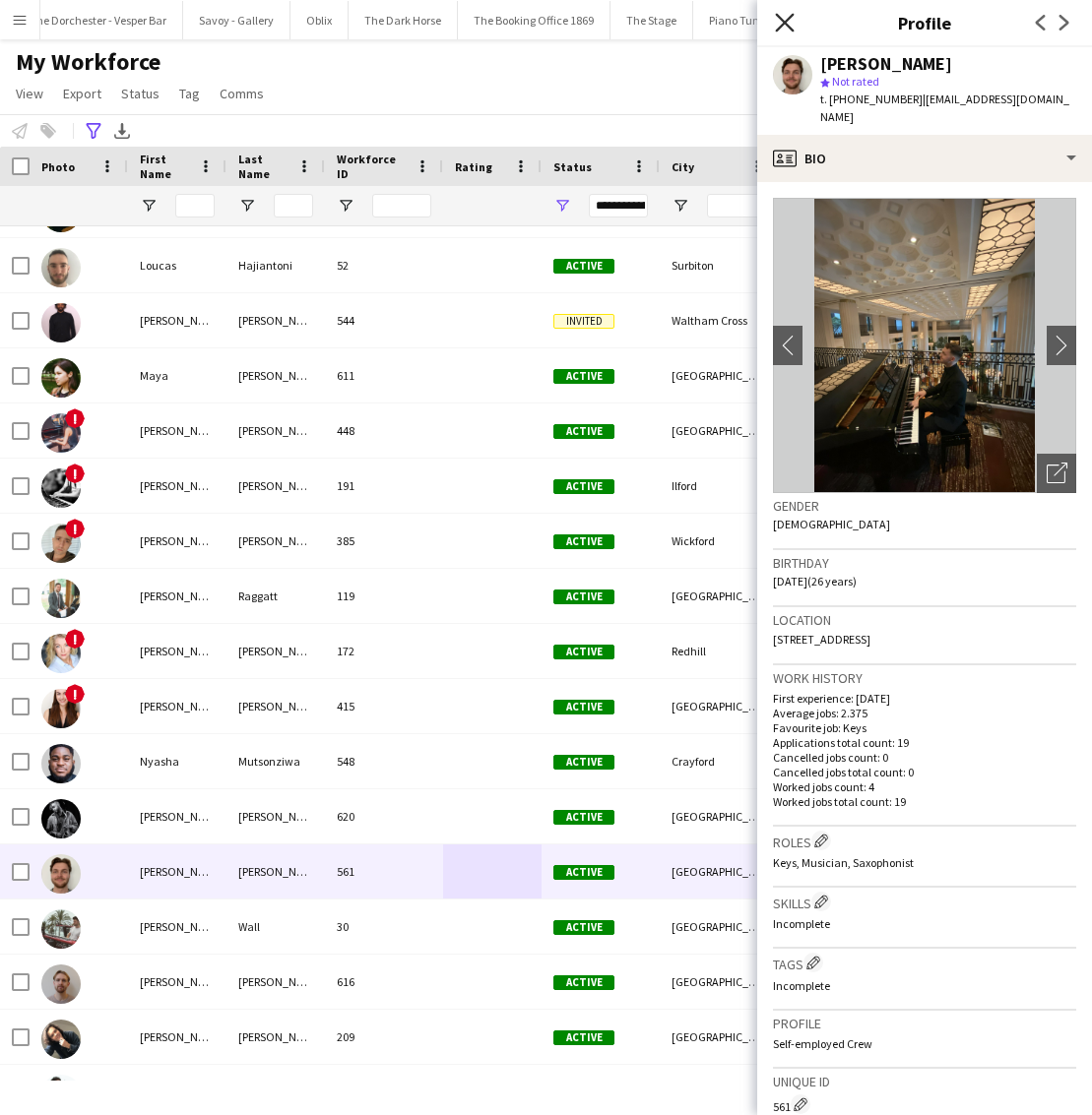
click at [786, 26] on icon "Close pop-in" at bounding box center [784, 22] width 19 height 19
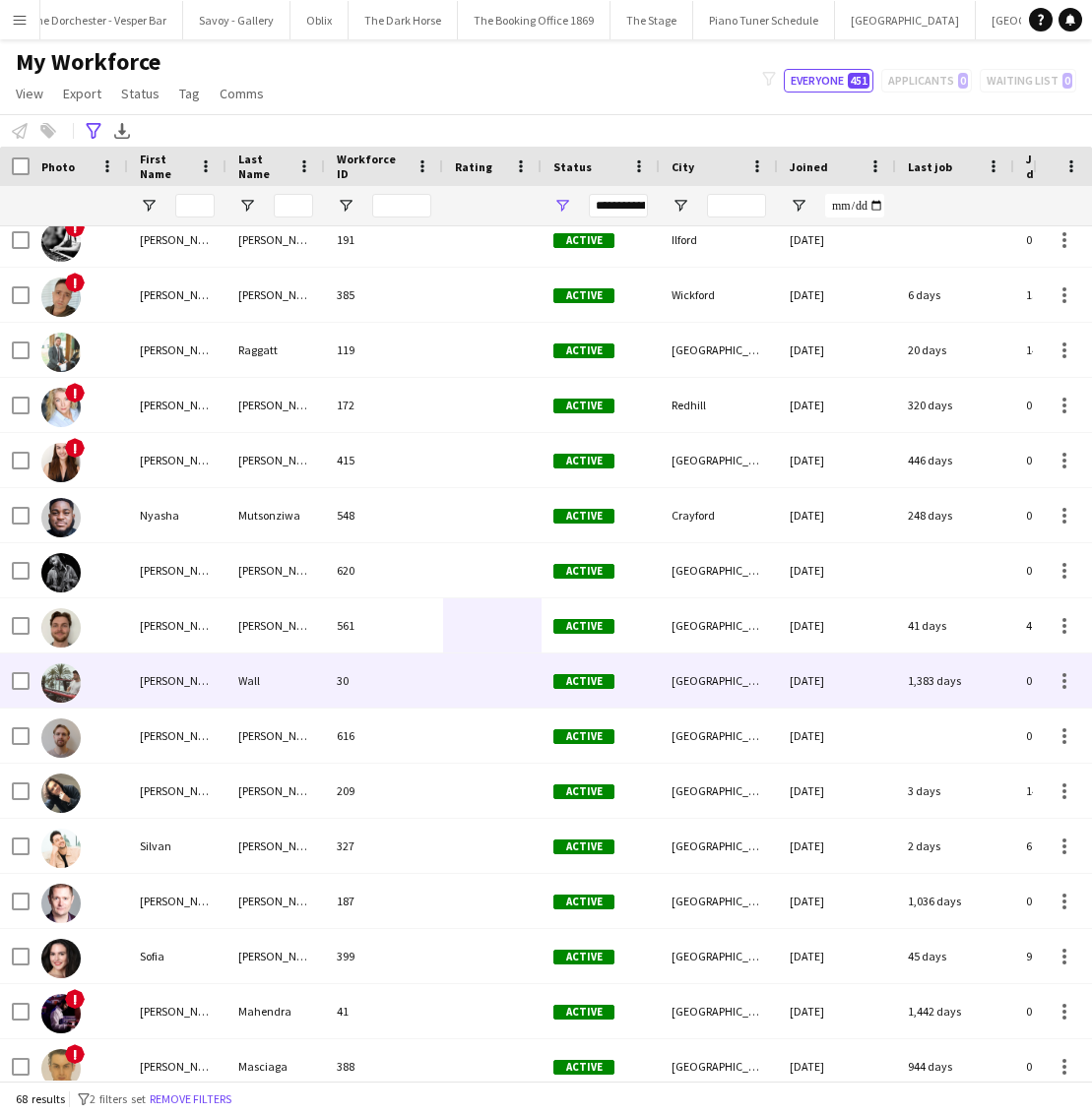
scroll to position [2771, 0]
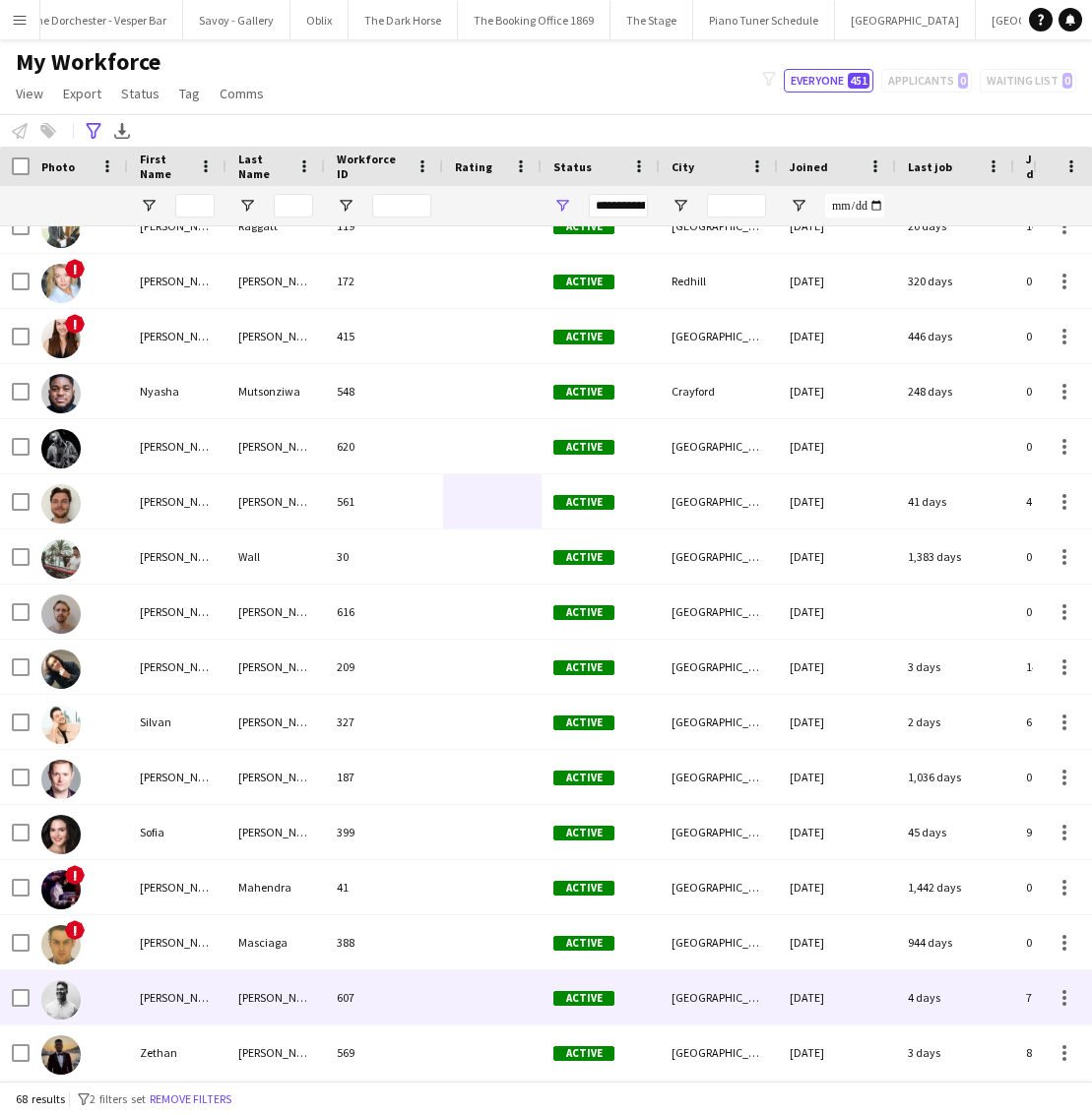
click at [434, 995] on div "607" at bounding box center [384, 998] width 118 height 54
